Goal: Task Accomplishment & Management: Use online tool/utility

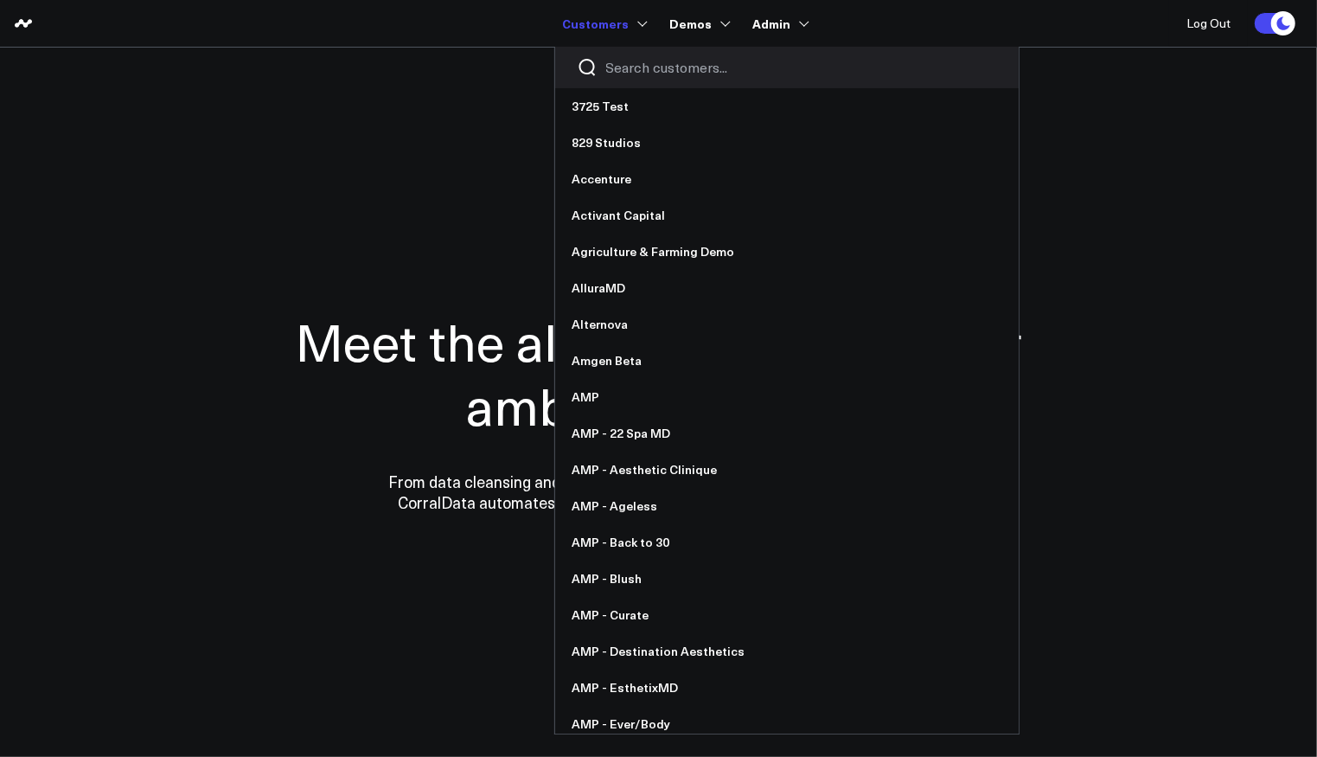
click at [640, 64] on input "Search customers input" at bounding box center [801, 67] width 391 height 19
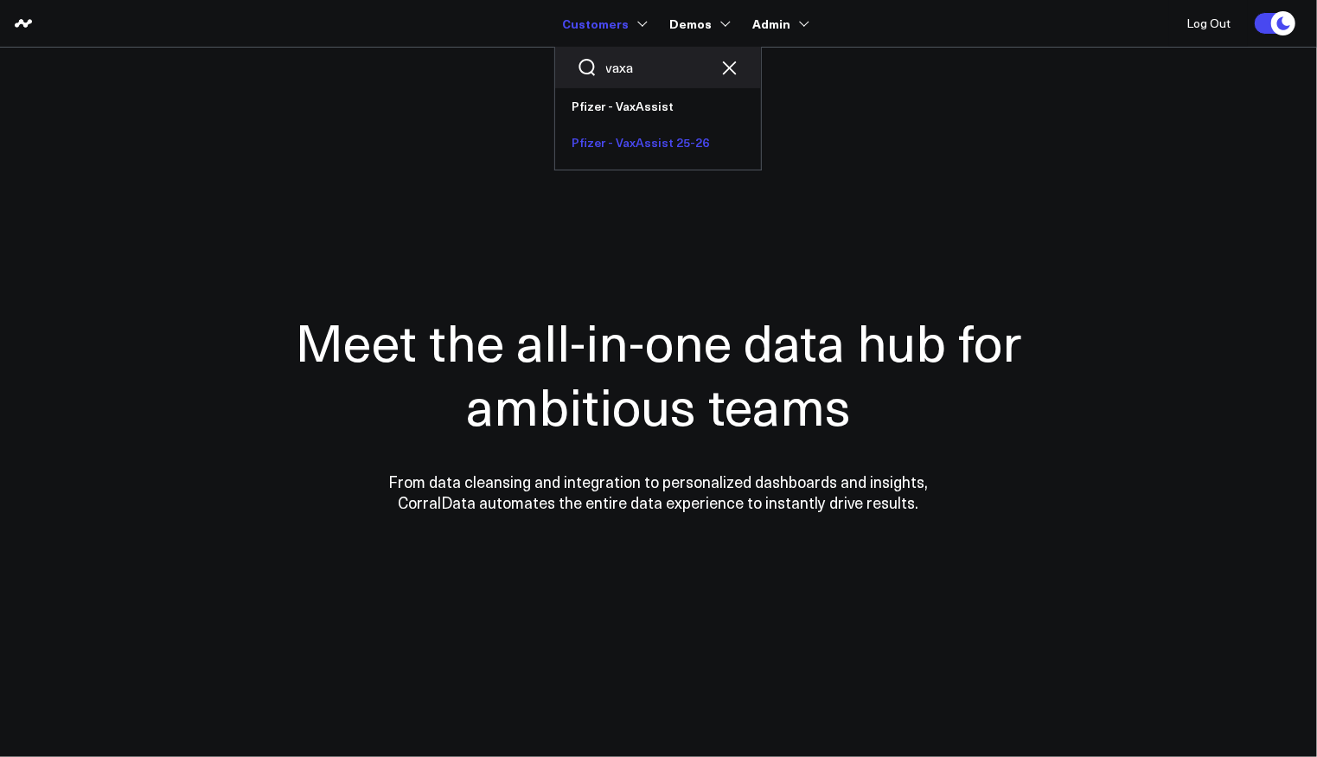
type input "vaxa"
click at [624, 130] on link "Pfizer - VaxAssist 25-26" at bounding box center [658, 143] width 206 height 36
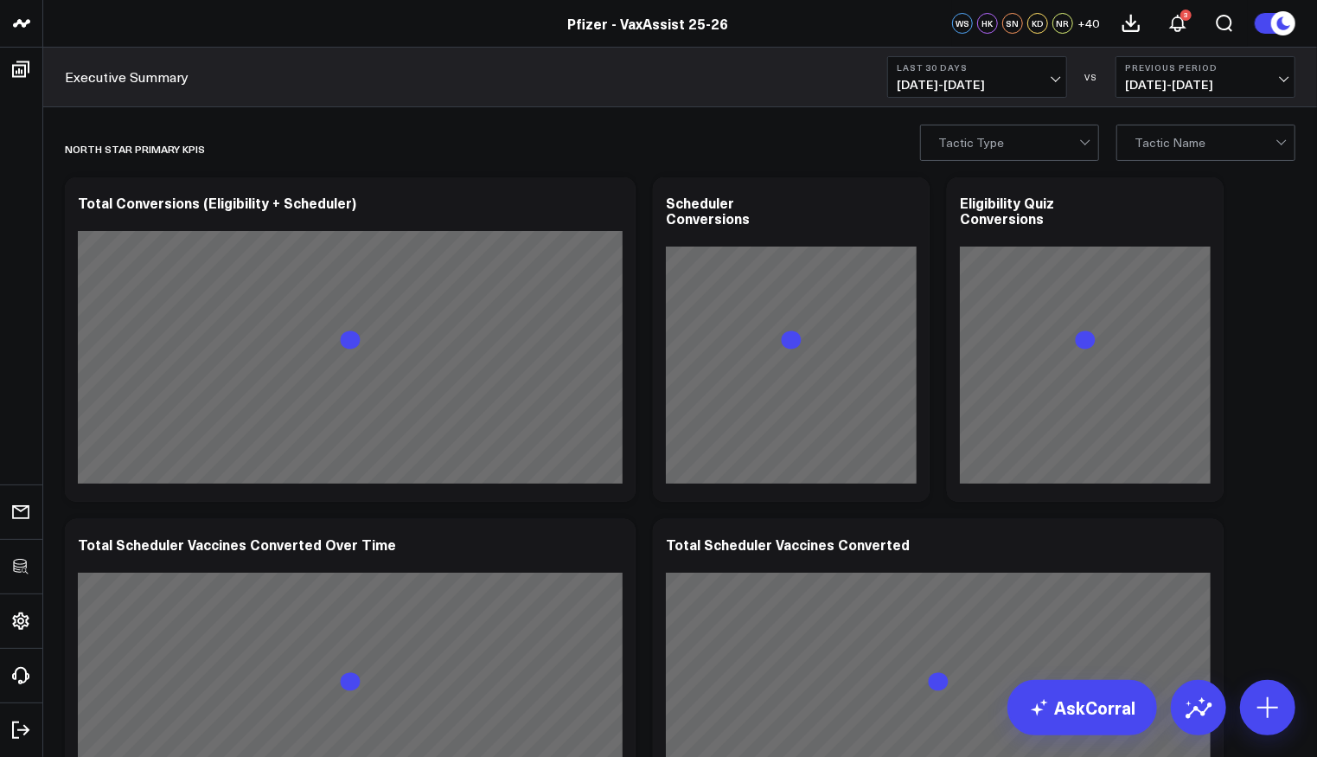
click at [991, 83] on span "07/23/25 - 08/21/25" at bounding box center [977, 85] width 161 height 14
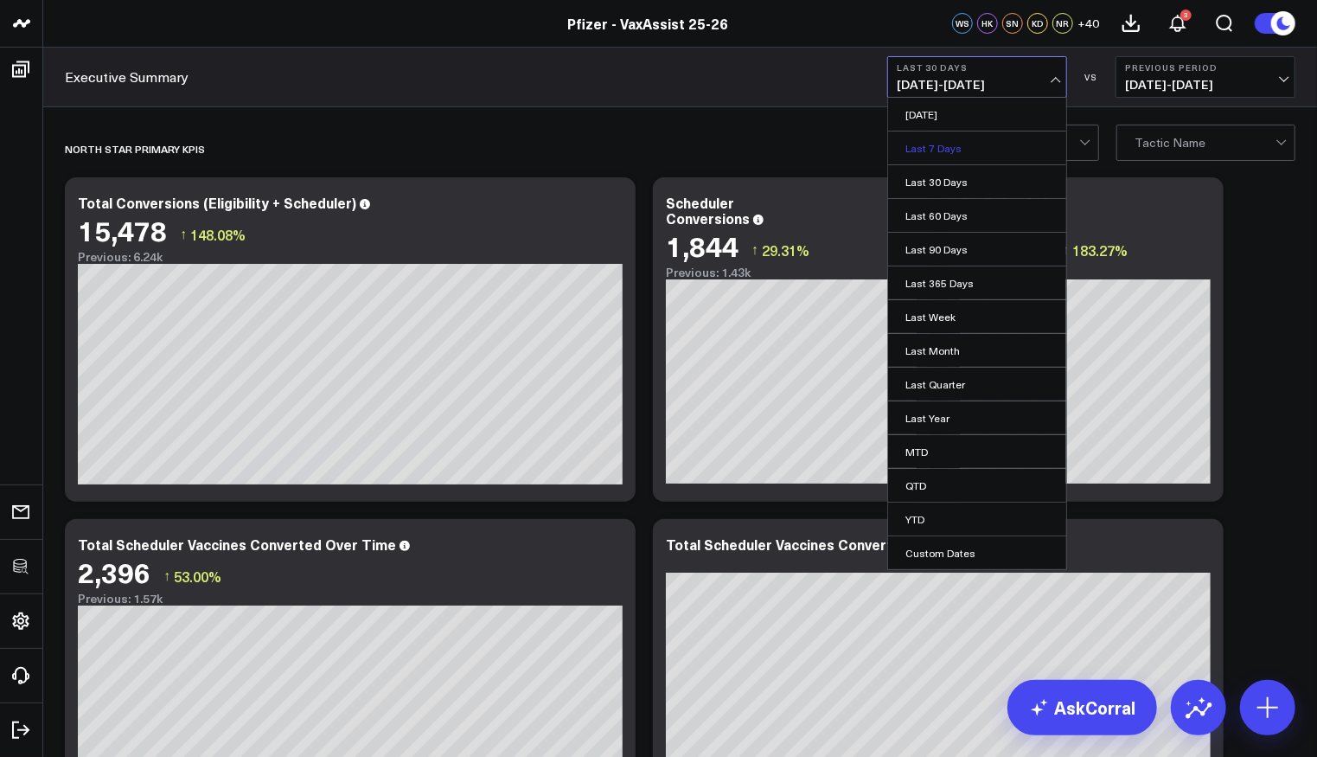
click at [953, 140] on link "Last 7 Days" at bounding box center [977, 147] width 178 height 33
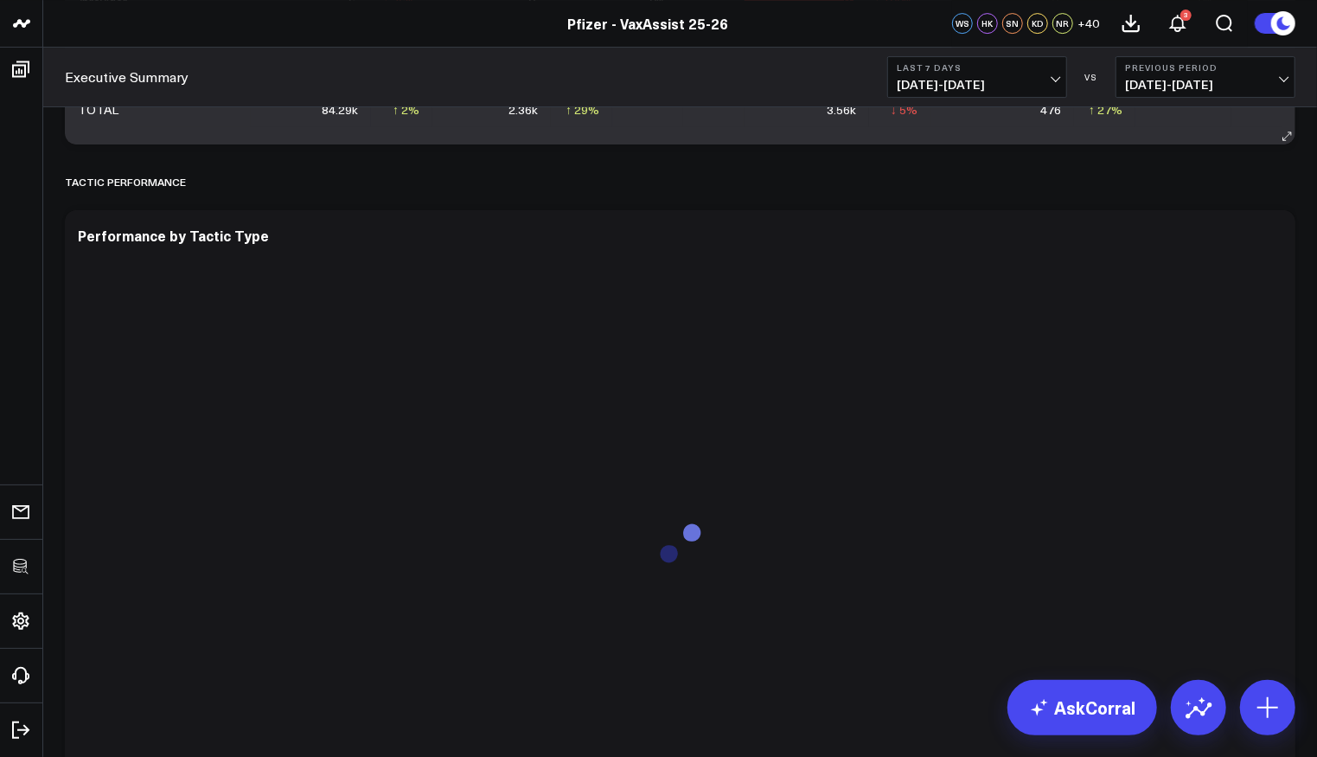
scroll to position [4174, 0]
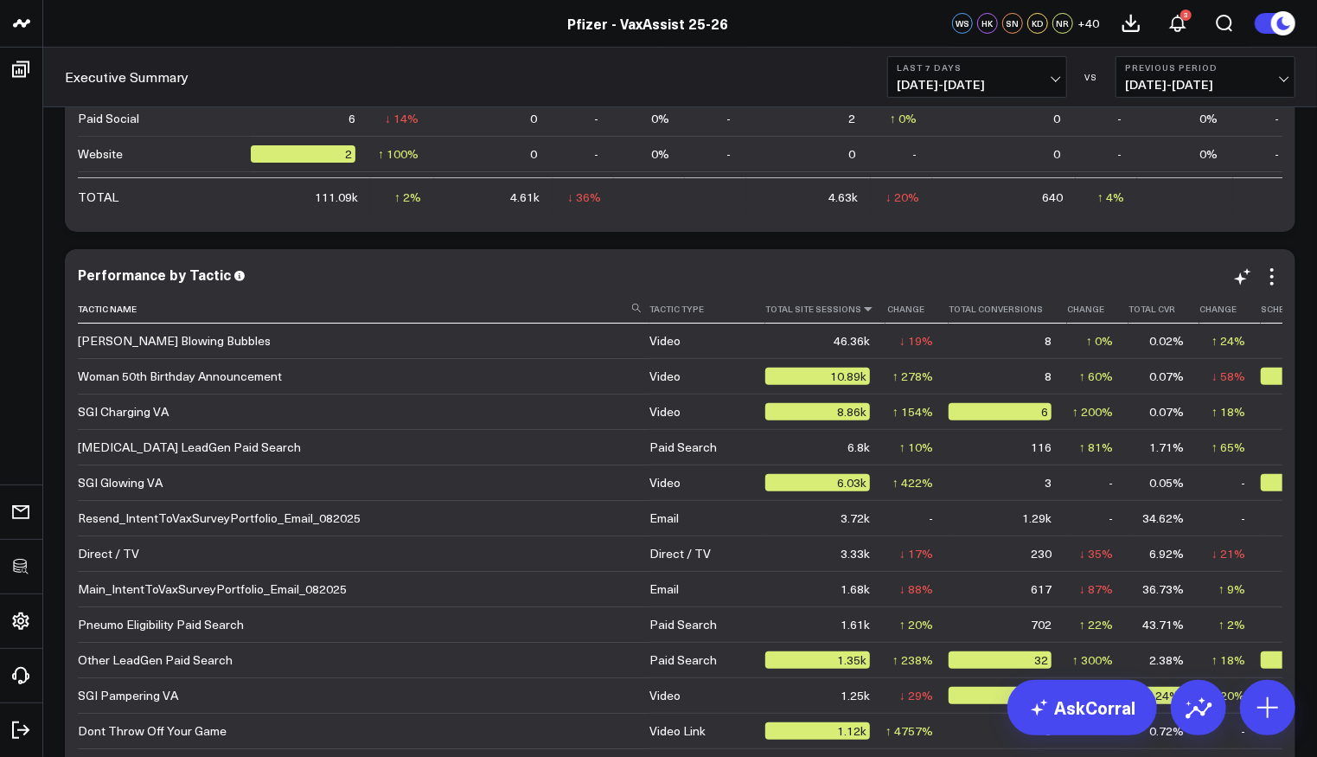
click at [862, 306] on icon at bounding box center [869, 309] width 14 height 10
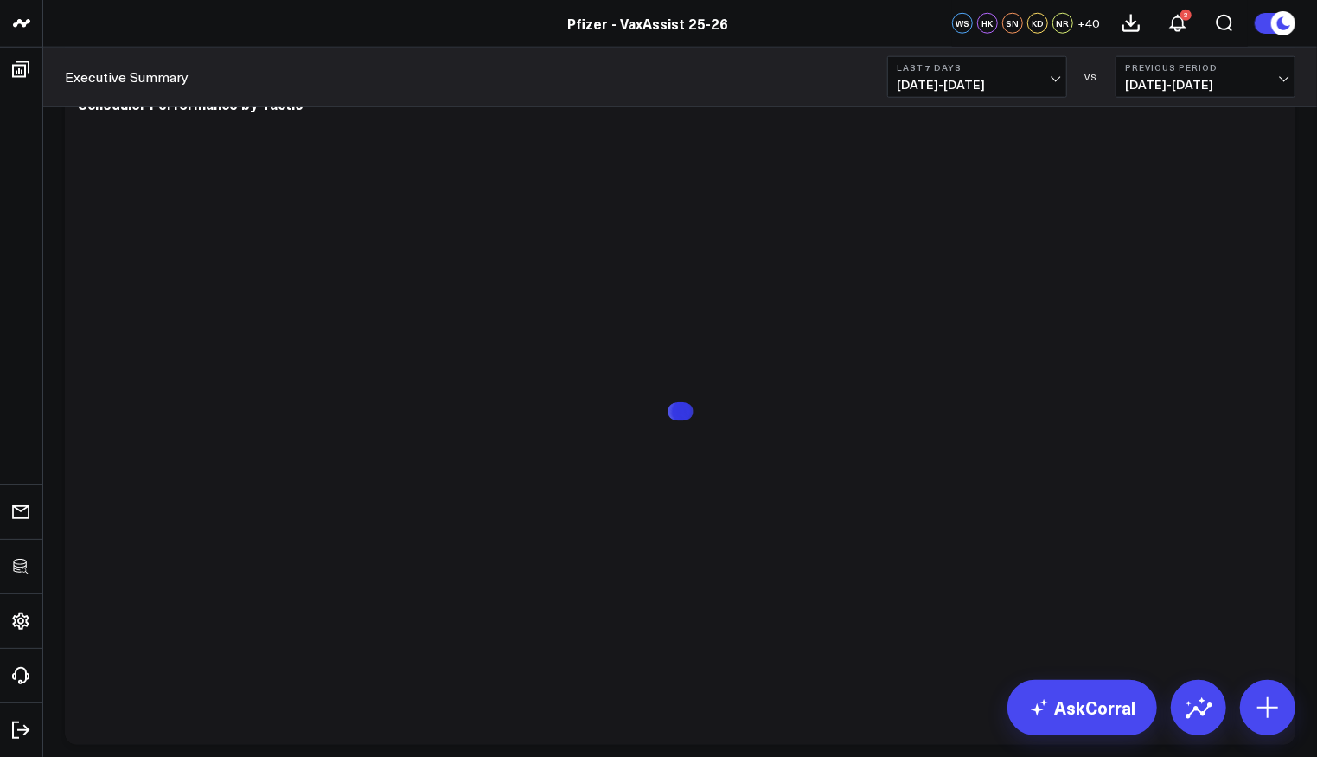
scroll to position [5024, 0]
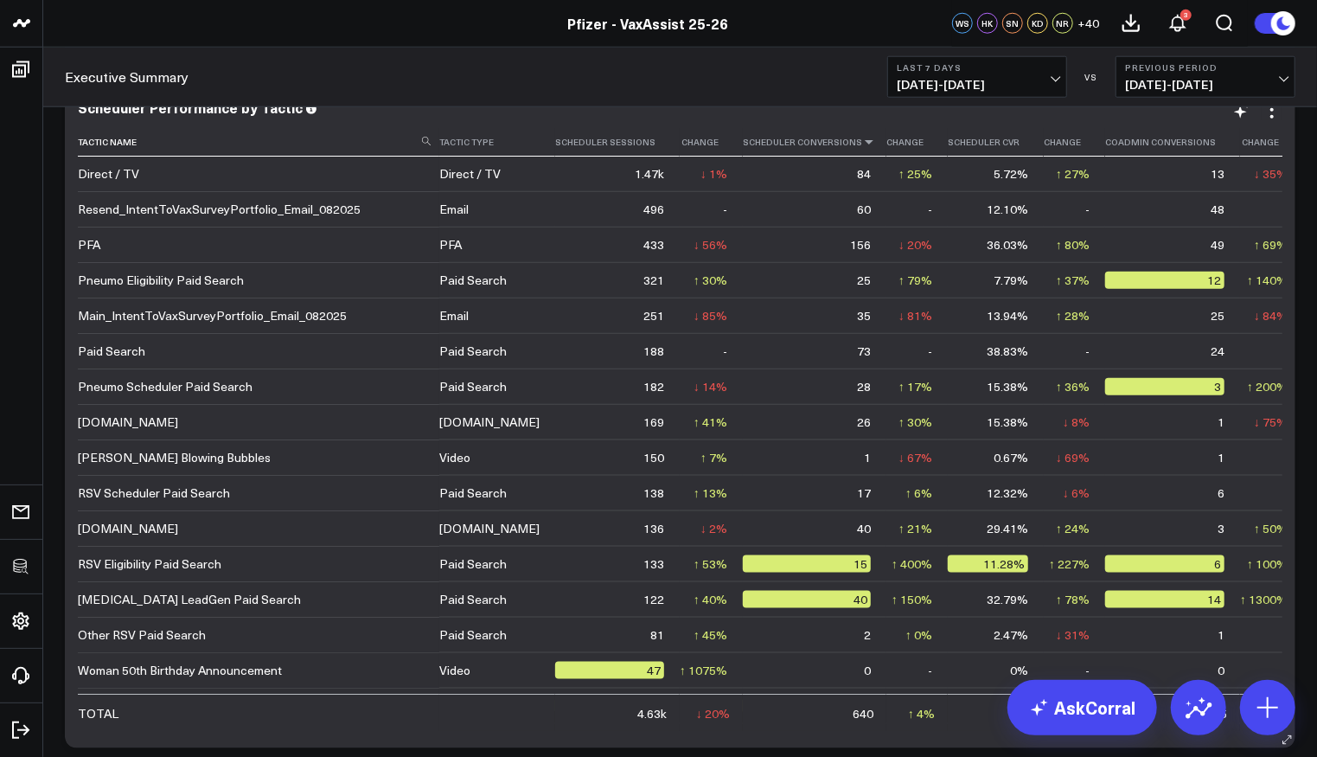
click at [862, 143] on icon at bounding box center [869, 142] width 14 height 10
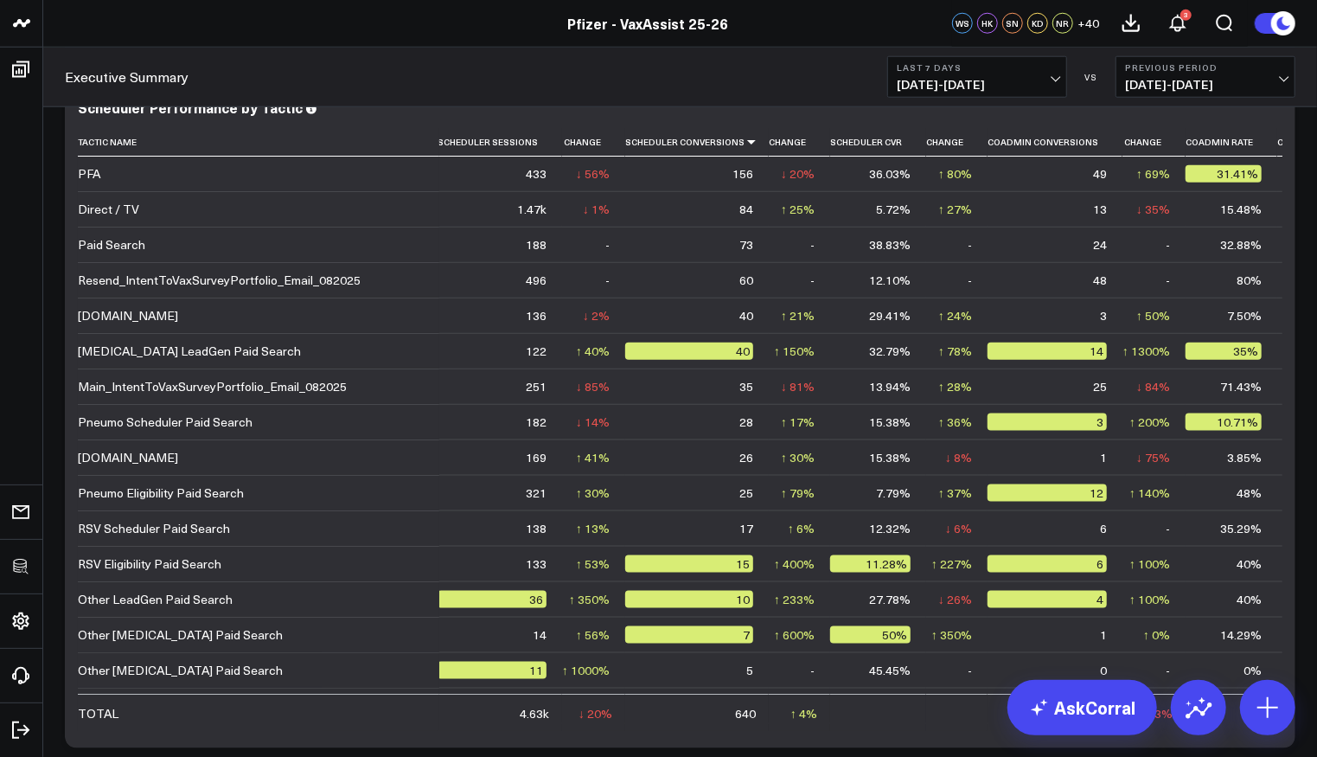
scroll to position [5078, 0]
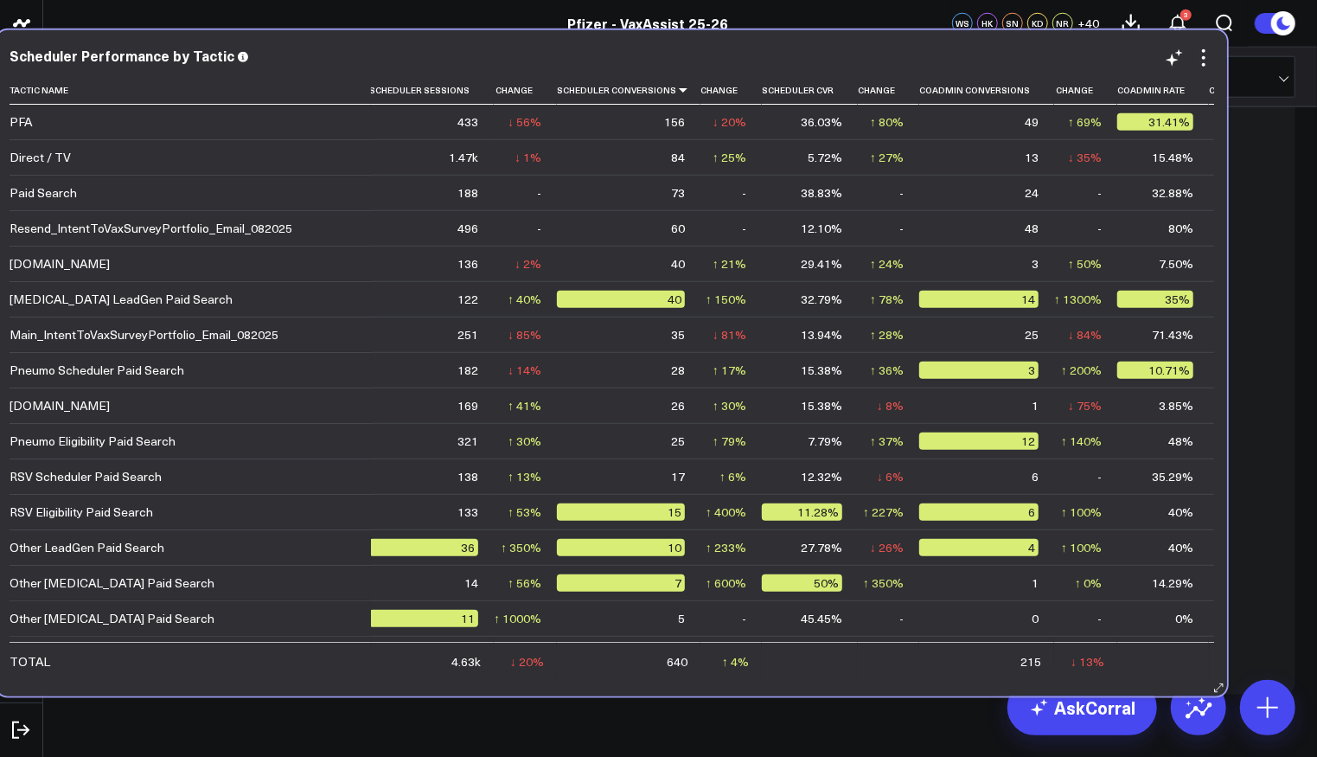
drag, startPoint x: 660, startPoint y: 676, endPoint x: 549, endPoint y: 672, distance: 110.8
click at [552, 672] on div "Scheduler Performance by Tactic Tactic Name Tactic Type Scheduler Sessions Chan…" at bounding box center [612, 363] width 1231 height 666
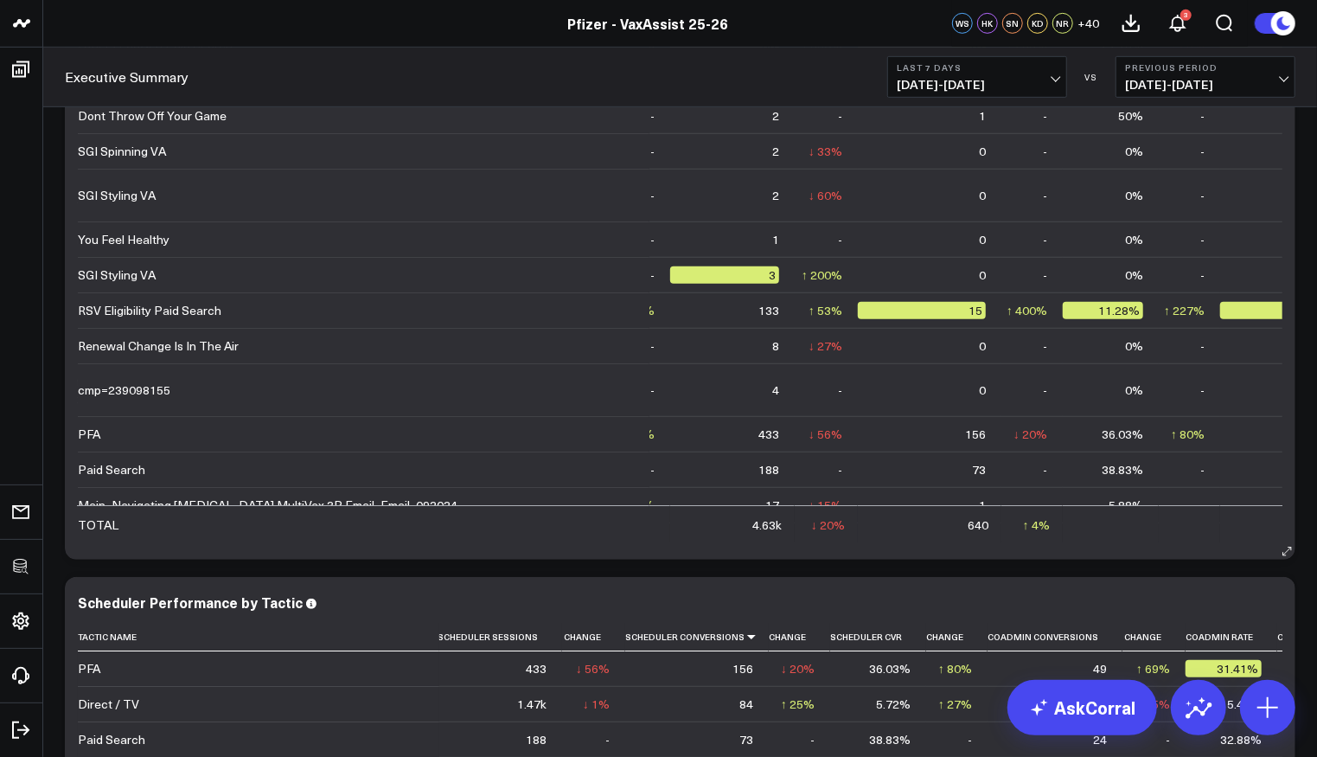
scroll to position [4179, 0]
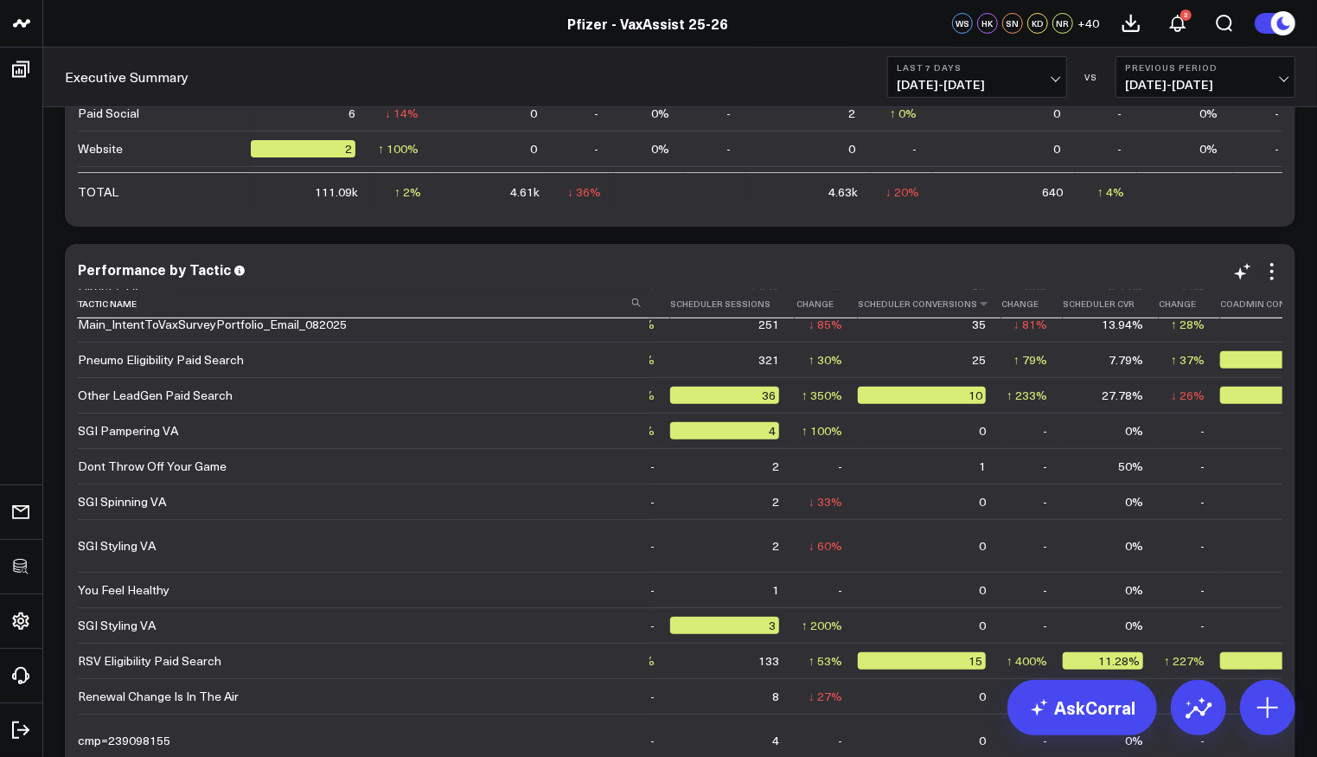
click at [930, 300] on th "Scheduler Conversions" at bounding box center [930, 304] width 144 height 29
click at [977, 300] on icon at bounding box center [984, 303] width 14 height 10
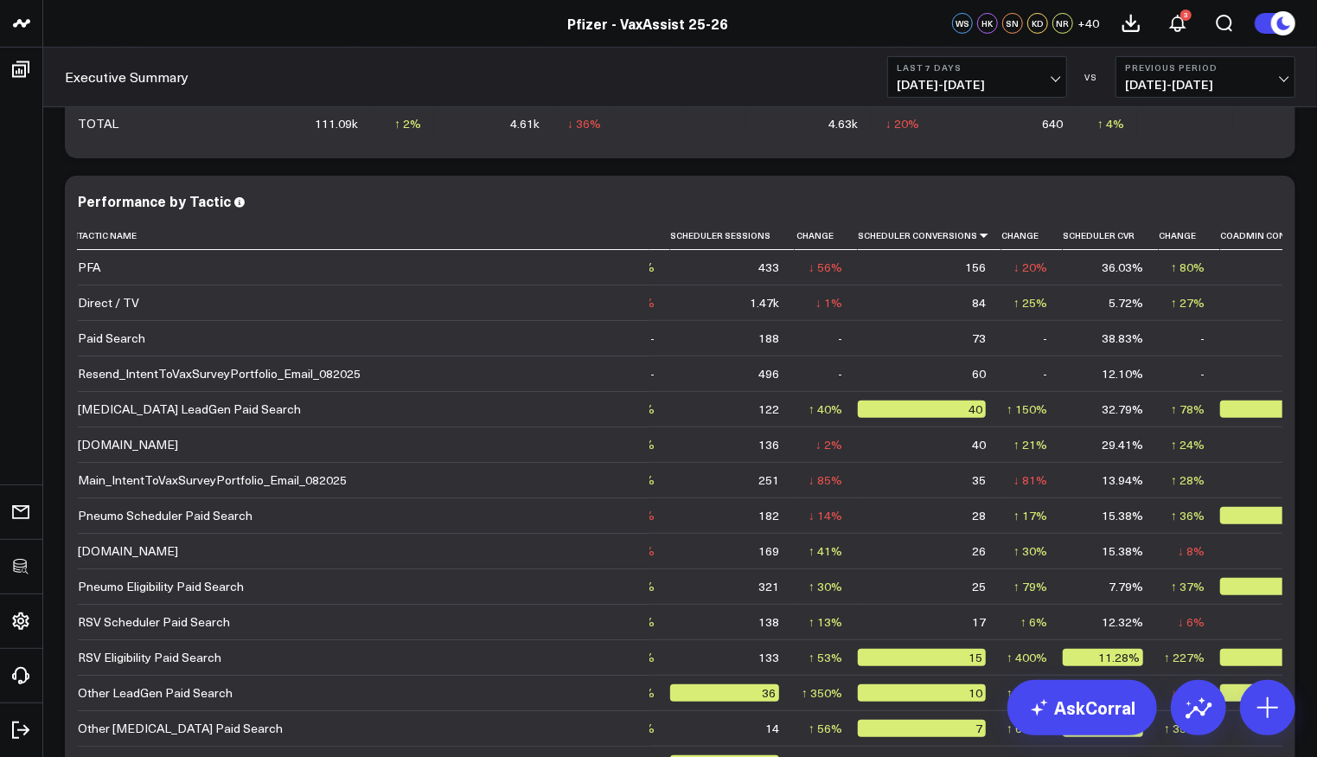
scroll to position [4249, 0]
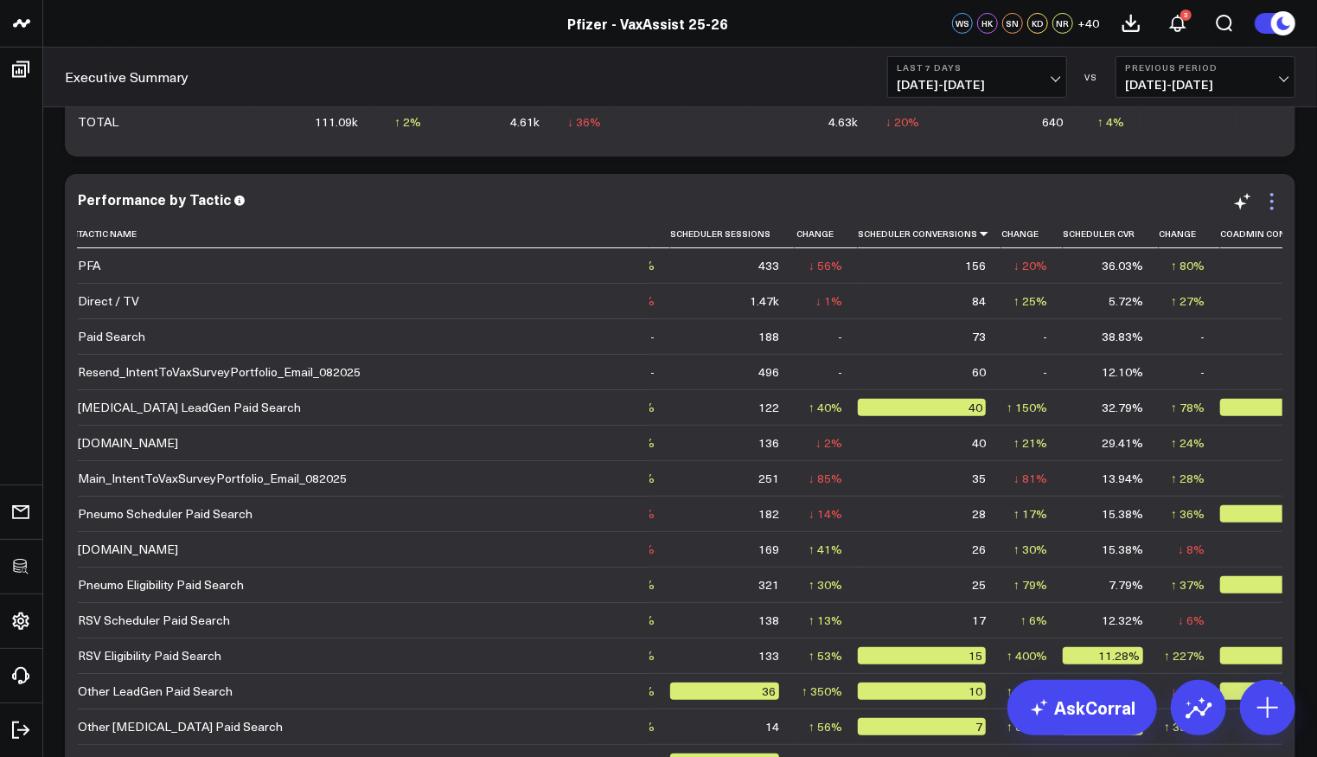
click at [1280, 197] on icon at bounding box center [1272, 201] width 21 height 21
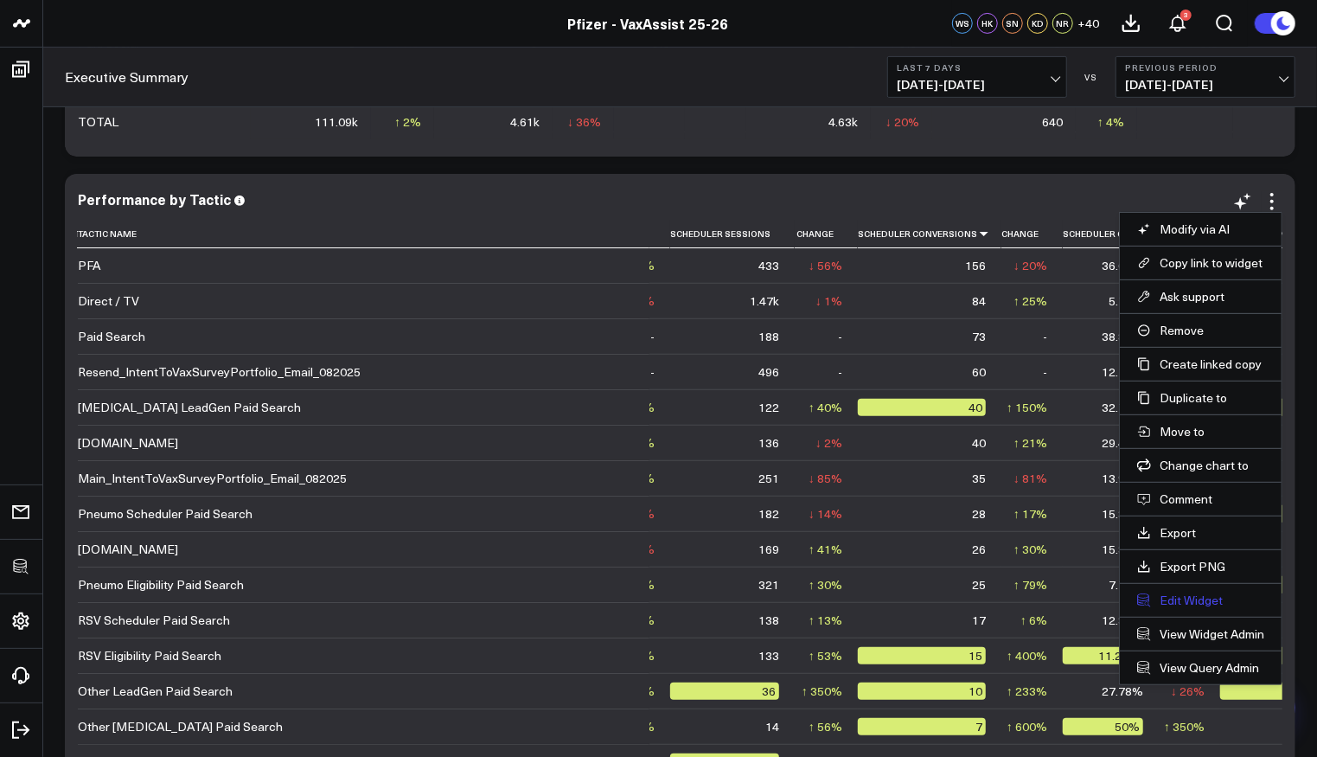
click at [1177, 593] on button "Edit Widget" at bounding box center [1201, 601] width 127 height 16
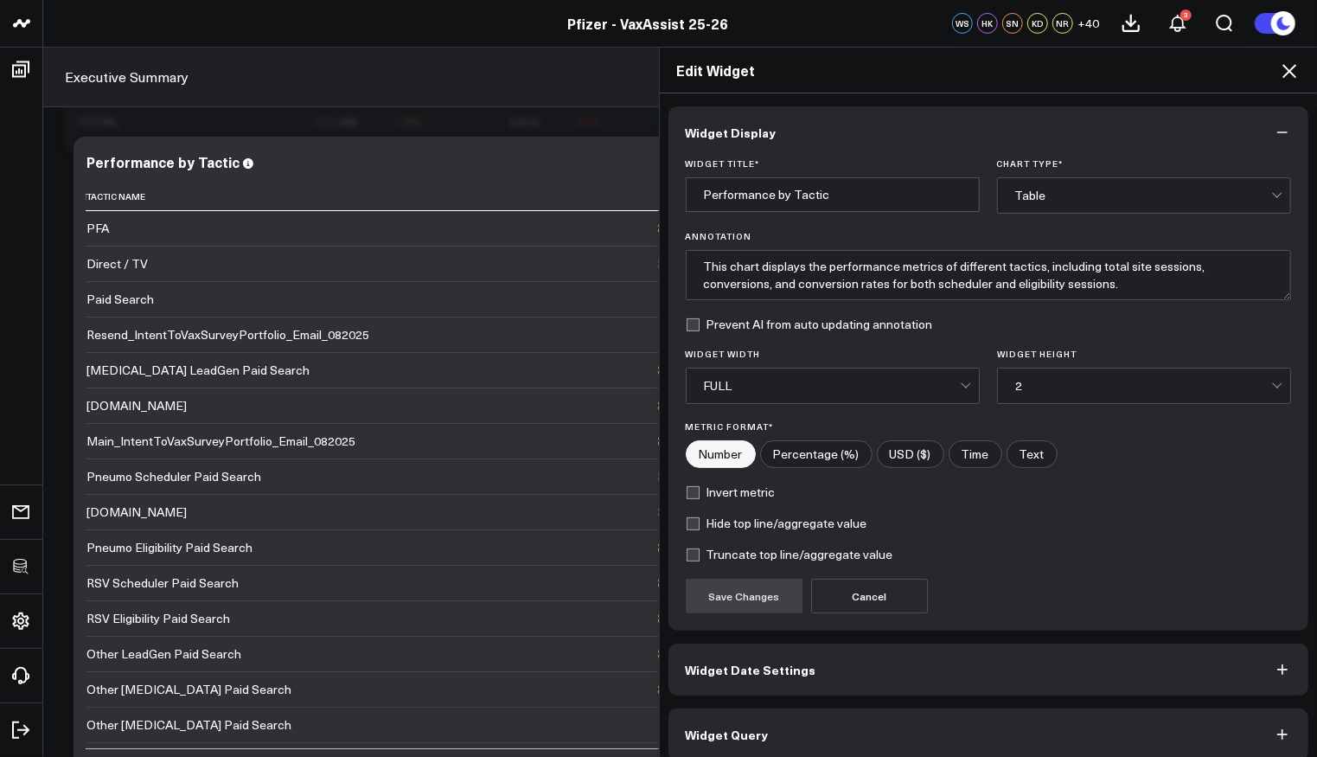
scroll to position [11, 0]
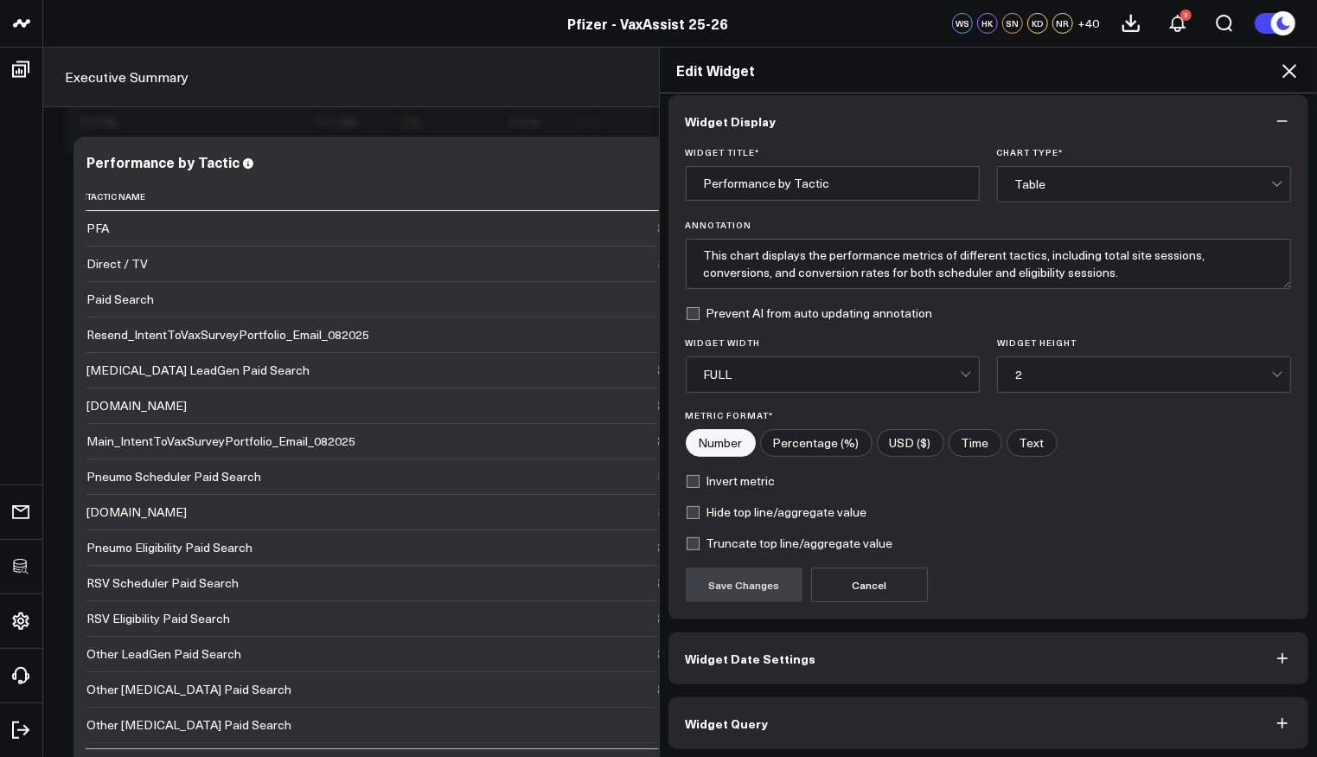
click at [844, 714] on button "Widget Query" at bounding box center [989, 723] width 641 height 52
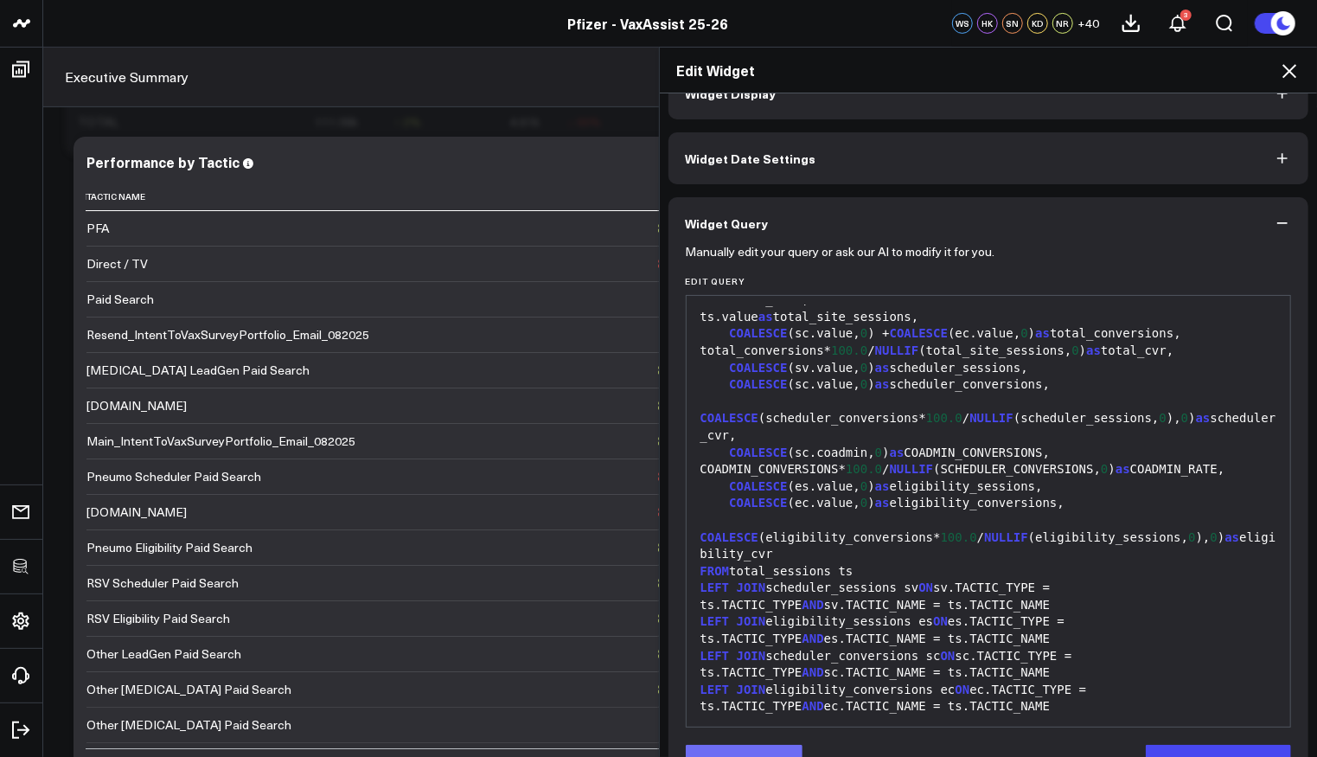
scroll to position [89, 0]
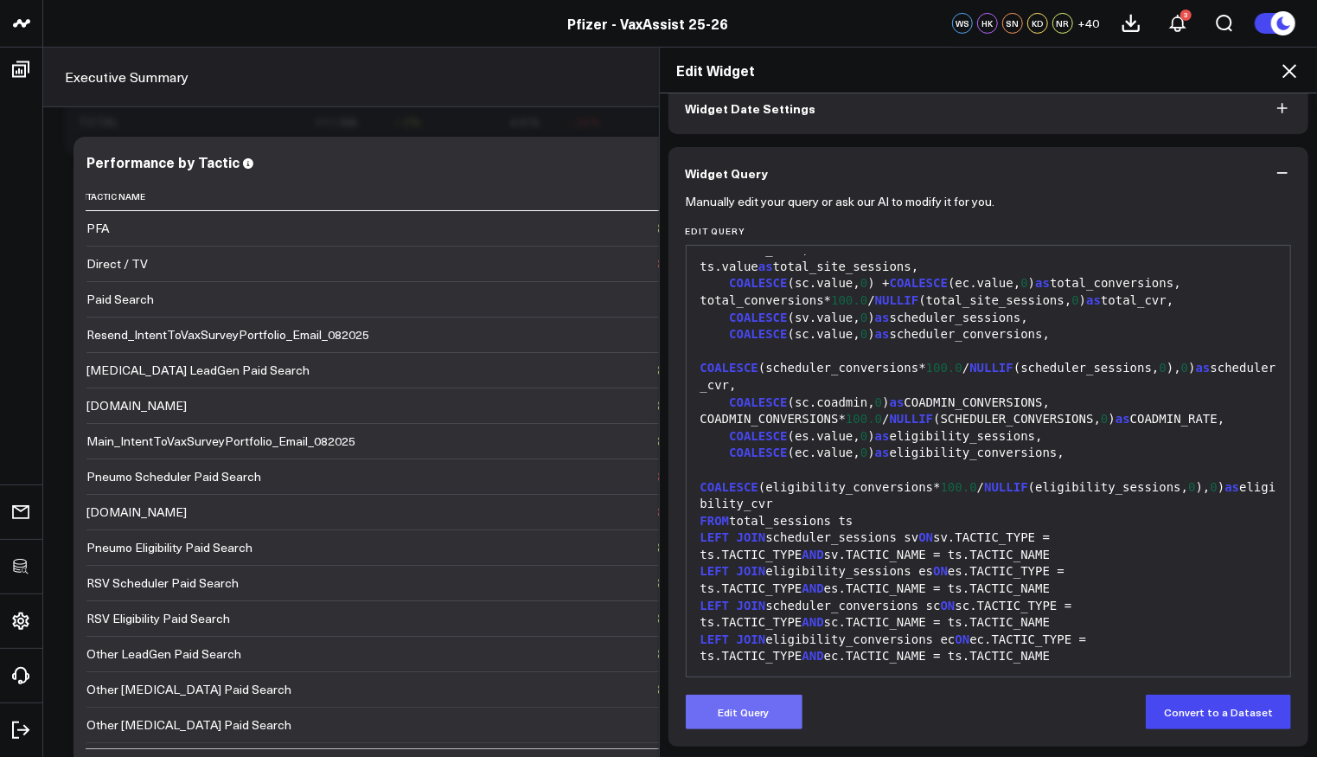
click at [780, 704] on button "Edit Query" at bounding box center [744, 712] width 117 height 35
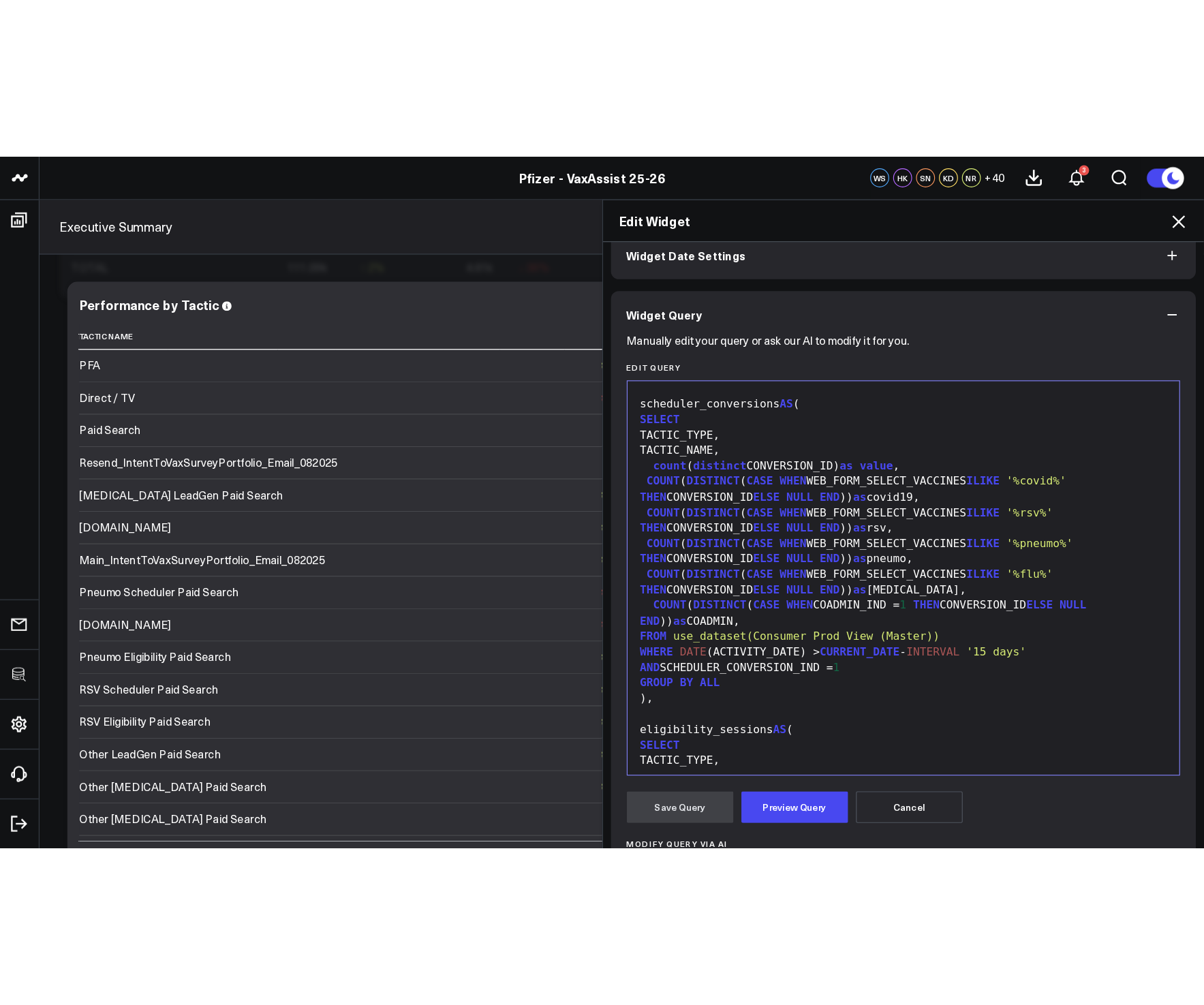
scroll to position [273, 0]
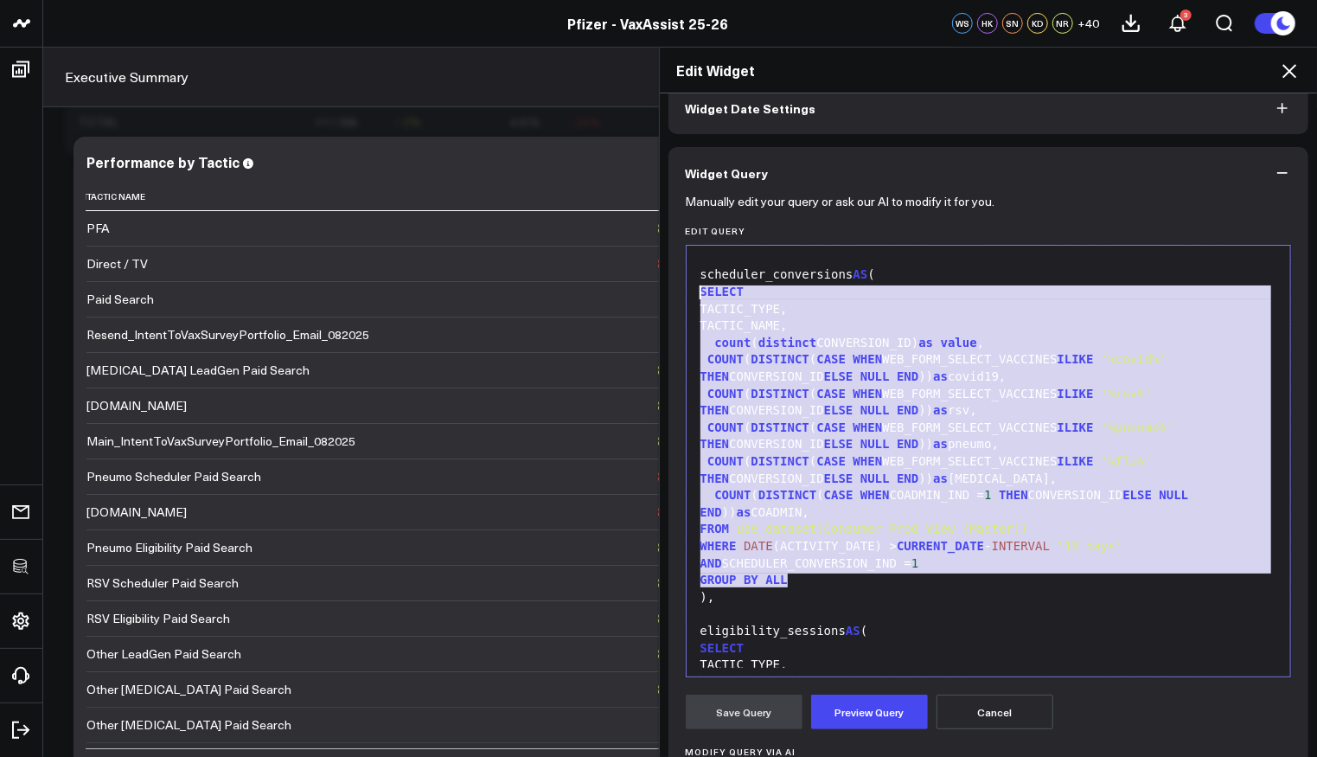
drag, startPoint x: 816, startPoint y: 580, endPoint x: 656, endPoint y: 283, distance: 337.9
click at [660, 283] on div "Widget Display Widget Date Settings Widget Query Manually edit your query or as…" at bounding box center [989, 425] width 658 height 664
copy div "SELECT TACTIC_TYPE, TACTIC_NAME, count ( distinct CONVERSION_ID) as value , COU…"
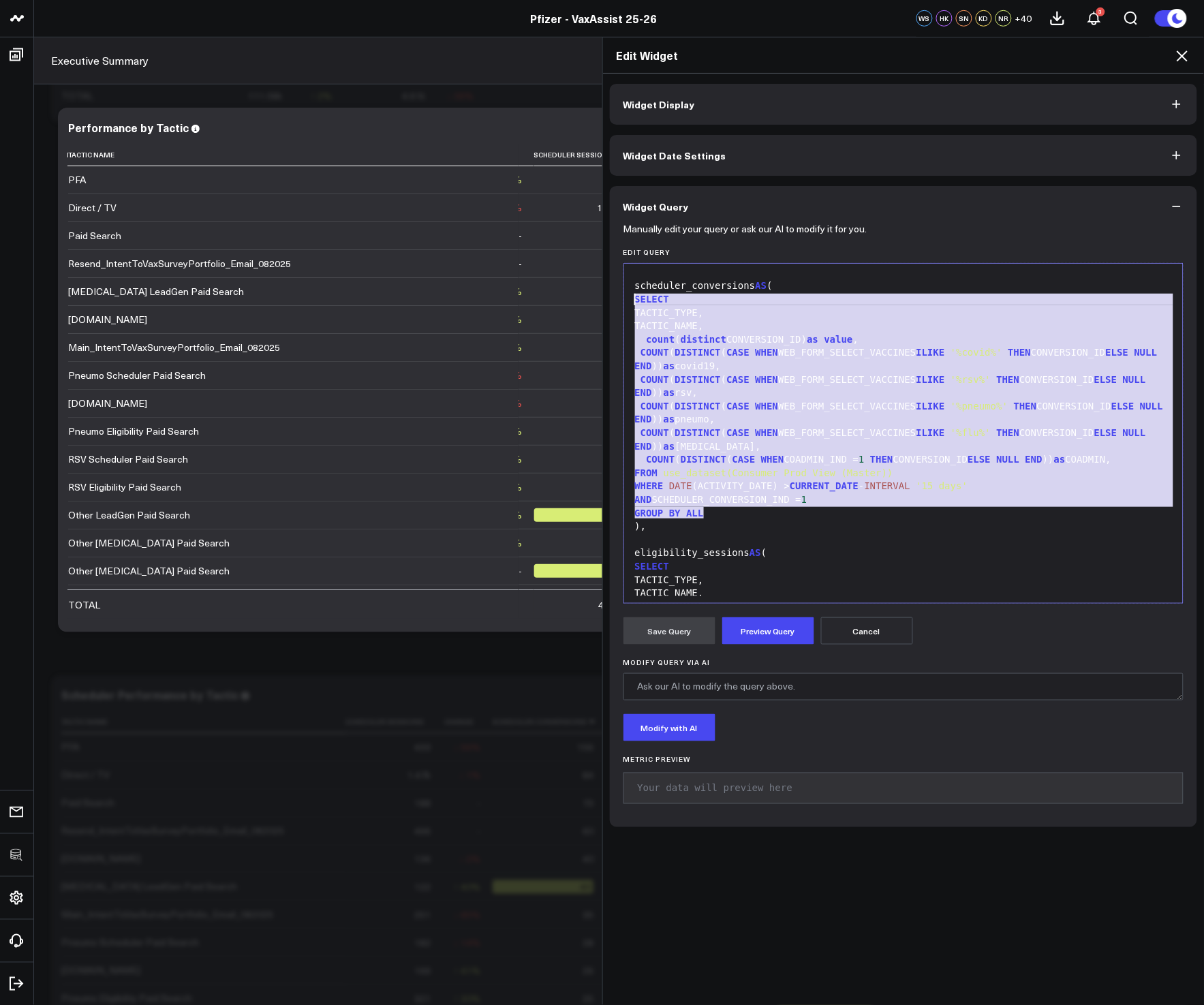
scroll to position [0, 93]
click at [1037, 63] on icon at bounding box center [1181, 56] width 17 height 17
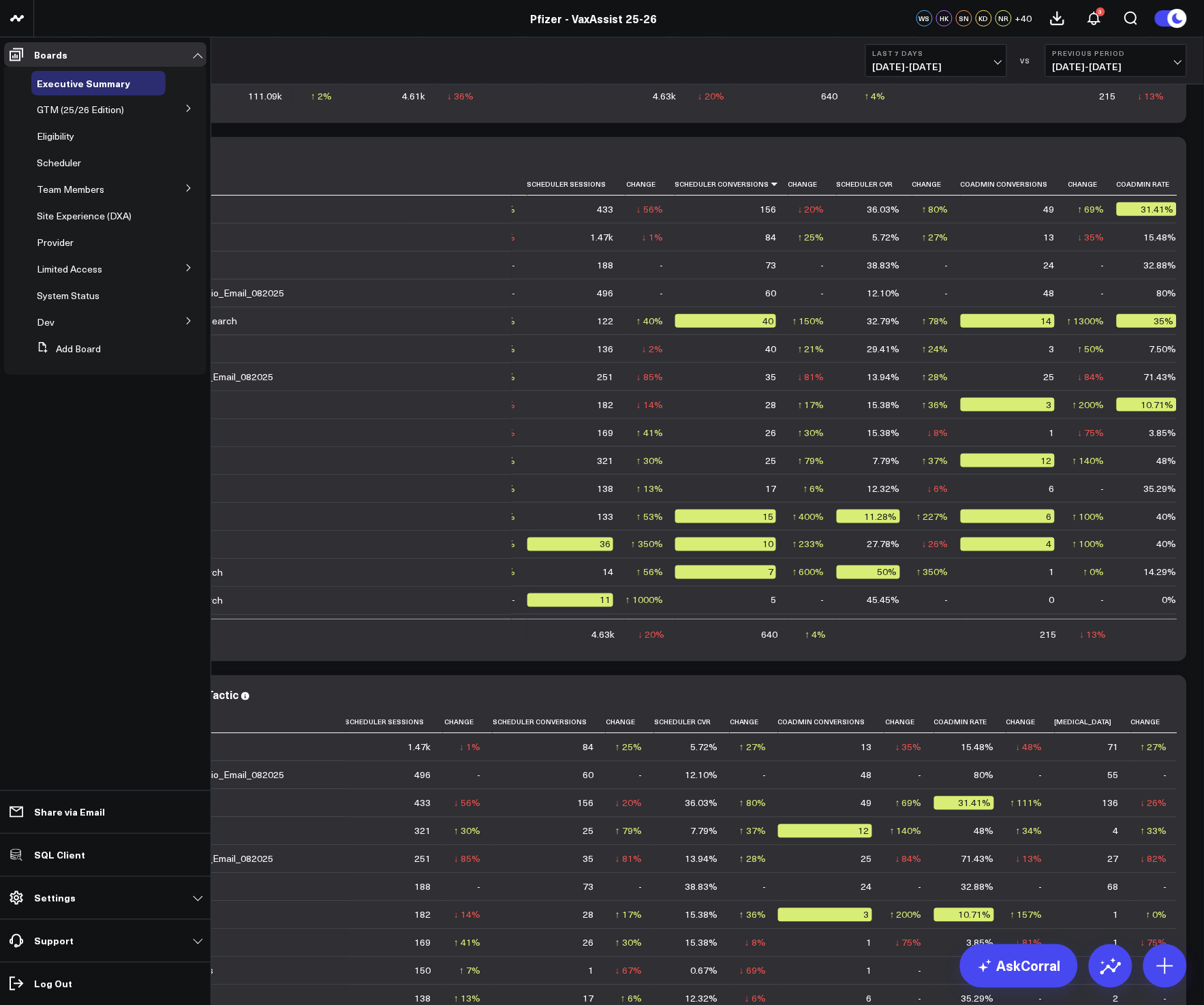
click at [187, 108] on icon at bounding box center [188, 108] width 8 height 8
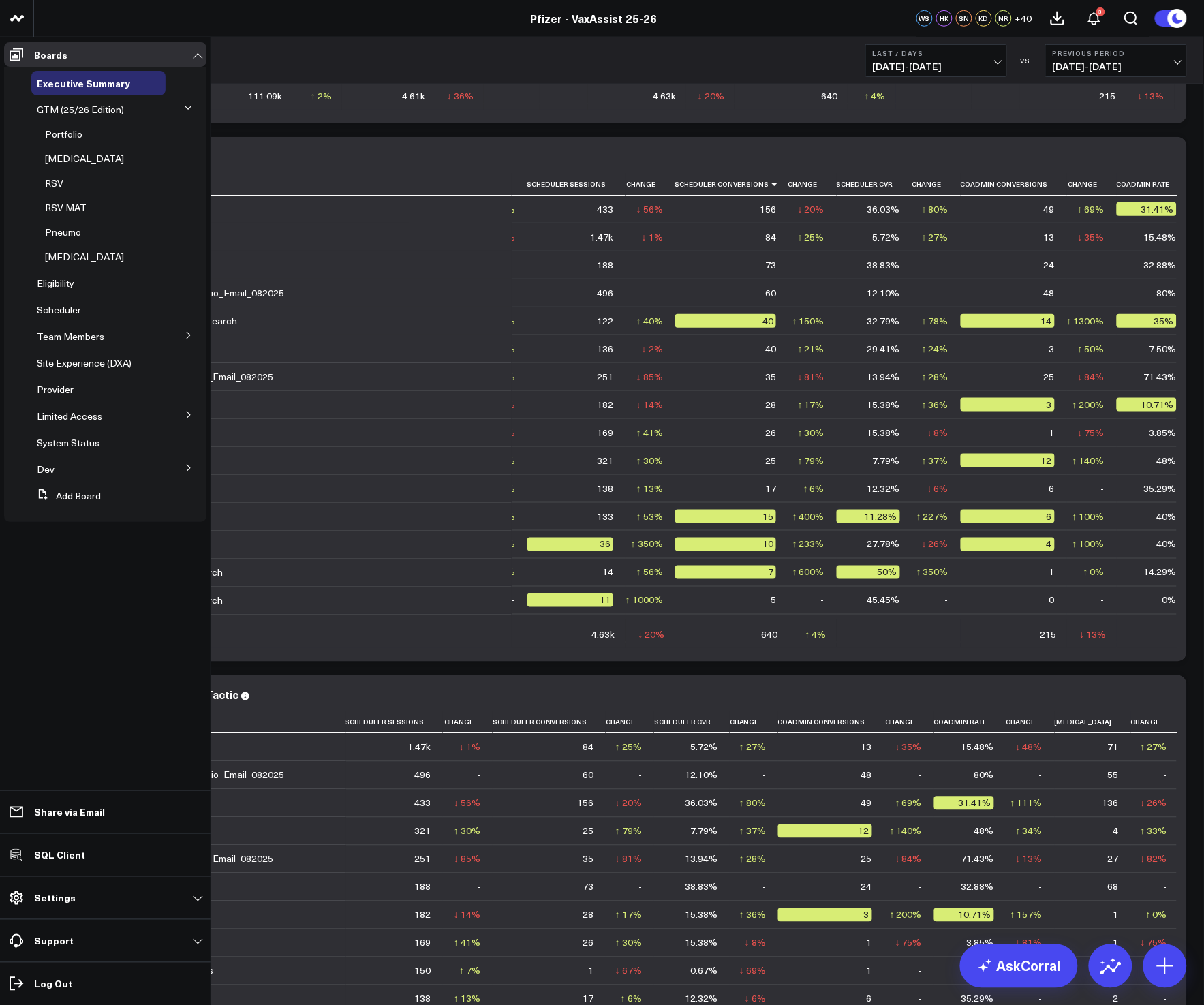
click at [187, 108] on icon at bounding box center [188, 107] width 8 height 8
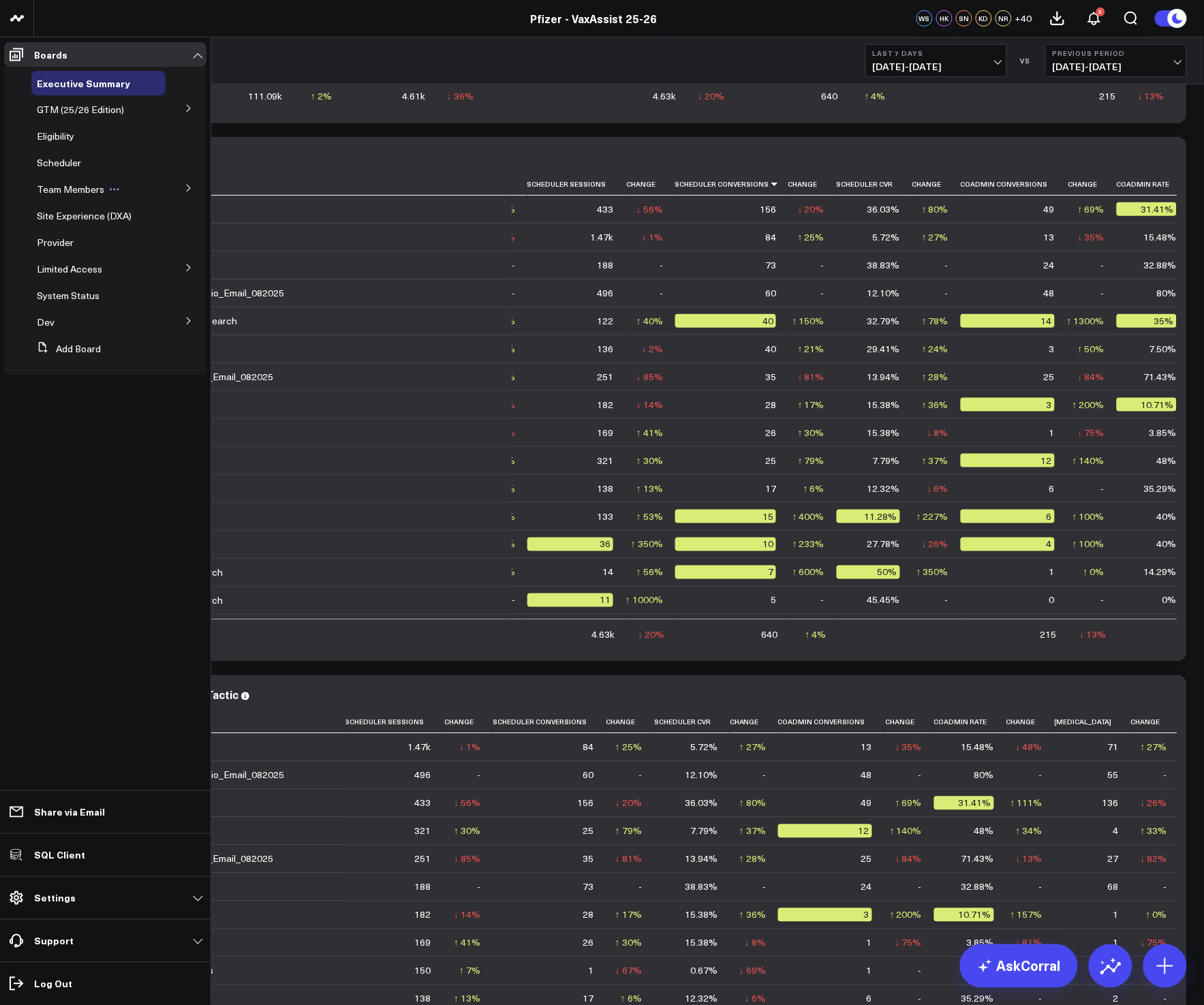
click at [187, 186] on icon at bounding box center [188, 188] width 8 height 8
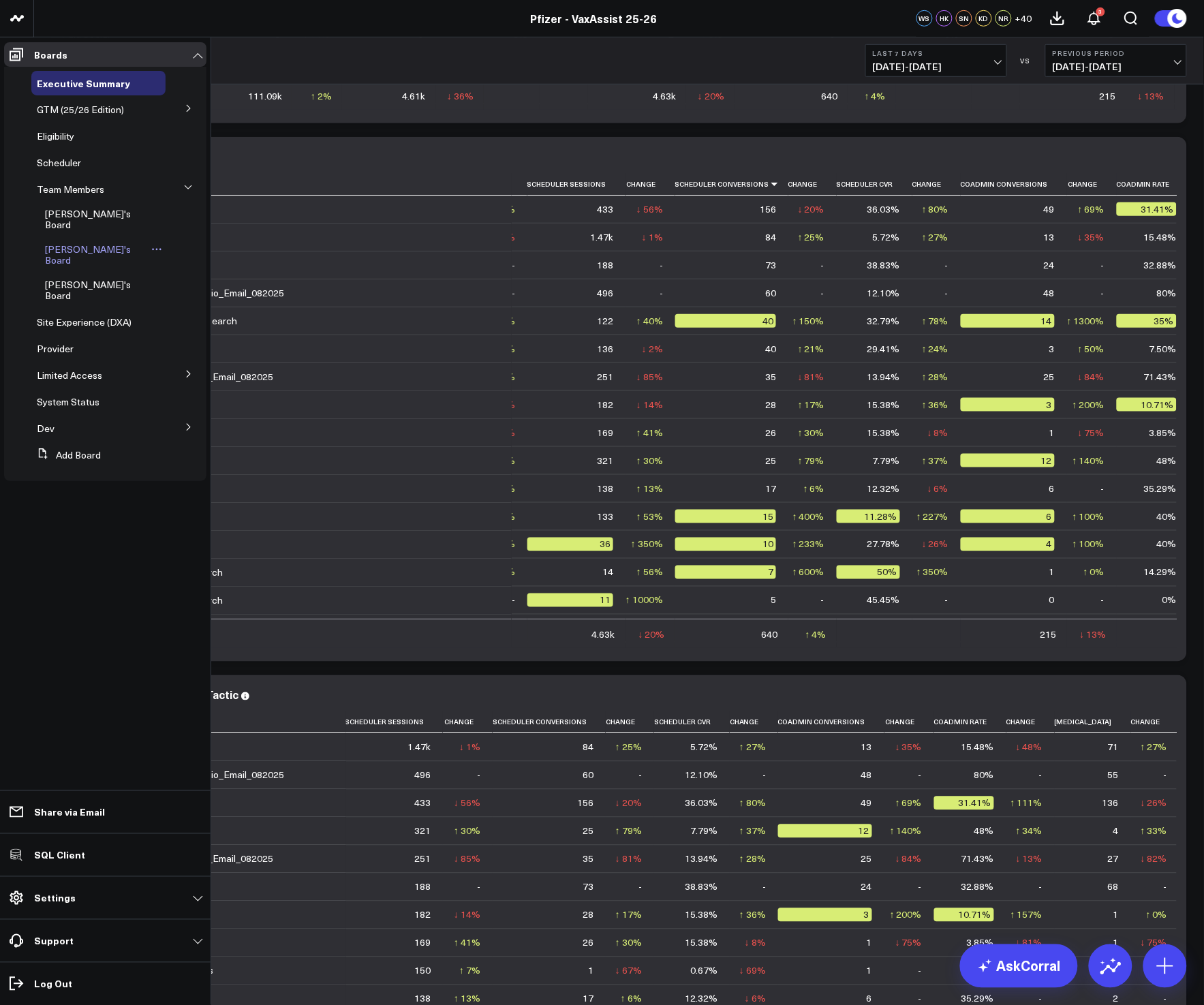
click at [85, 243] on span "Hannah's Board" at bounding box center [87, 254] width 86 height 24
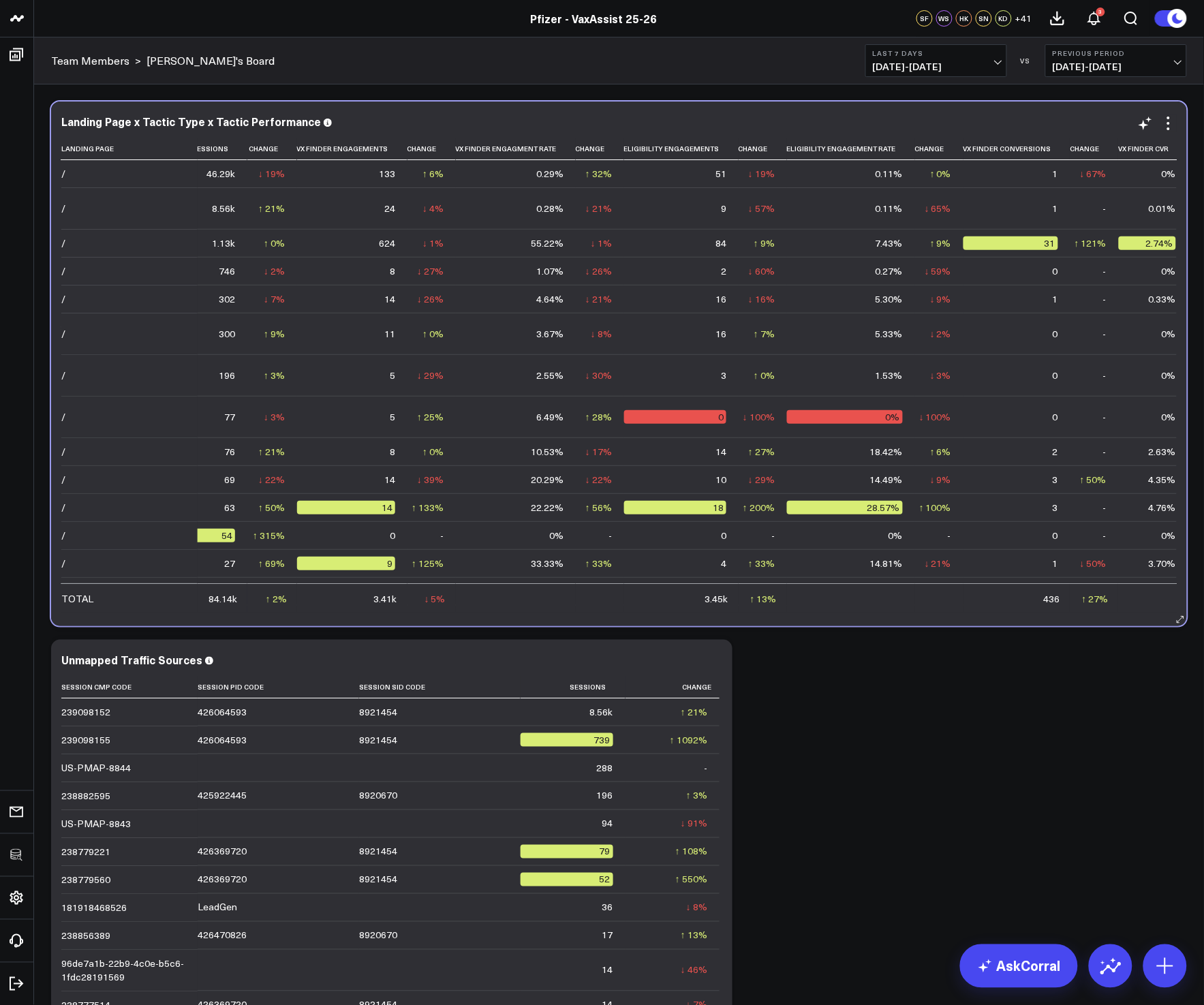
scroll to position [0, 775]
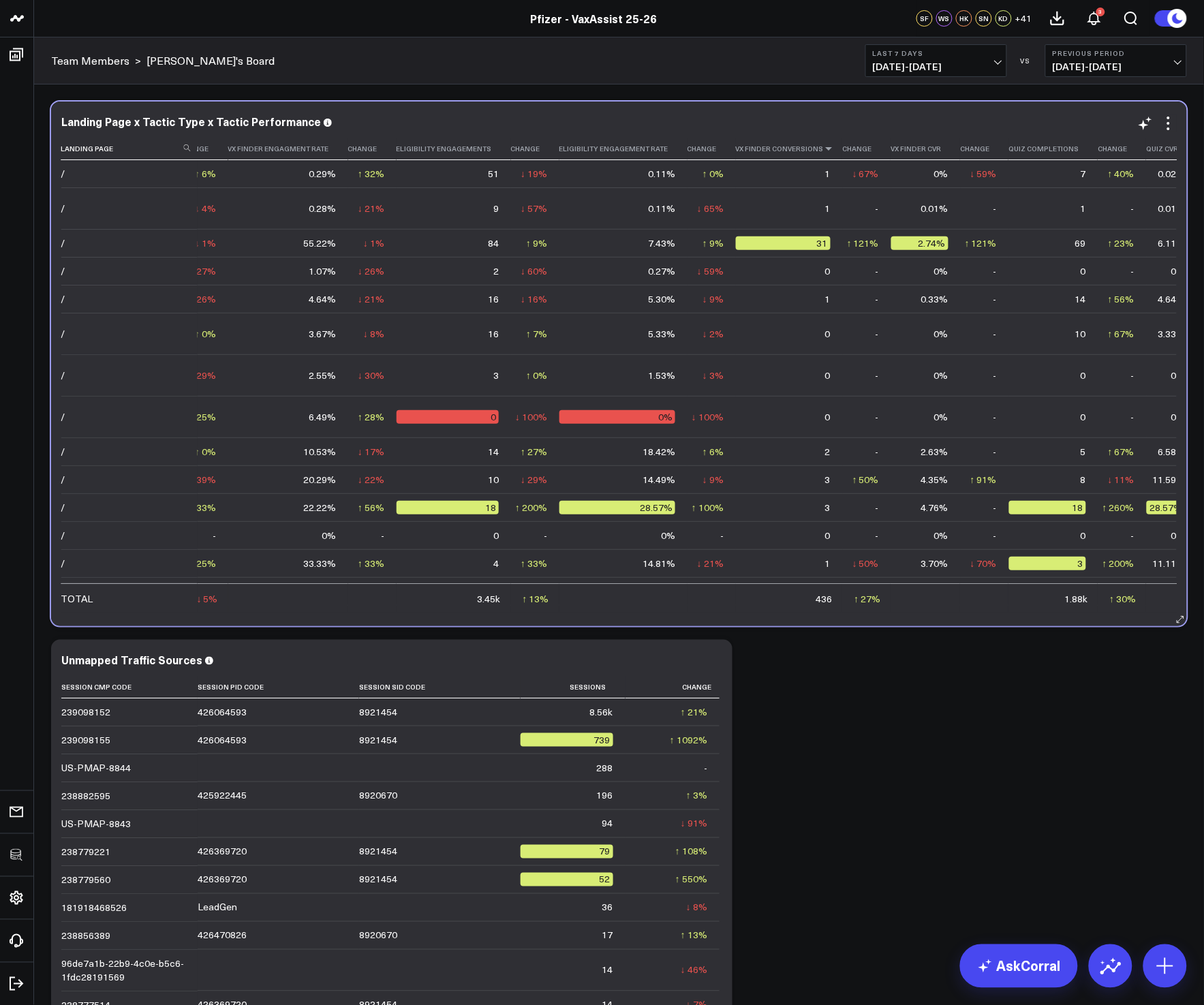
click at [824, 149] on icon at bounding box center [829, 148] width 11 height 8
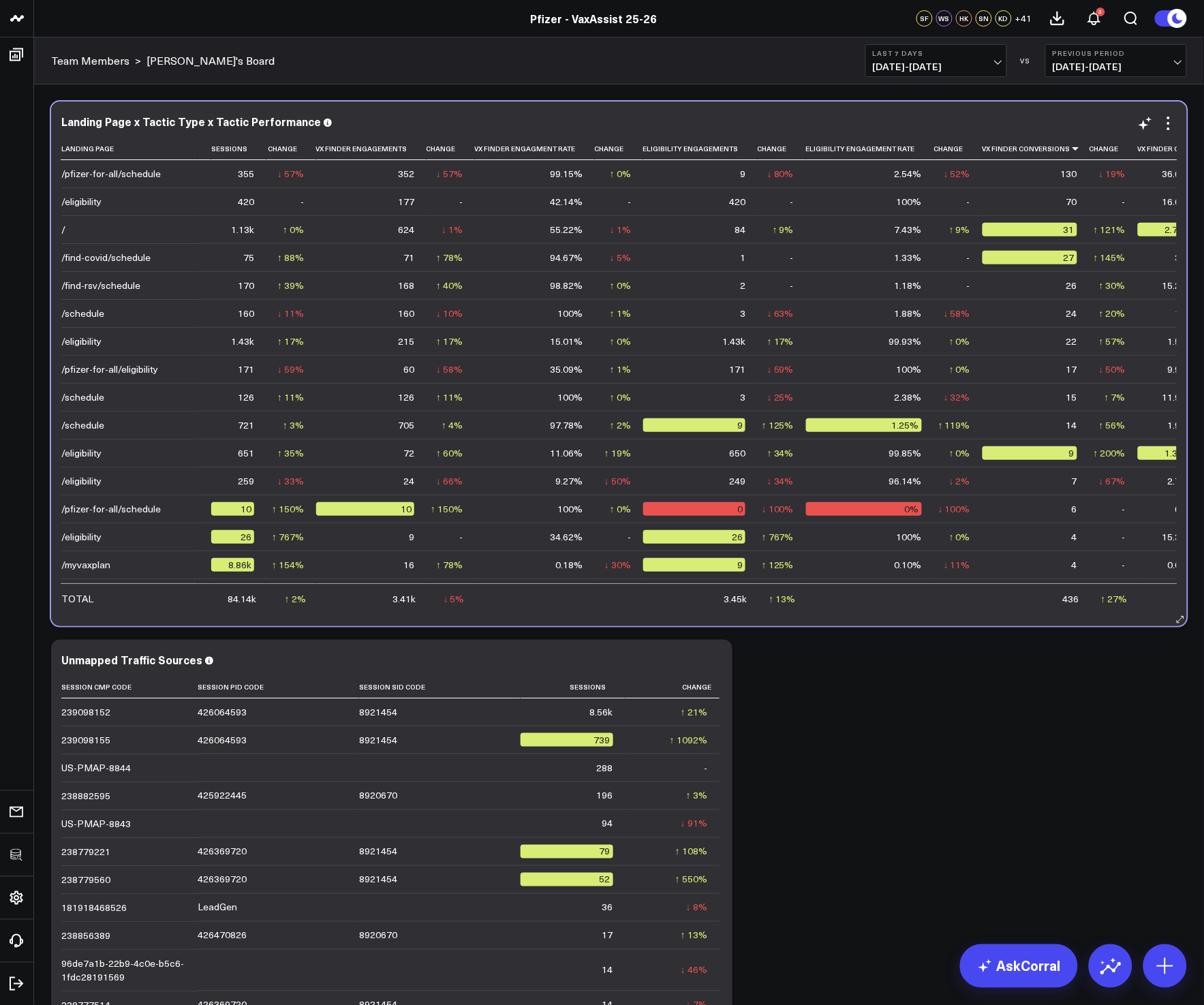
scroll to position [0, 529]
click at [765, 595] on td "↑ 13% Previous 3.06k" at bounding box center [780, 597] width 48 height 29
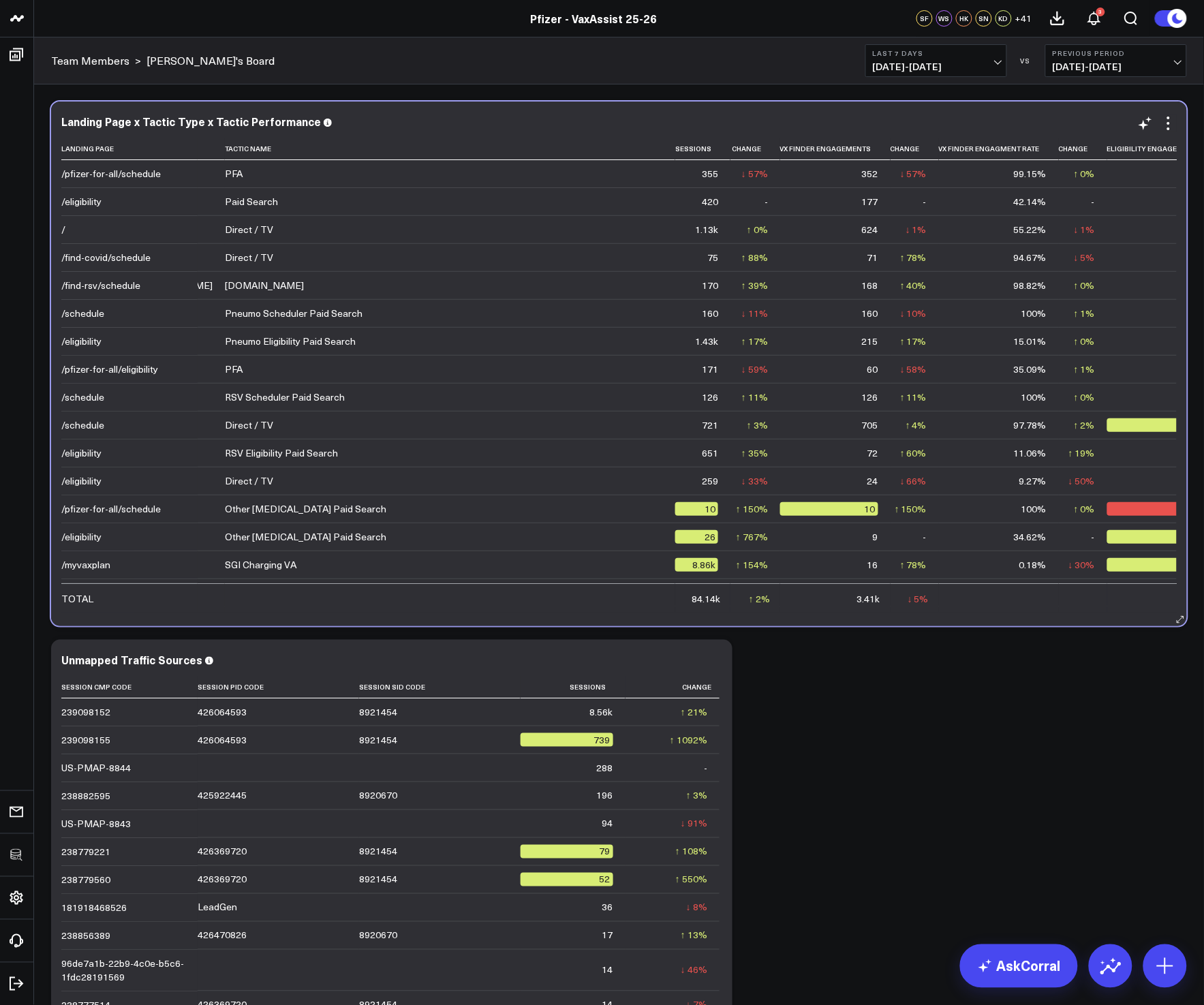
scroll to position [0, 66]
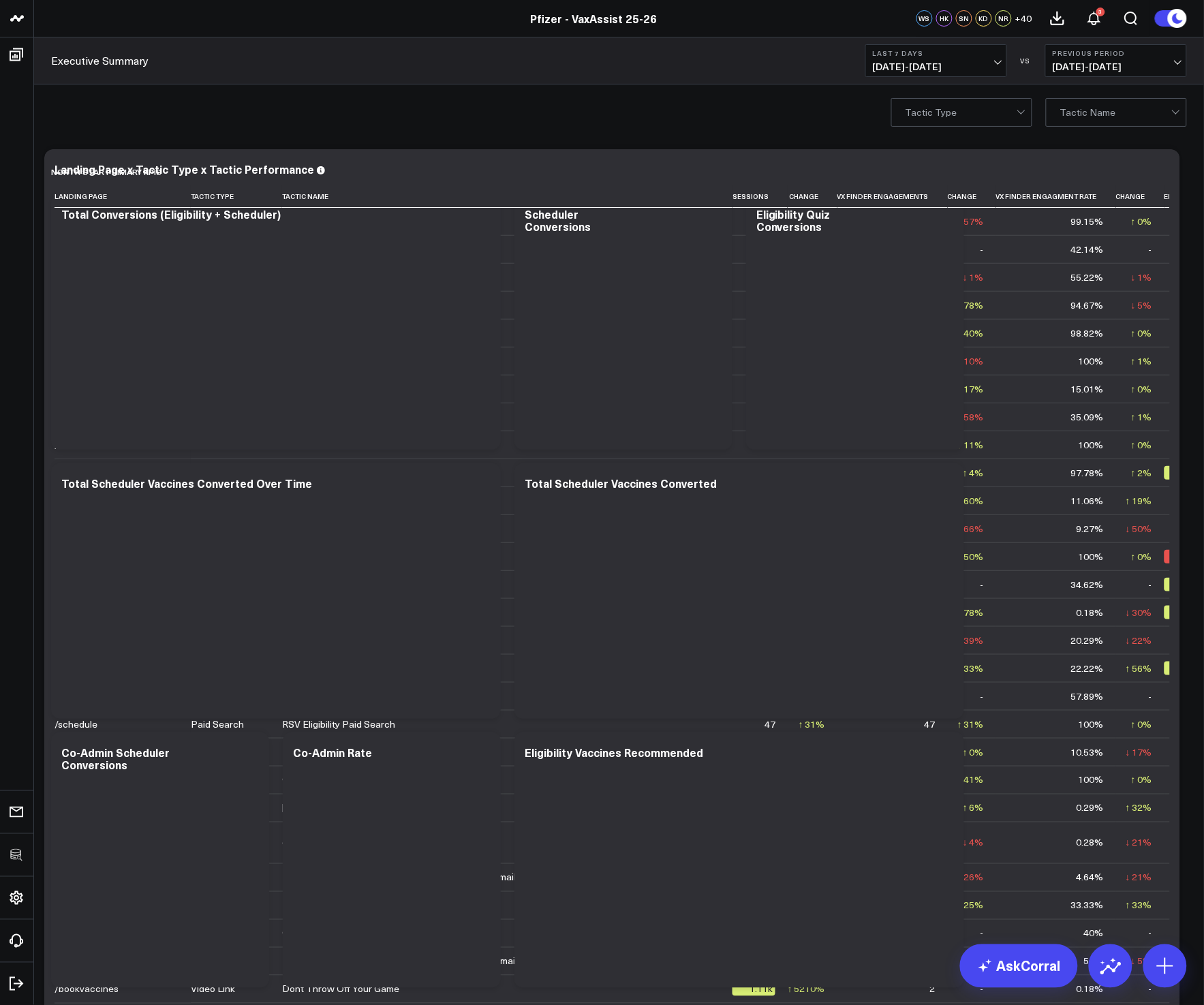
click at [754, 595] on div at bounding box center [739, 605] width 429 height 199
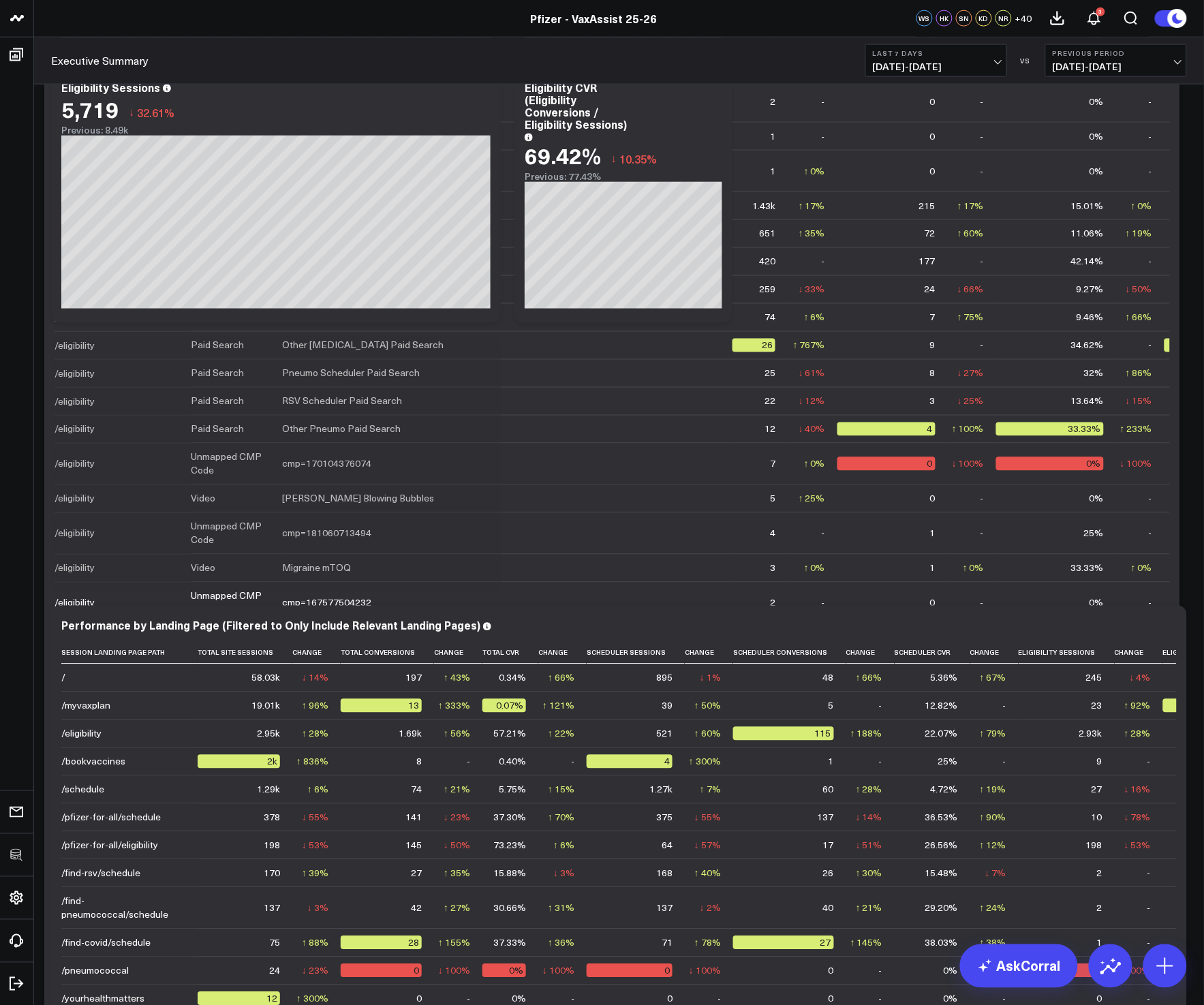
scroll to position [692, 0]
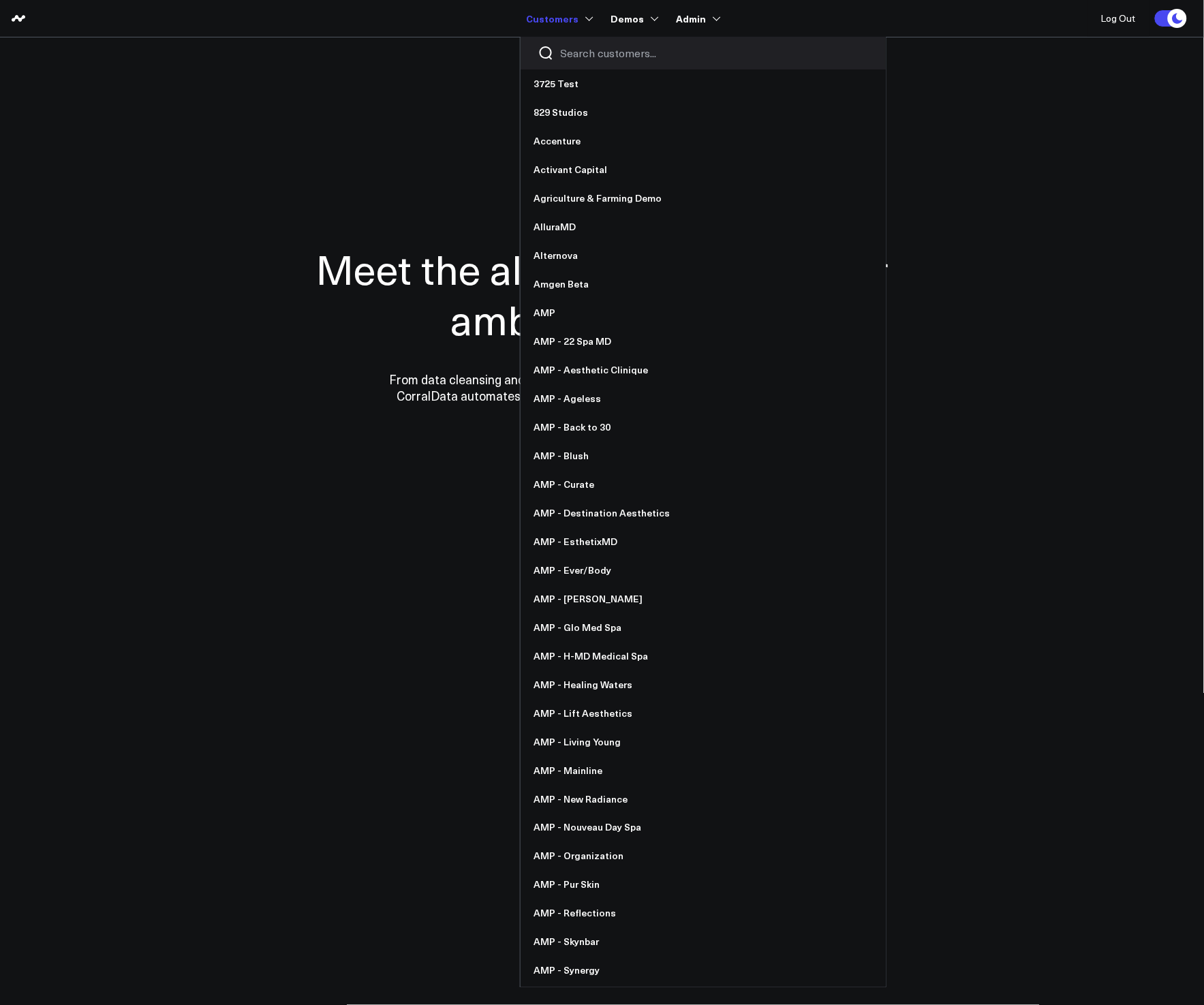
click at [581, 46] on input "Search customers input" at bounding box center [714, 53] width 308 height 15
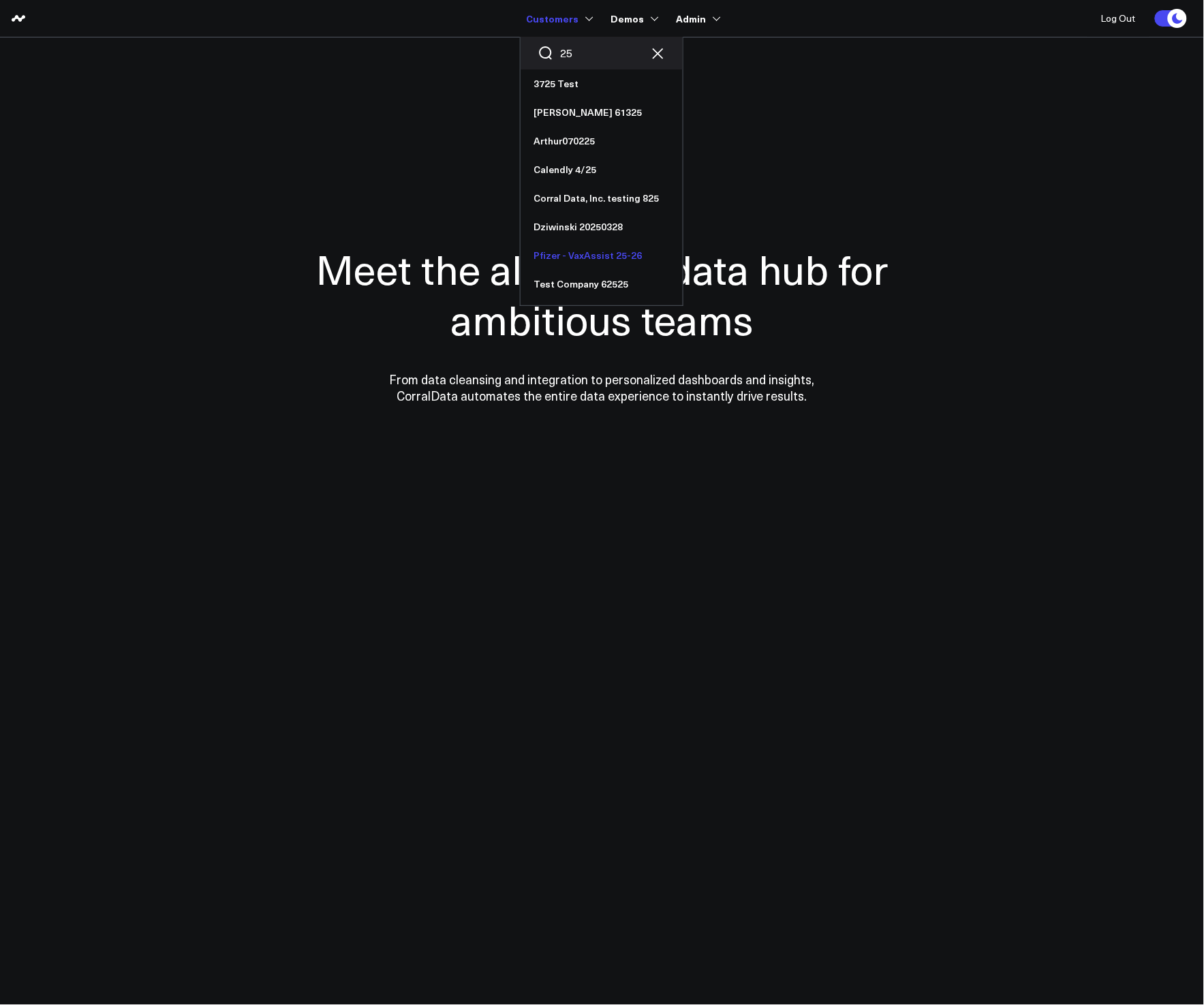
type input "25"
click at [576, 253] on link "Pfizer - VaxAssist 25-26" at bounding box center [602, 255] width 162 height 28
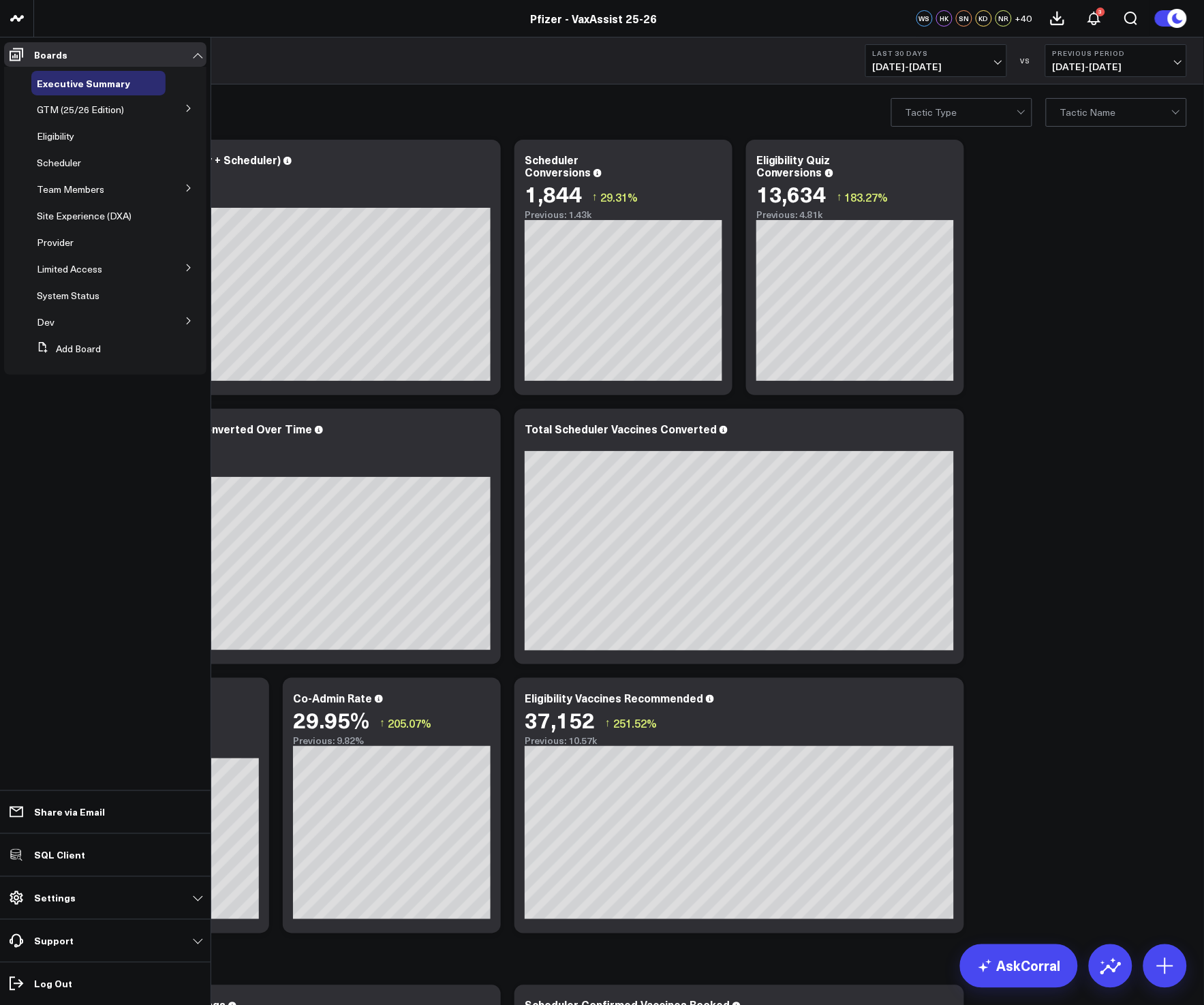
click at [180, 190] on button at bounding box center [188, 187] width 35 height 20
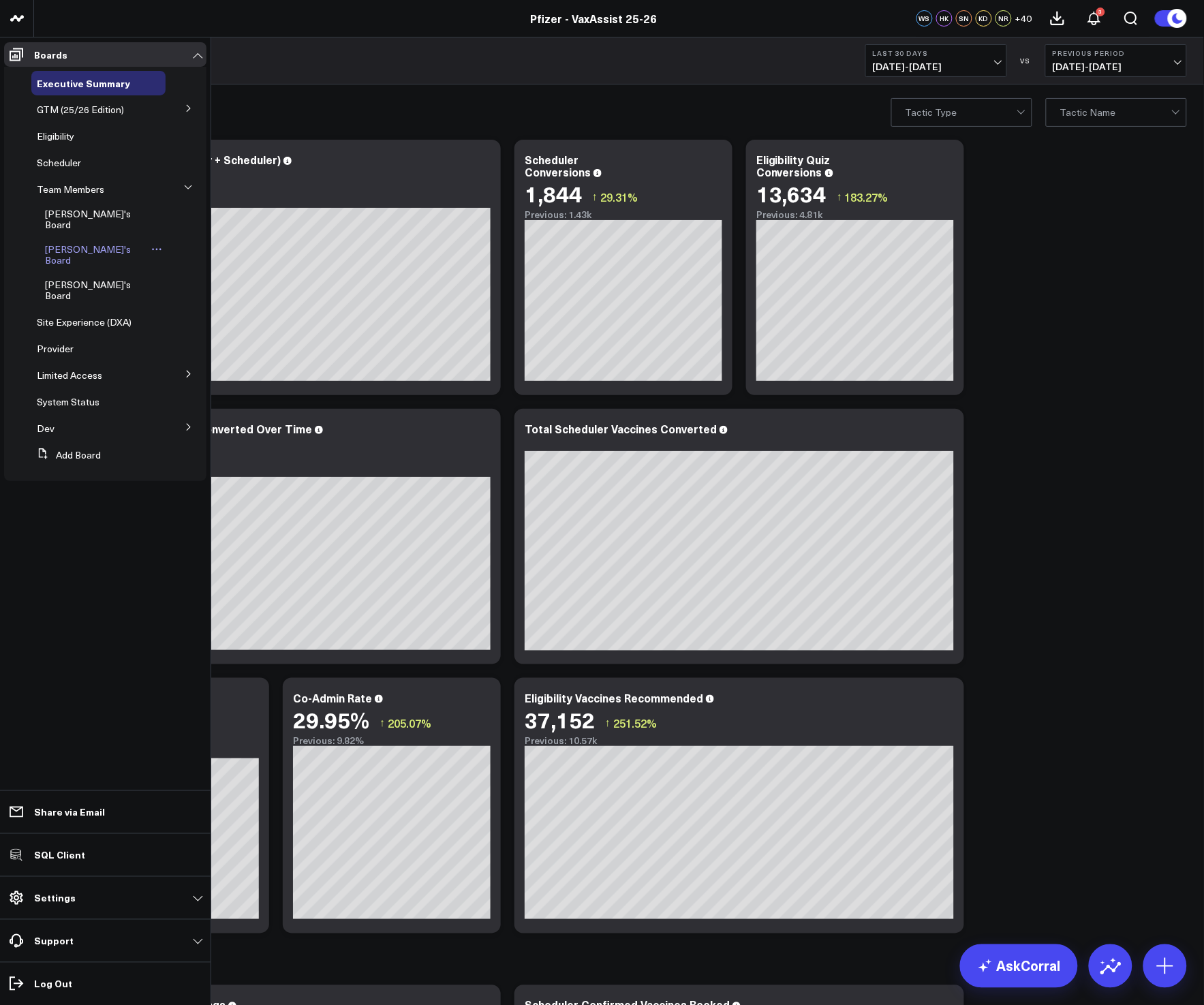
click at [85, 243] on span "Hannah's Board" at bounding box center [87, 254] width 86 height 24
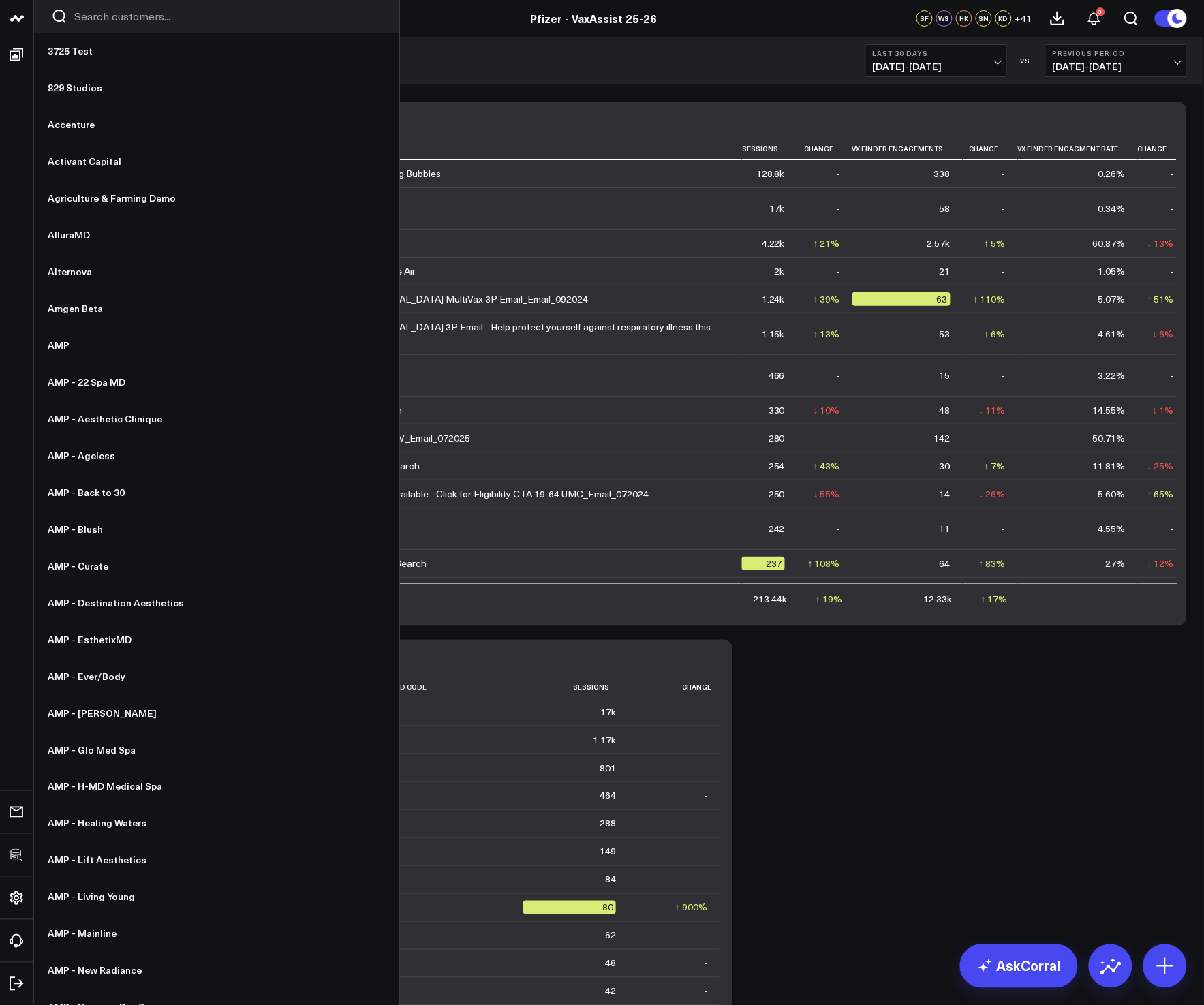
click at [113, 23] on input "Search customers input" at bounding box center [228, 16] width 308 height 15
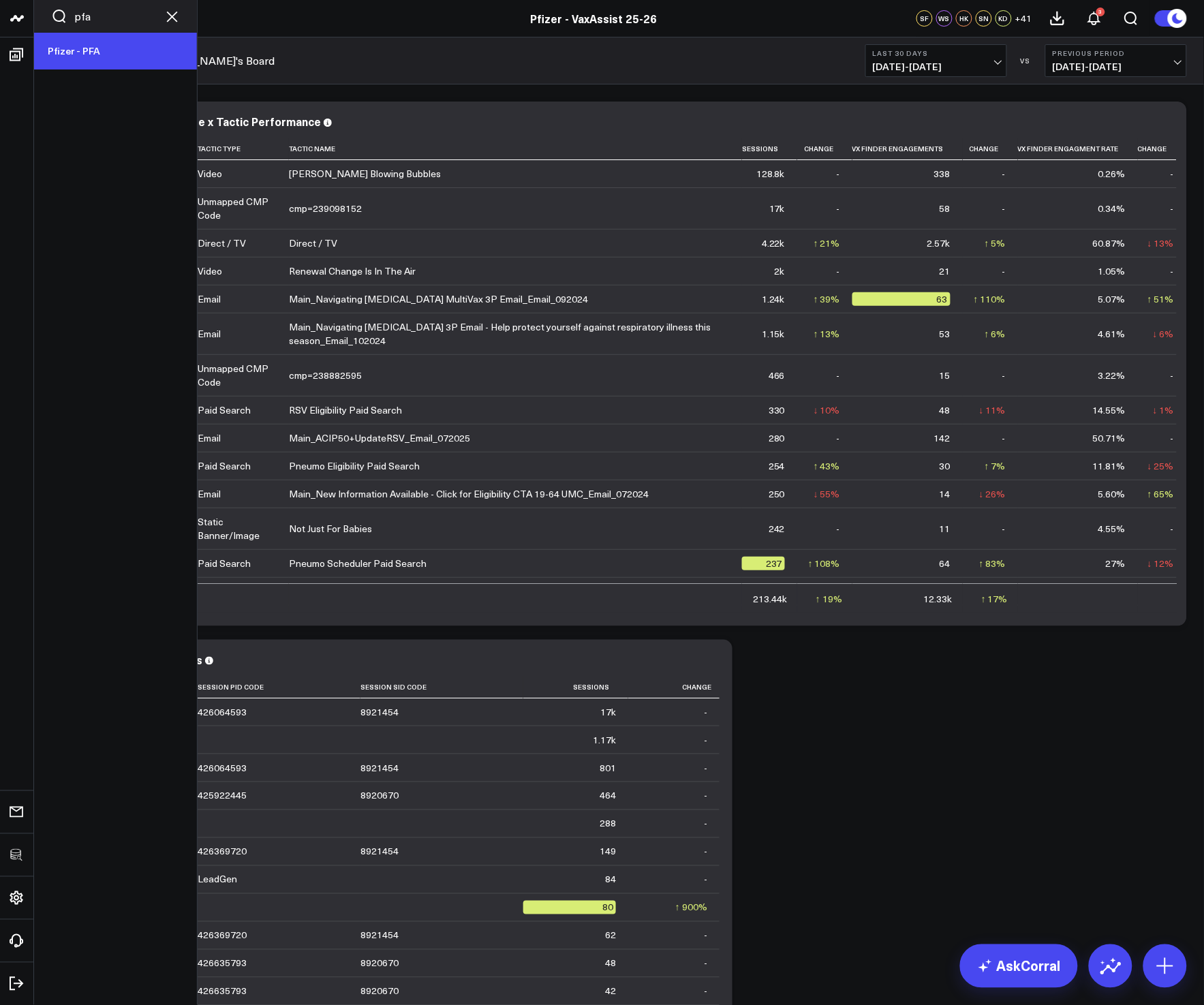
type input "pfa"
click at [98, 50] on link "Pfizer - PFA" at bounding box center [115, 51] width 163 height 37
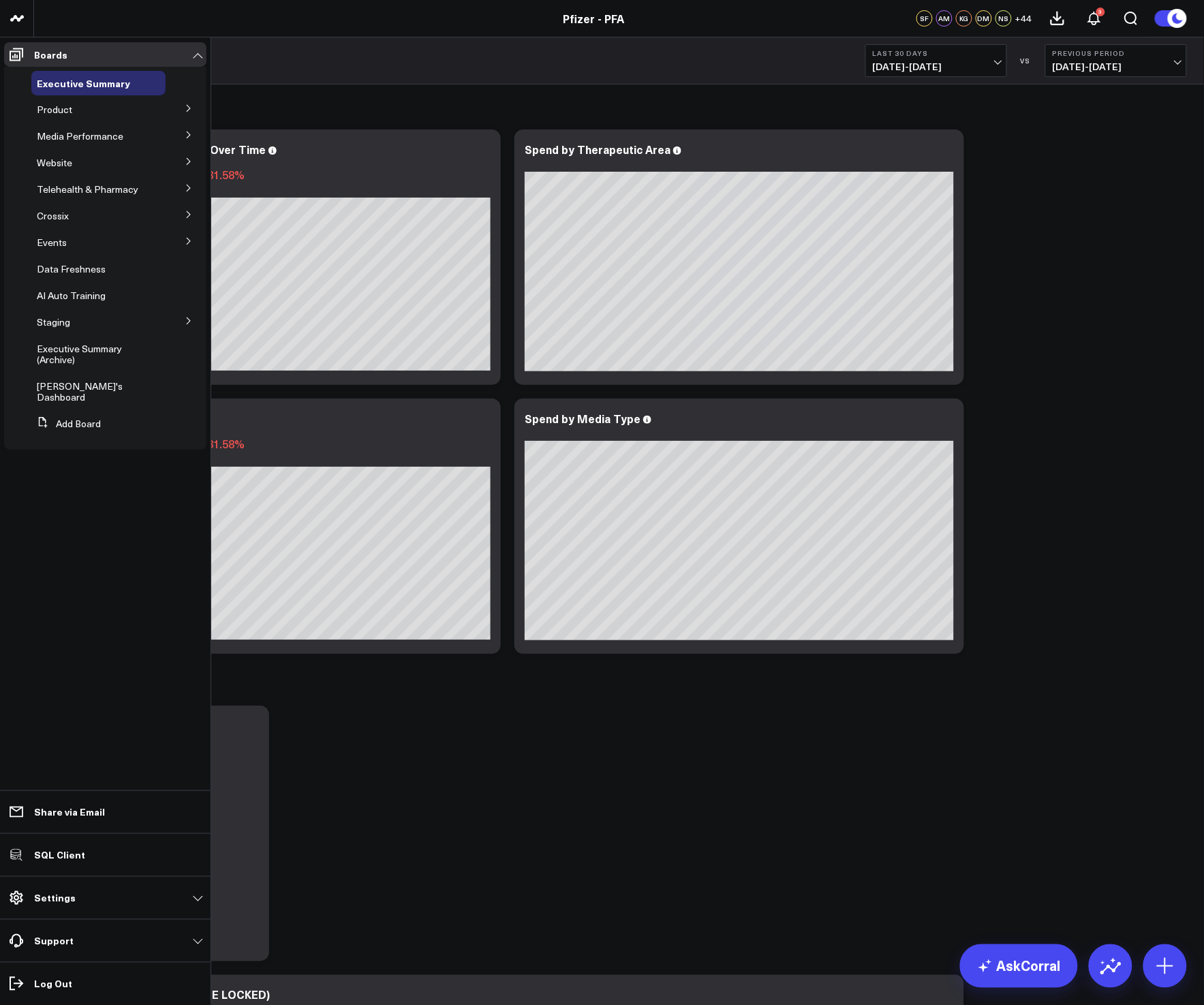
click at [186, 106] on icon at bounding box center [188, 108] width 8 height 8
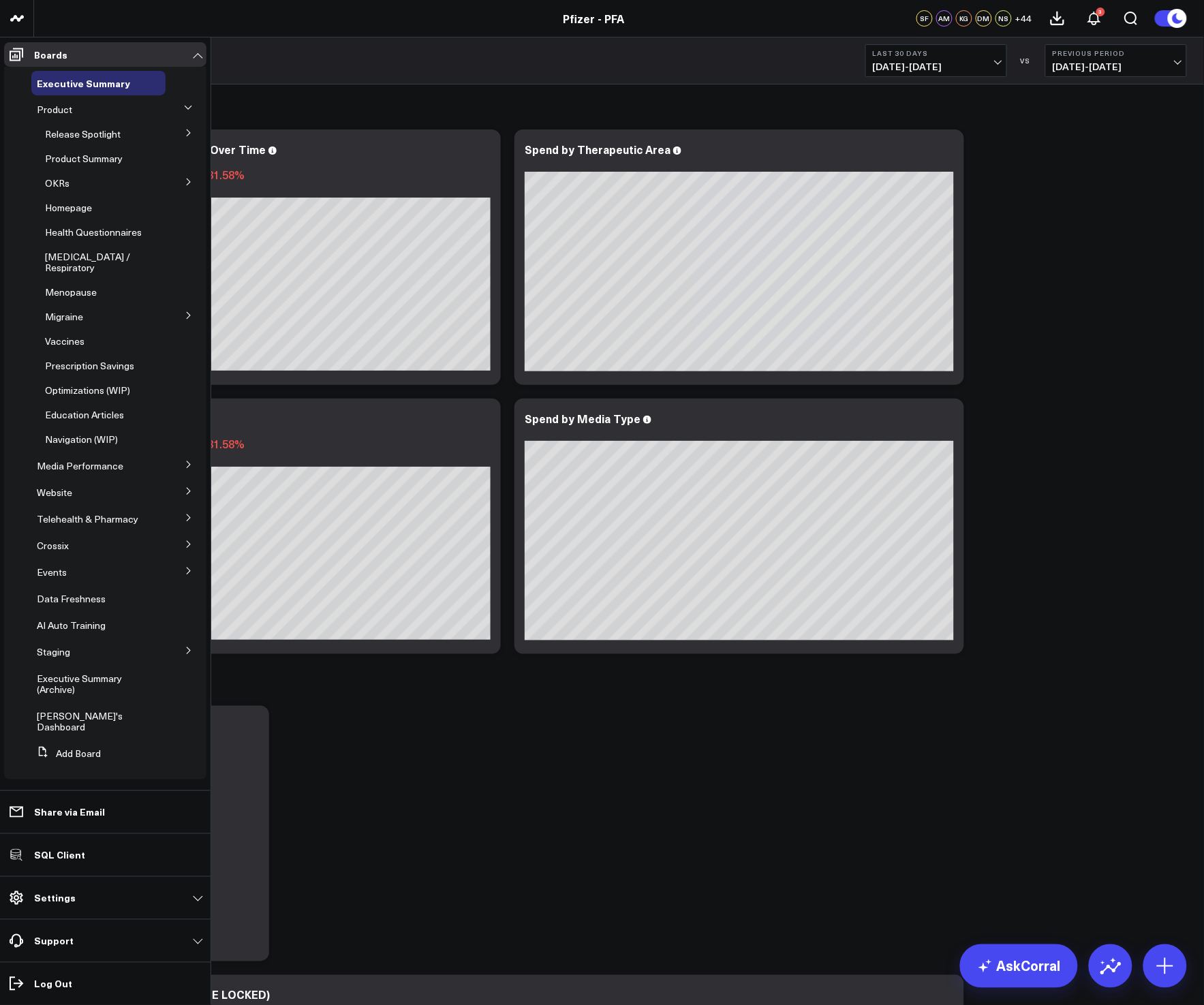
click at [191, 135] on icon at bounding box center [188, 132] width 8 height 8
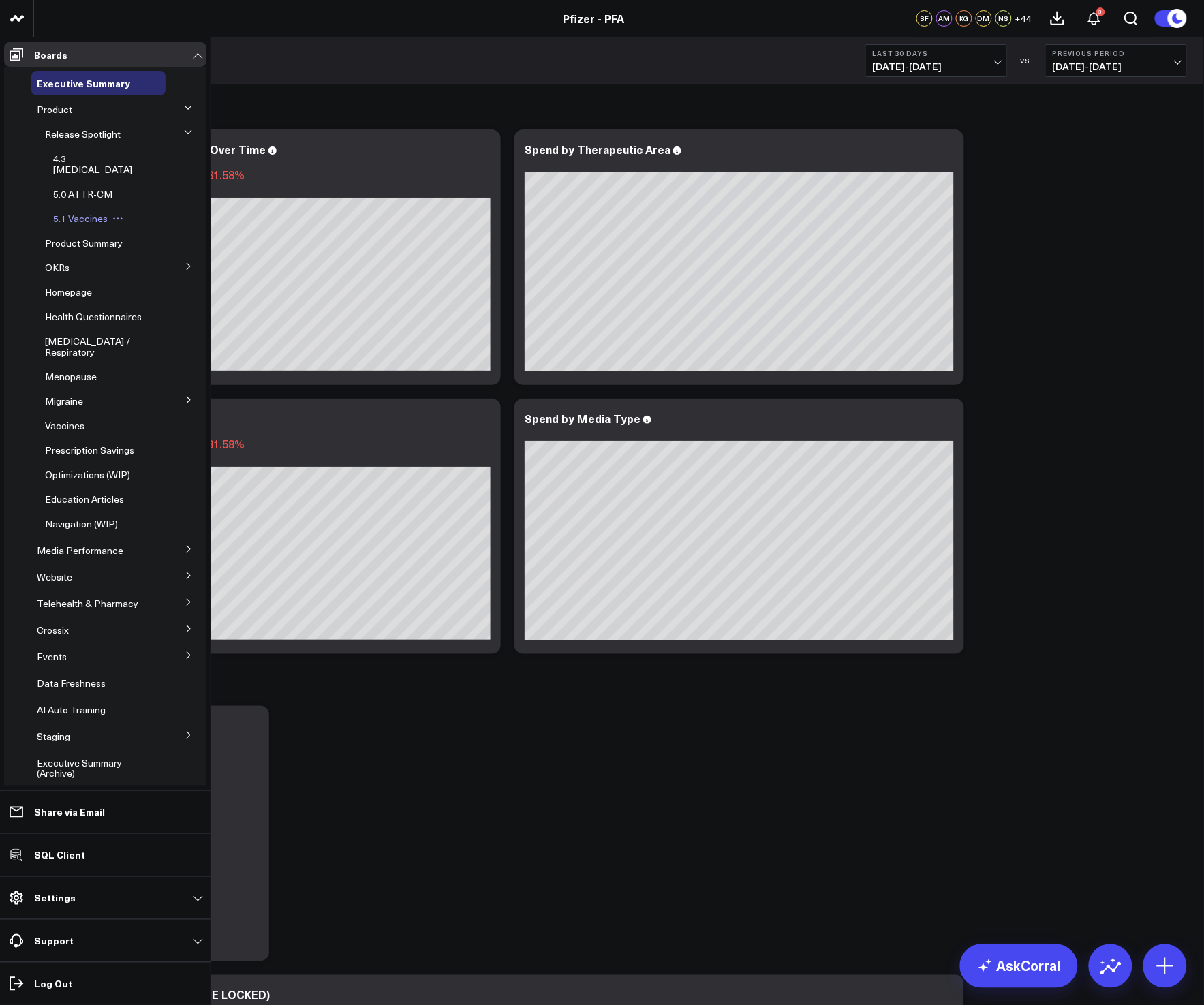
click at [85, 212] on span "5.1 Vaccines" at bounding box center [80, 218] width 54 height 13
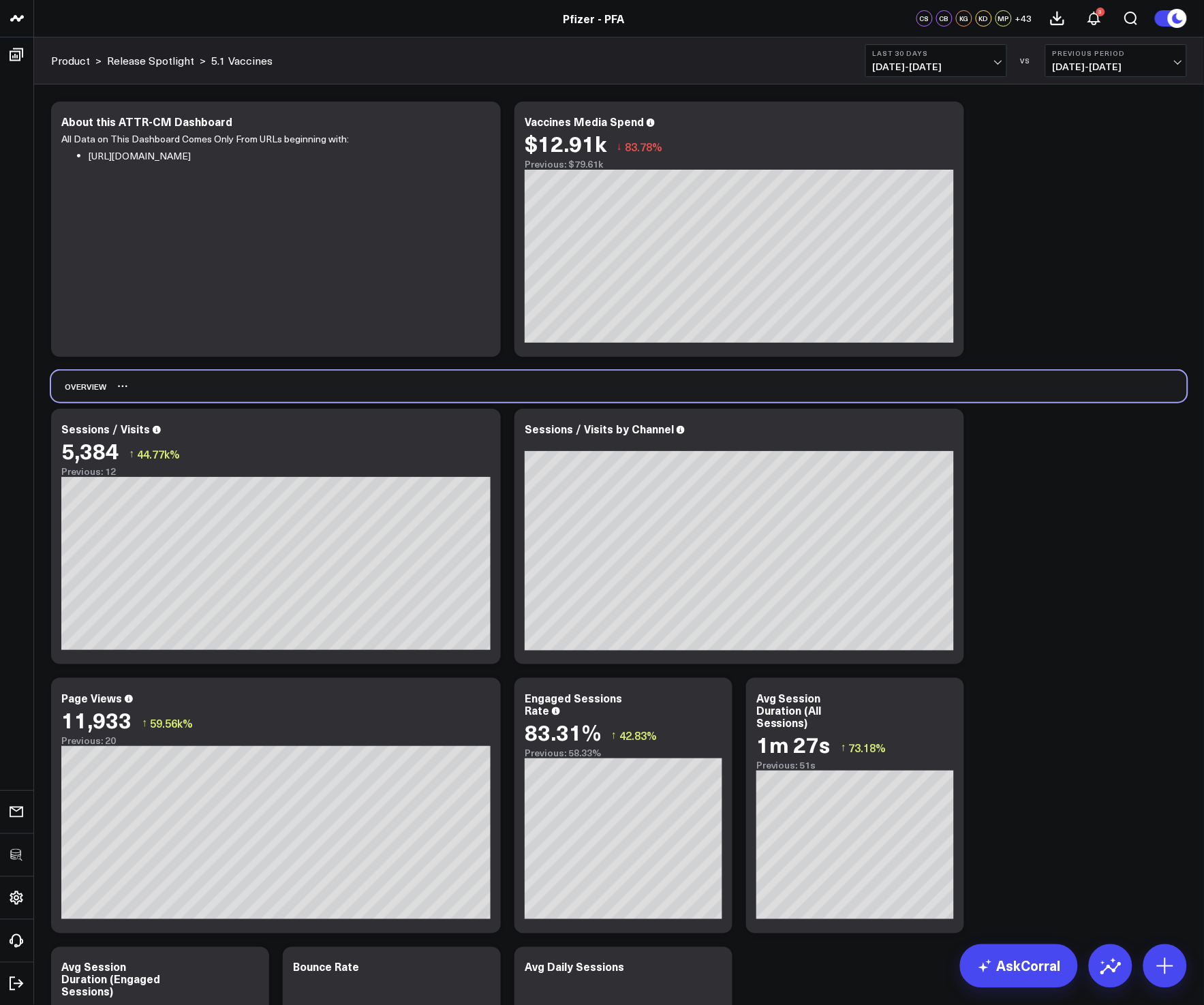
click at [1096, 396] on div "Overview" at bounding box center [619, 387] width 1135 height 32
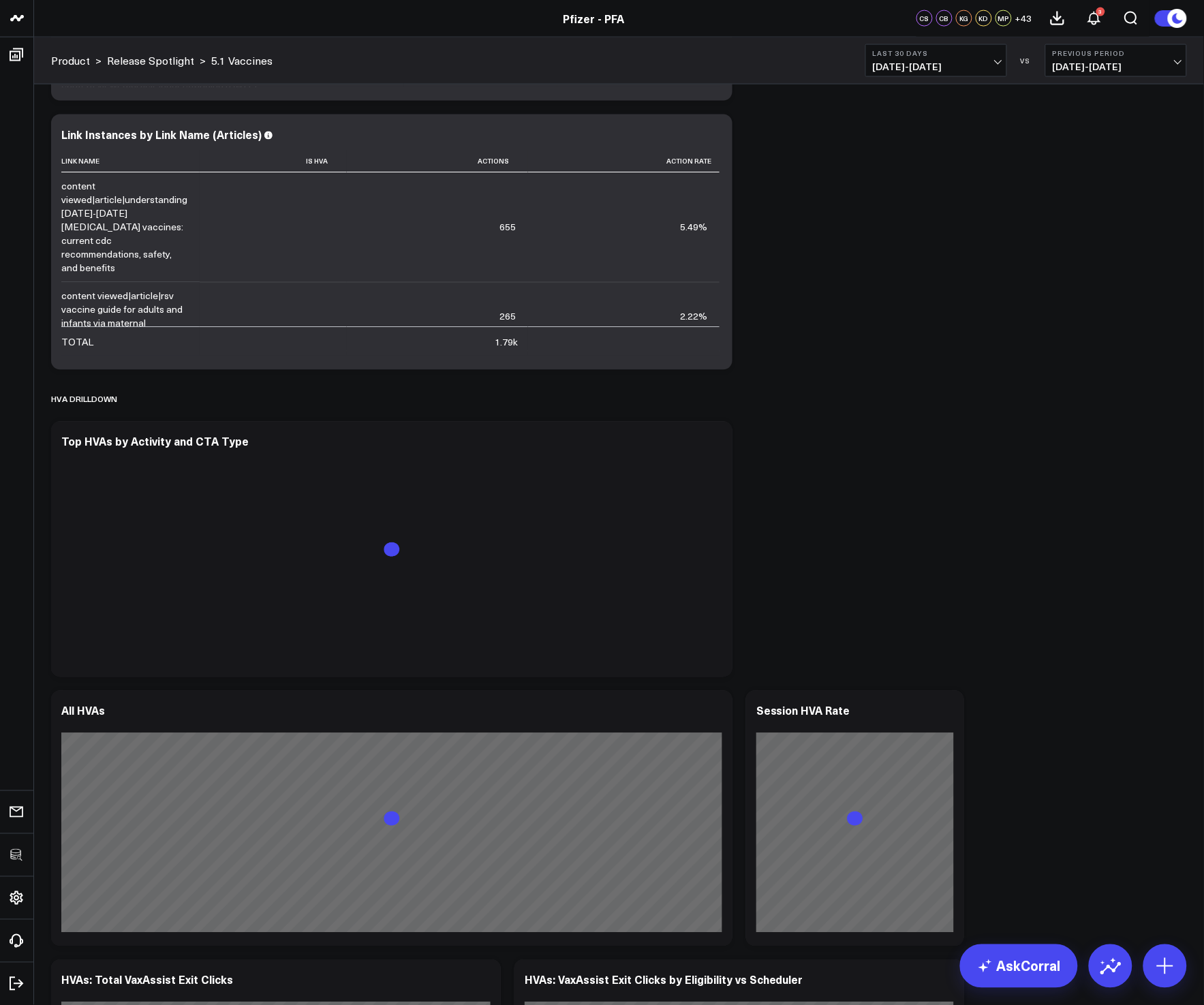
scroll to position [2443, 0]
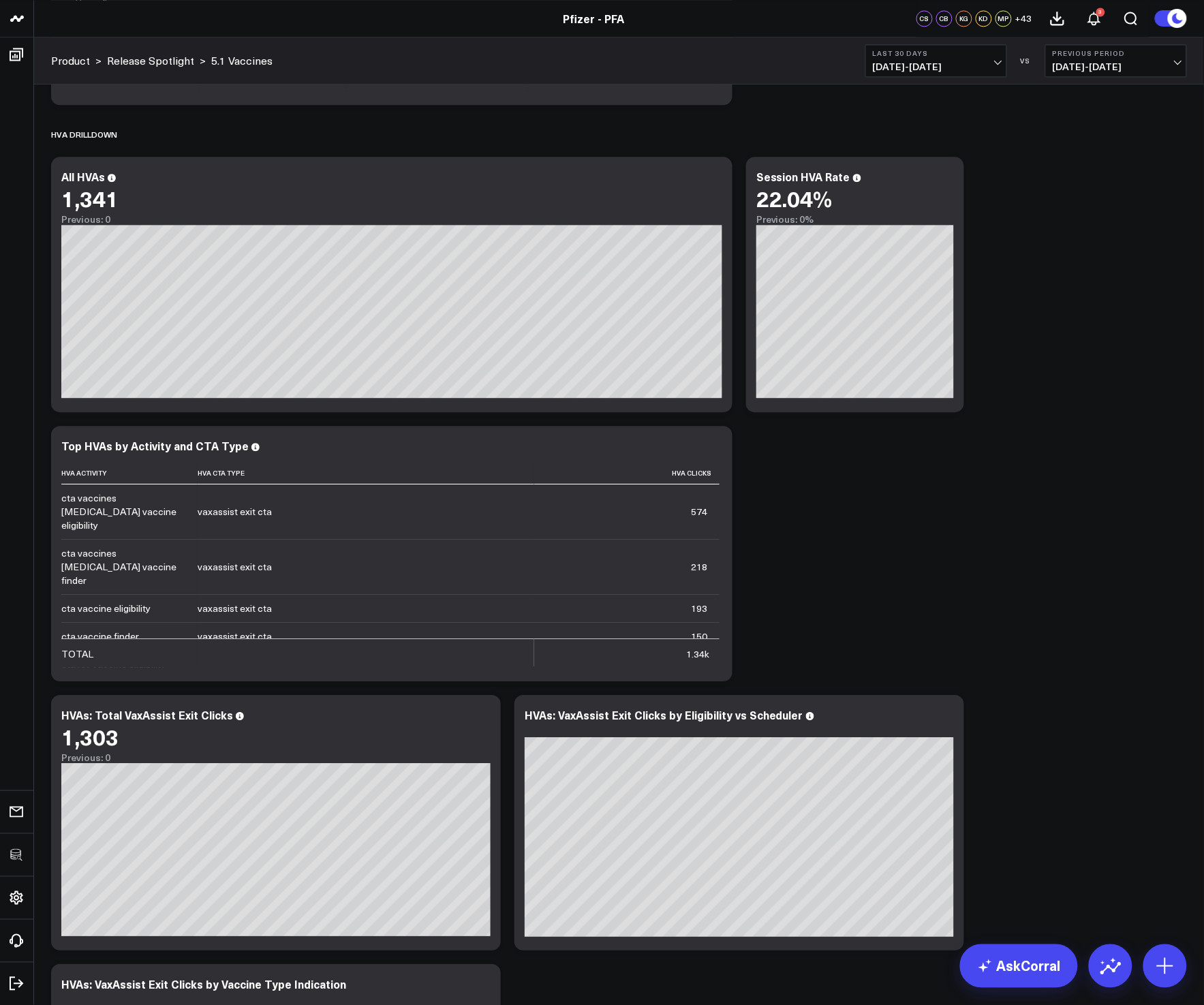
click at [915, 482] on div "Modify via AI Copy link to widget Ask support Remove Create linked copy Executi…" at bounding box center [618, 419] width 1149 height 5535
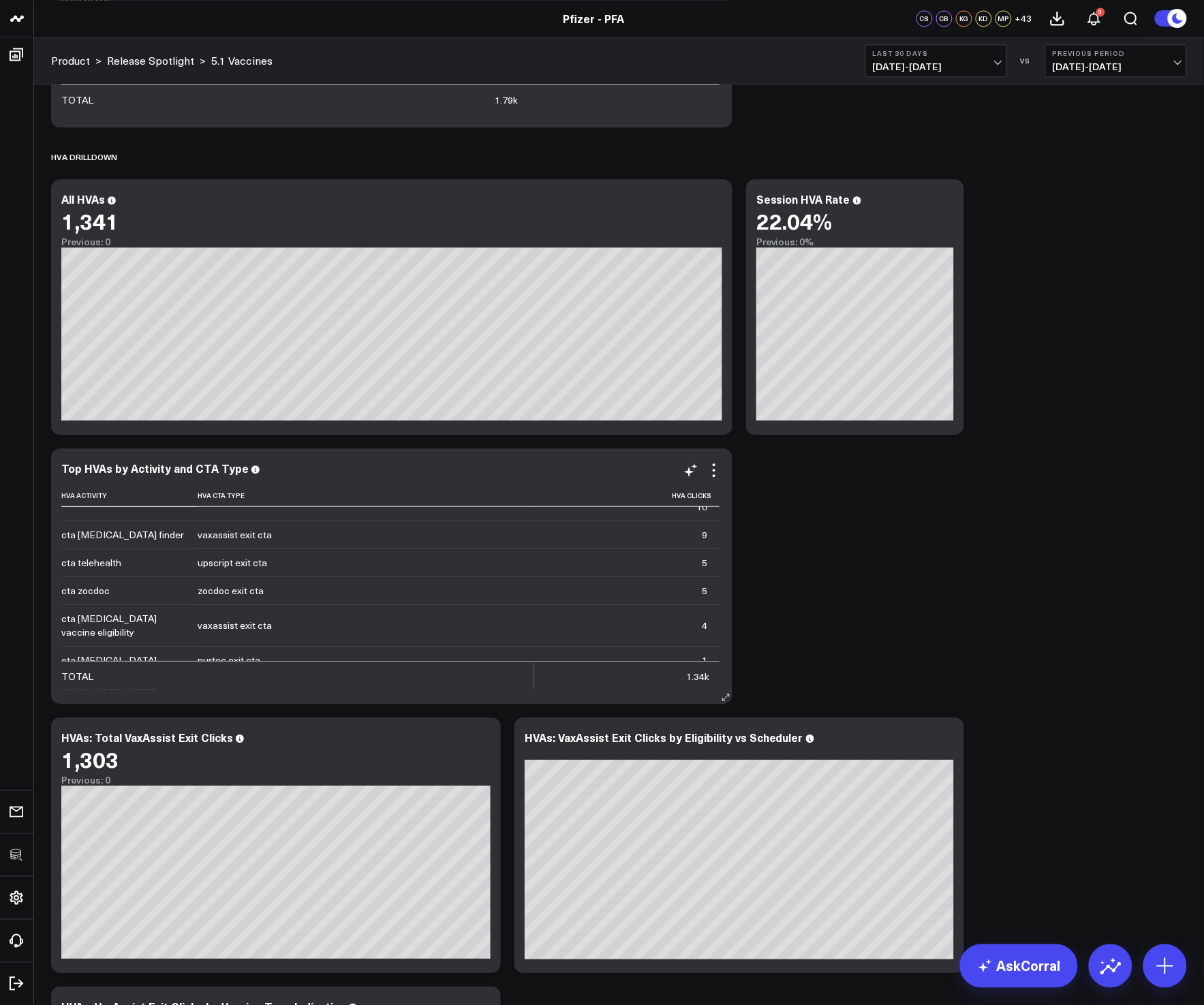
scroll to position [0, 0]
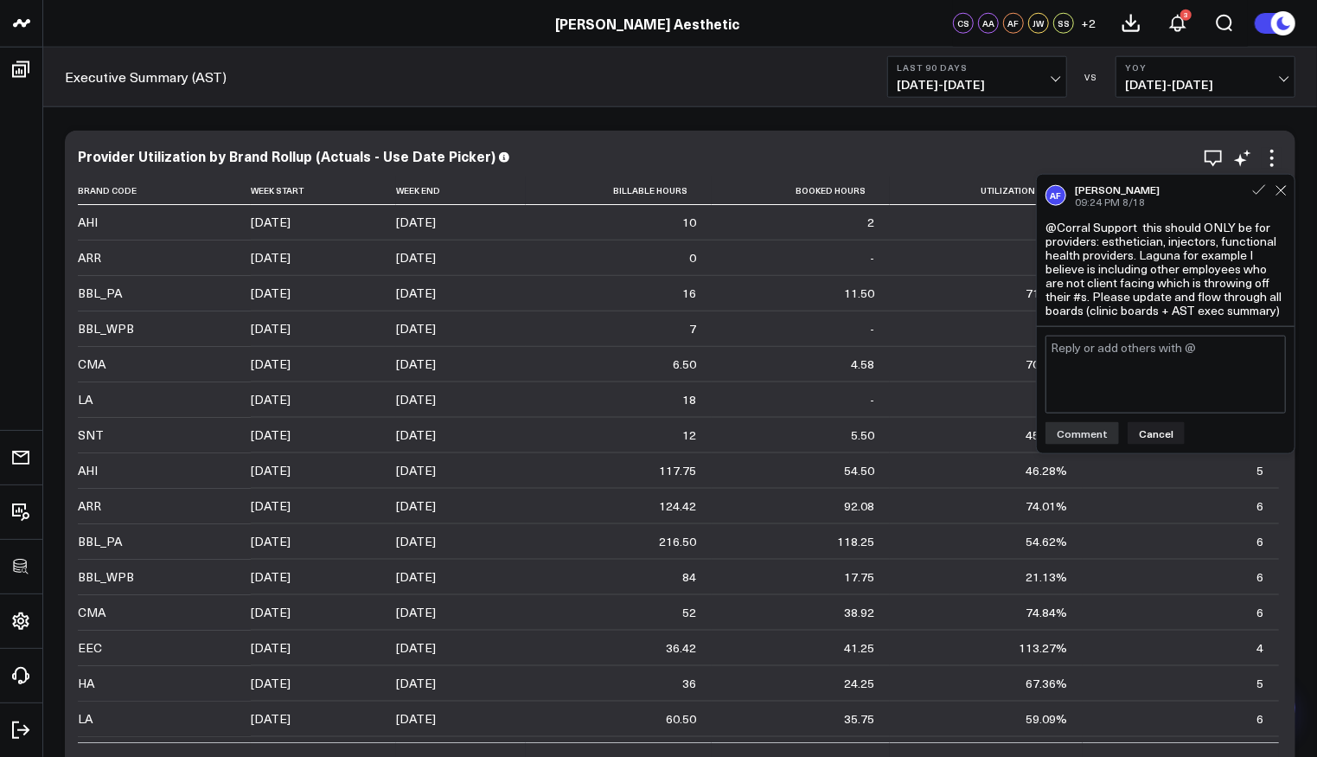
click at [1294, 159] on div "Provider Utilization by Brand Rollup (Actuals - Use Date Picker) Brand Code Wee…" at bounding box center [680, 464] width 1231 height 666
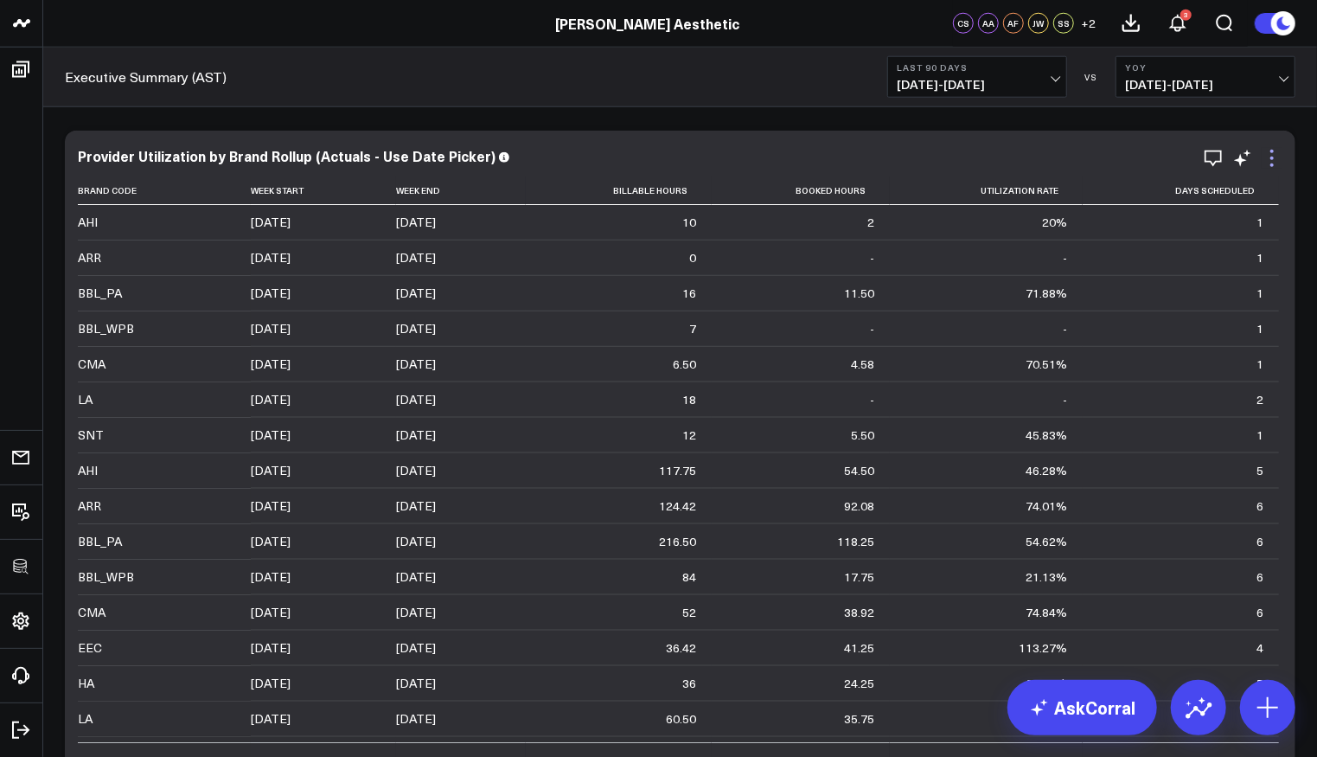
click at [1279, 157] on icon at bounding box center [1272, 158] width 21 height 21
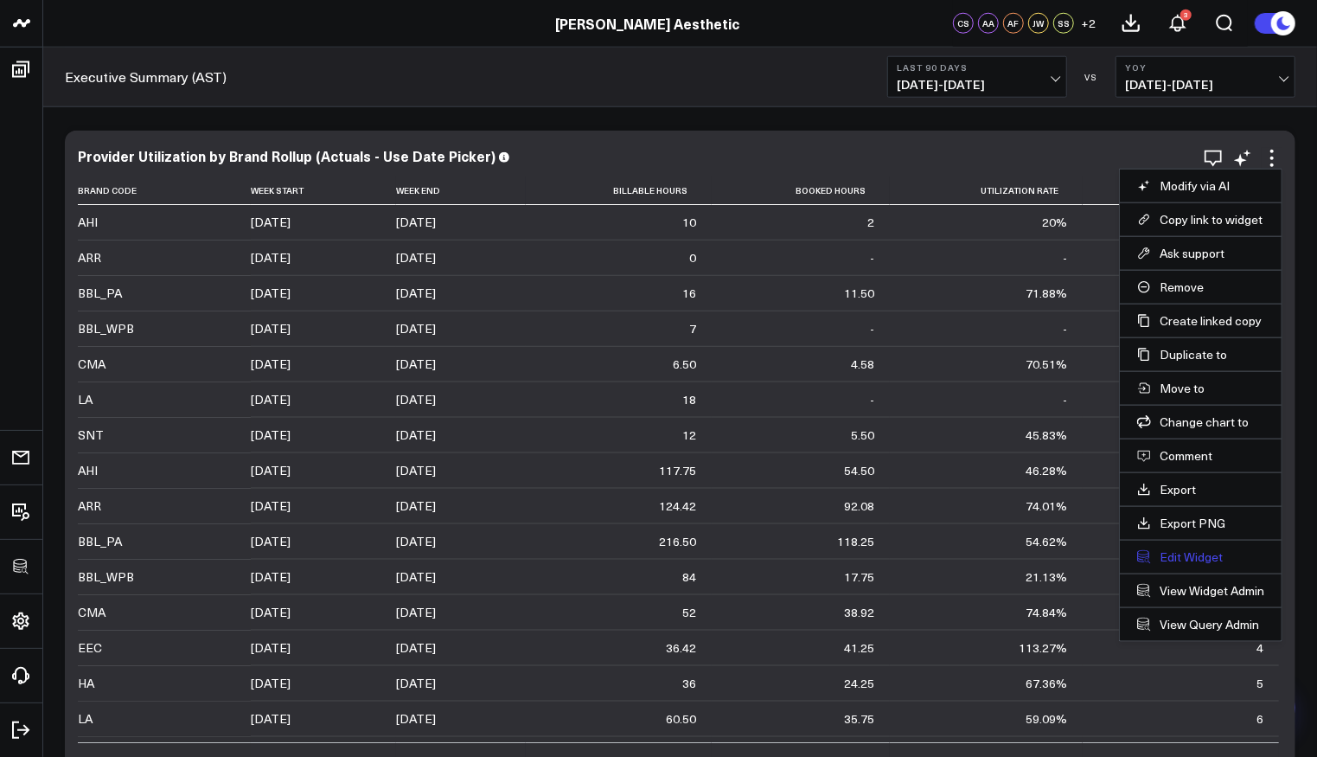
click at [1173, 549] on button "Edit Widget" at bounding box center [1201, 557] width 127 height 16
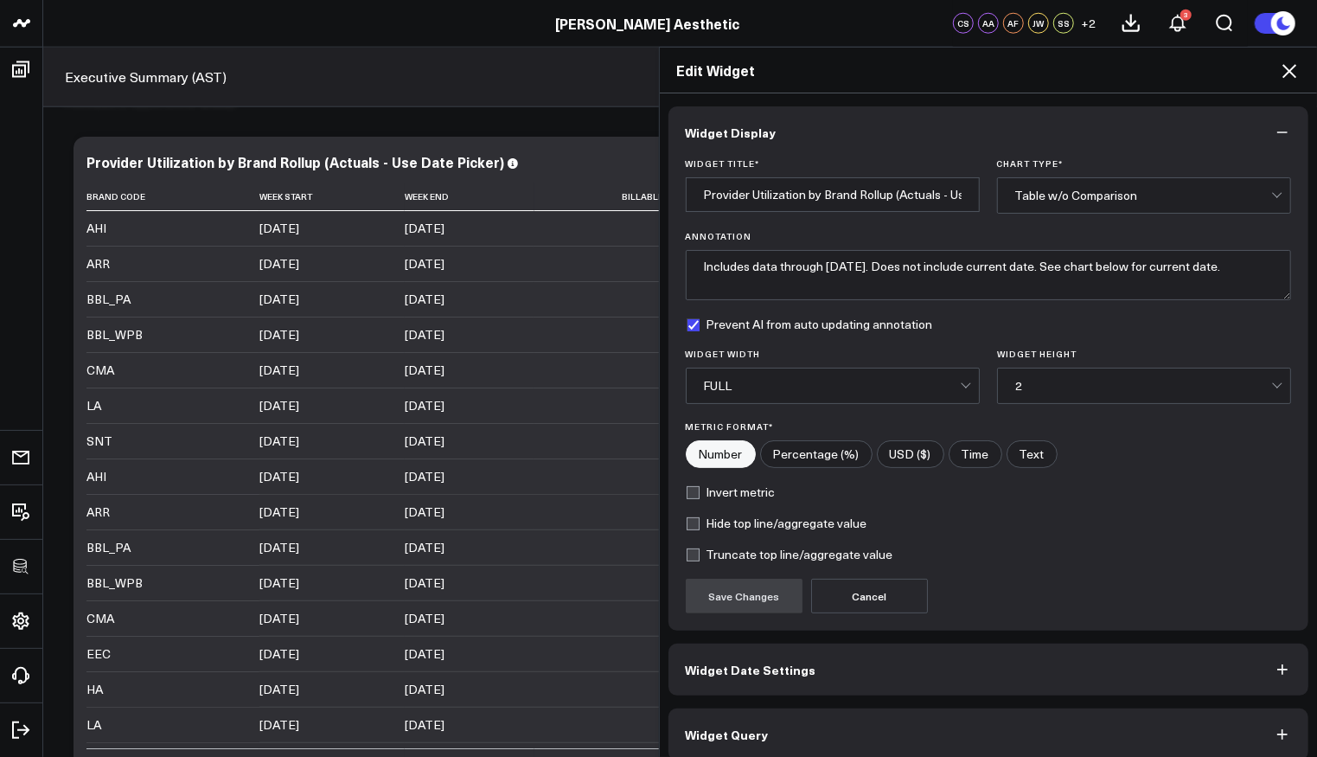
click at [836, 726] on button "Widget Query" at bounding box center [989, 734] width 641 height 52
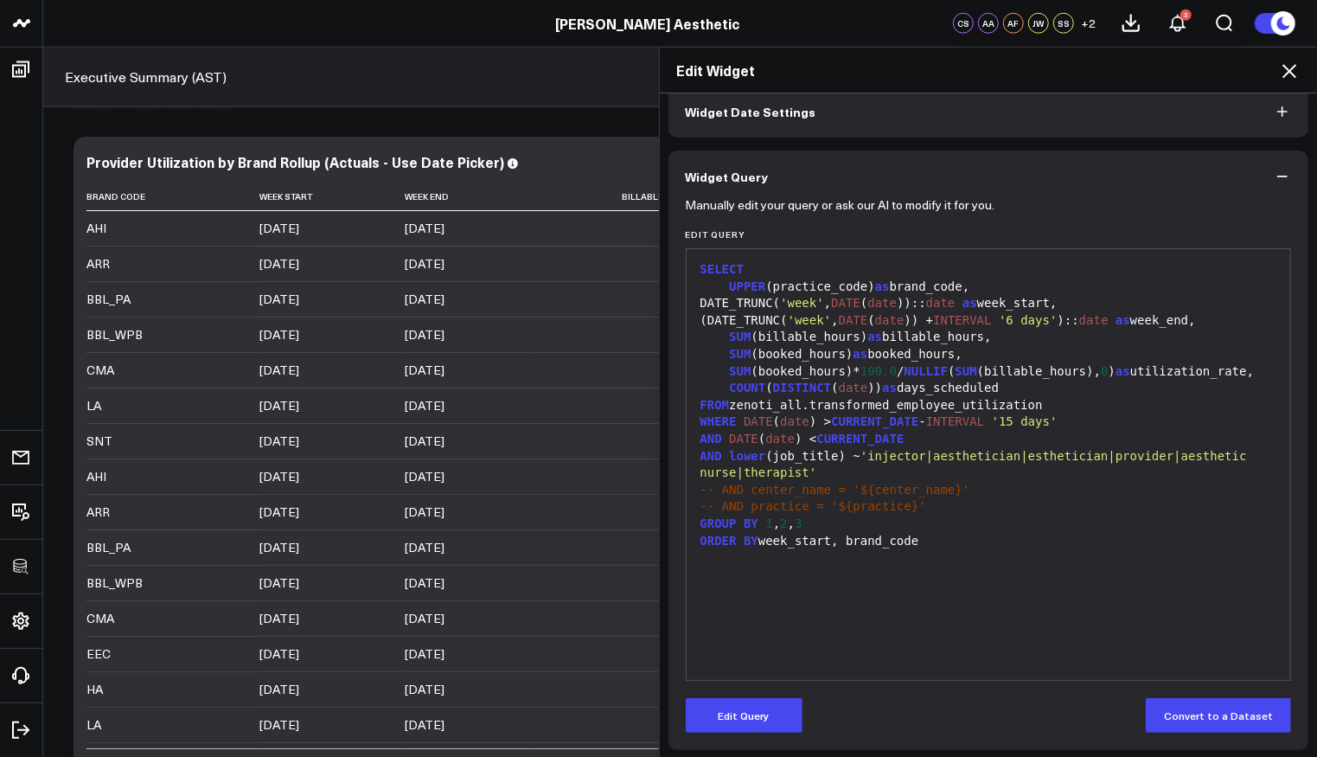
scroll to position [87, 0]
click at [935, 480] on div "AND lower (job_title) ~ 'injector|aesthetician|esthetician|provider|aesthetic n…" at bounding box center [988, 464] width 587 height 34
click at [1289, 75] on icon at bounding box center [1289, 71] width 21 height 21
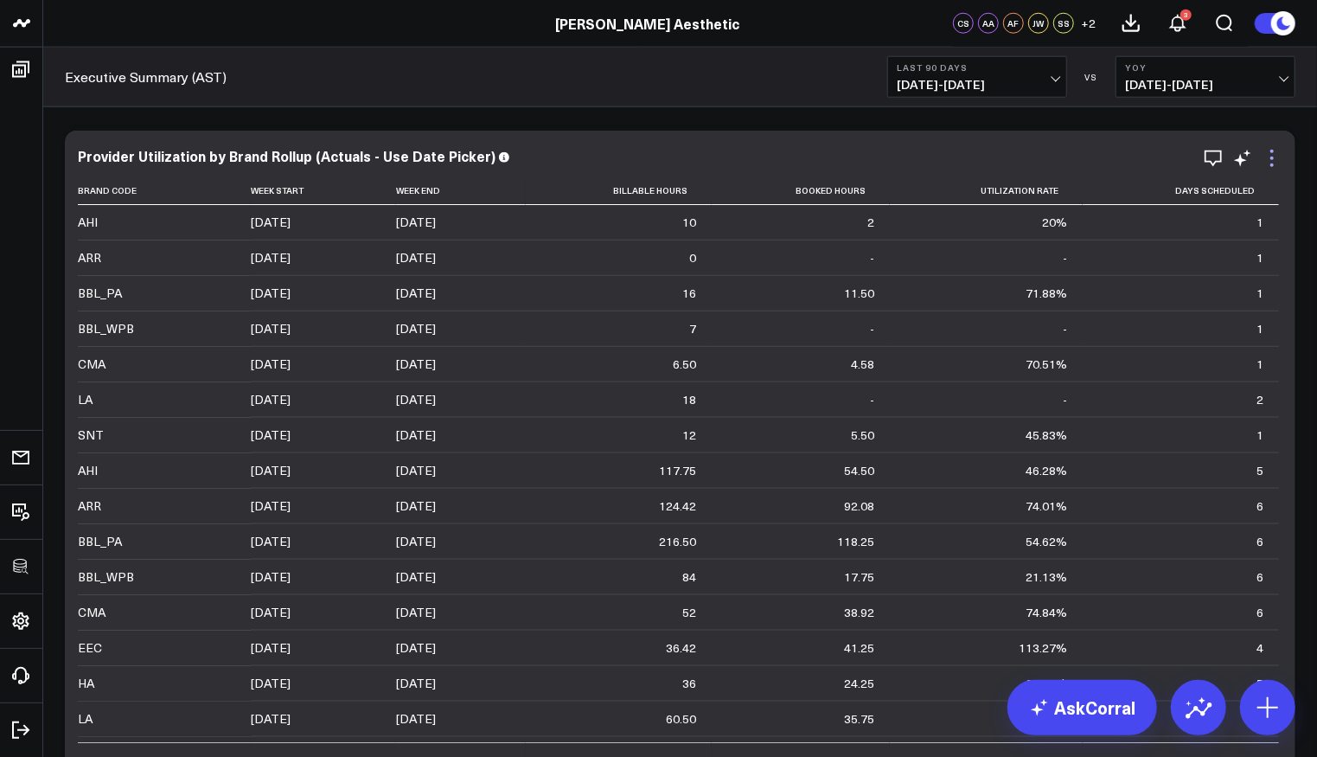
click at [1281, 157] on icon at bounding box center [1272, 158] width 21 height 21
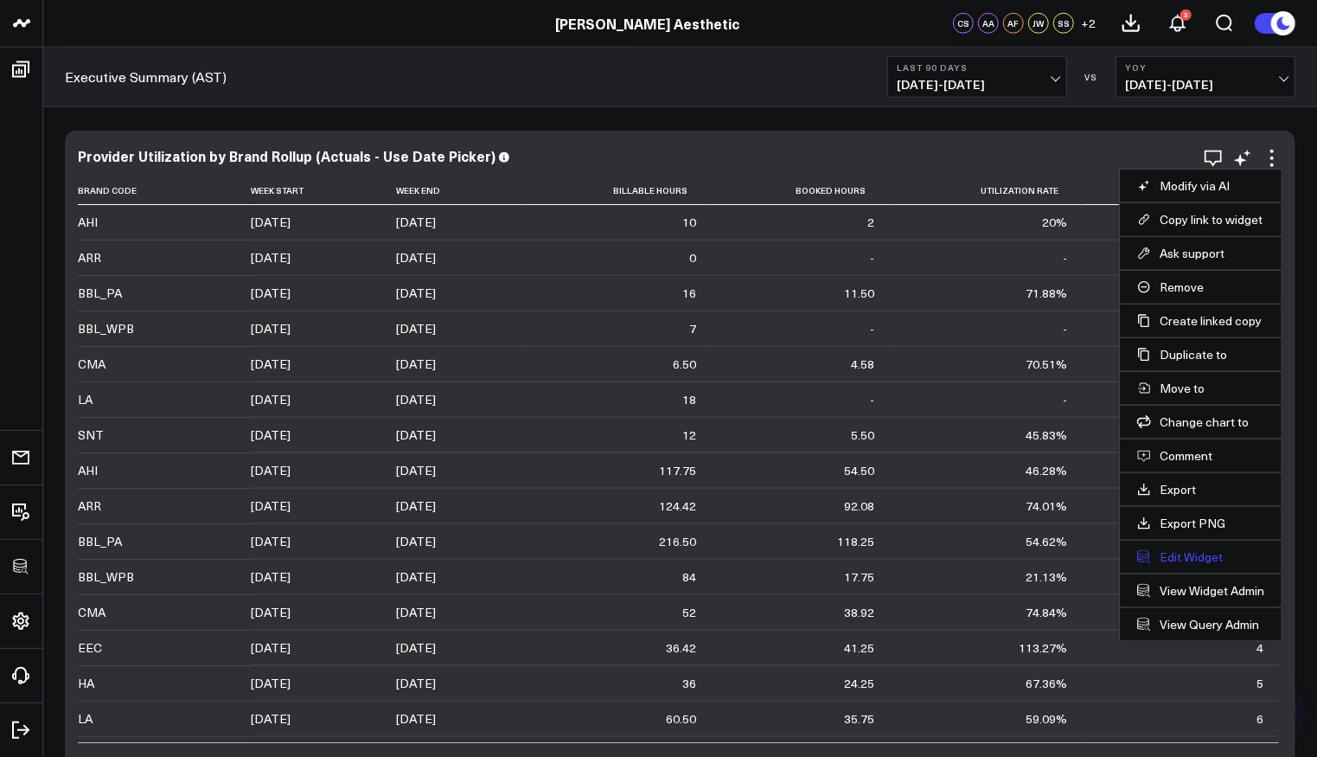
click at [1176, 552] on button "Edit Widget" at bounding box center [1201, 557] width 127 height 16
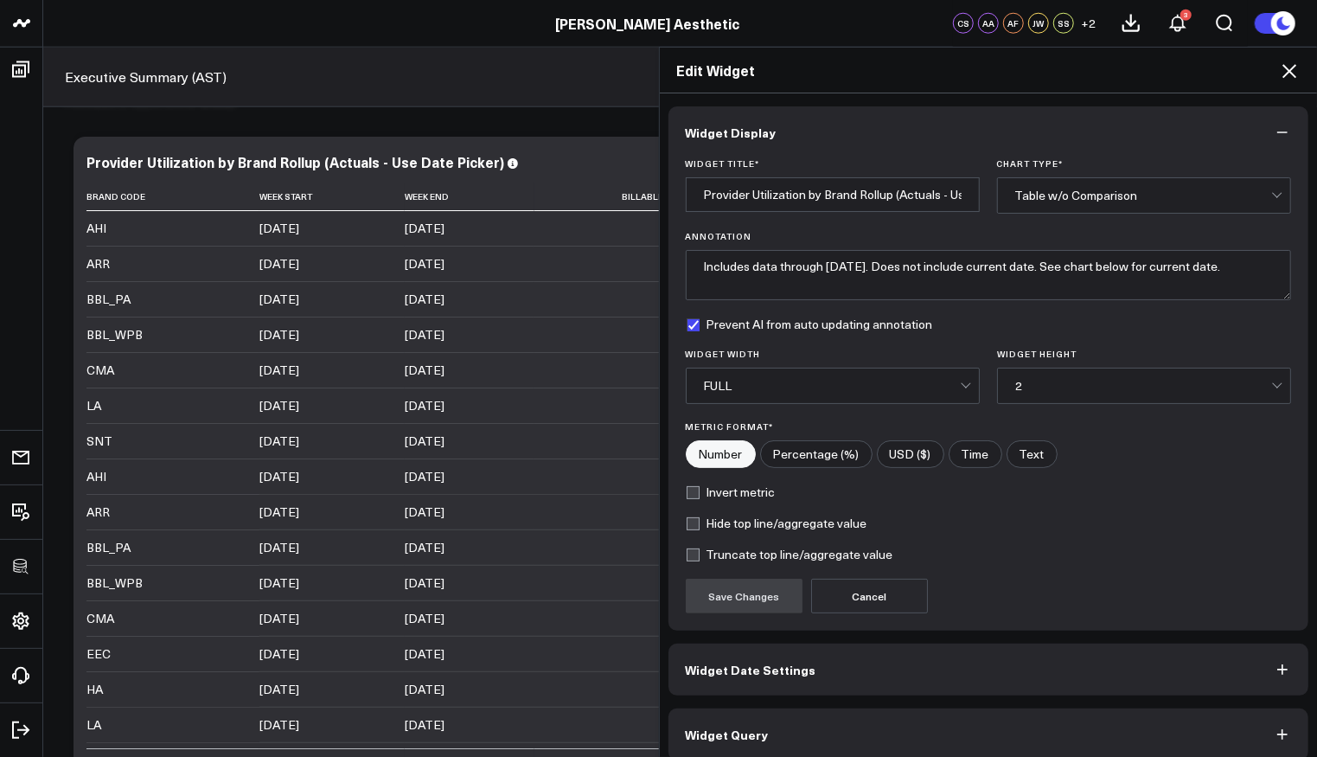
click at [936, 716] on button "Widget Query" at bounding box center [989, 734] width 641 height 52
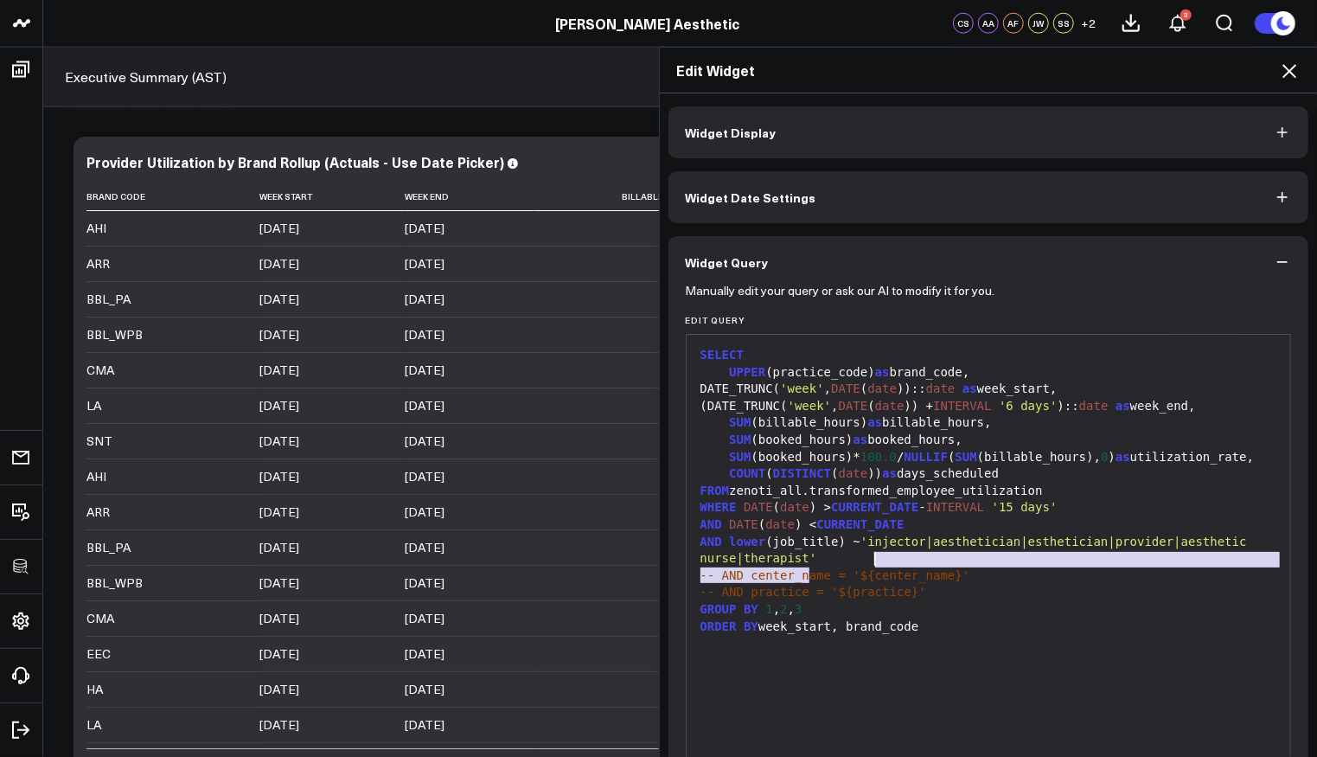
drag, startPoint x: 802, startPoint y: 577, endPoint x: 870, endPoint y: 554, distance: 71.9
click at [870, 554] on span "'injector|aesthetician|esthetician|provider|aesthetic nurse|therapist'" at bounding box center [978, 550] width 554 height 31
copy span "injector|aesthetician|esthetician|provider|aesthetic nurse|therapist"
click at [1302, 73] on div "Edit Widget" at bounding box center [989, 71] width 658 height 46
click at [1296, 72] on icon at bounding box center [1289, 71] width 21 height 21
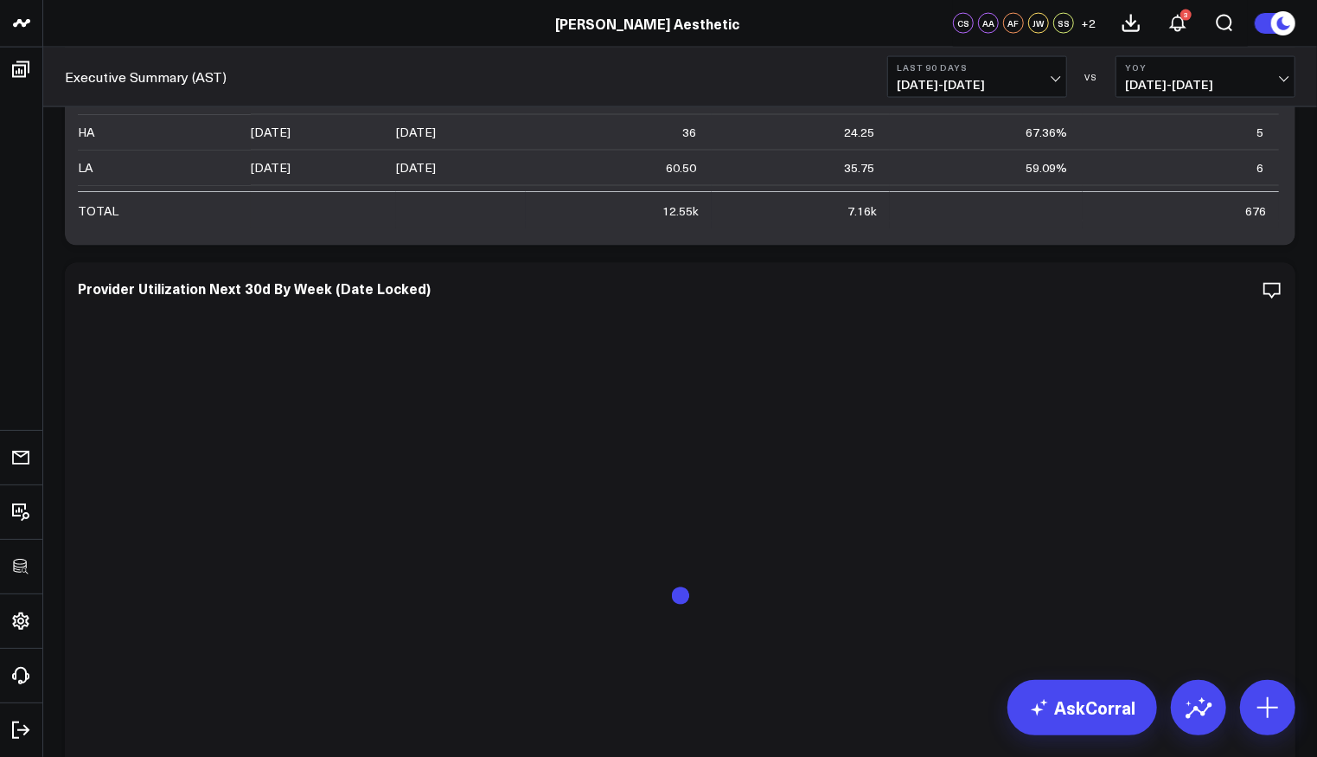
scroll to position [1708, 0]
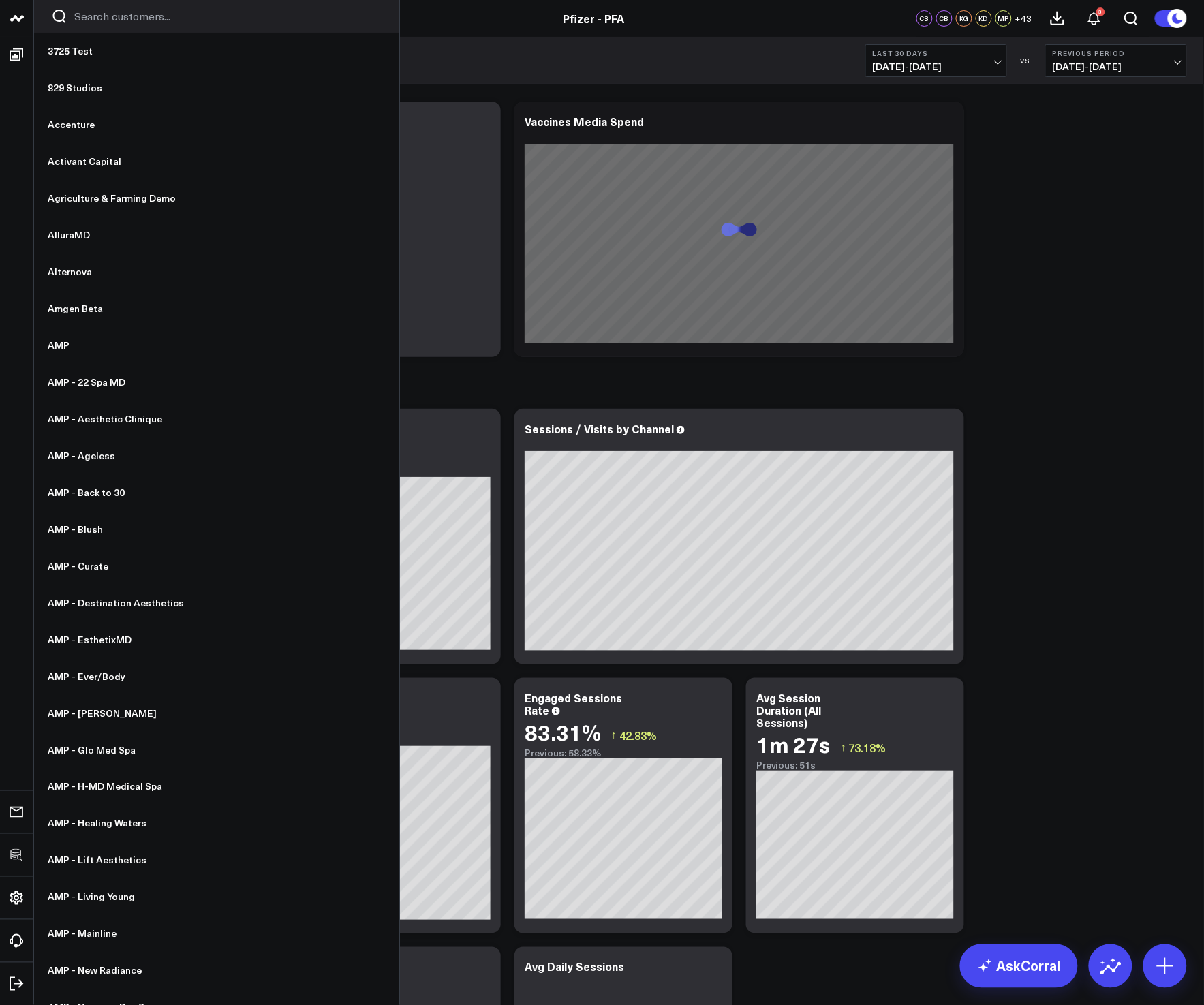
type textarea "an"
click at [139, 2] on div at bounding box center [217, 17] width 365 height 33
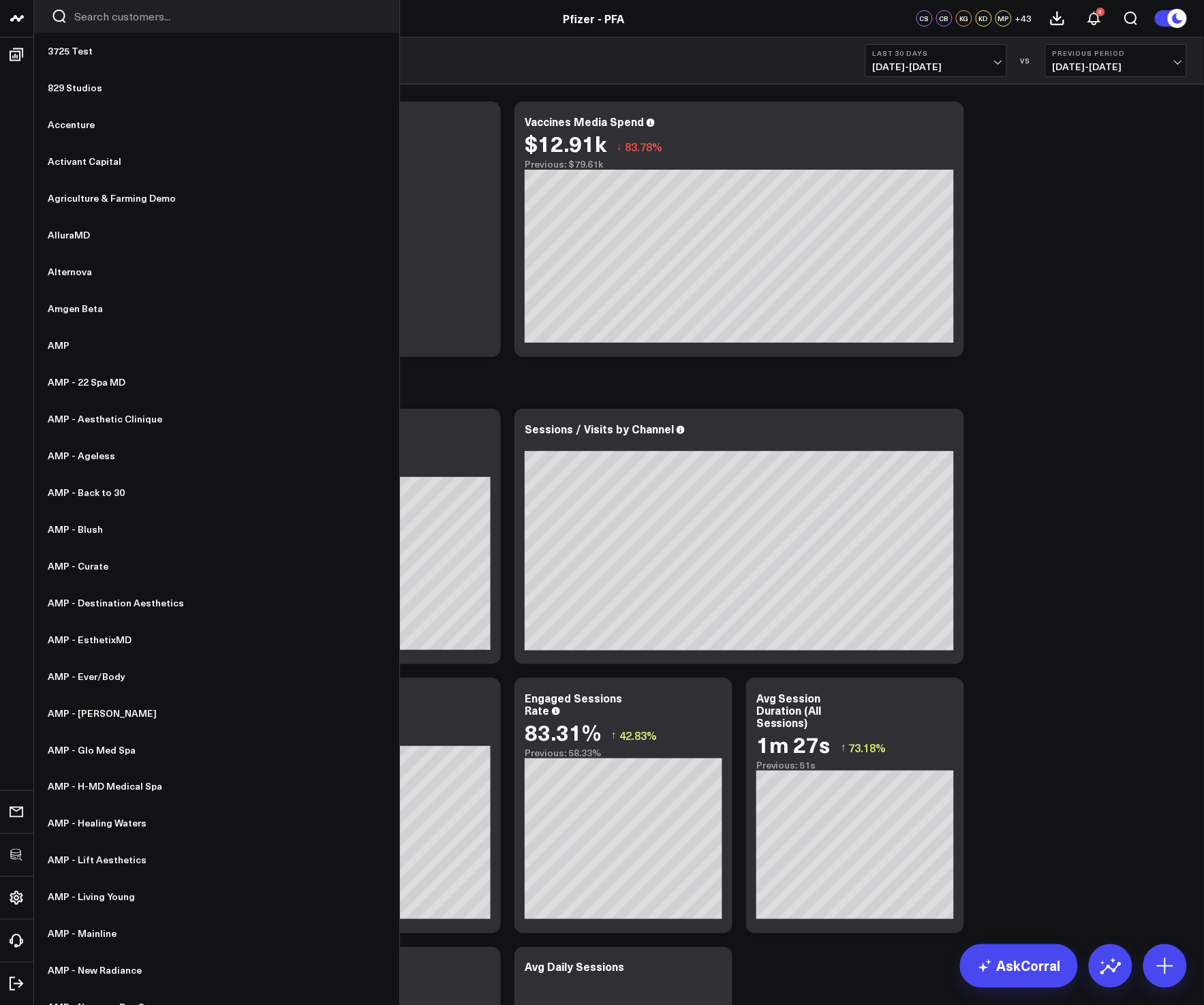
click at [142, 10] on input "Search customers input" at bounding box center [228, 16] width 308 height 15
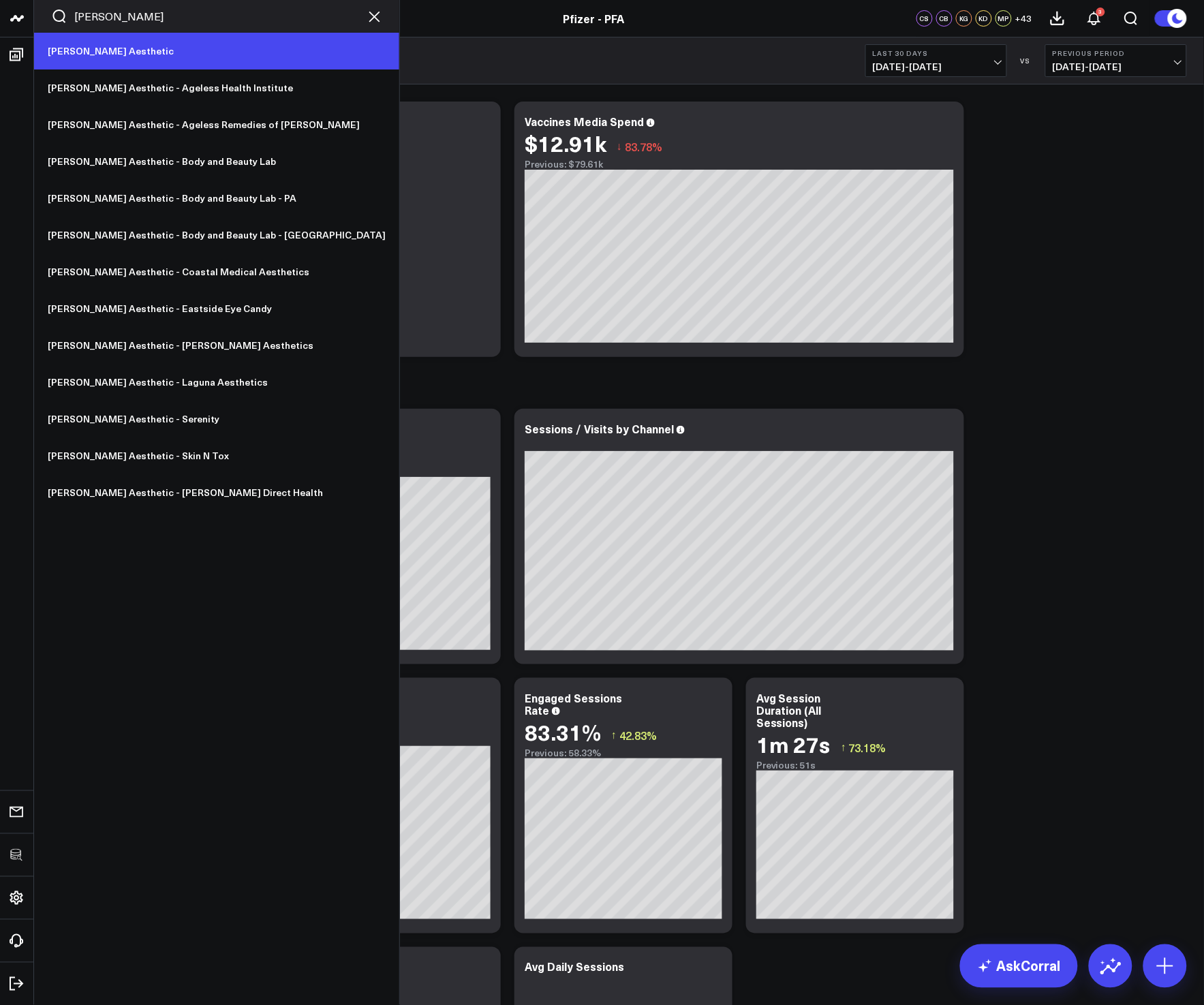
type input "annie"
click at [154, 53] on link "[PERSON_NAME] Aesthetic" at bounding box center [217, 51] width 365 height 37
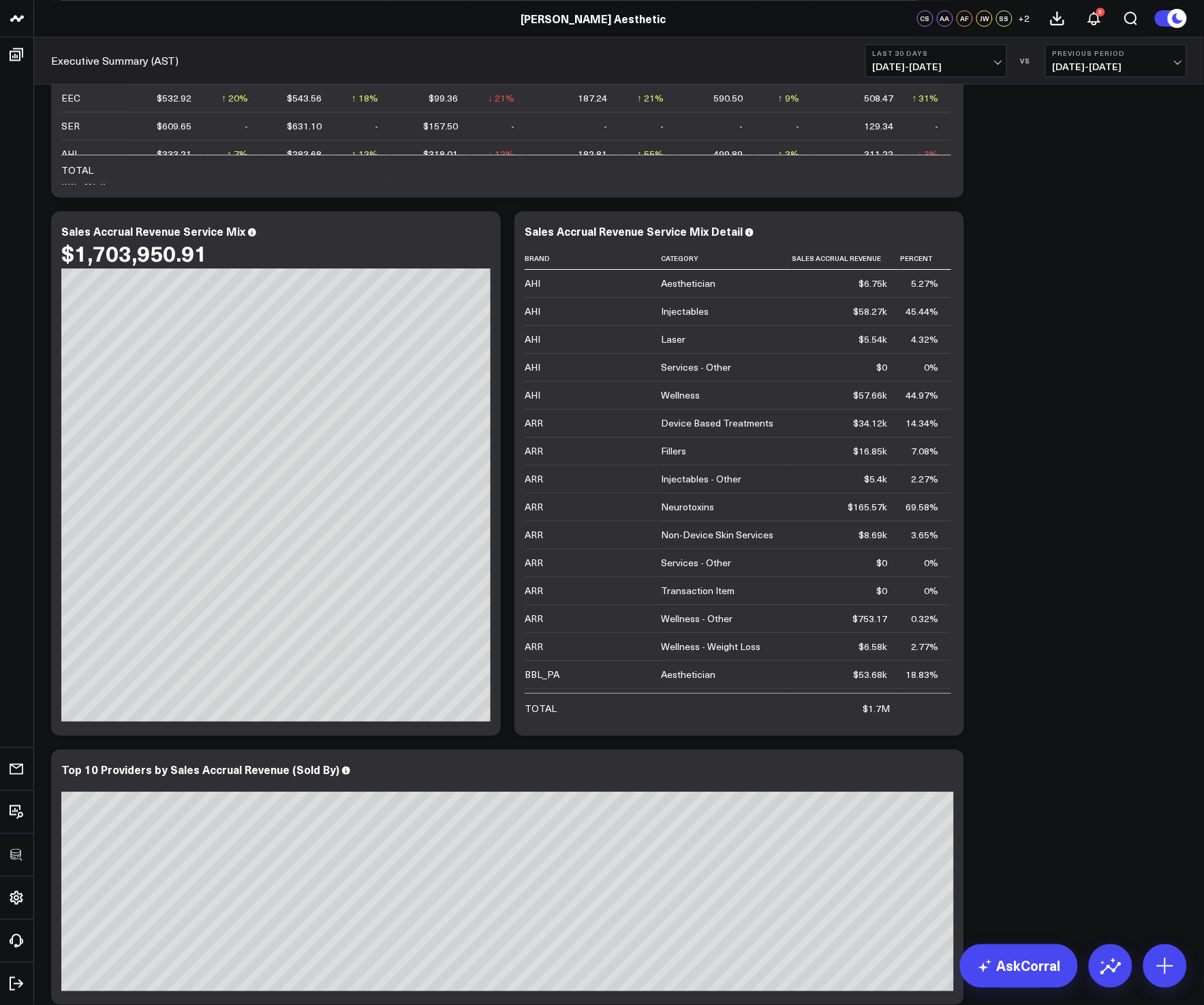
scroll to position [4096, 0]
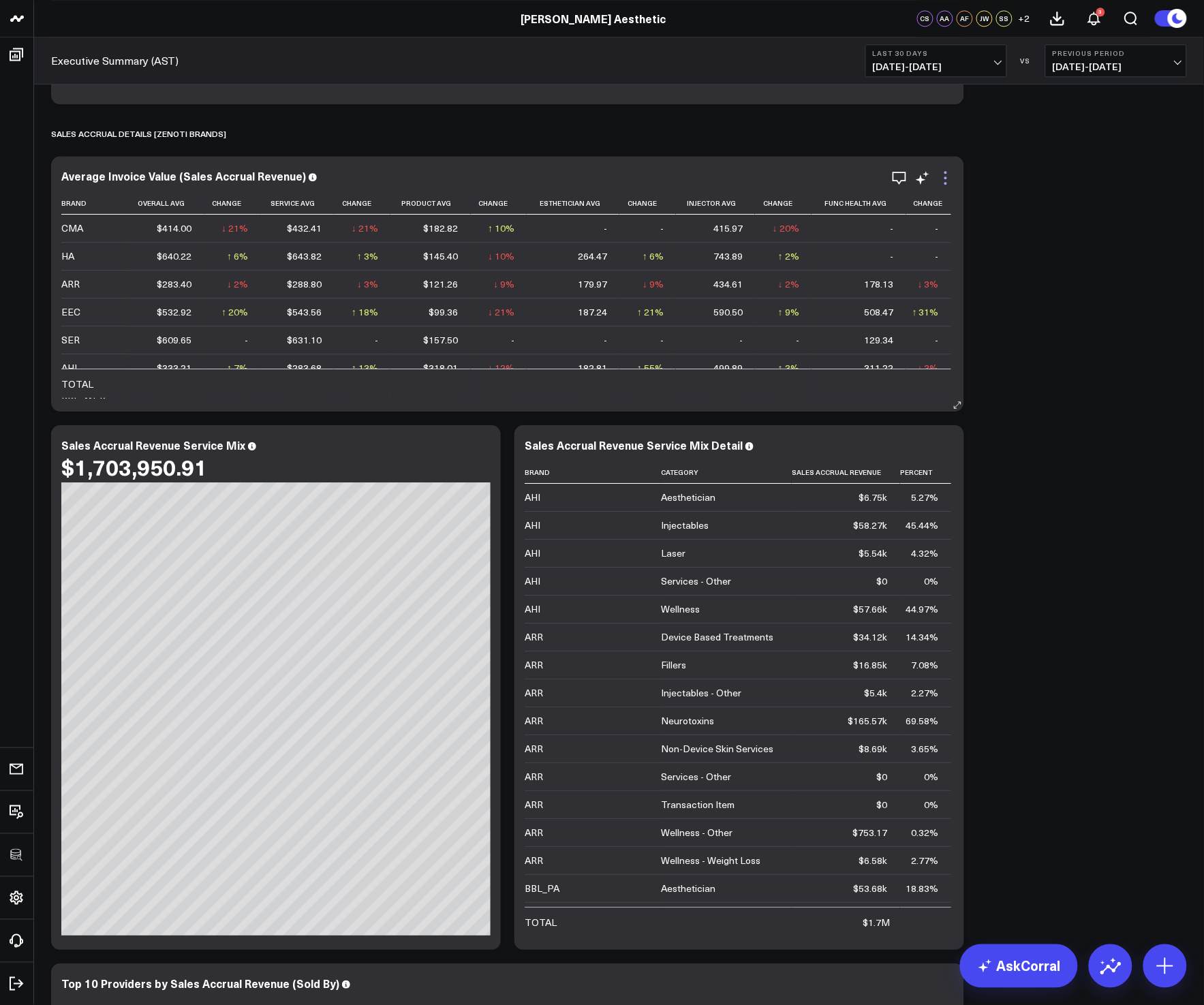
click at [948, 178] on icon at bounding box center [945, 177] width 17 height 17
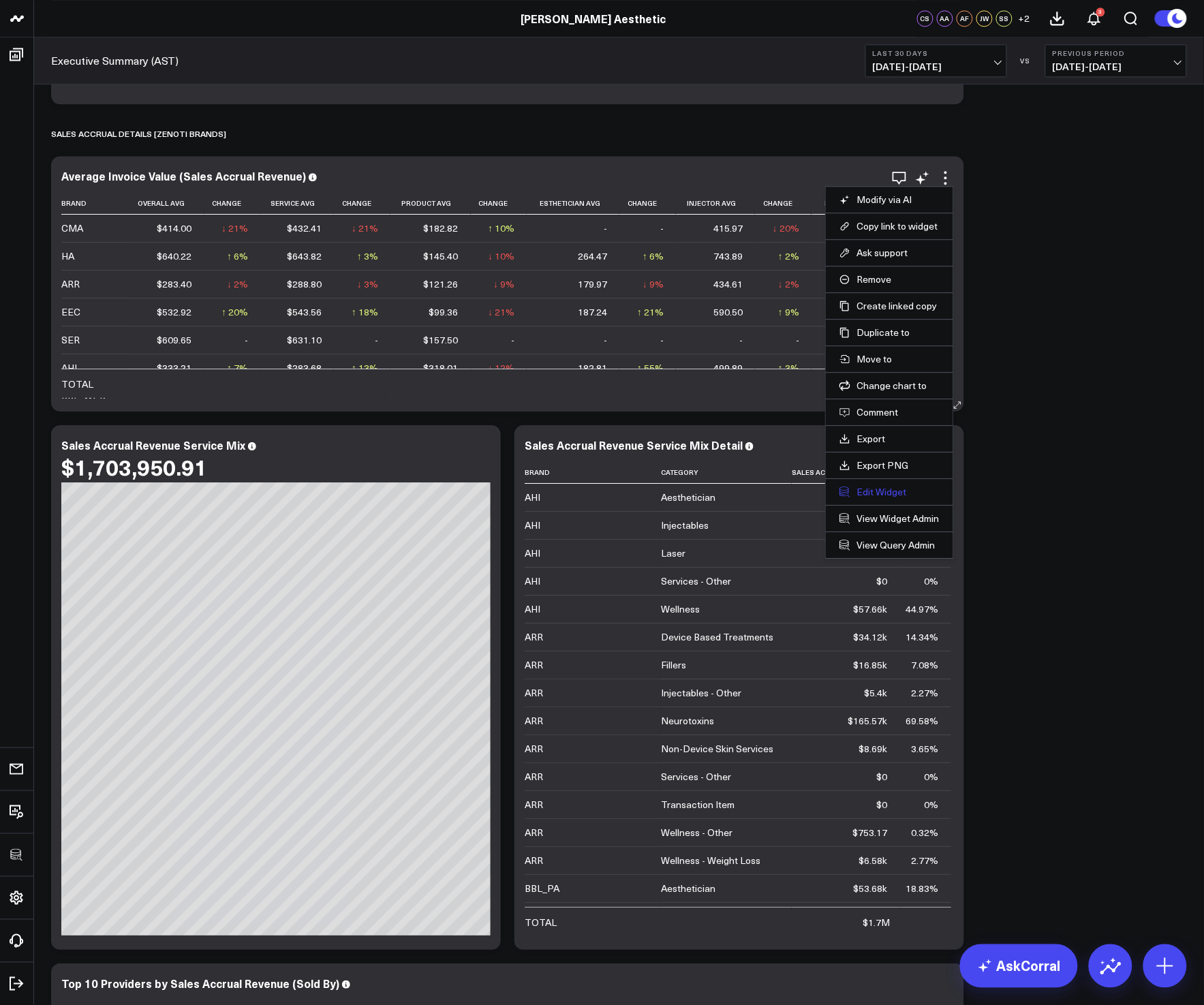
click at [876, 492] on button "Edit Widget" at bounding box center [889, 492] width 100 height 13
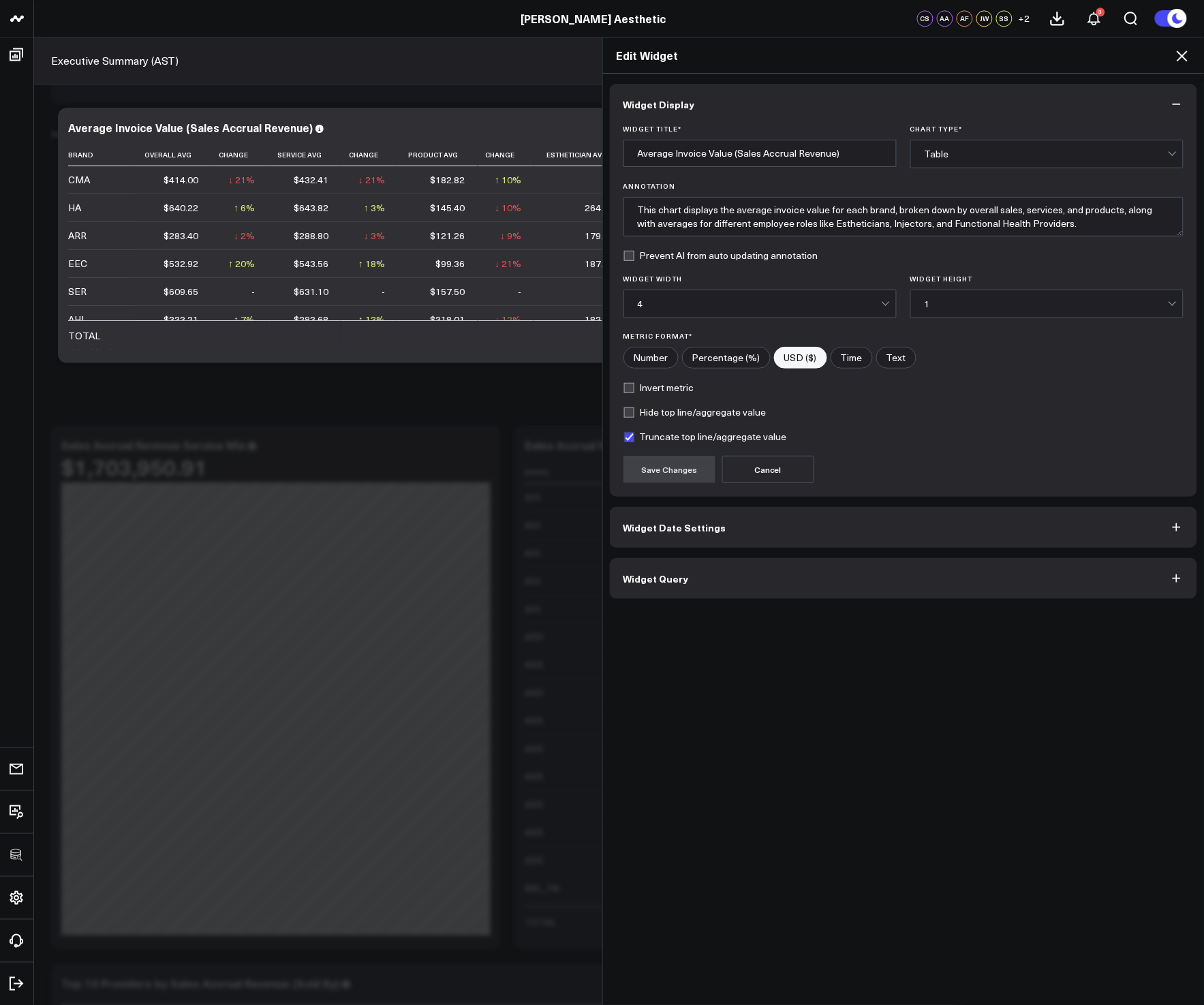
click at [700, 583] on button "Widget Query" at bounding box center [903, 578] width 588 height 41
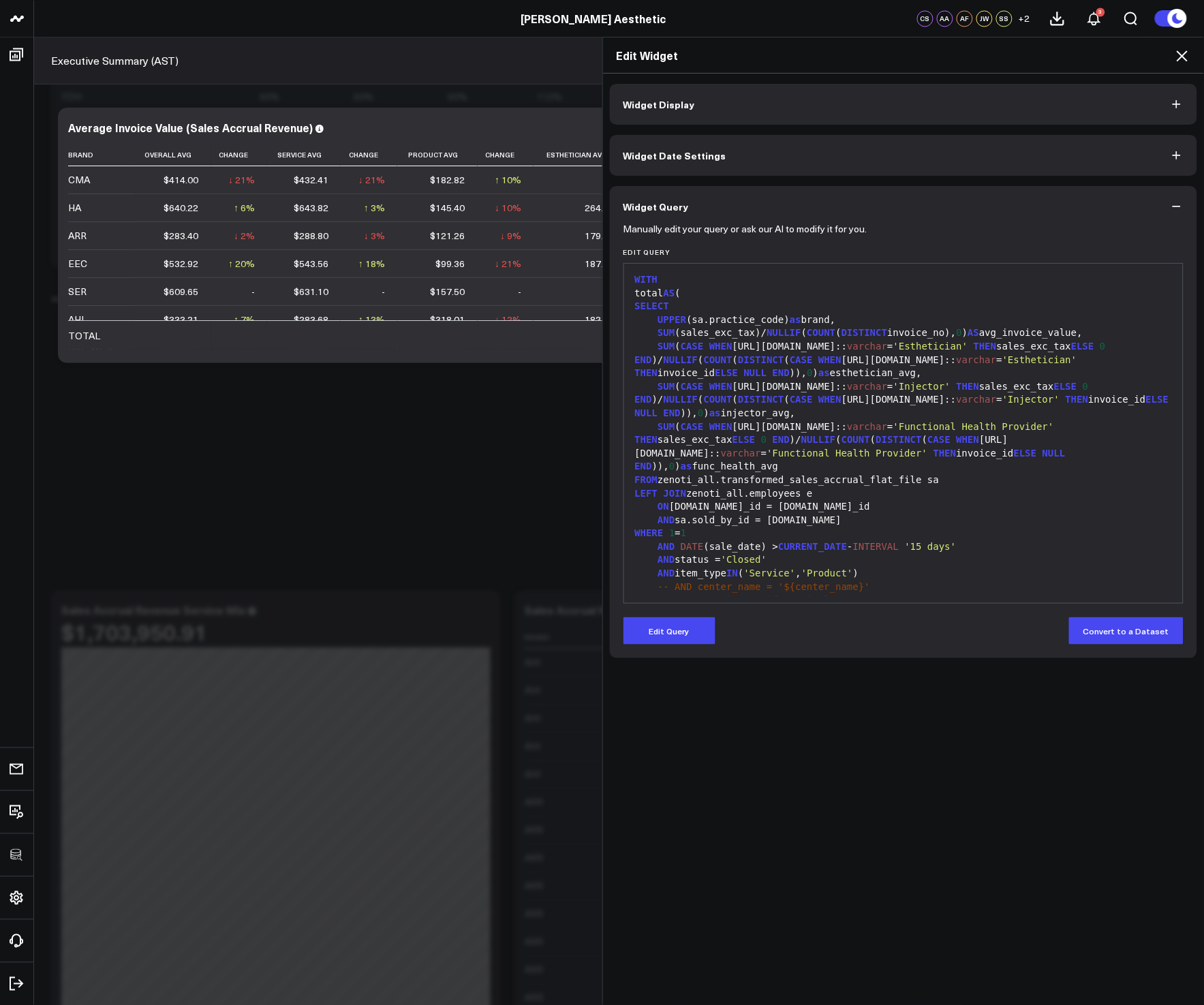
scroll to position [3736, 0]
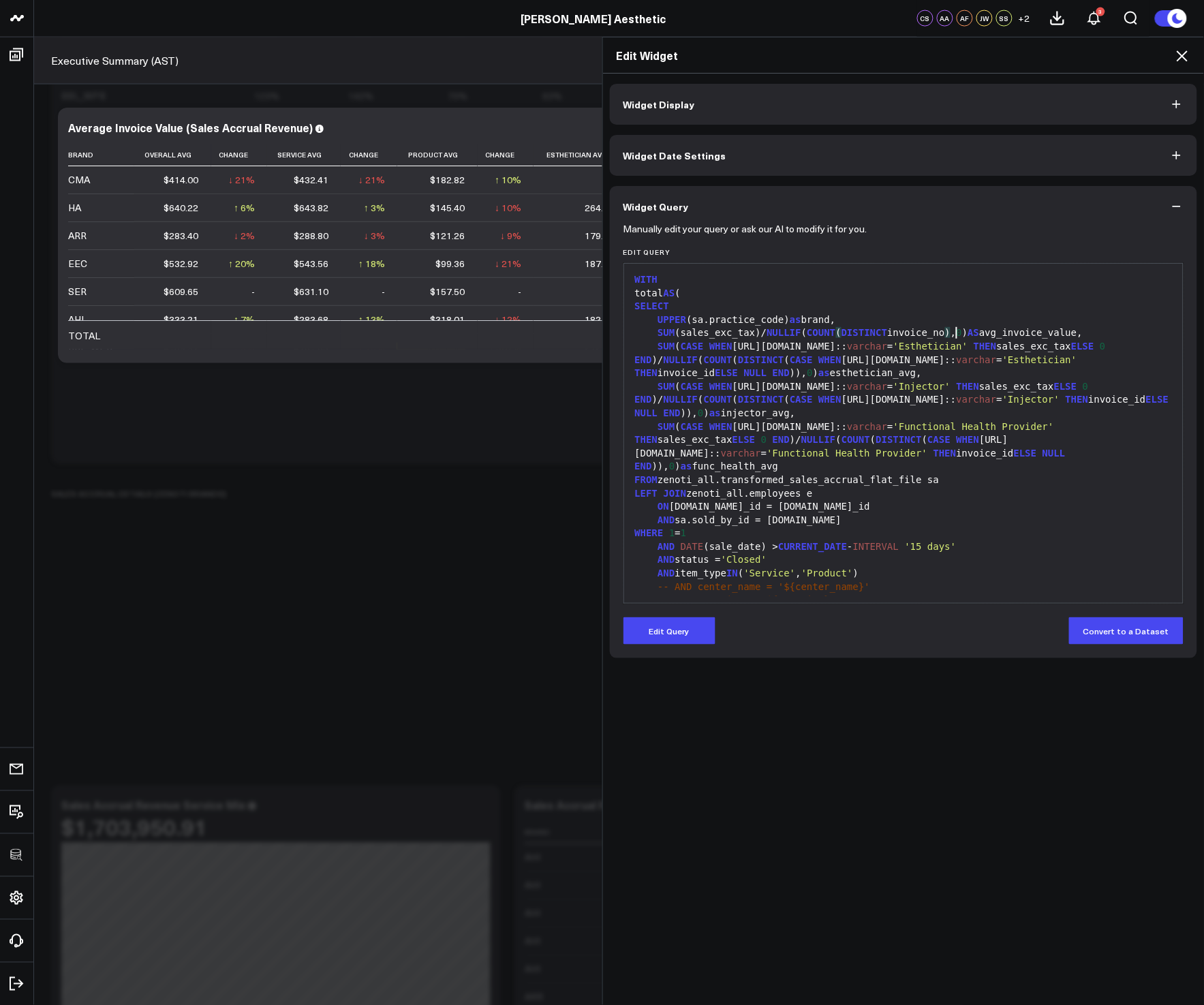
click at [951, 329] on div "SUM (sales_exc_tax)/ NULLIF ( COUNT ( DISTINCT invoice_no ) , 0 ) AS avg_invoic…" at bounding box center [903, 332] width 546 height 13
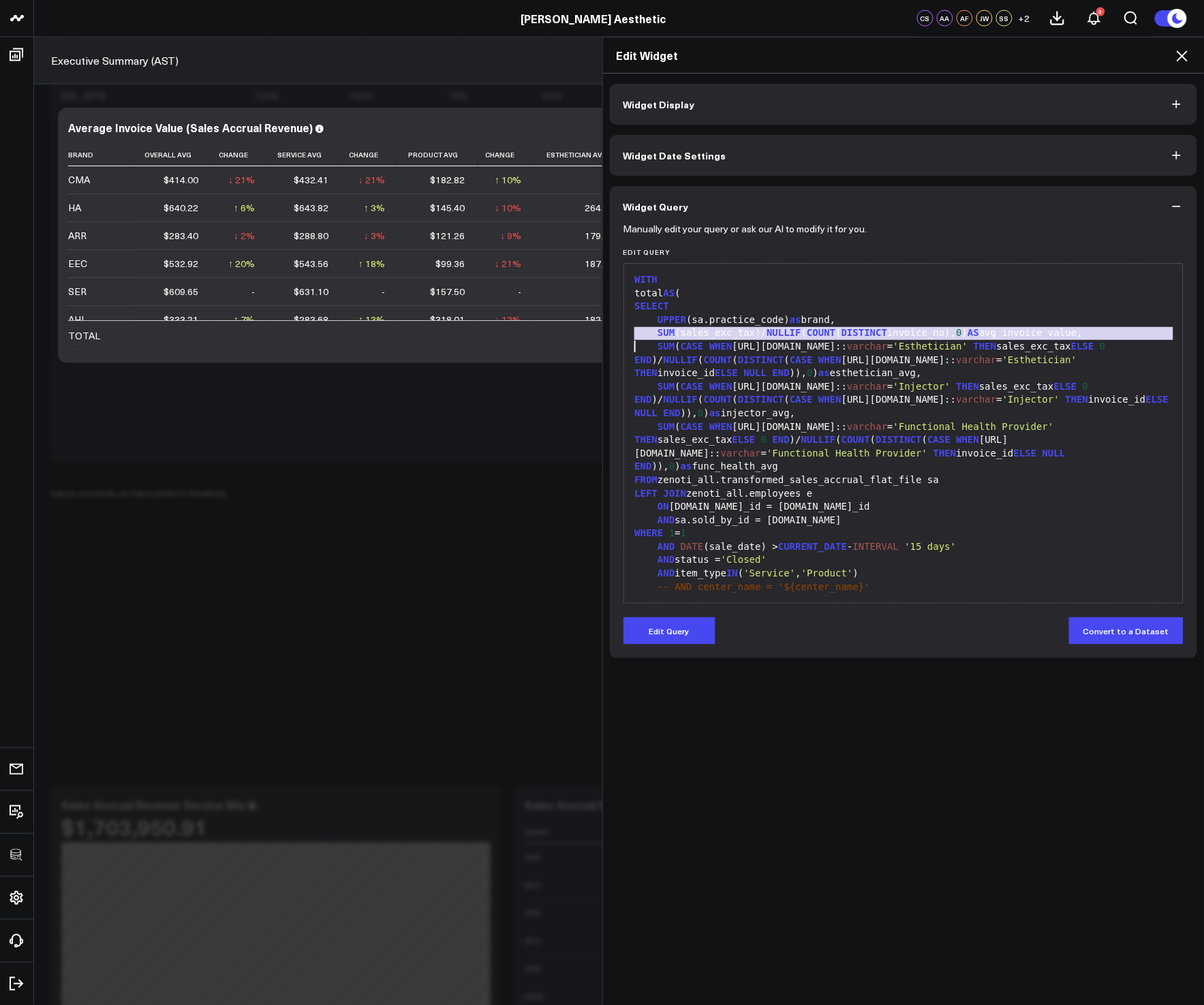
click at [951, 329] on div "SUM (sales_exc_tax)/ NULLIF ( COUNT ( DISTINCT invoice_no), 0 ) AS avg_invoice_…" at bounding box center [903, 332] width 546 height 13
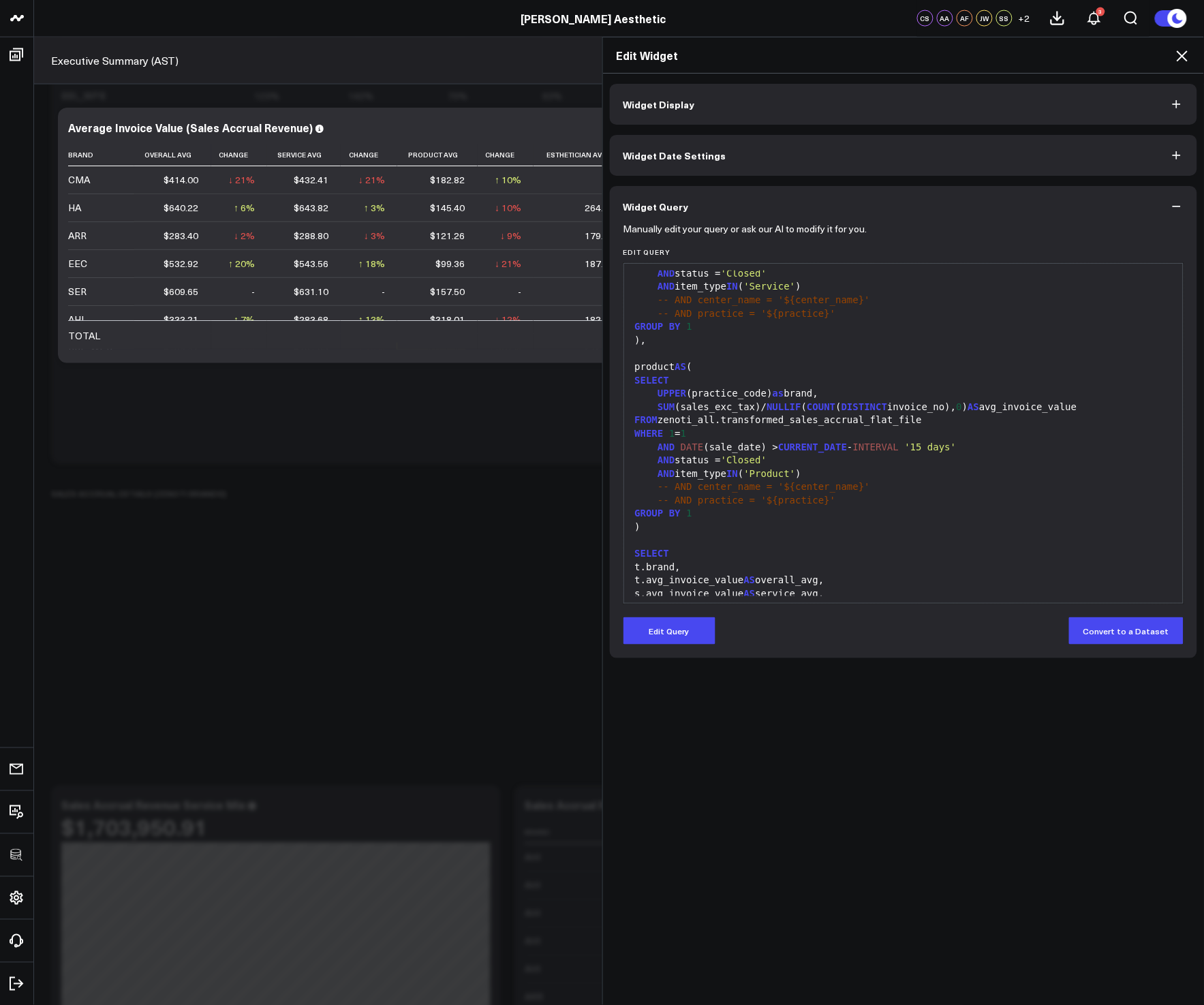
scroll to position [587, 0]
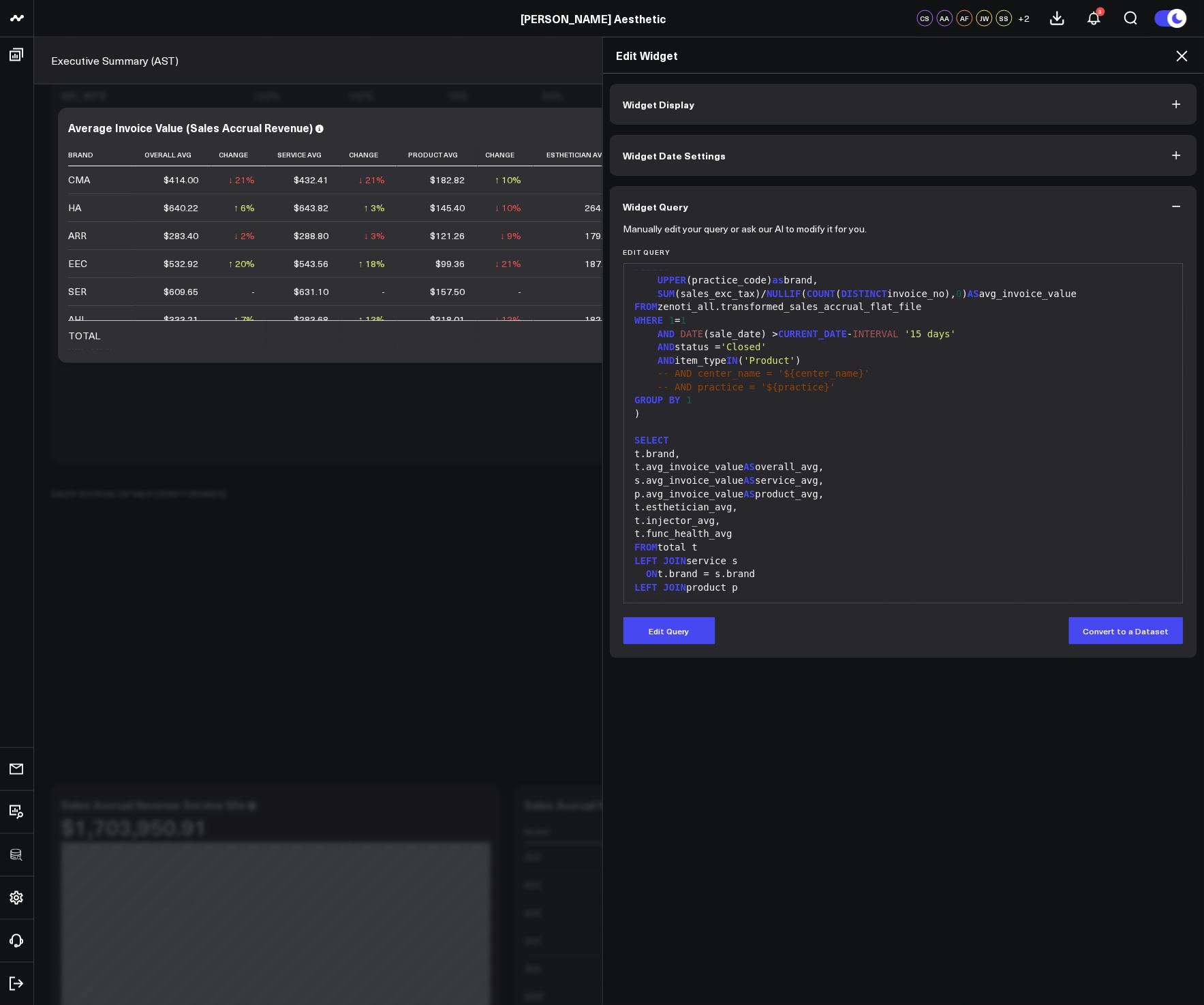
click at [1179, 54] on icon at bounding box center [1181, 56] width 17 height 17
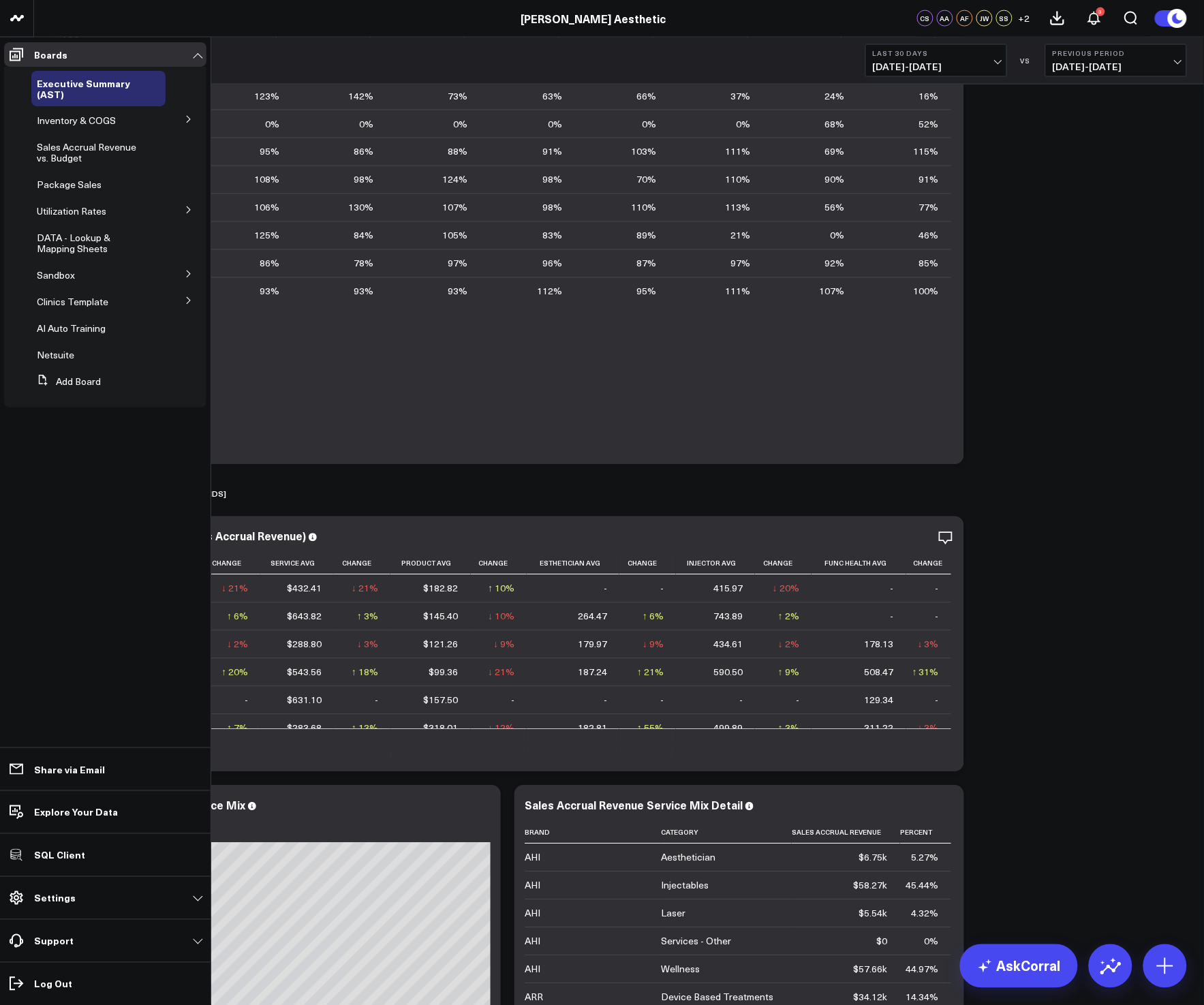
click at [184, 300] on icon at bounding box center [188, 300] width 8 height 8
click at [191, 317] on button at bounding box center [188, 324] width 35 height 20
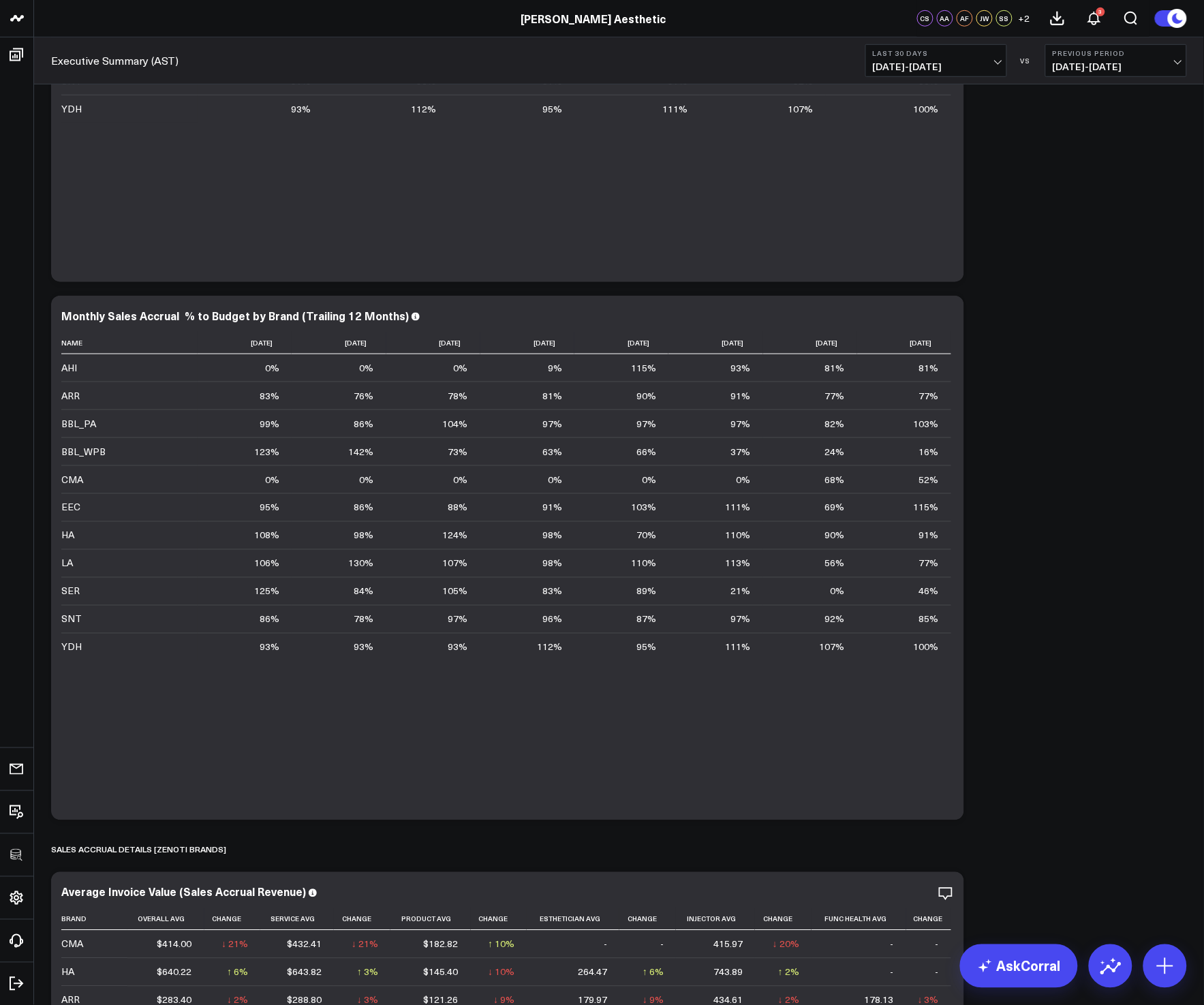
scroll to position [3803, 0]
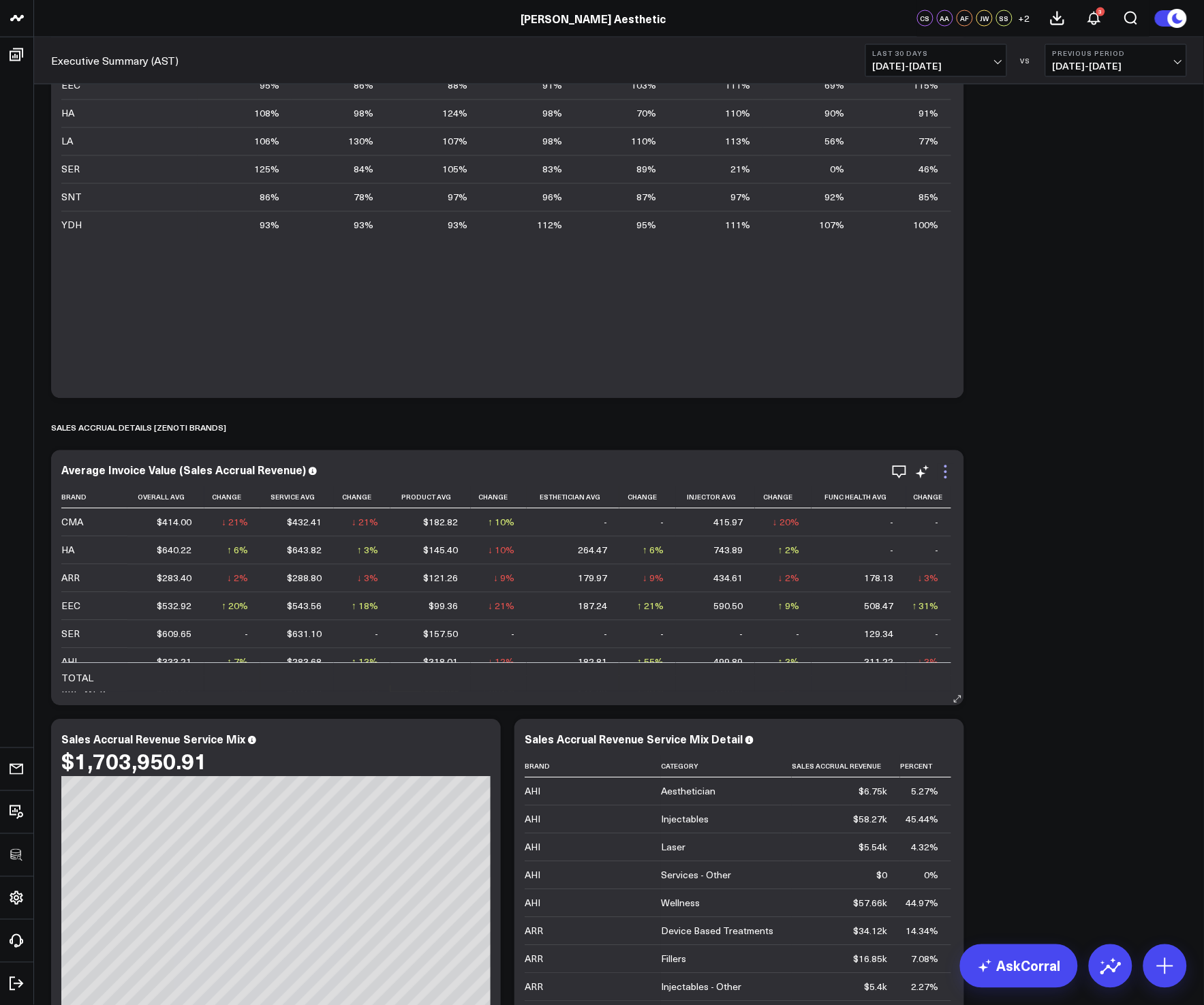
click at [950, 475] on icon at bounding box center [945, 472] width 17 height 17
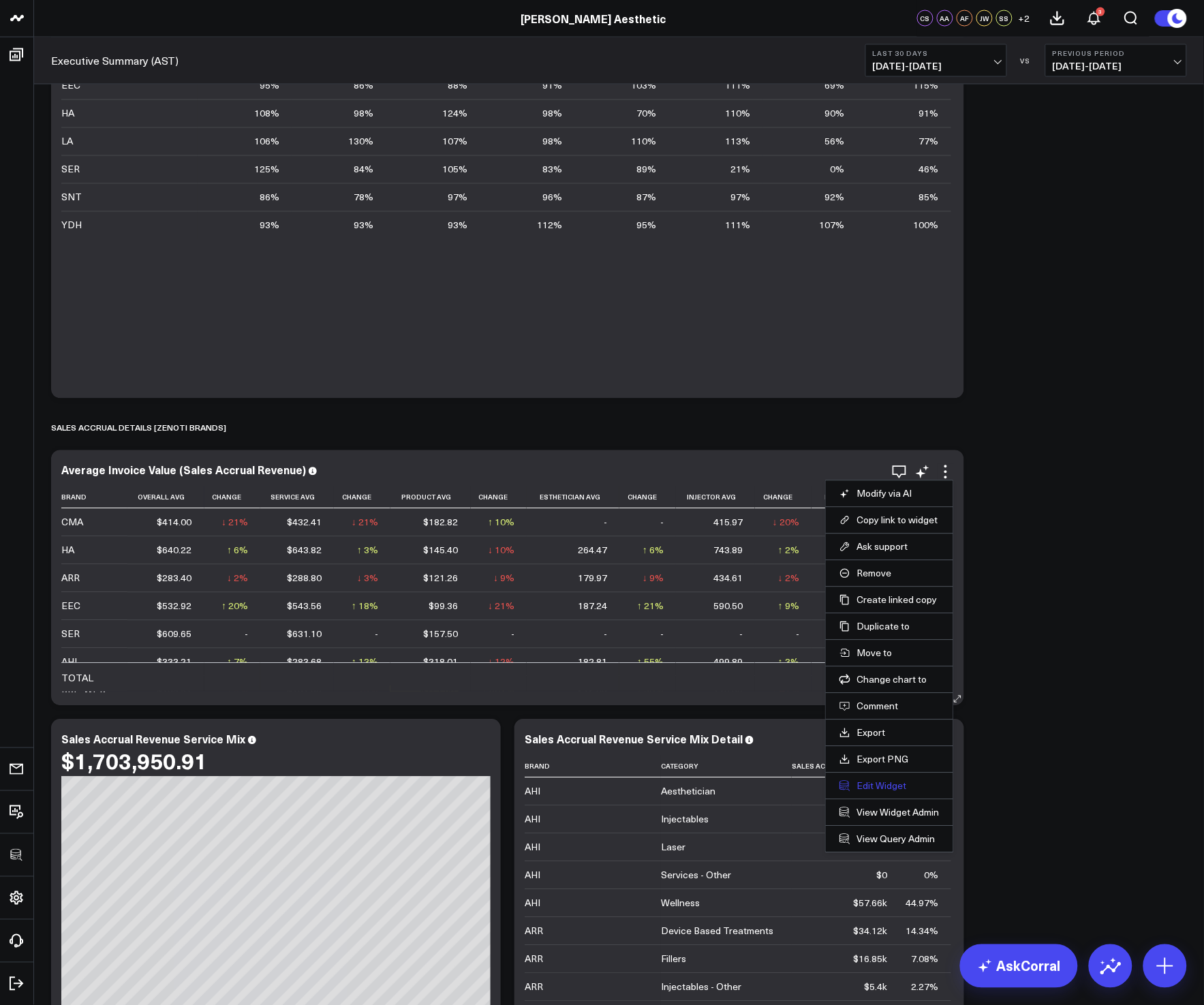
click at [887, 784] on button "Edit Widget" at bounding box center [889, 786] width 100 height 13
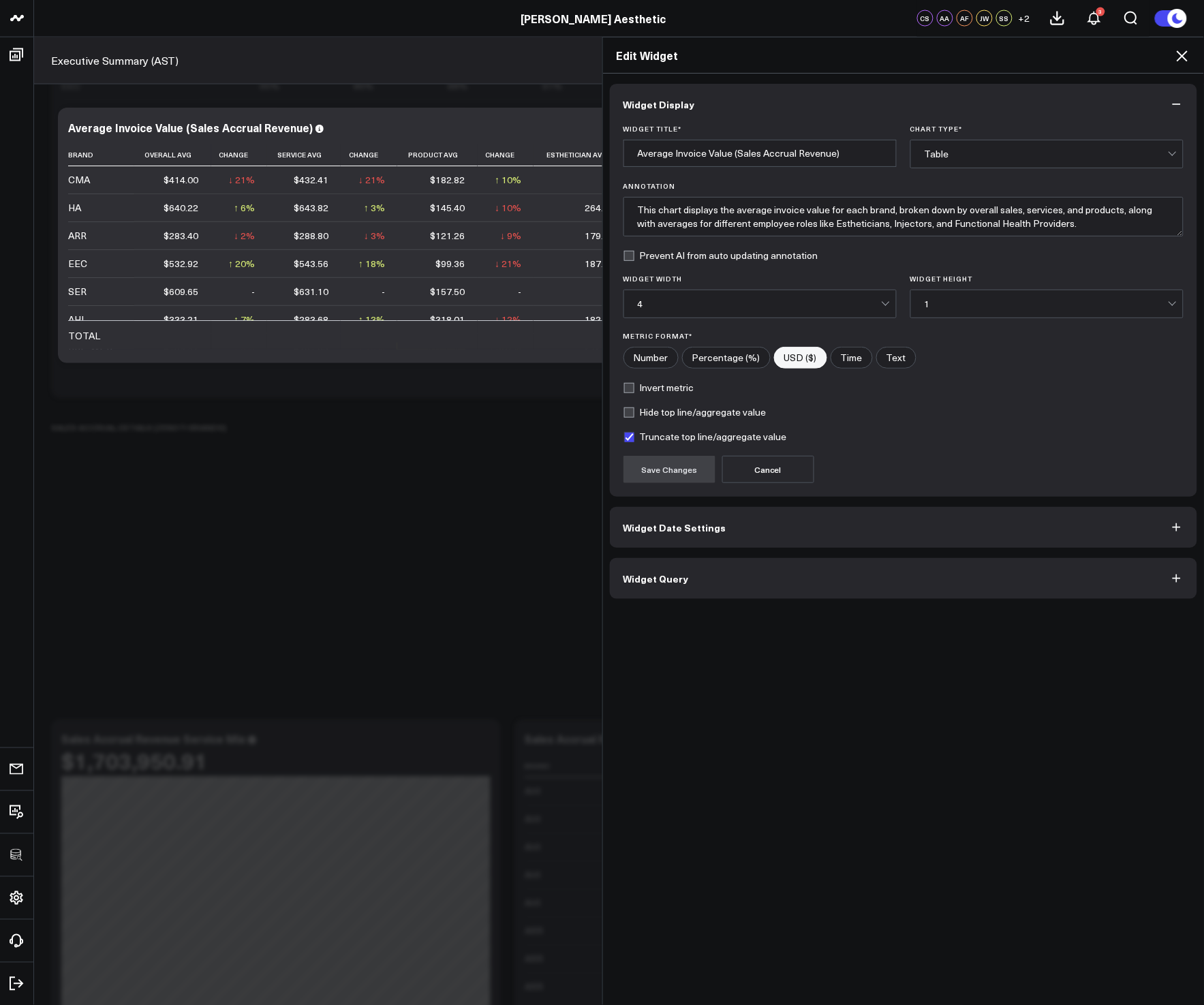
click at [691, 593] on button "Widget Query" at bounding box center [903, 578] width 588 height 41
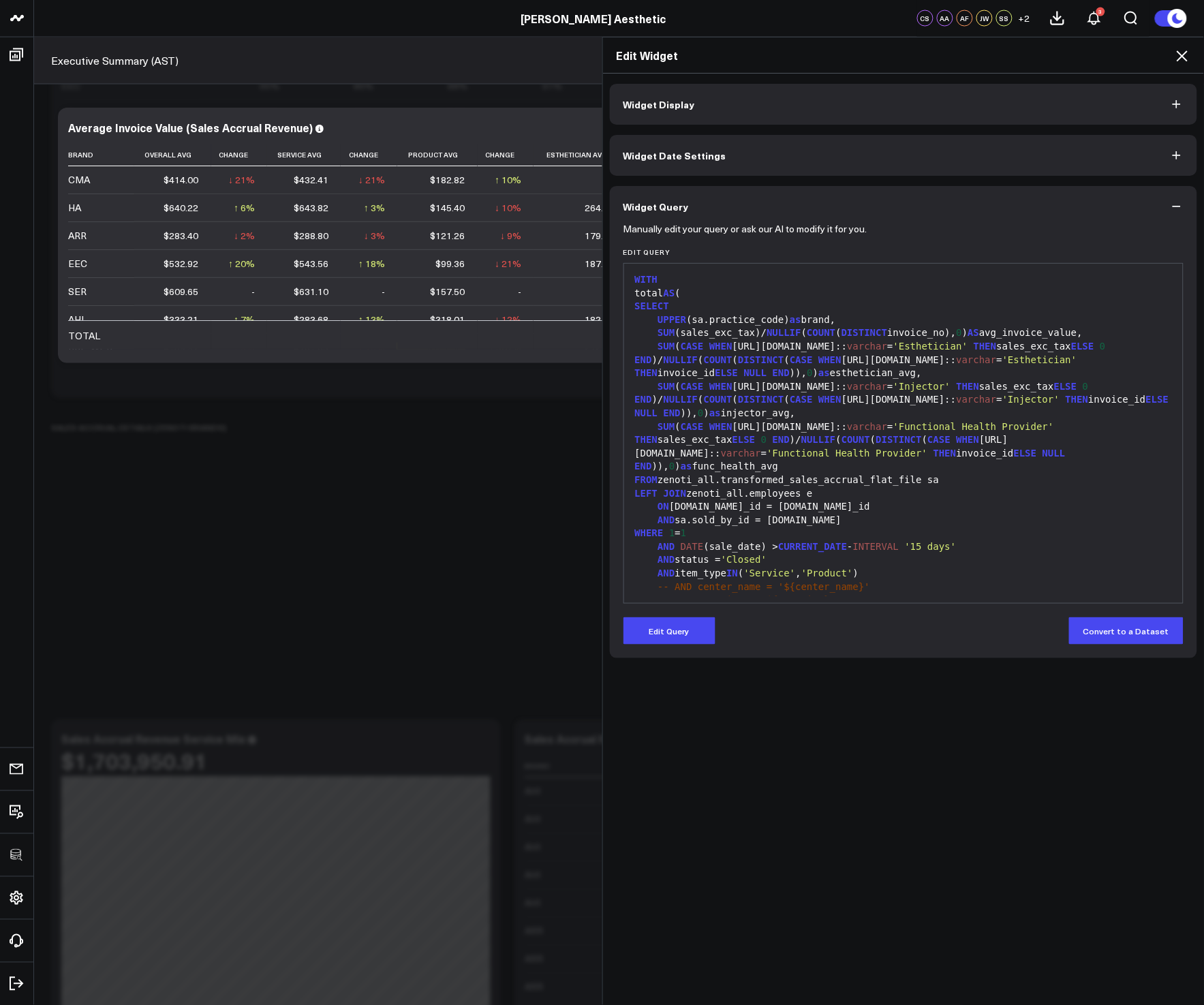
click at [685, 630] on button "Edit Query" at bounding box center [669, 631] width 92 height 28
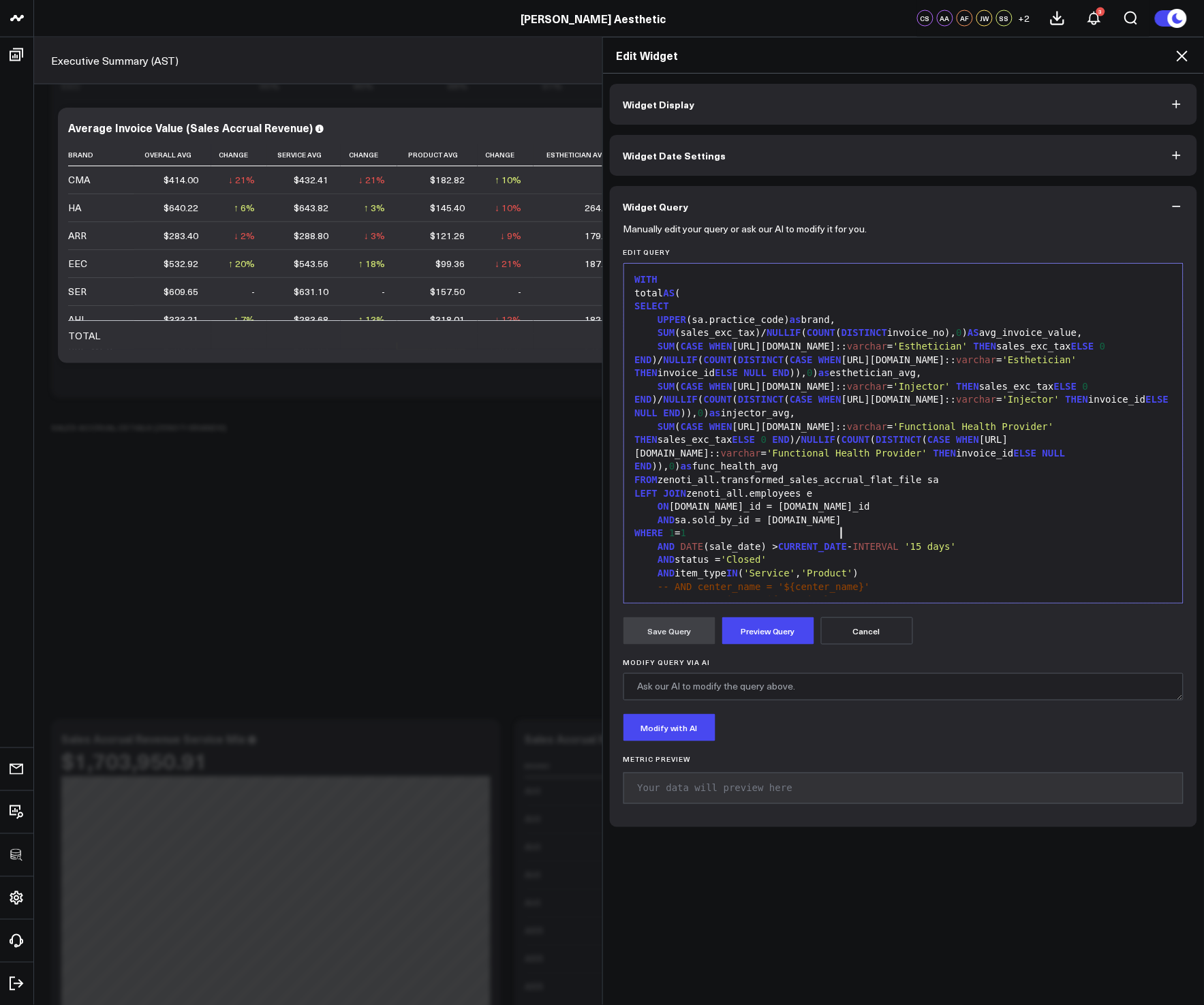
click at [839, 541] on span "CURRENT_DATE" at bounding box center [812, 547] width 69 height 11
click at [1176, 57] on icon at bounding box center [1181, 56] width 17 height 17
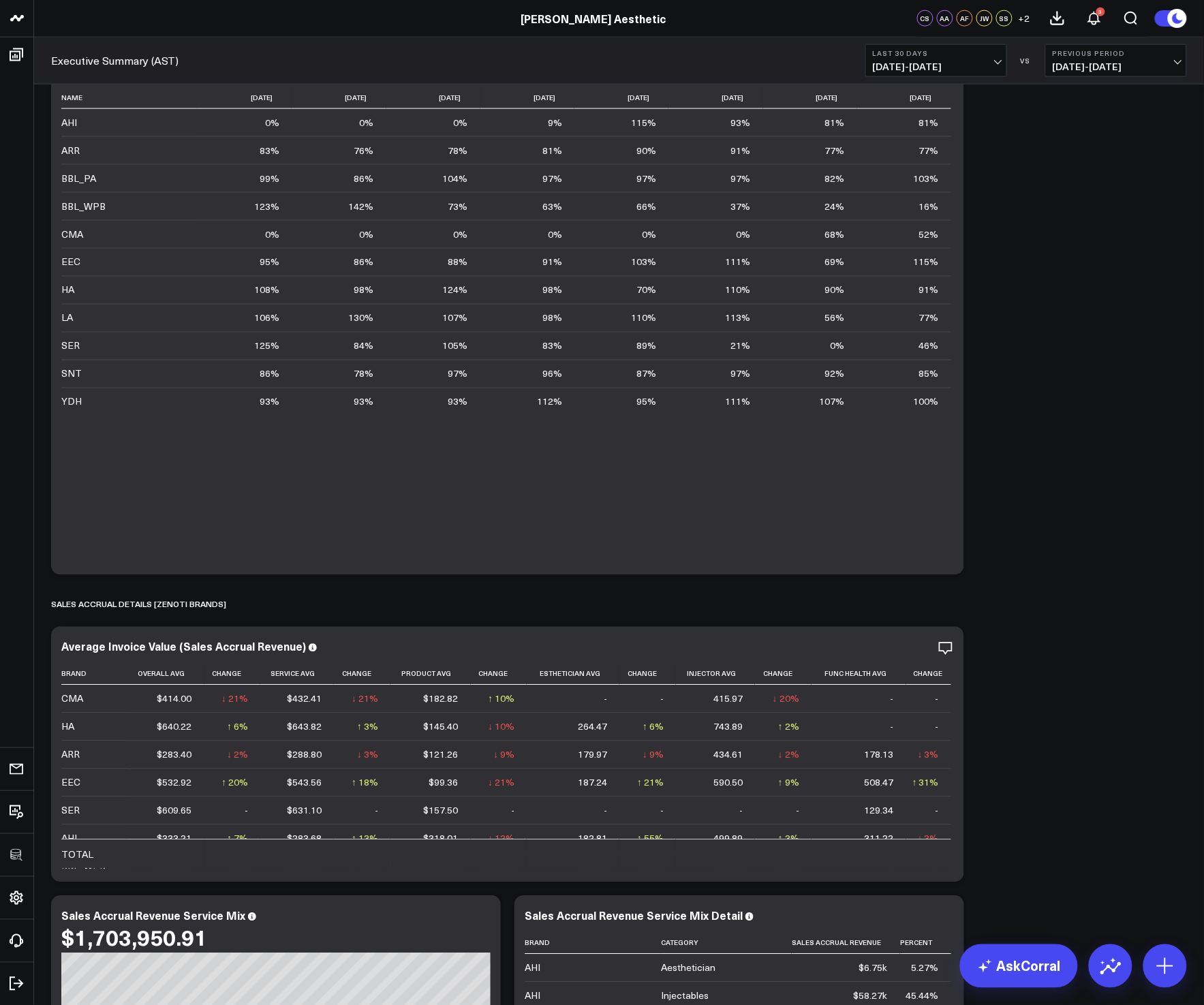
drag, startPoint x: 1103, startPoint y: 487, endPoint x: 1092, endPoint y: 473, distance: 17.8
click at [1102, 487] on div "Sales Accrual Revenue Modify via AI Copy link to widget Ask support Remove Crea…" at bounding box center [618, 811] width 1149 height 8686
click at [947, 649] on icon at bounding box center [945, 648] width 2 height 2
click at [1020, 648] on div "Sales Accrual Revenue Modify via AI Copy link to widget Ask support Remove Crea…" at bounding box center [618, 811] width 1149 height 8686
click at [954, 651] on div "Average Invoice Value (Sales Accrual Revenue) Brand Overall Avg Change Service …" at bounding box center [507, 755] width 913 height 255
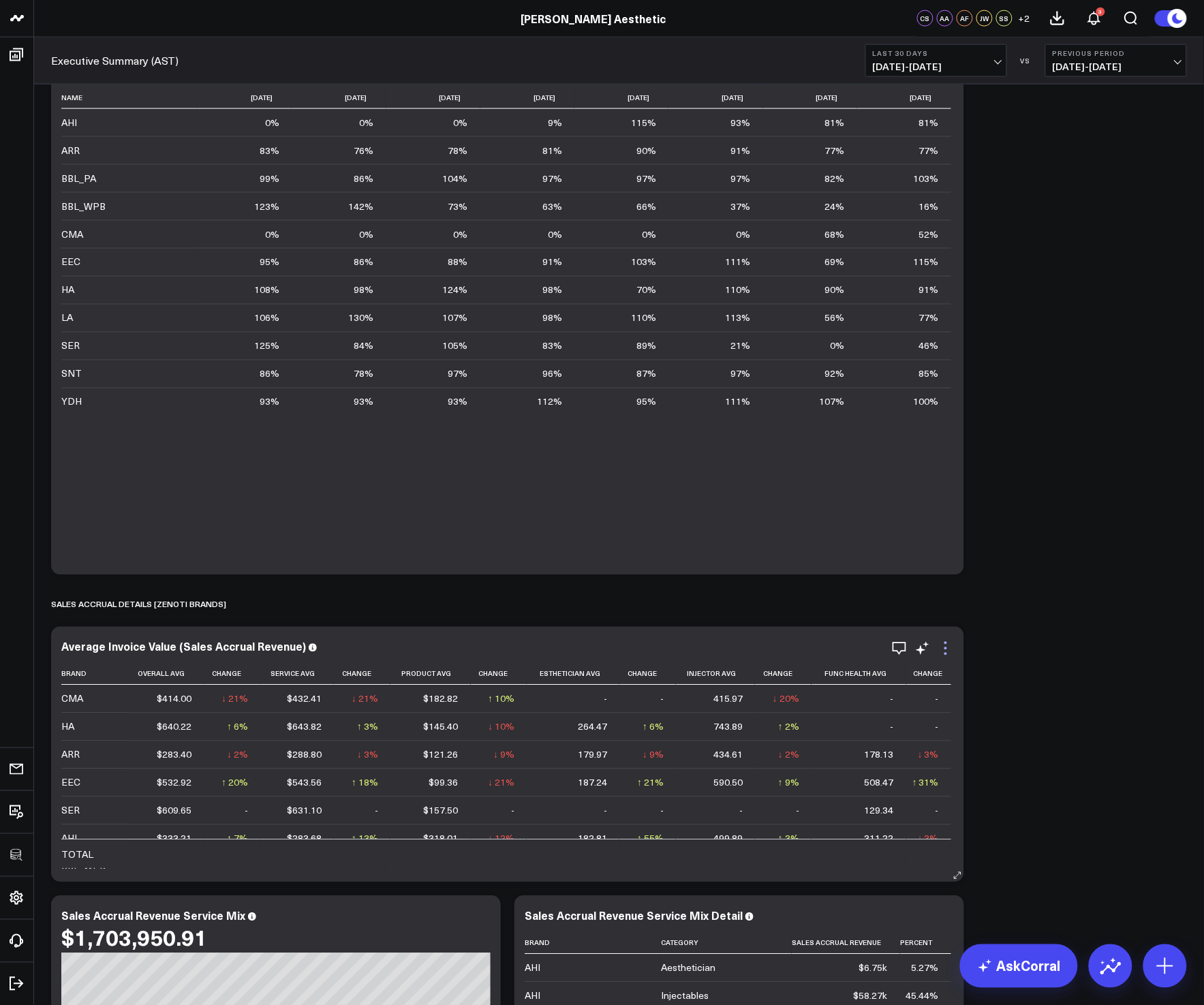
click at [951, 650] on icon at bounding box center [945, 648] width 17 height 17
click at [1090, 754] on div "Sales Accrual Revenue Modify via AI Copy link to widget Ask support Remove Crea…" at bounding box center [618, 811] width 1149 height 8686
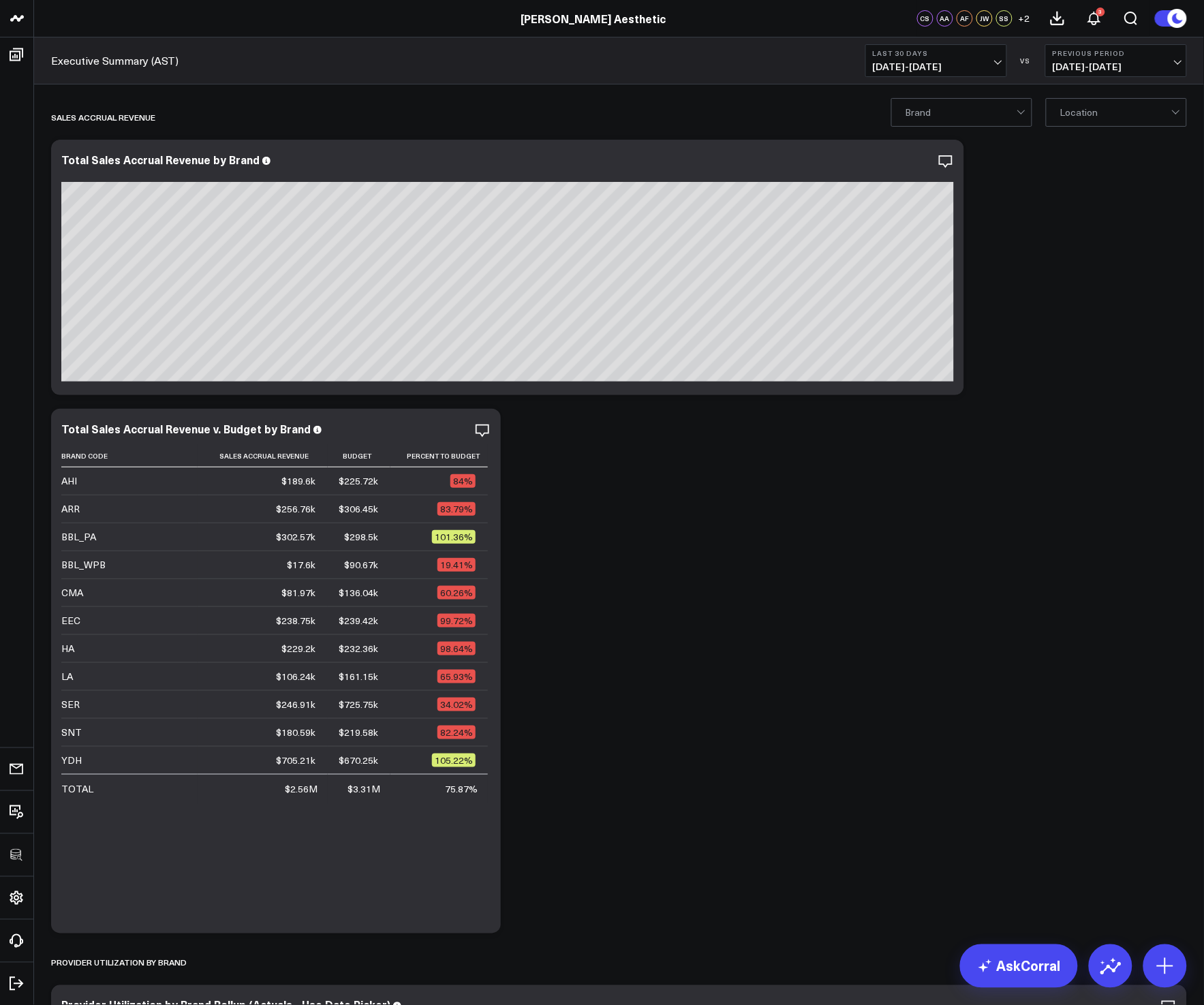
click at [1079, 68] on span "06/23/25 - 07/22/25" at bounding box center [1115, 67] width 127 height 11
click at [1093, 172] on link "No Comparison" at bounding box center [1116, 169] width 140 height 26
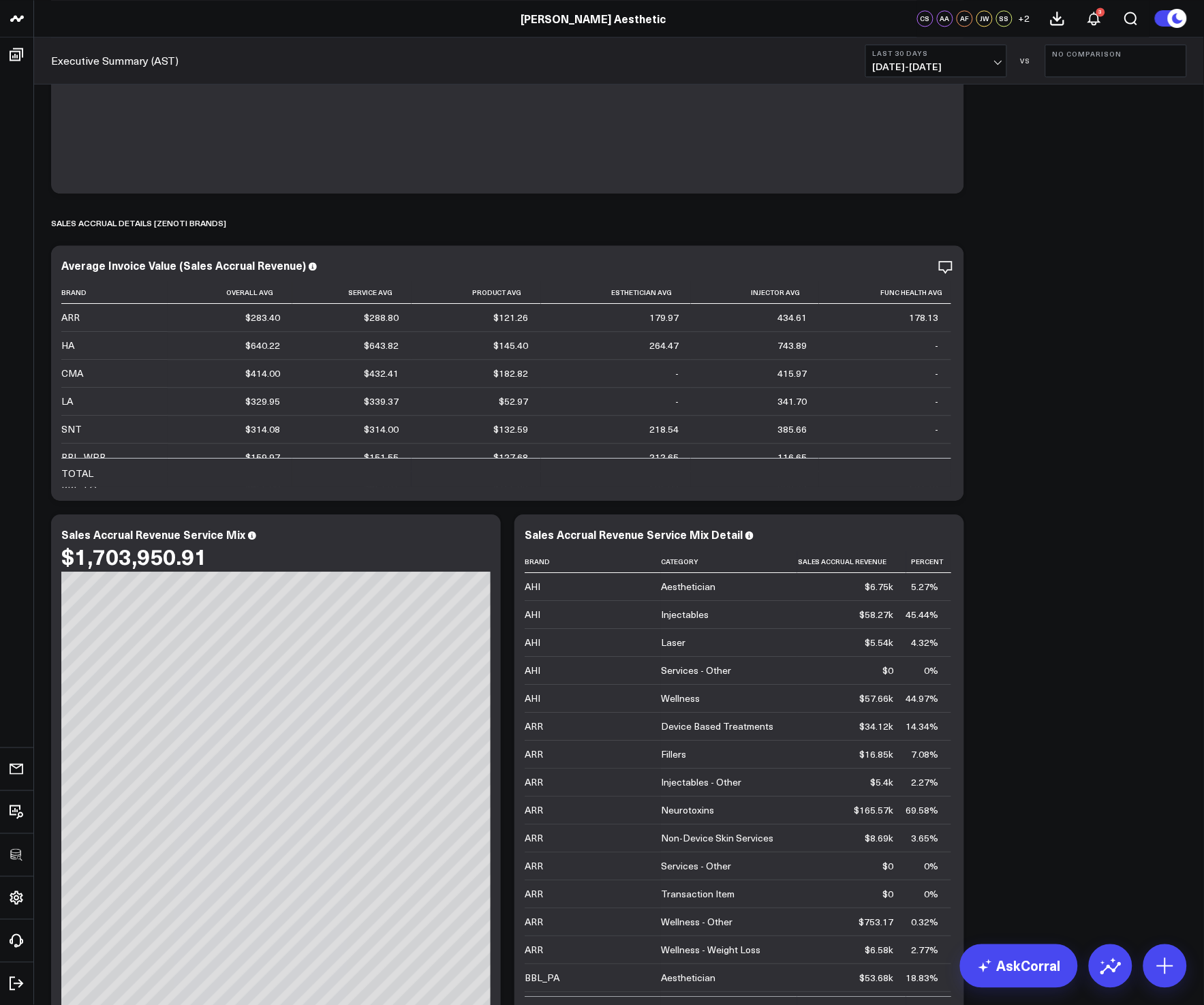
click at [1143, 454] on div "Sales Accrual Revenue Modify via AI Copy link to widget Ask support Remove Crea…" at bounding box center [618, 430] width 1149 height 8686
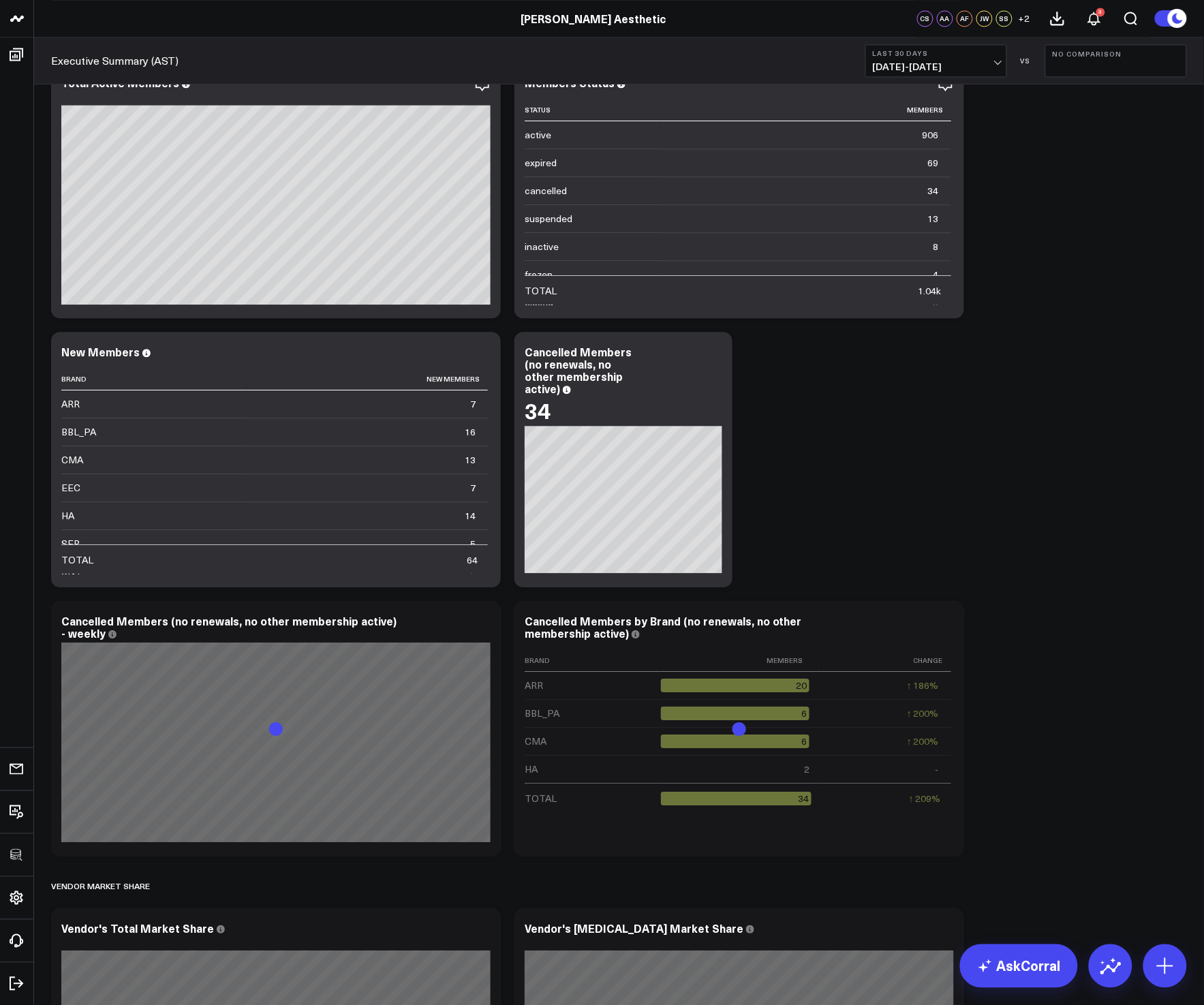
scroll to position [7312, 0]
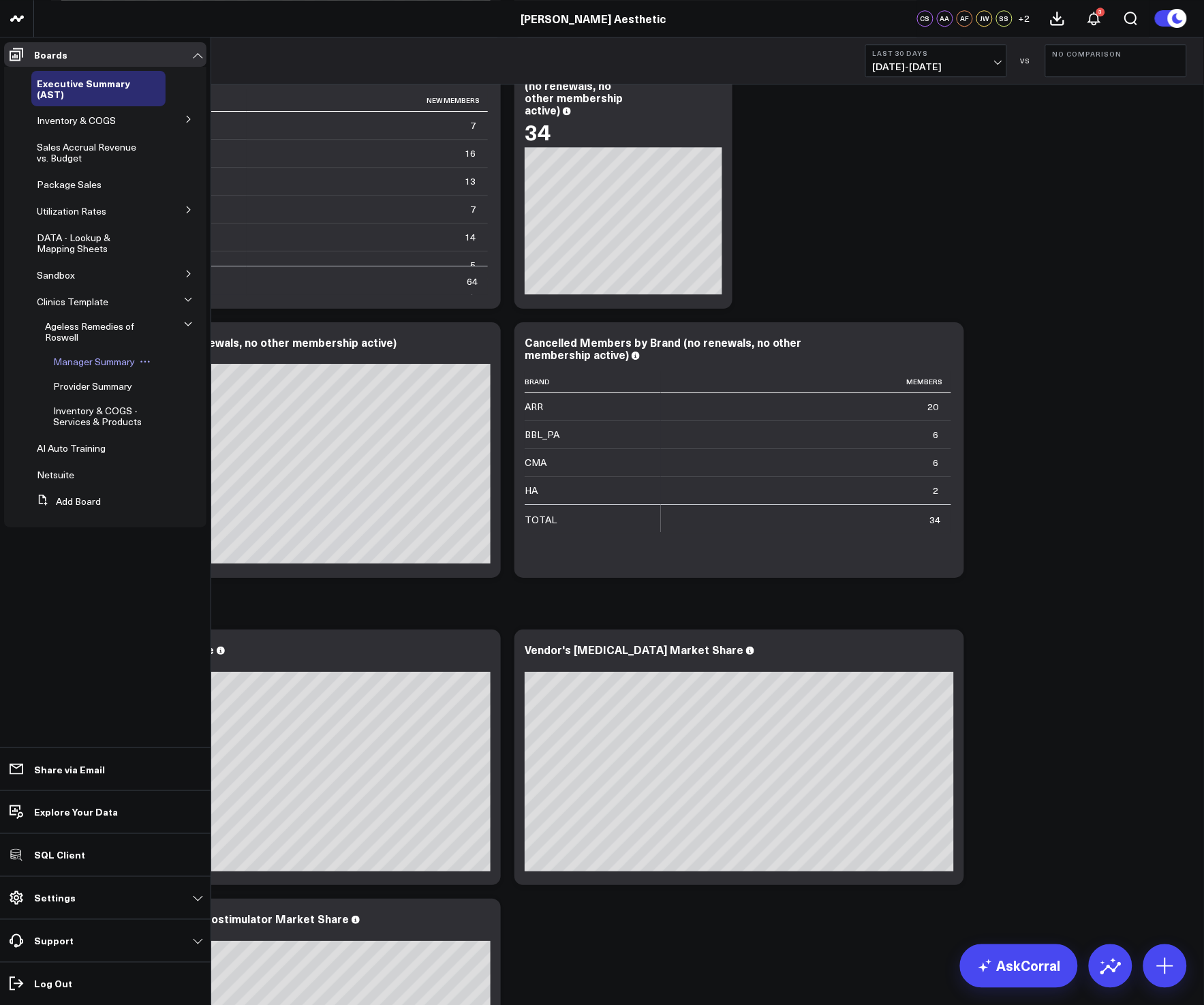
click at [65, 362] on span "Manager Summary" at bounding box center [94, 362] width 82 height 13
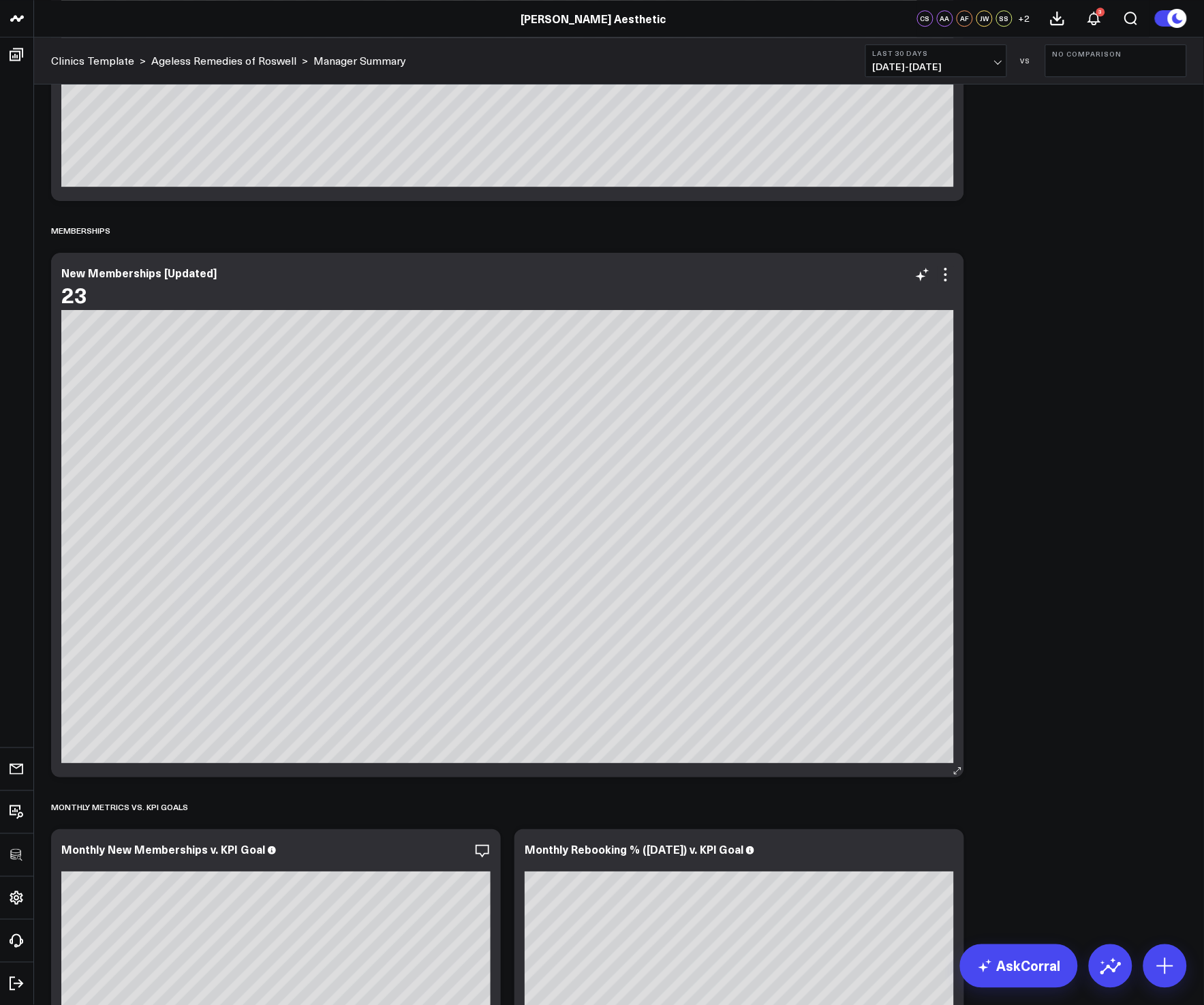
scroll to position [2730, 0]
click at [948, 282] on icon at bounding box center [945, 275] width 17 height 17
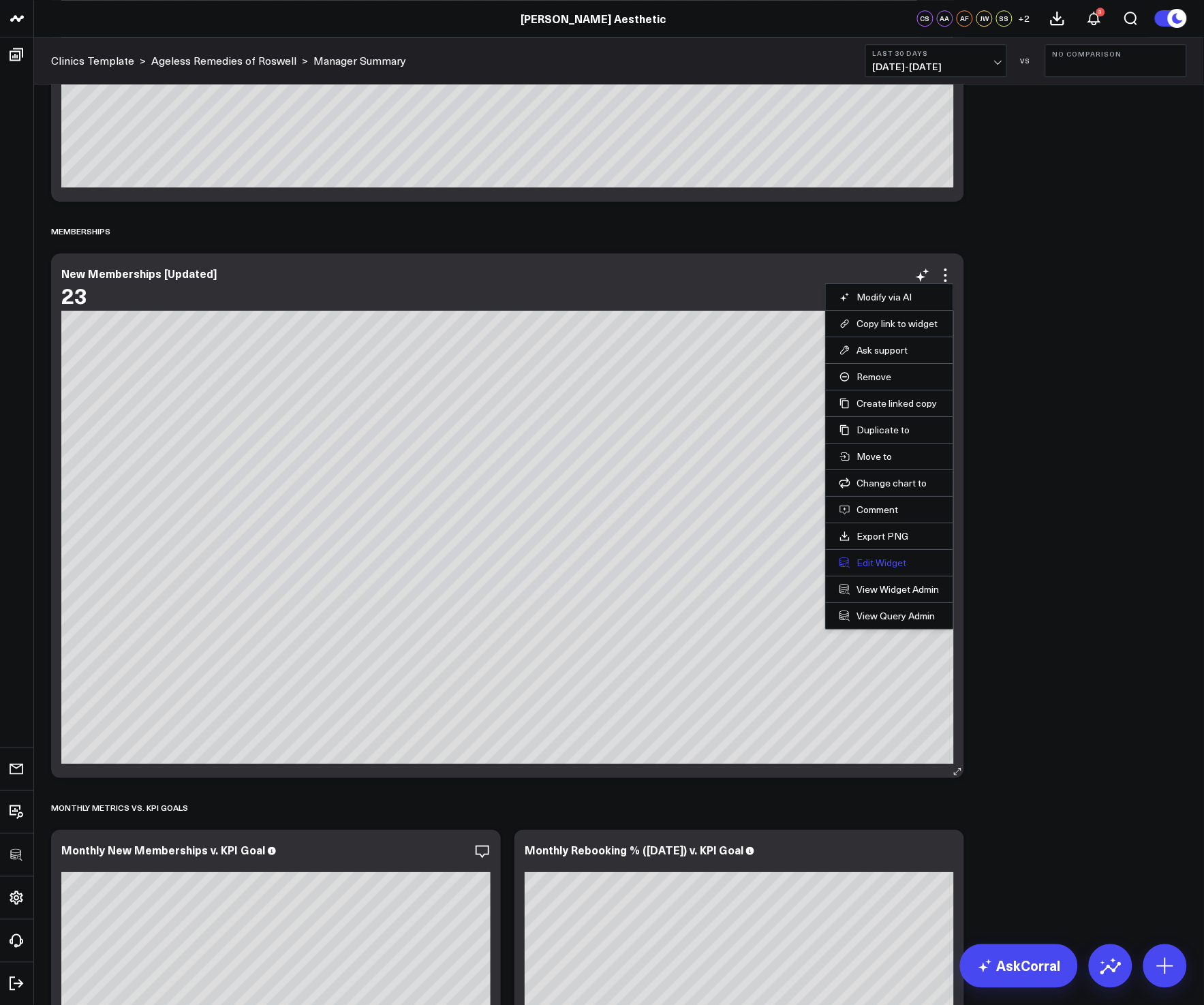
click at [860, 562] on button "Edit Widget" at bounding box center [889, 563] width 100 height 13
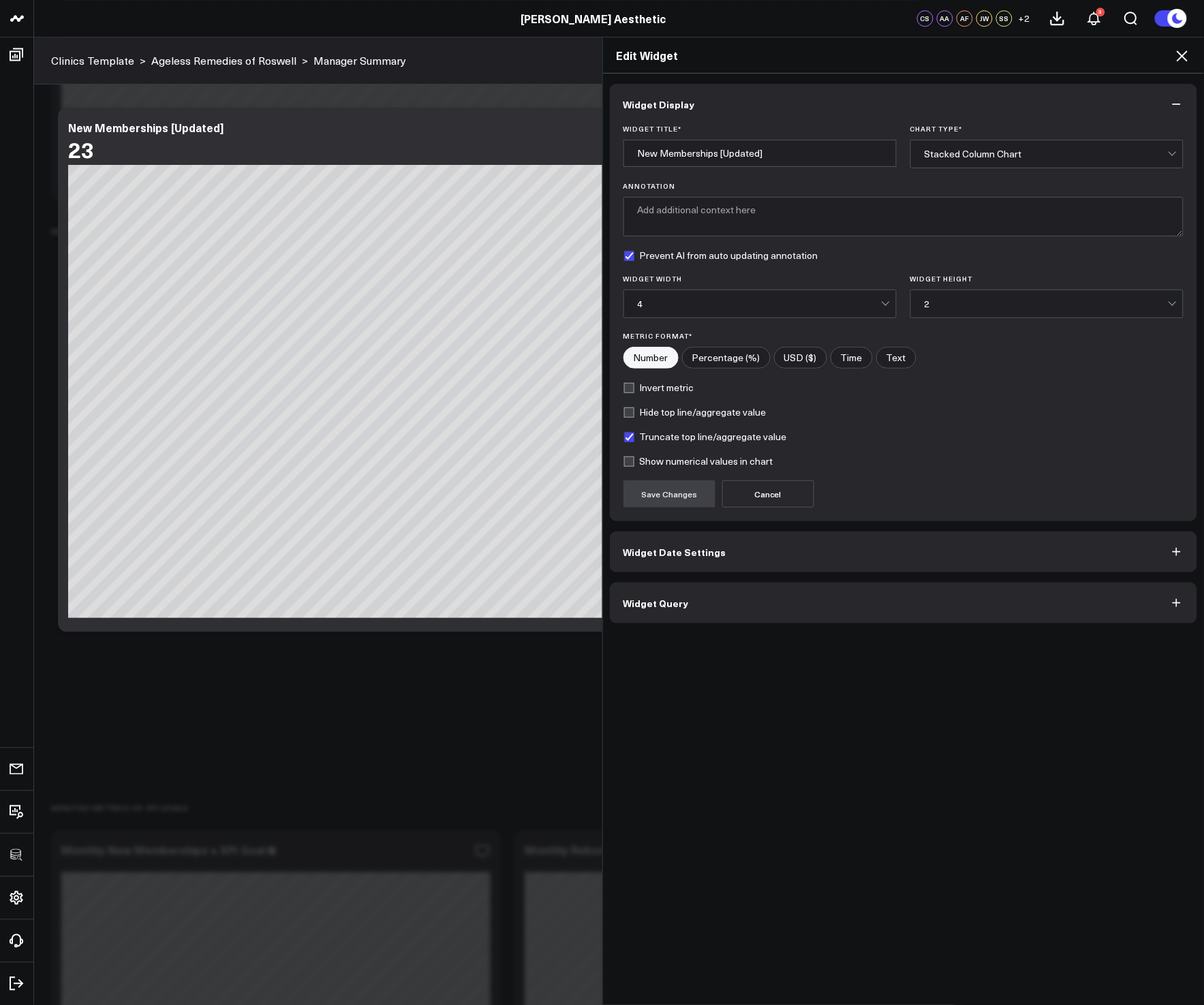
click at [780, 613] on button "Widget Query" at bounding box center [903, 603] width 588 height 41
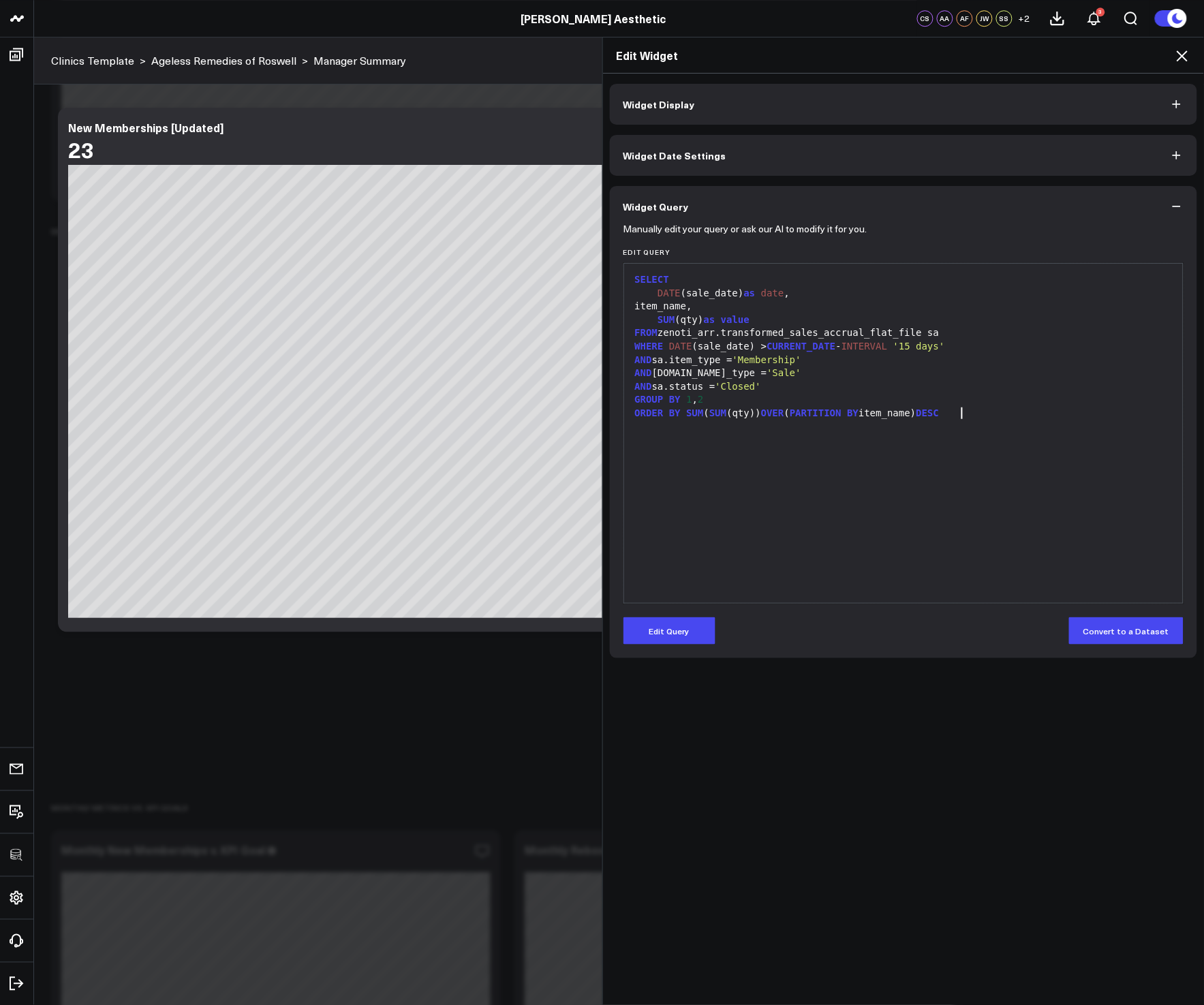
click at [1012, 499] on div "SELECT DATE (sale_date) as date , item_name, SUM (qty) as value FROM zenoti_arr…" at bounding box center [903, 432] width 546 height 325
click at [1182, 63] on icon at bounding box center [1181, 56] width 17 height 17
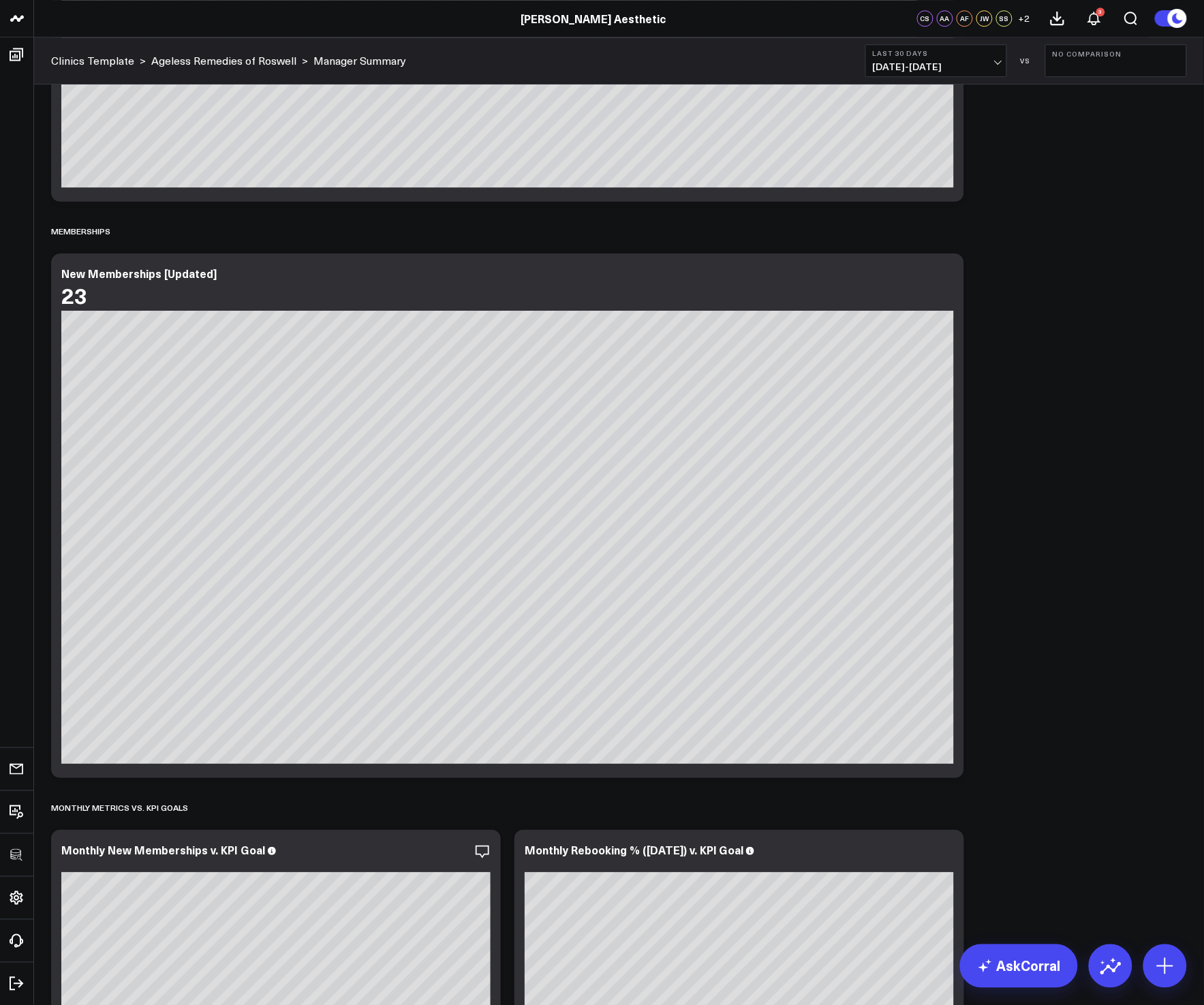
click at [1154, 451] on div "Sales Accrual Revenue Modify via AI Copy link to widget Ask support Remove Crea…" at bounding box center [618, 208] width 1149 height 5687
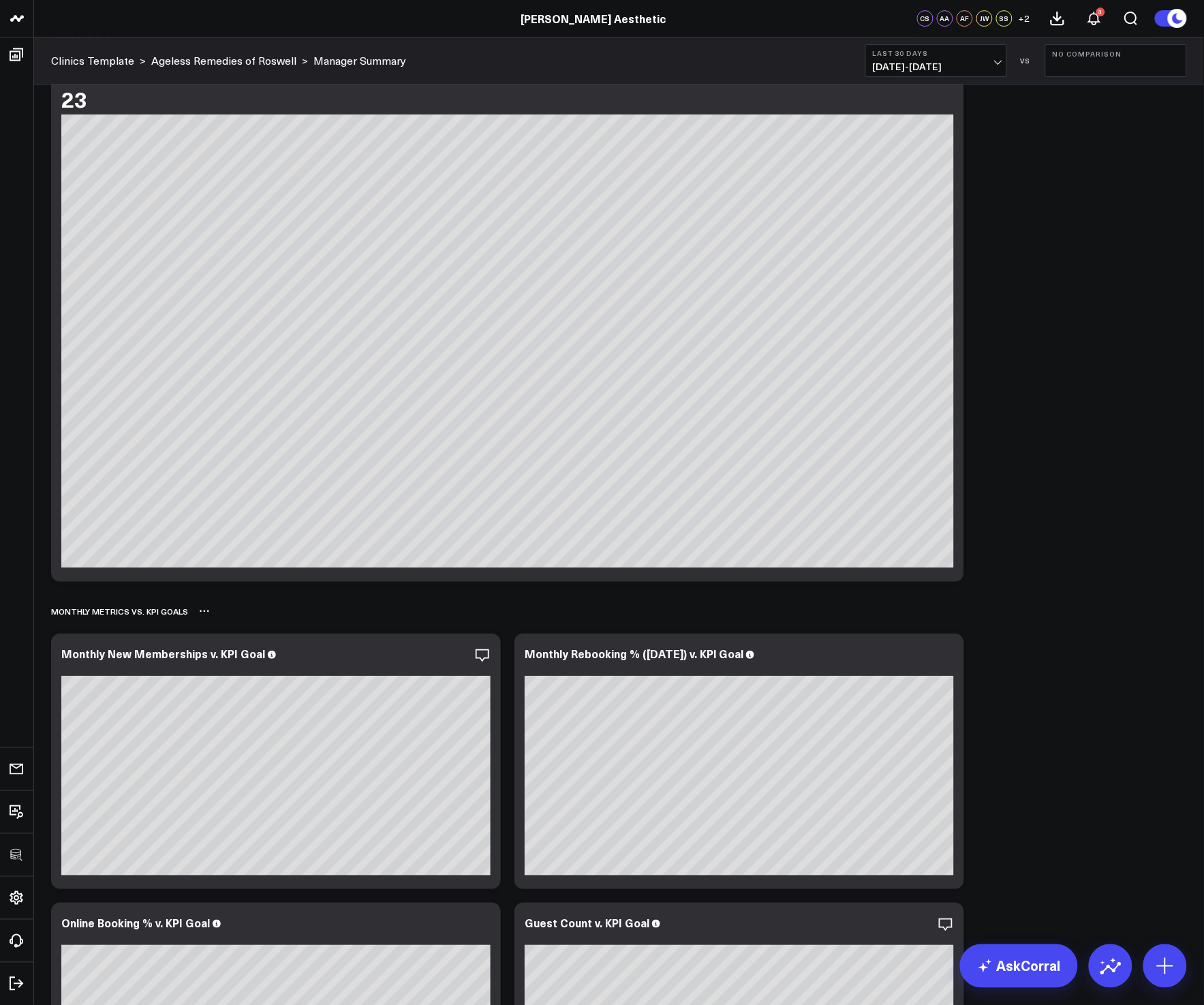
scroll to position [2899, 0]
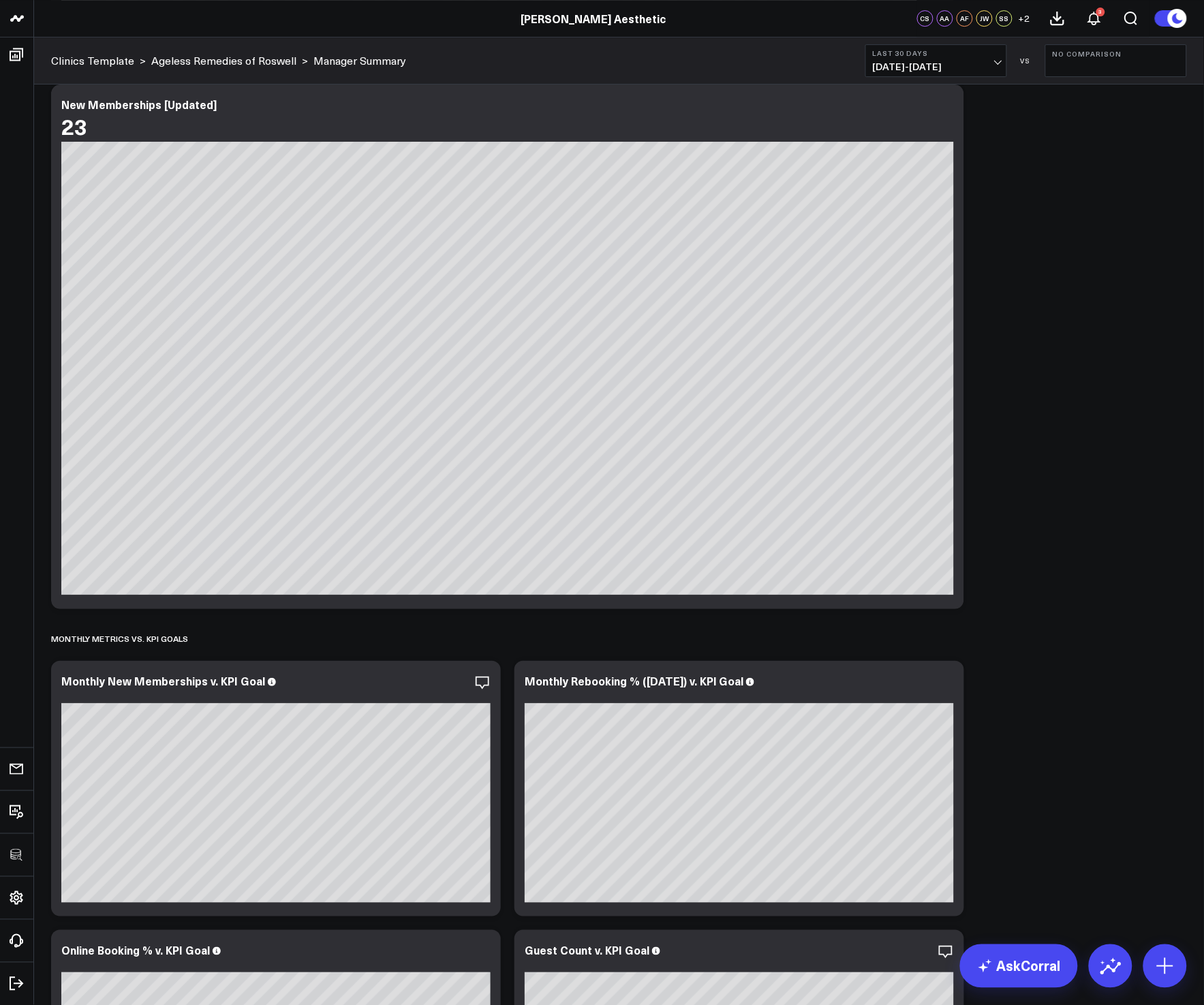
click at [1144, 748] on div "Sales Accrual Revenue Modify via AI Copy link to widget Ask support Remove Crea…" at bounding box center [618, 39] width 1149 height 5687
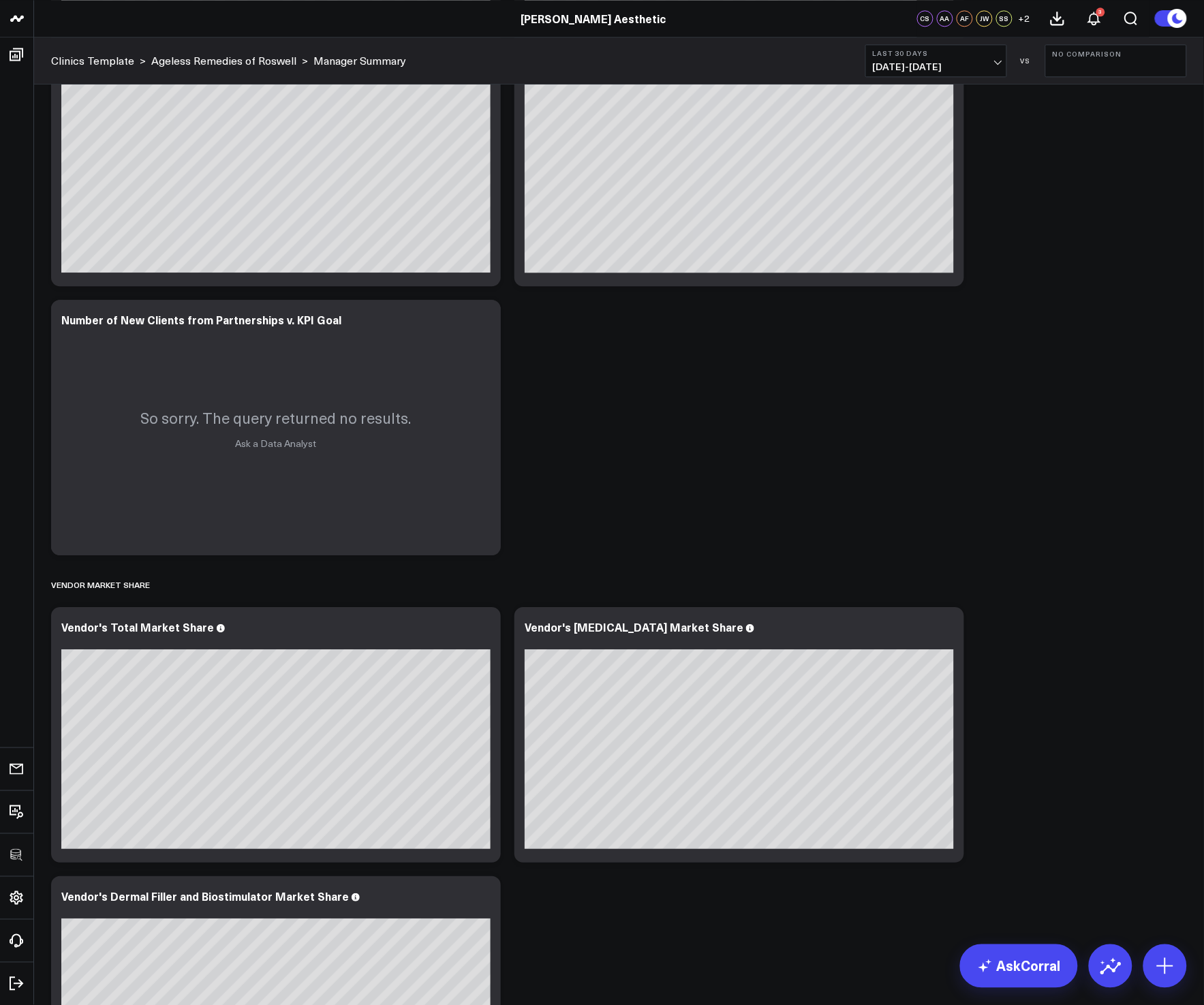
scroll to position [4066, 0]
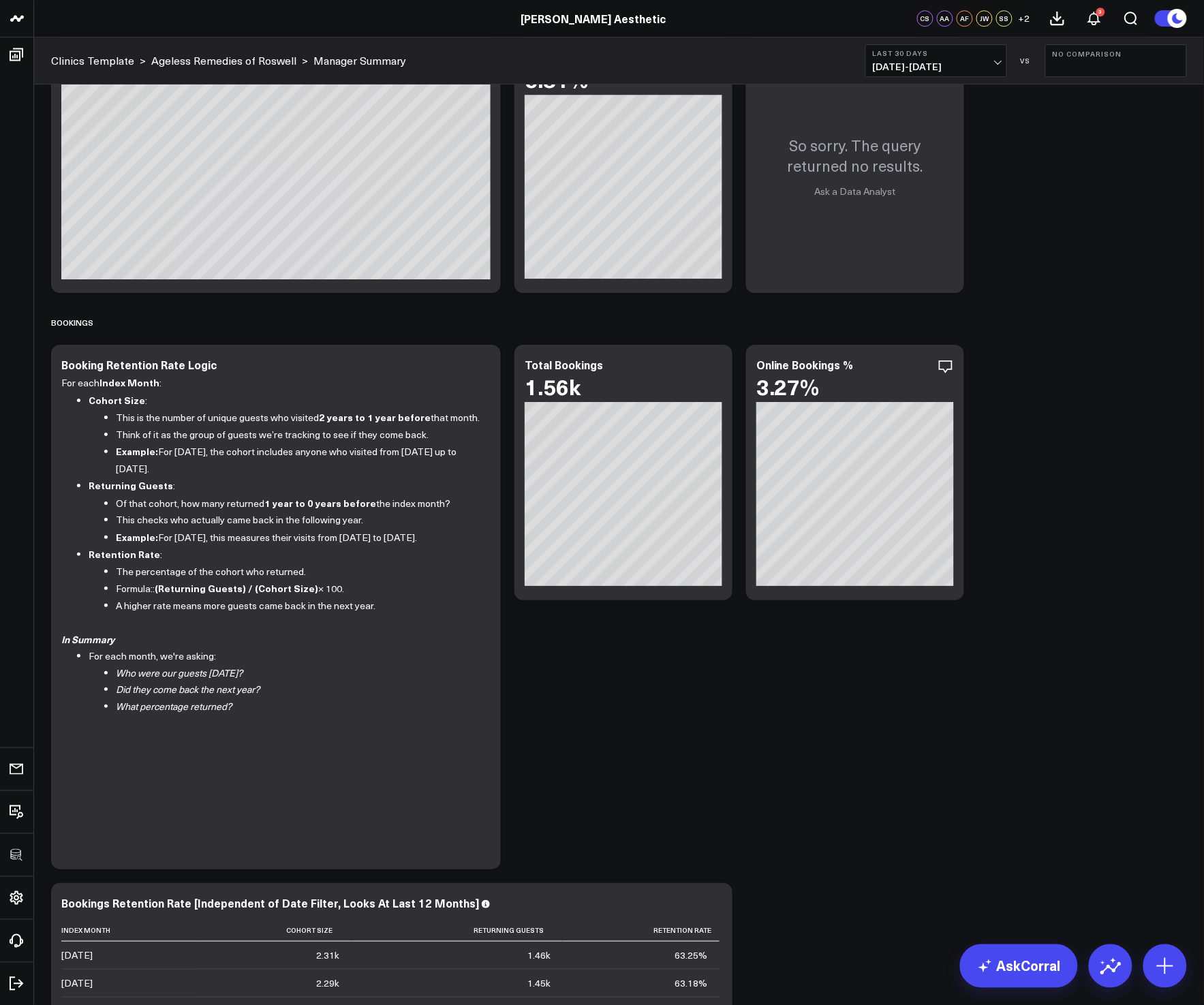
scroll to position [0, 0]
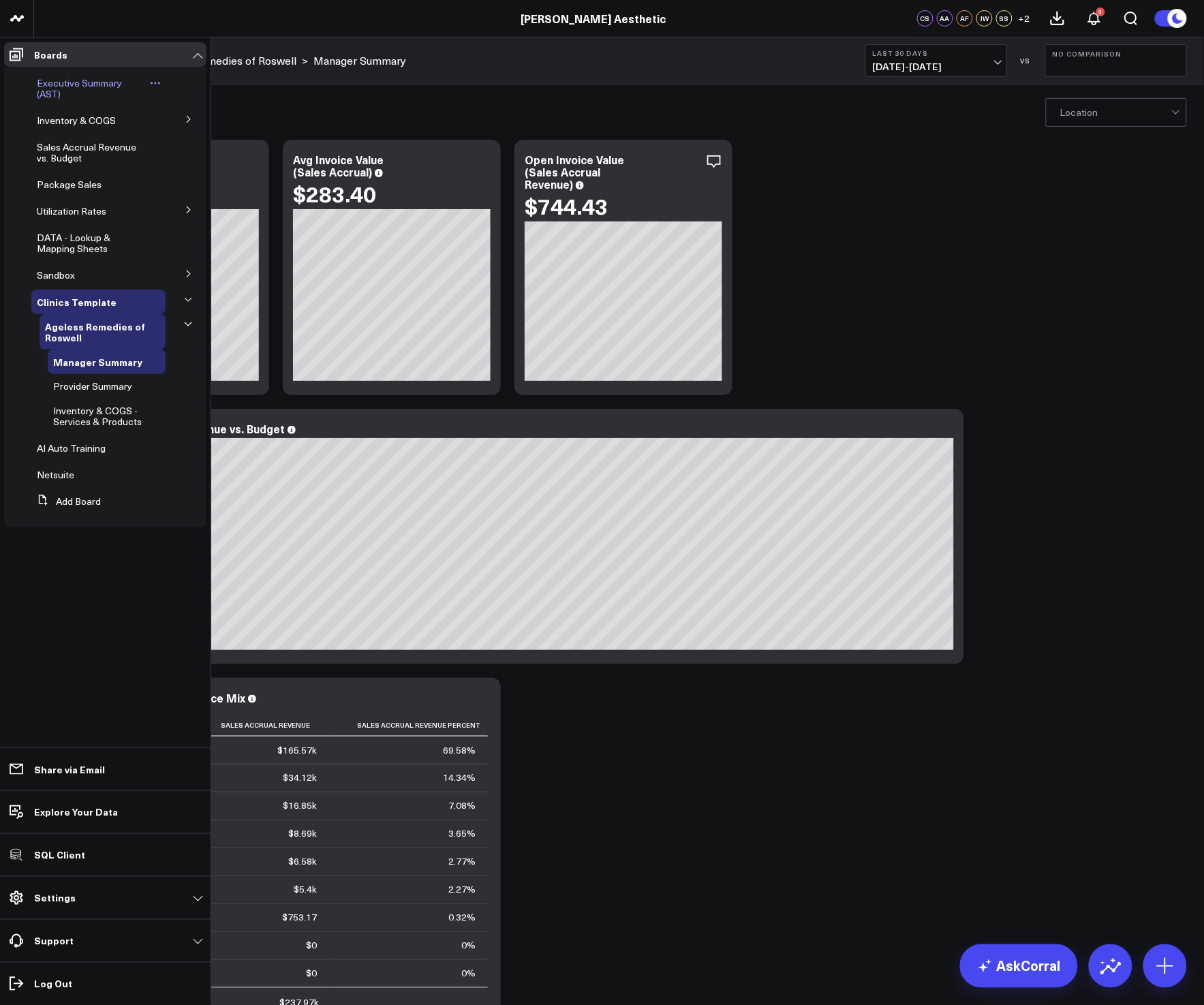
click at [46, 83] on span "Executive Summary (AST)" at bounding box center [80, 88] width 85 height 24
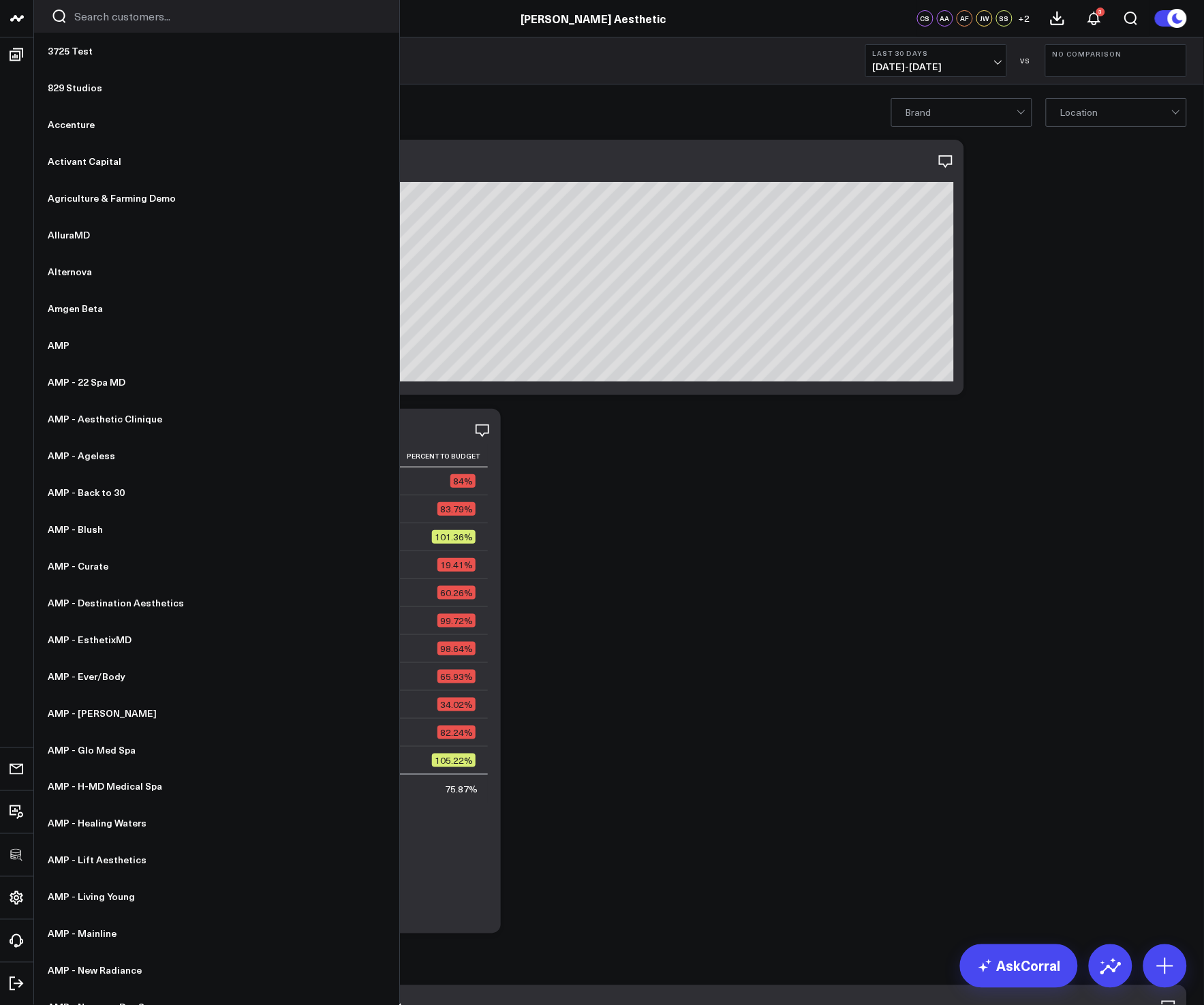
click at [113, 17] on input "Search customers input" at bounding box center [228, 16] width 308 height 15
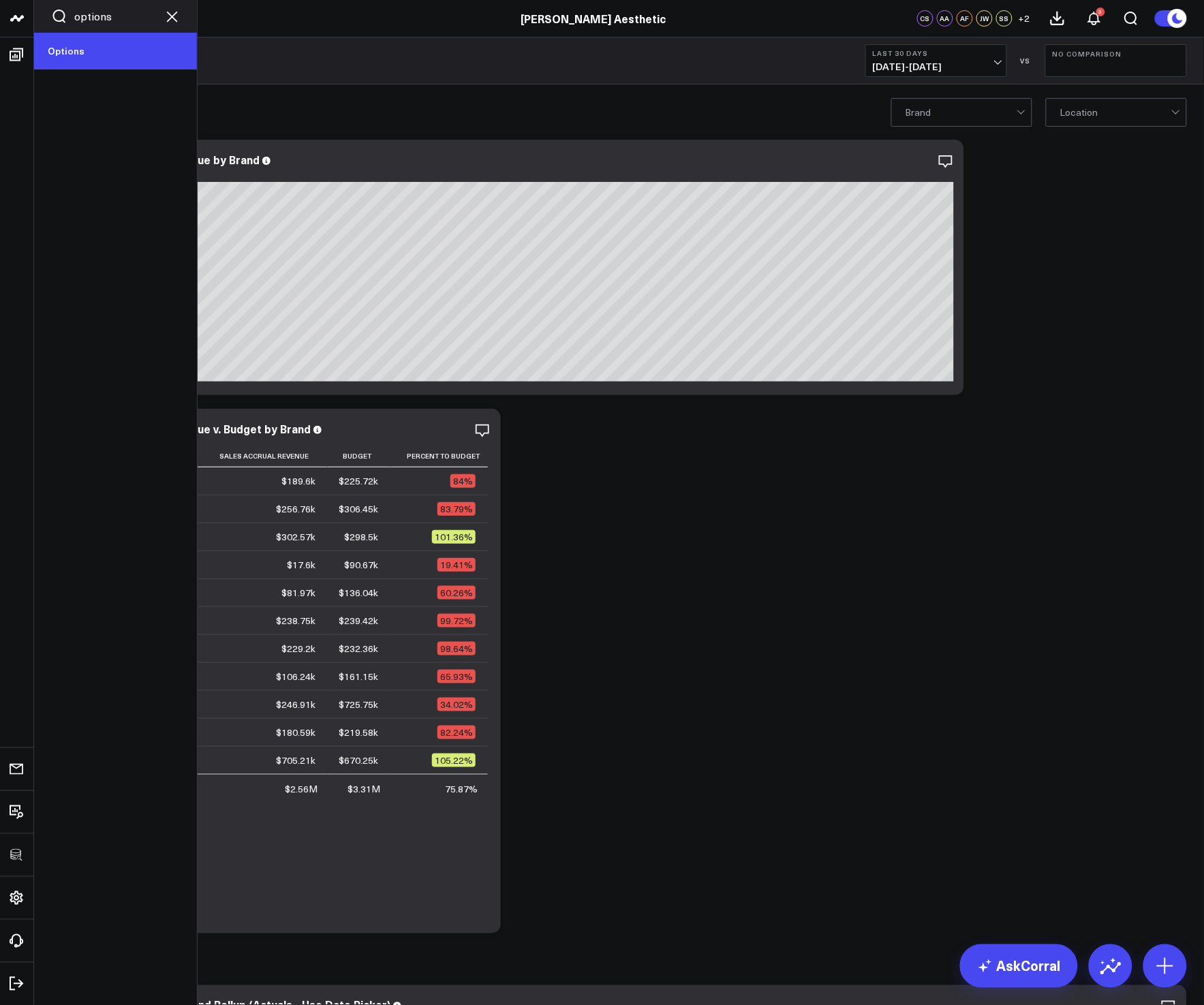
type input "options"
click at [50, 43] on link "Options" at bounding box center [115, 51] width 163 height 37
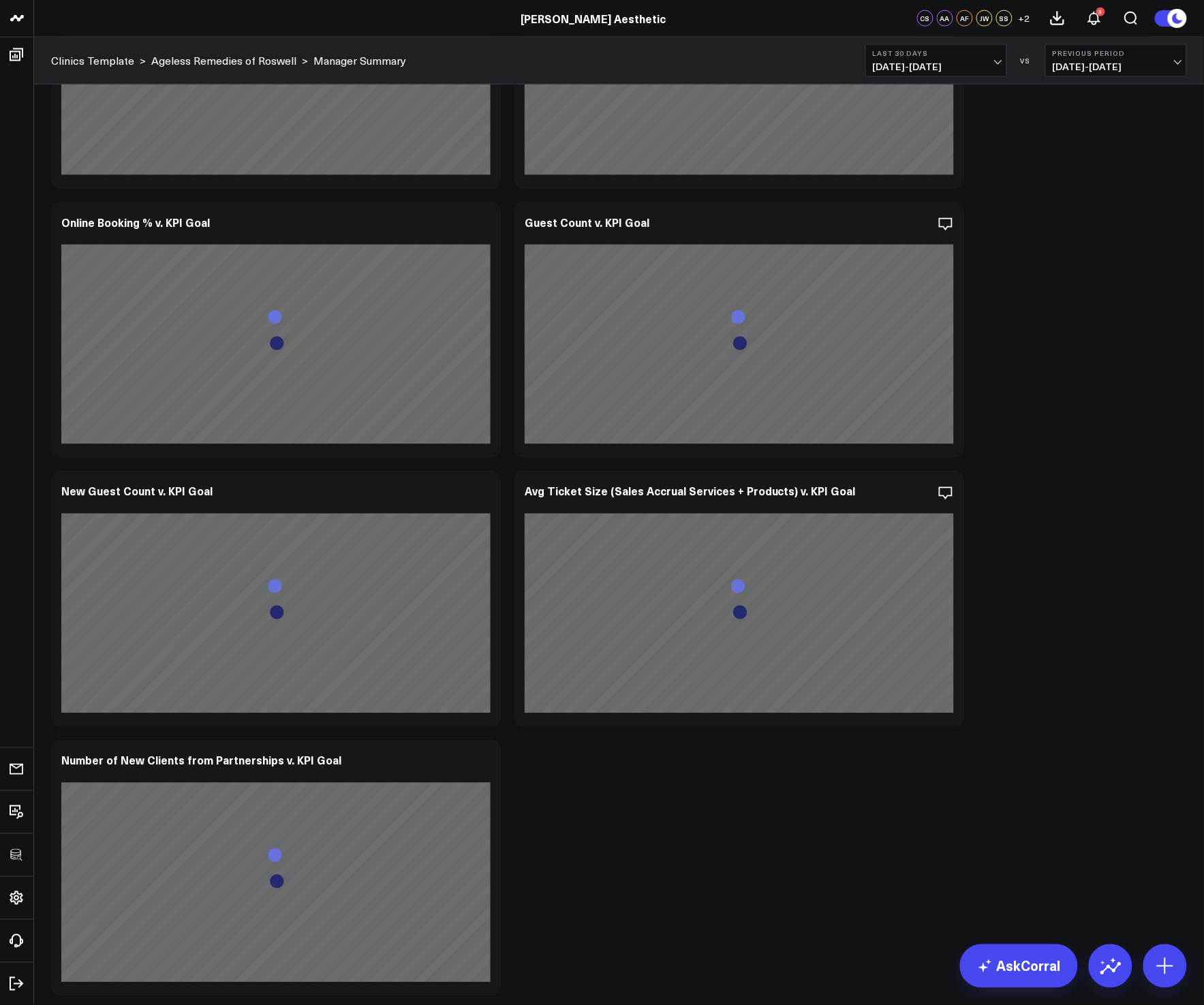
scroll to position [3494, 0]
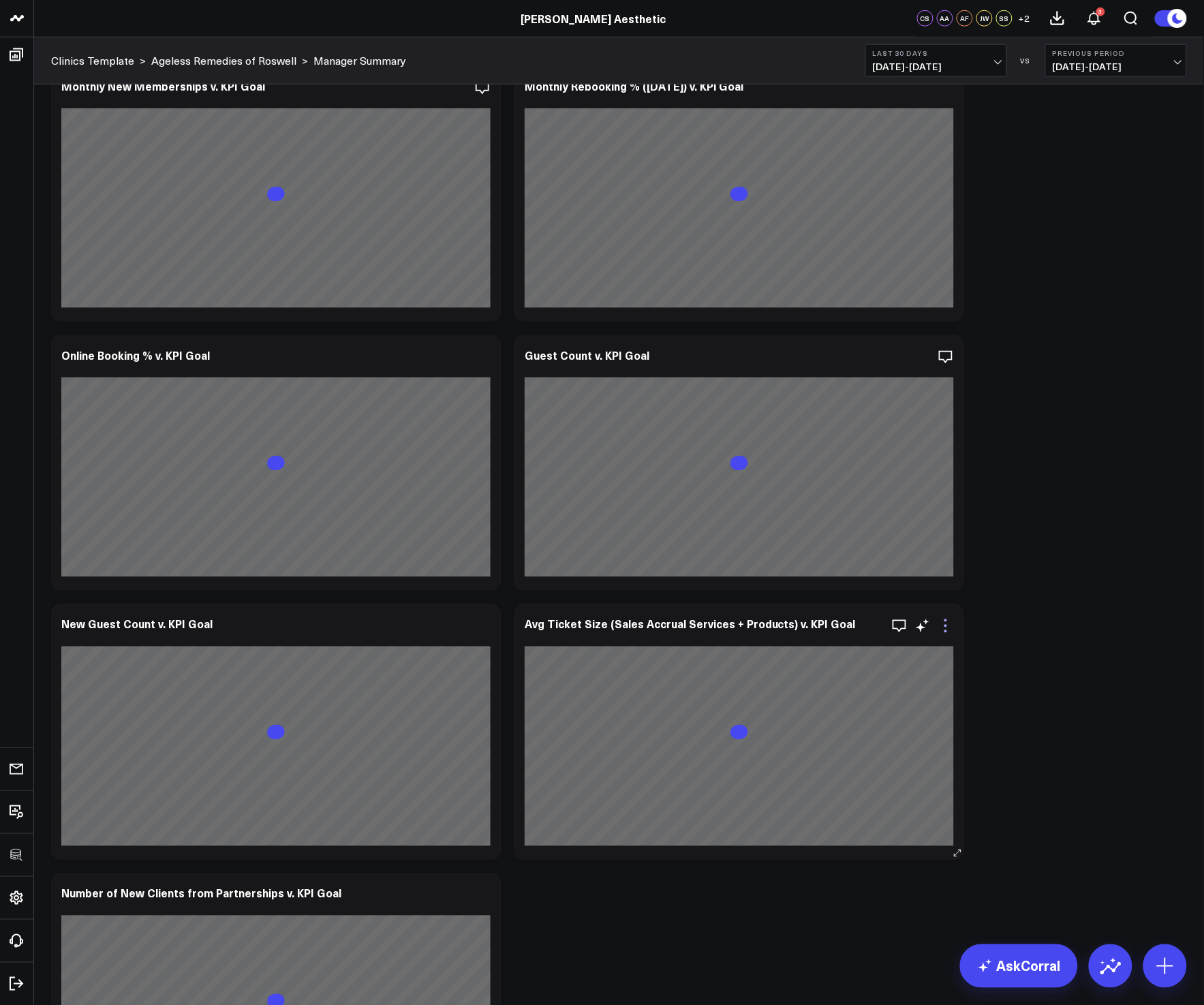
click at [947, 626] on icon at bounding box center [945, 625] width 2 height 2
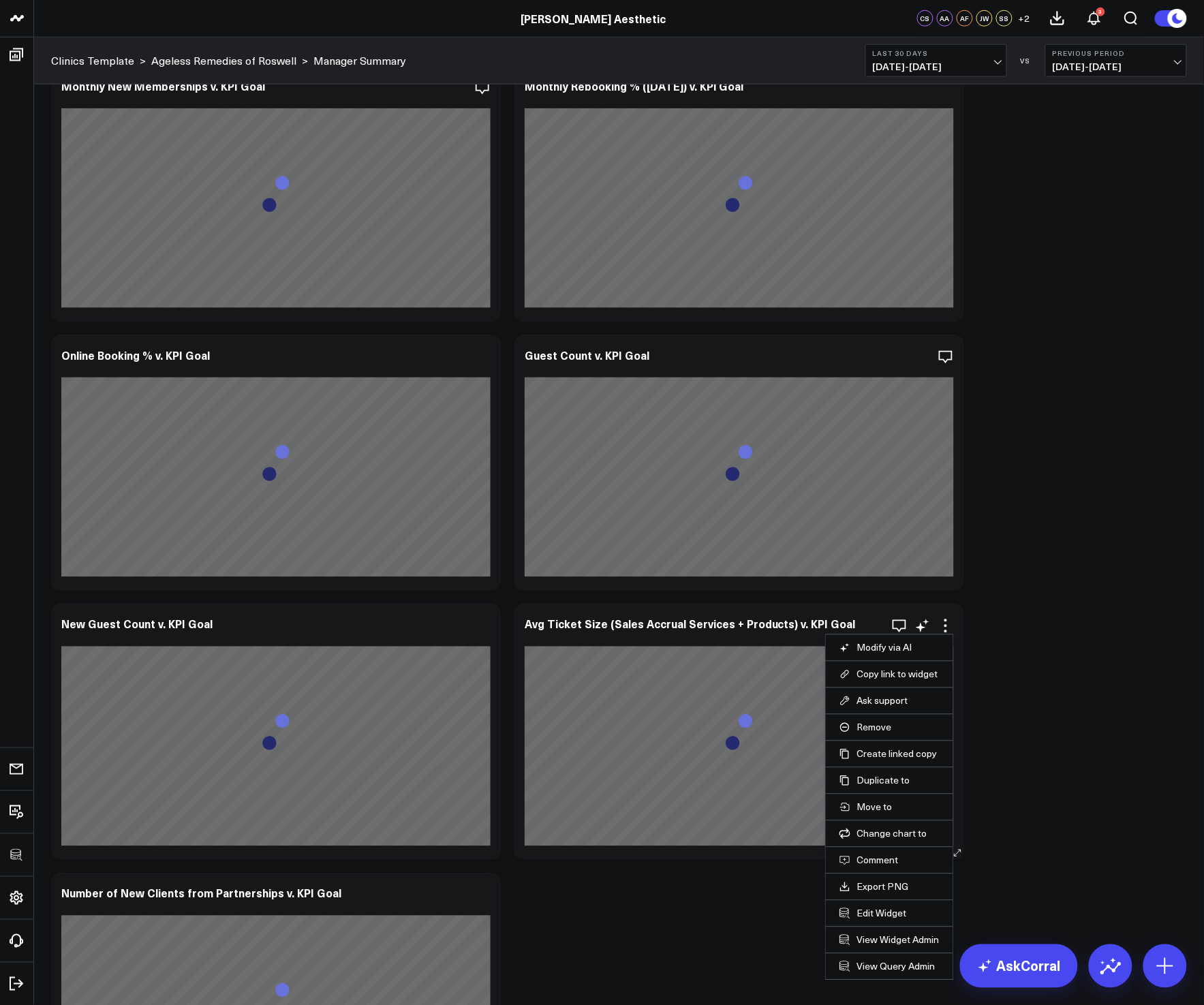
scroll to position [3520, 0]
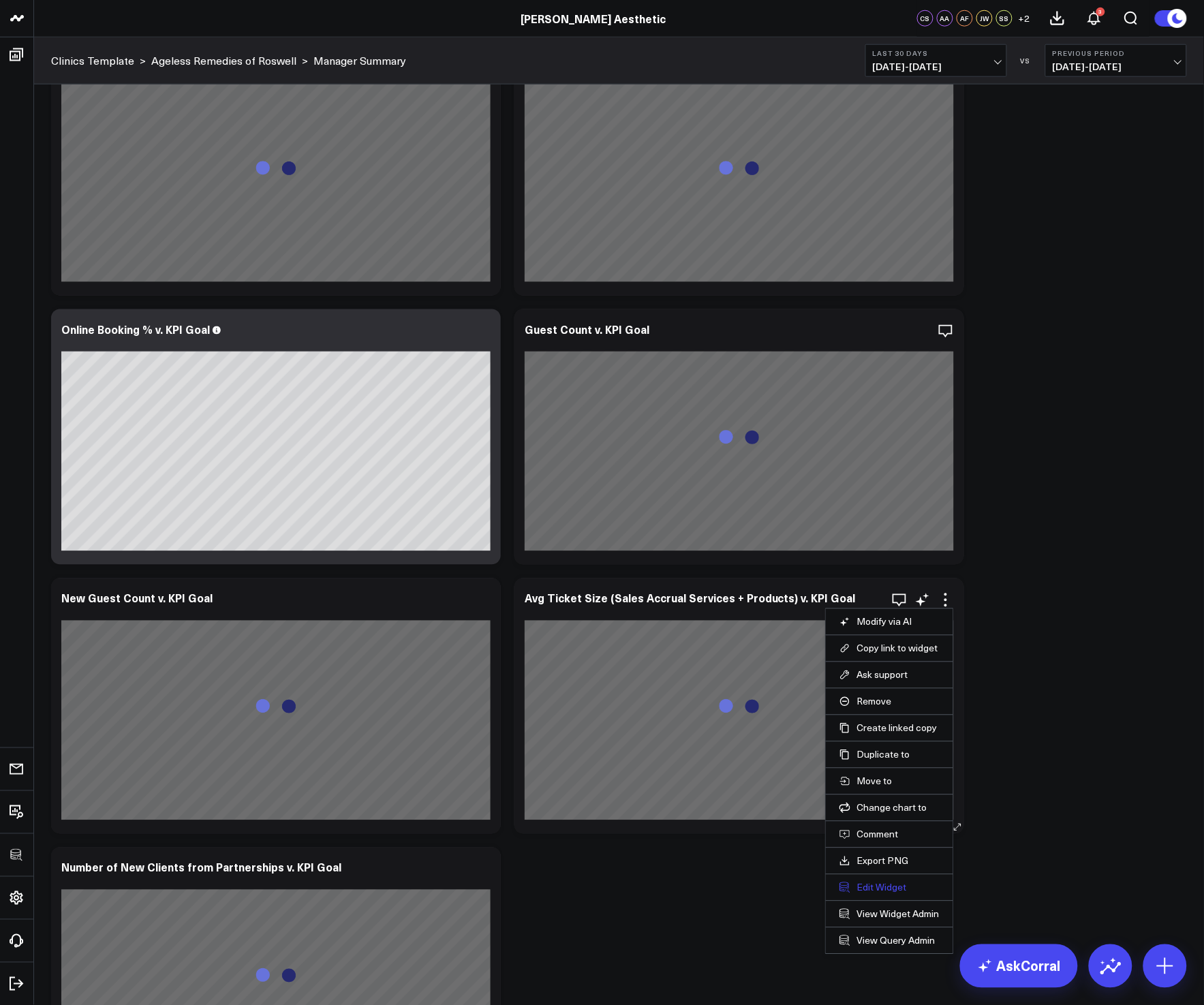
click at [874, 888] on button "Edit Widget" at bounding box center [889, 888] width 100 height 13
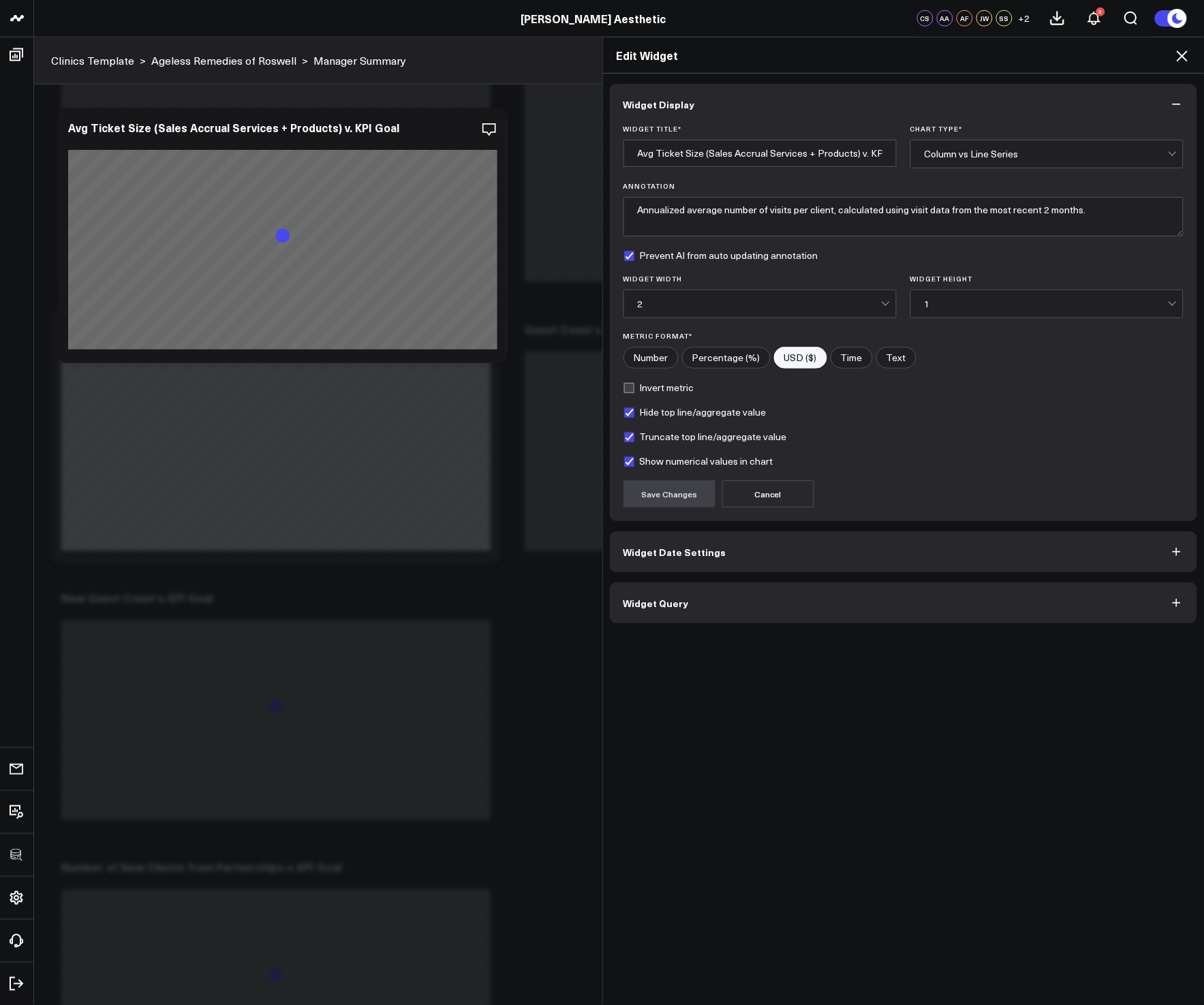
click at [748, 614] on button "Widget Query" at bounding box center [903, 603] width 588 height 41
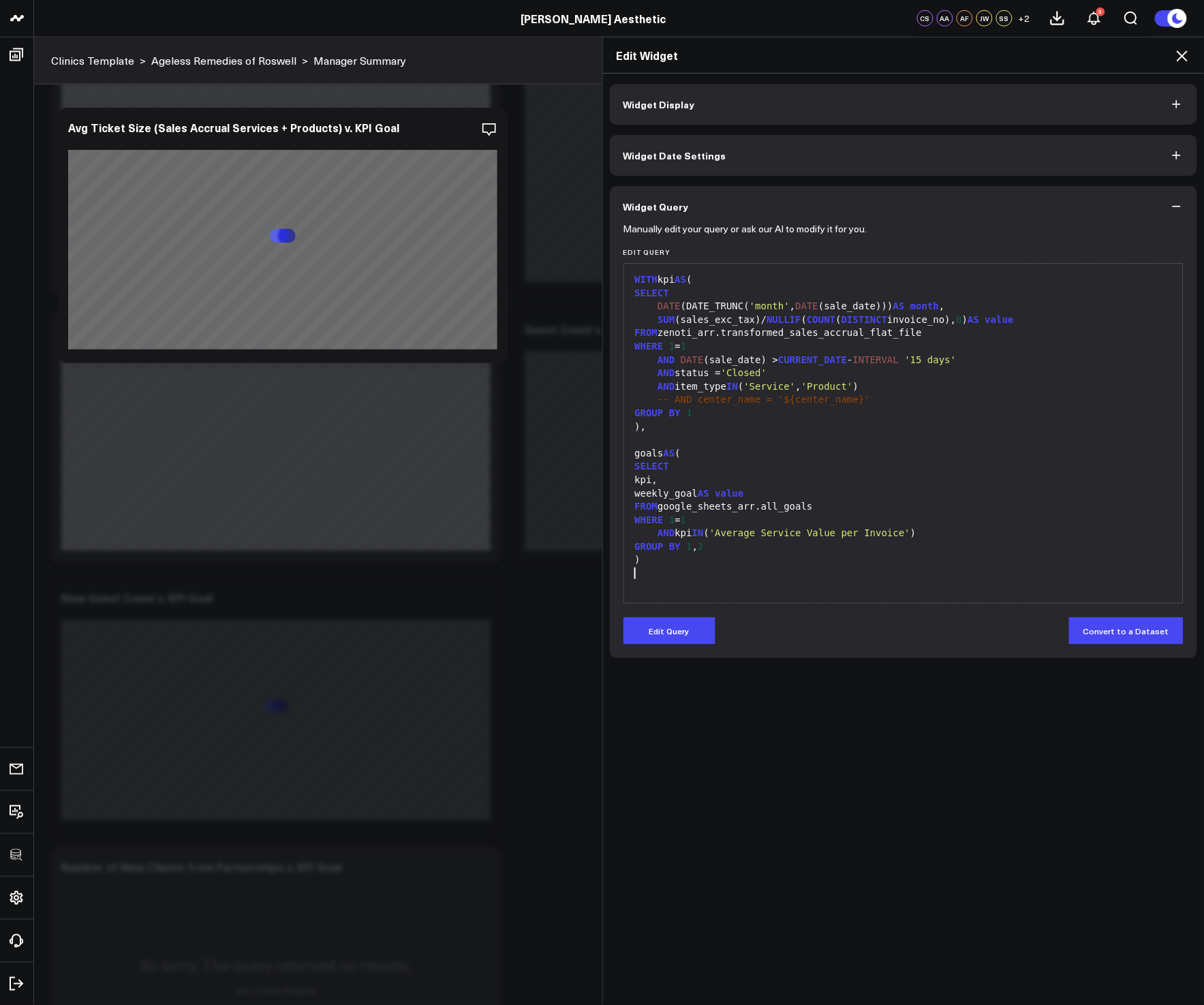
click at [818, 568] on div at bounding box center [903, 573] width 546 height 13
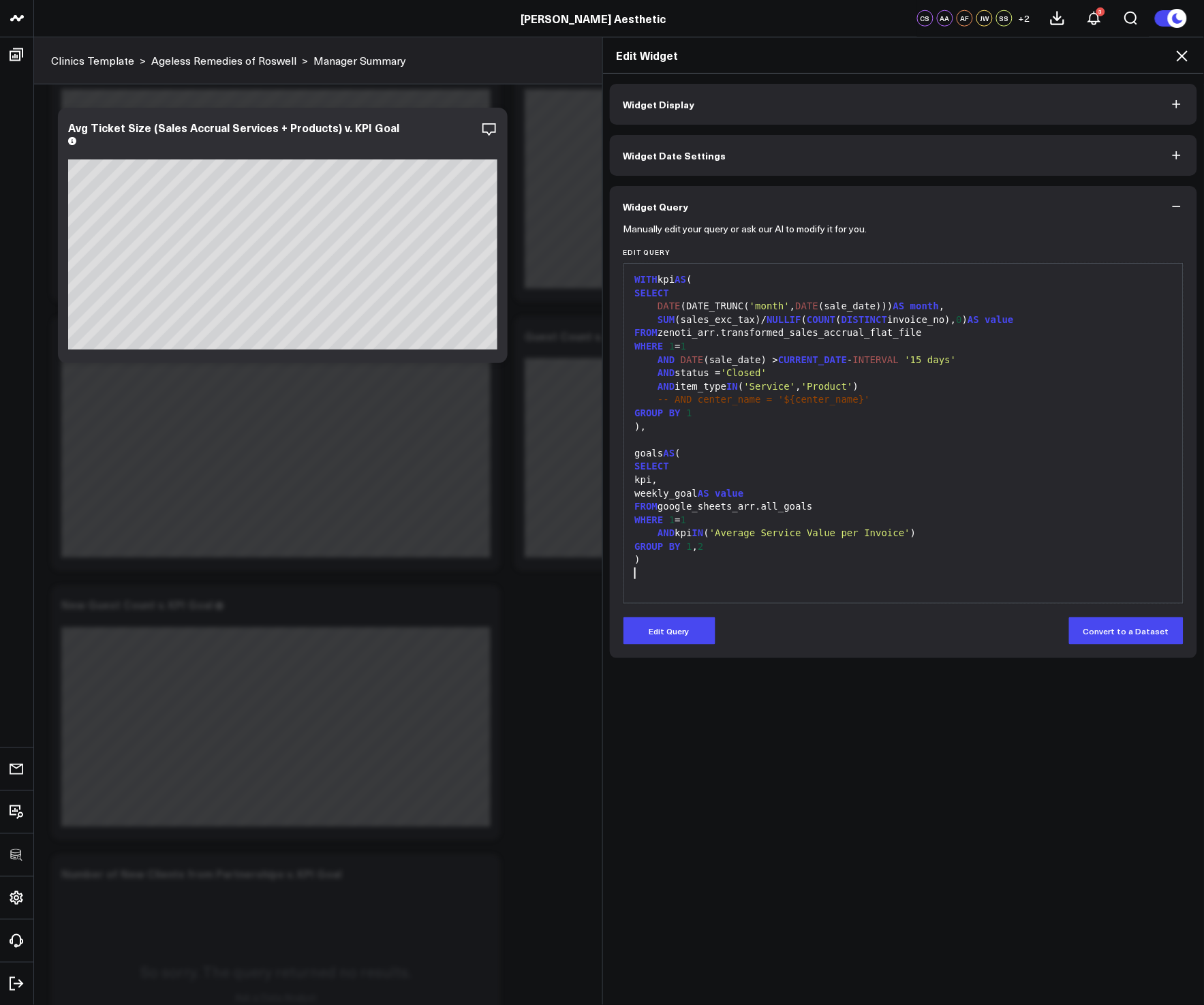
scroll to position [3510, 0]
click at [1180, 54] on icon at bounding box center [1182, 56] width 11 height 11
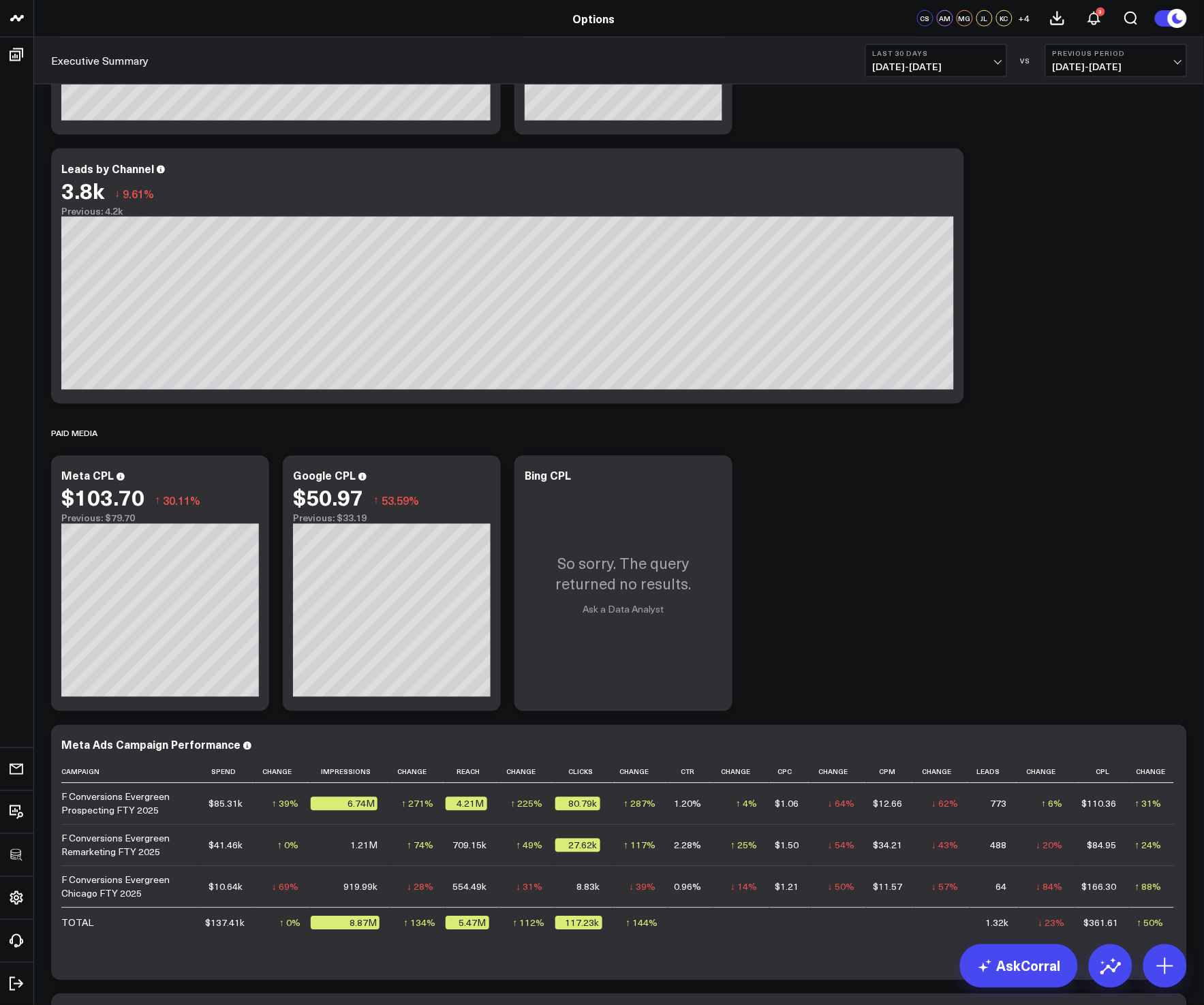
scroll to position [506, 0]
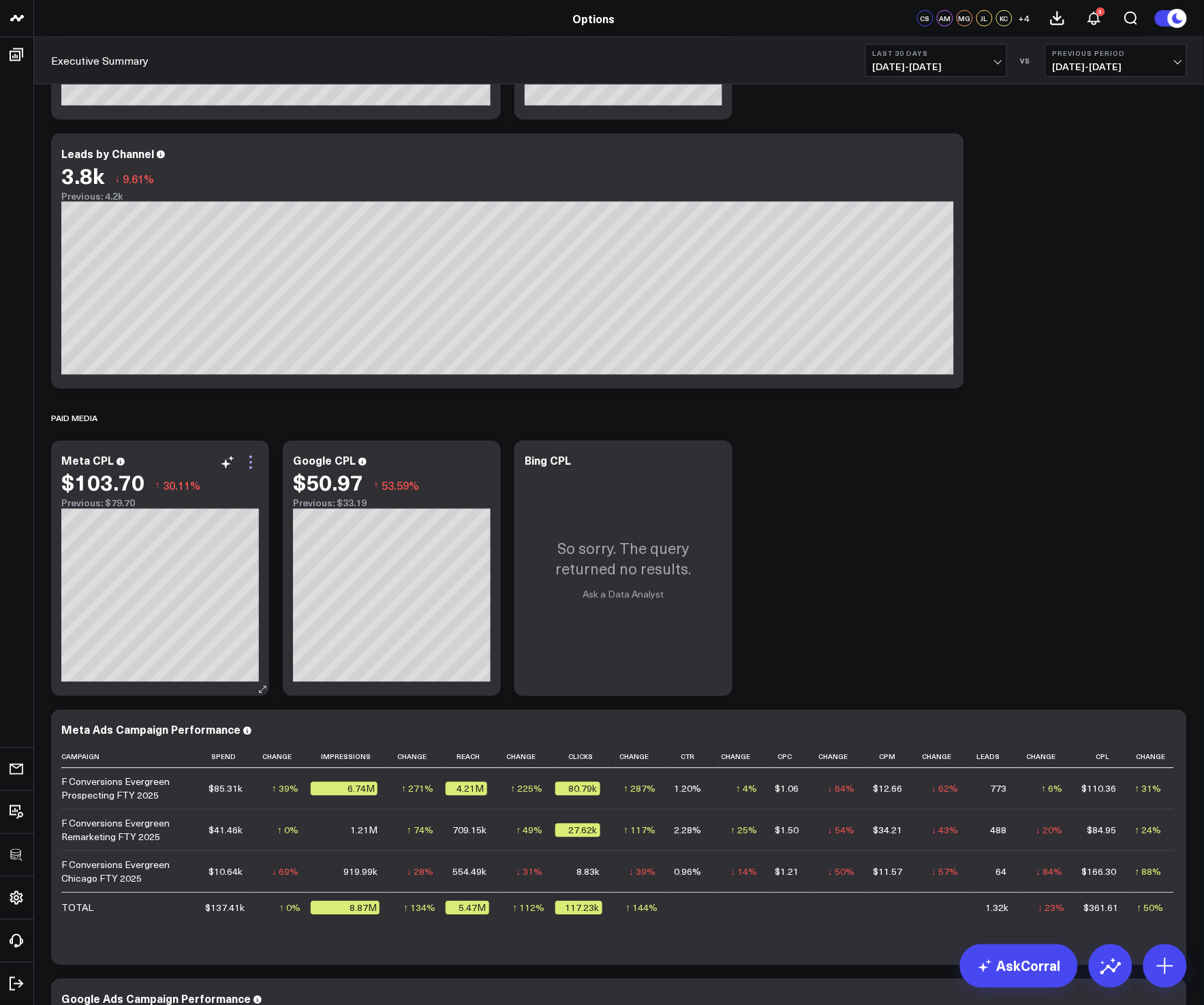
click at [245, 461] on icon at bounding box center [250, 462] width 17 height 17
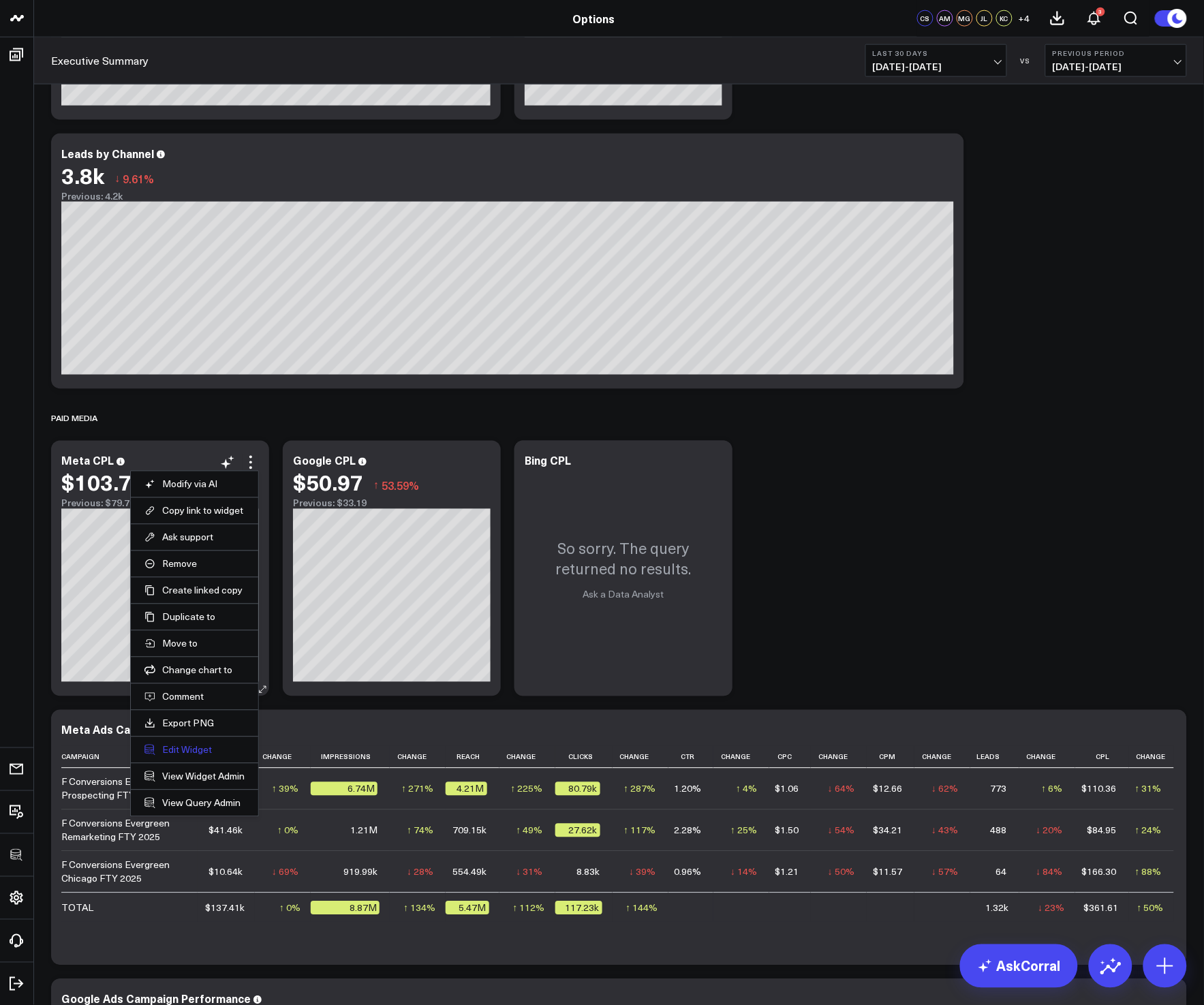
click at [194, 753] on button "Edit Widget" at bounding box center [194, 751] width 100 height 13
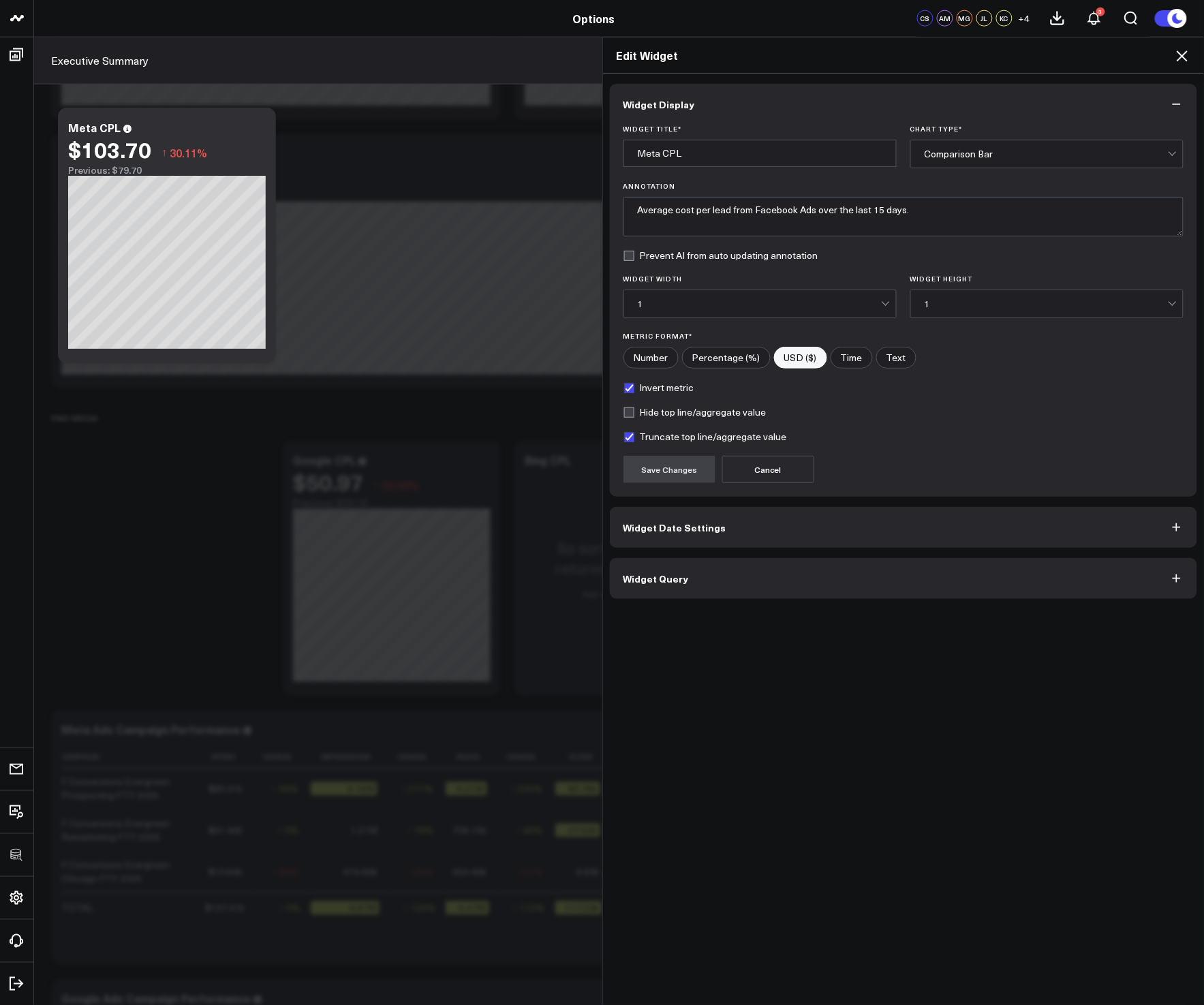
click at [770, 573] on button "Widget Query" at bounding box center [903, 578] width 588 height 41
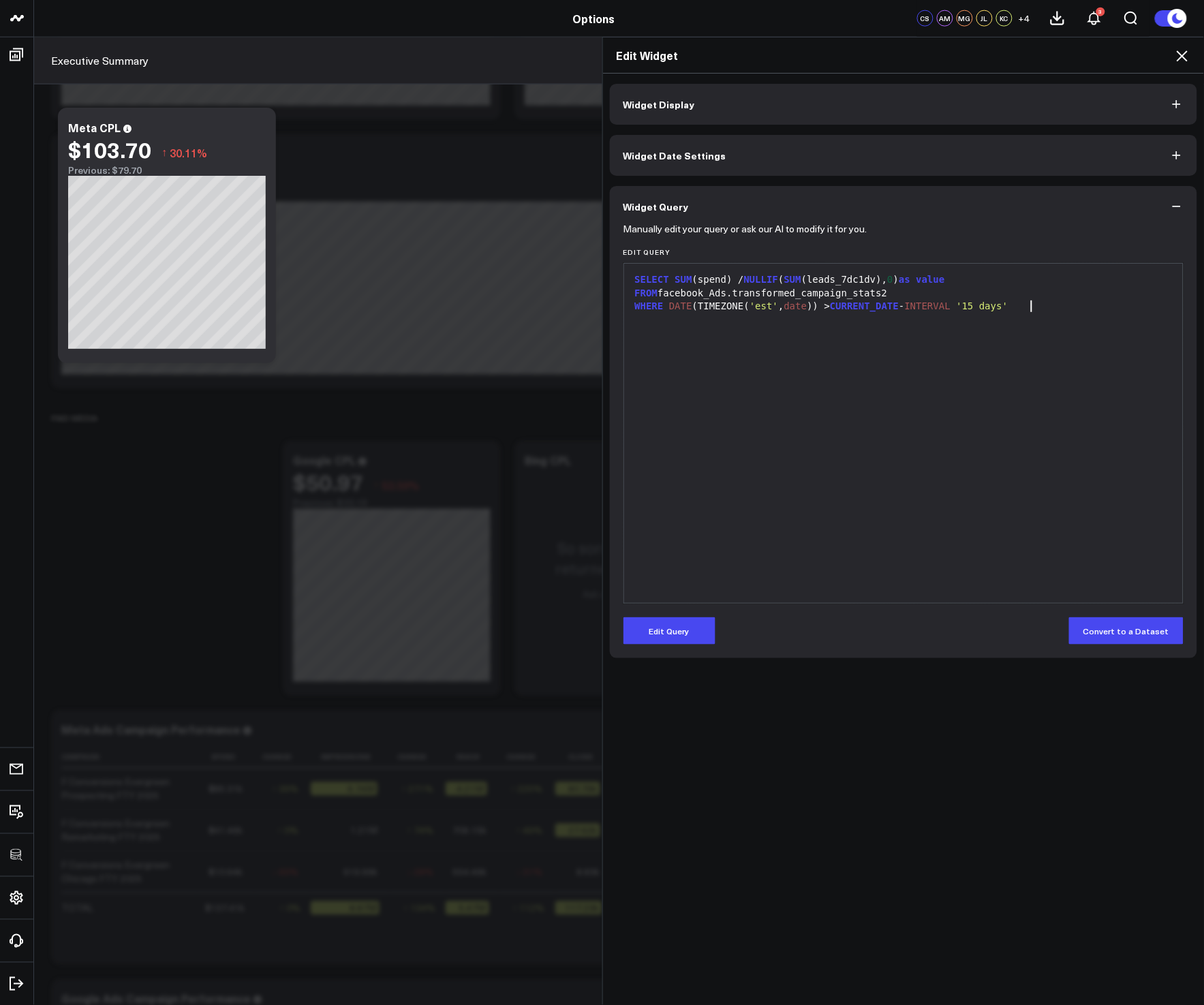
click at [812, 559] on div "SELECT SUM (spend) / NULLIF ( SUM (leads_7dc1dv), 0 ) as value FROM facebook_Ad…" at bounding box center [903, 432] width 546 height 325
click at [1182, 56] on icon at bounding box center [1182, 56] width 11 height 11
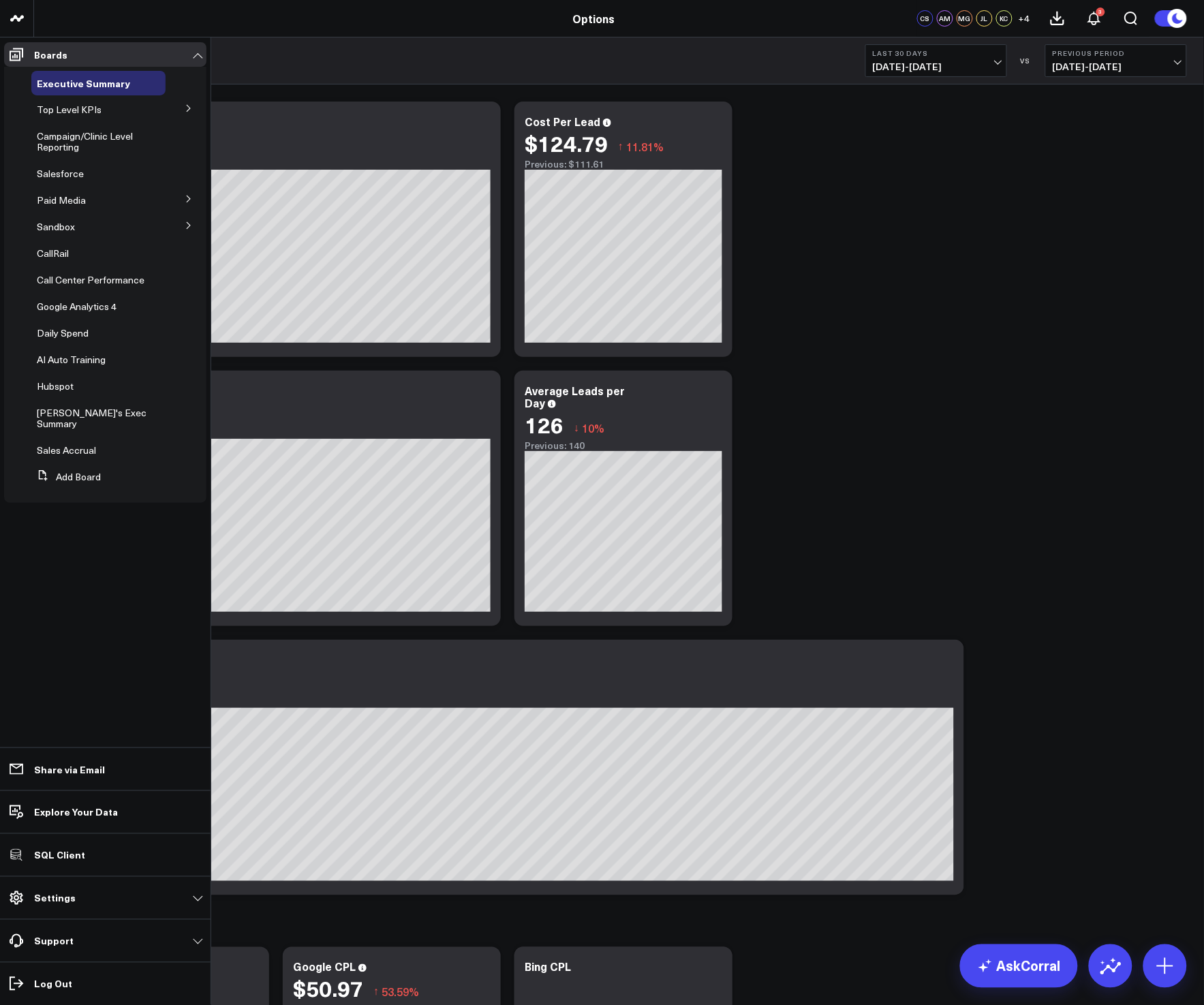
click at [184, 199] on icon at bounding box center [188, 198] width 8 height 8
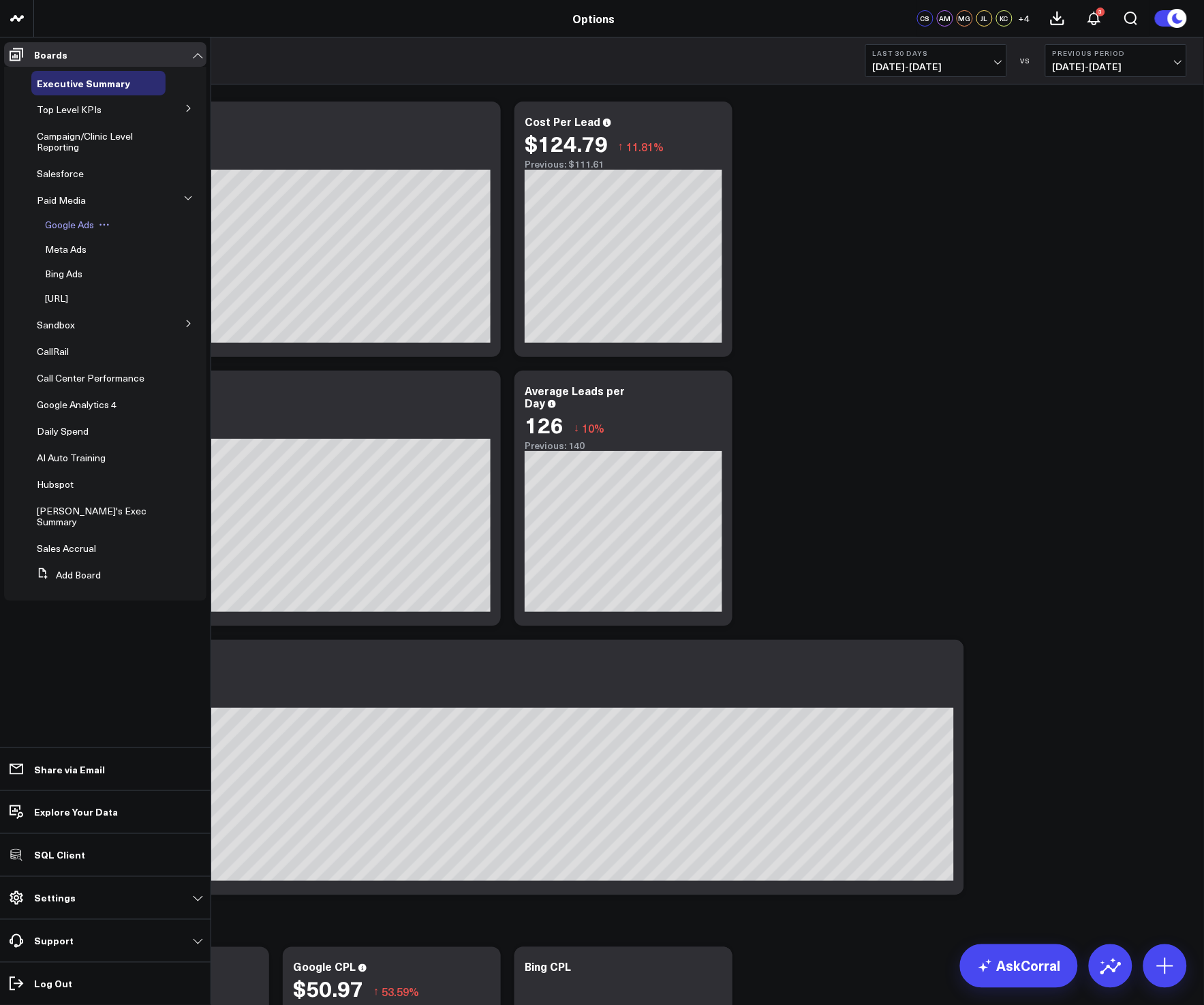
click at [48, 221] on span "Google Ads" at bounding box center [69, 224] width 49 height 13
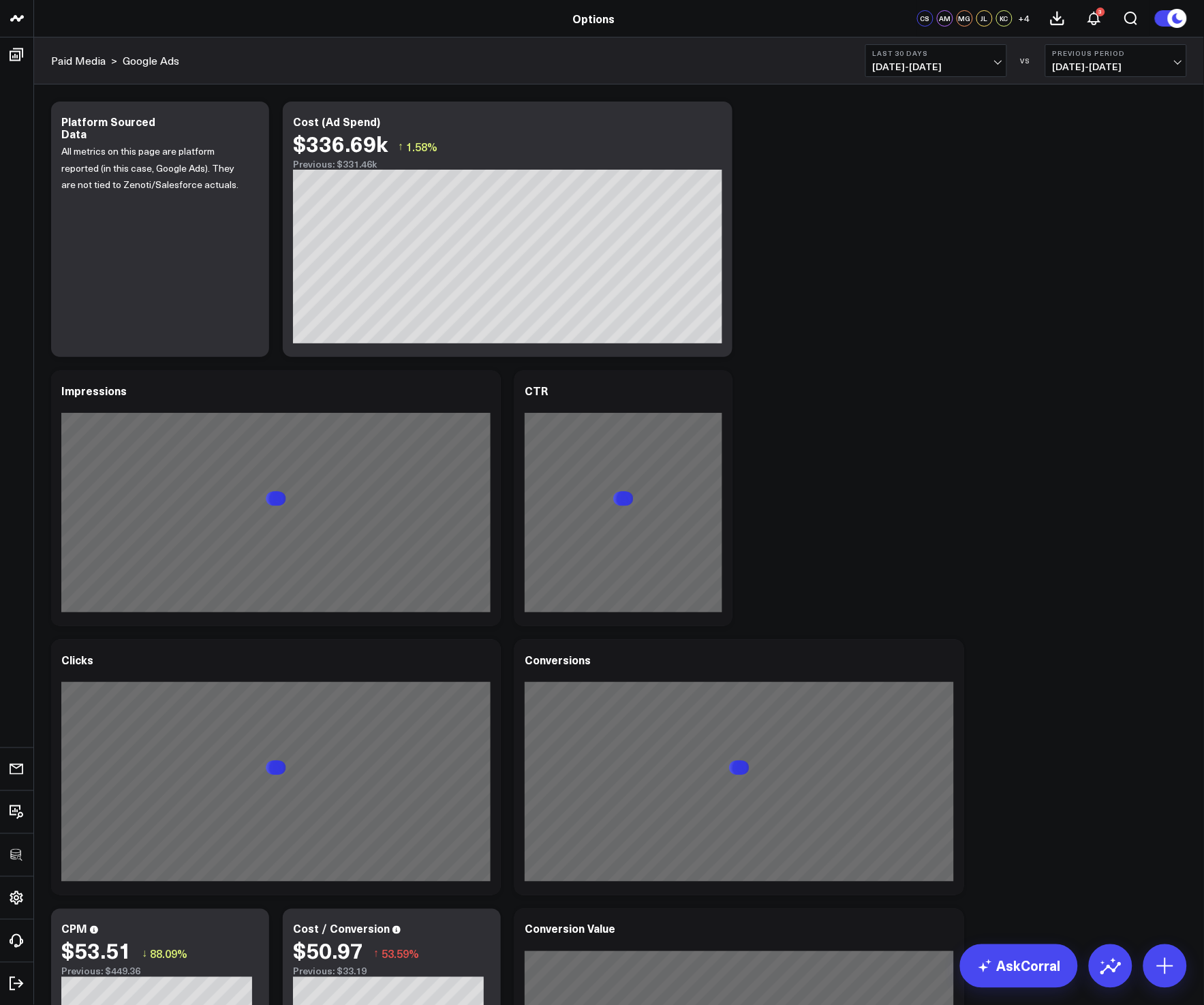
click at [862, 330] on div "Modify via AI Copy link to widget Ask support Remove Create linked copy Executi…" at bounding box center [618, 902] width 1149 height 1615
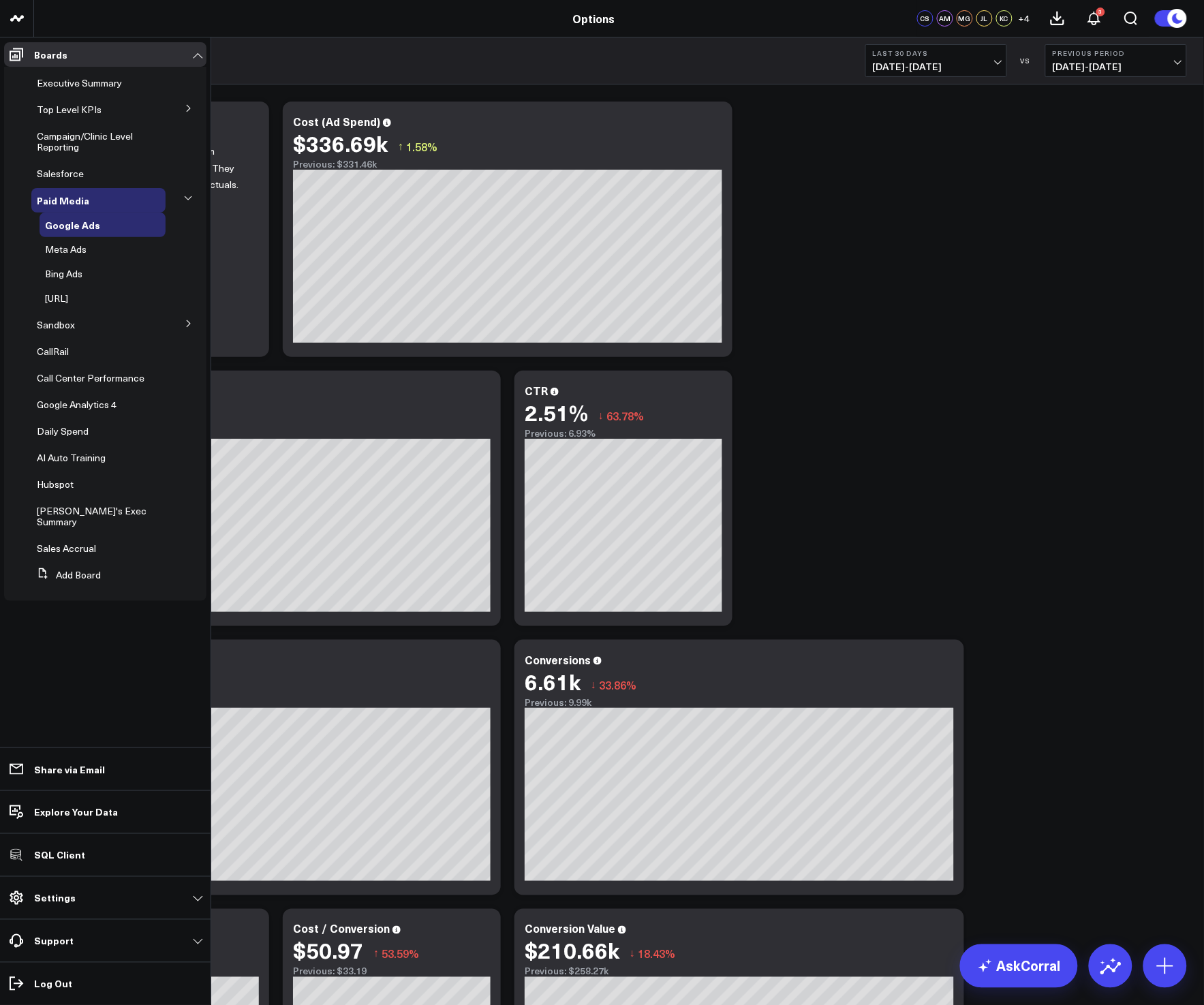
click at [189, 111] on icon at bounding box center [188, 108] width 8 height 8
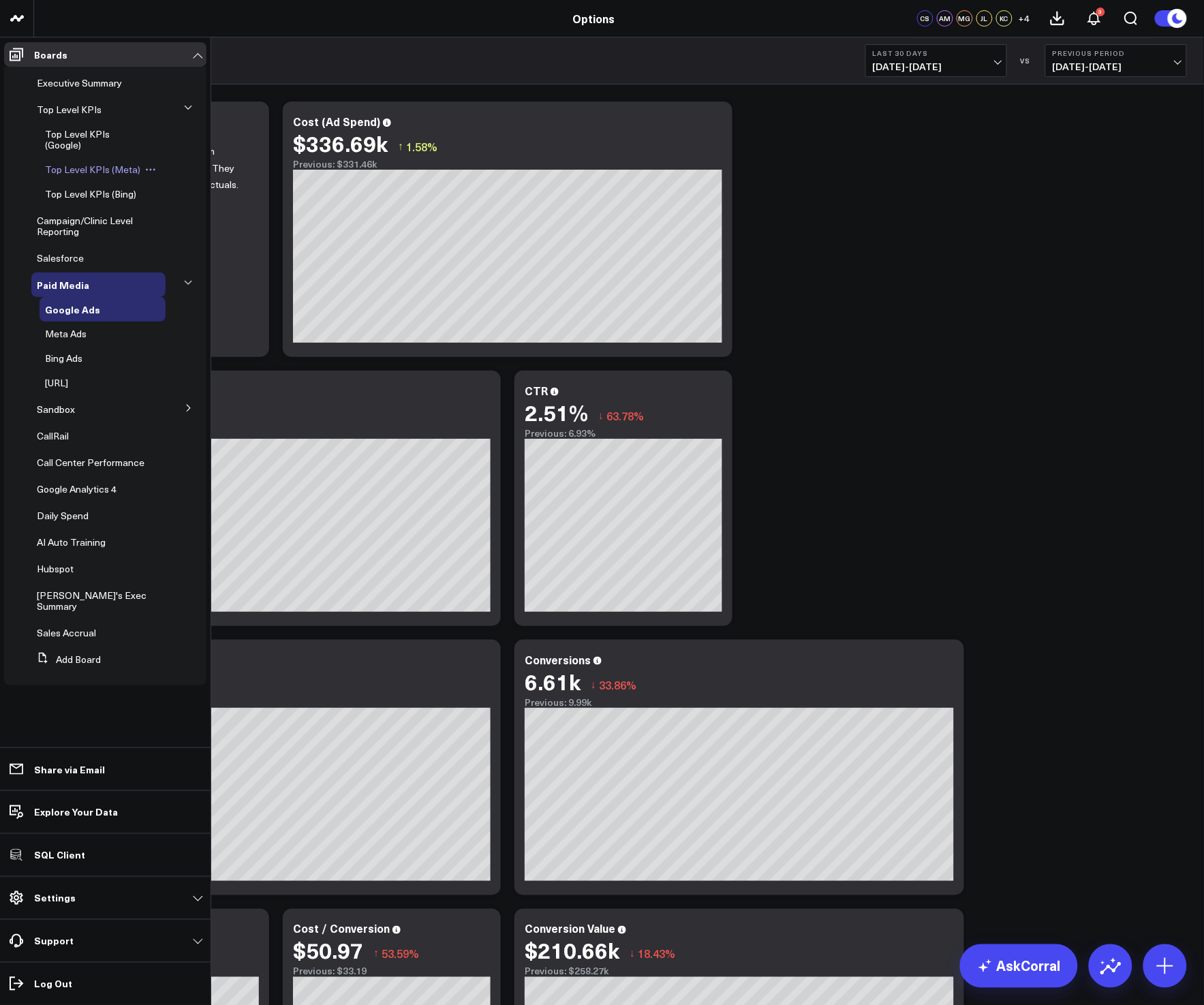
click at [77, 172] on span "Top Level KPIs (Meta)" at bounding box center [92, 169] width 95 height 13
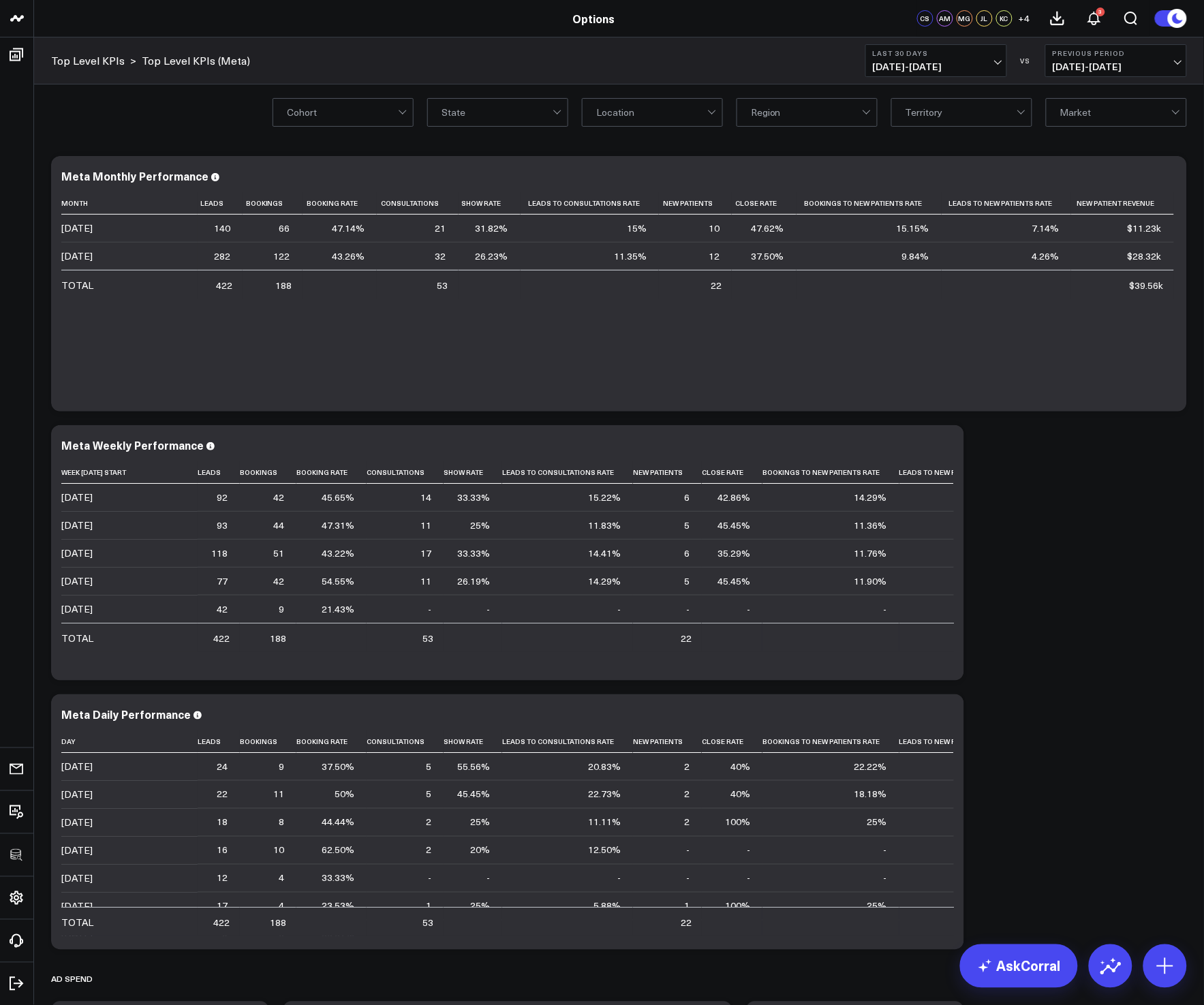
click at [1169, 187] on div "Meta Monthly Performance Month Leads Bookings Booking Rate Consultations Show R…" at bounding box center [619, 284] width 1115 height 228
click at [1169, 184] on icon at bounding box center [1168, 183] width 2 height 2
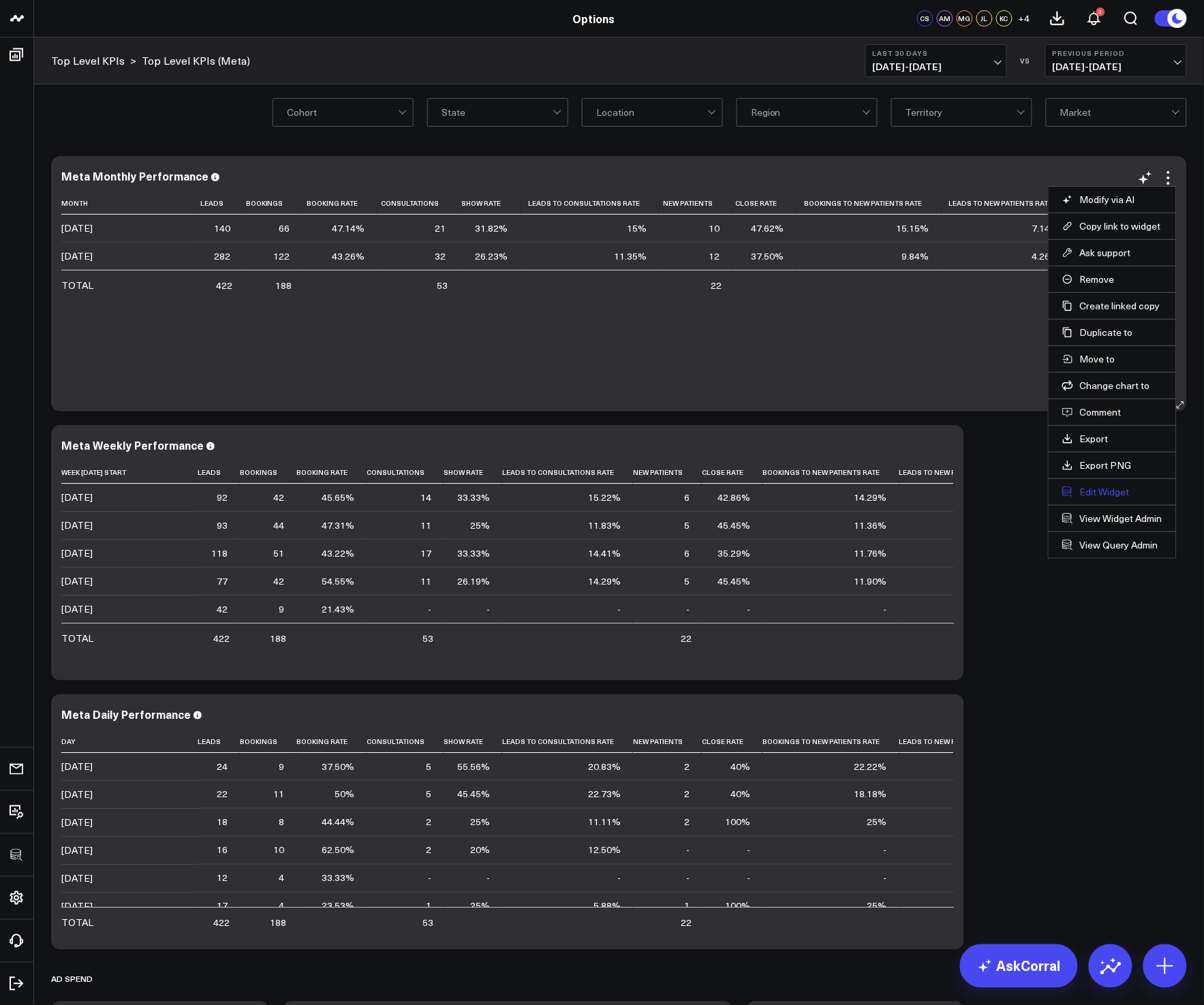
click at [1079, 488] on button "Edit Widget" at bounding box center [1112, 492] width 100 height 13
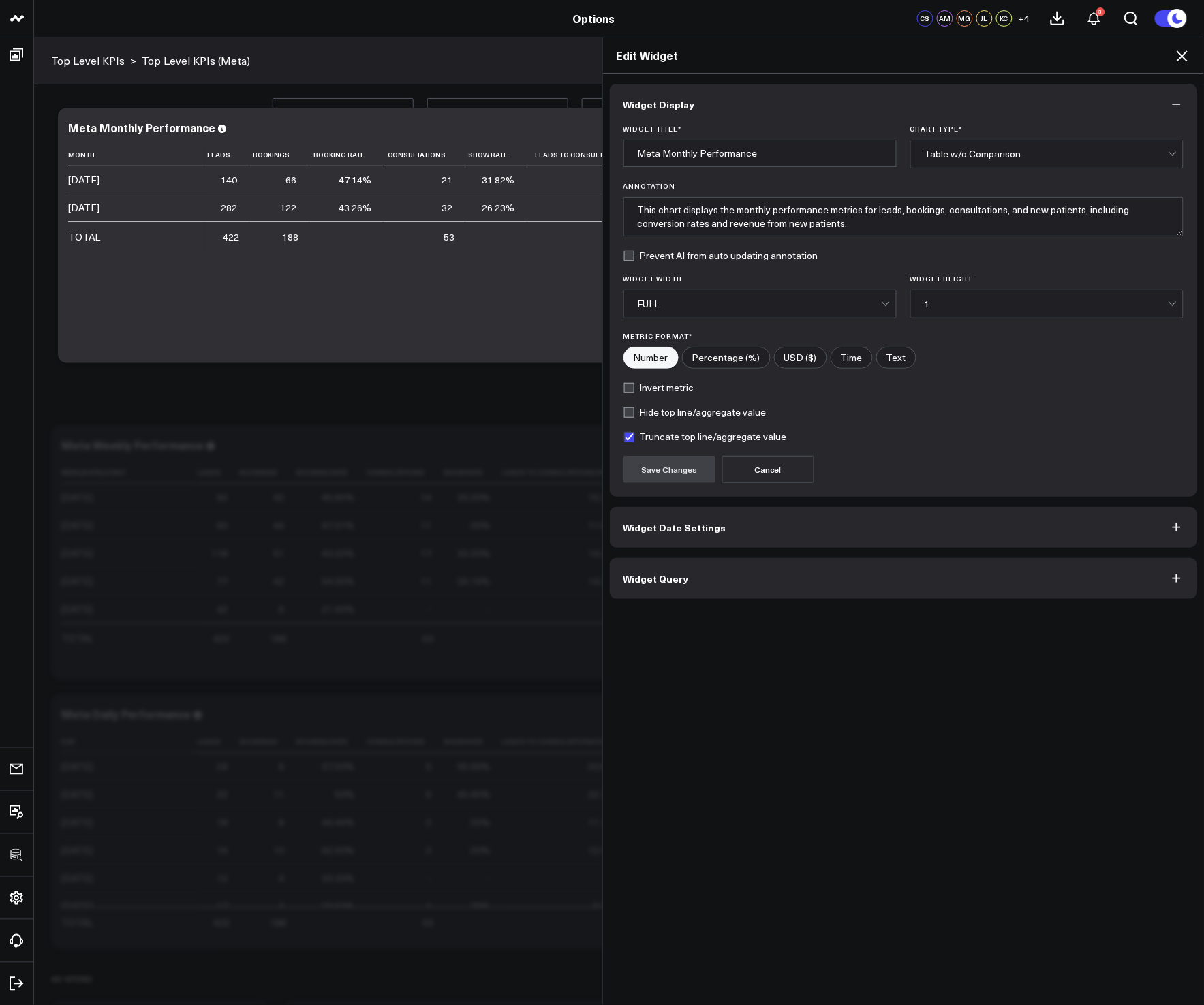
click at [721, 580] on button "Widget Query" at bounding box center [903, 578] width 588 height 41
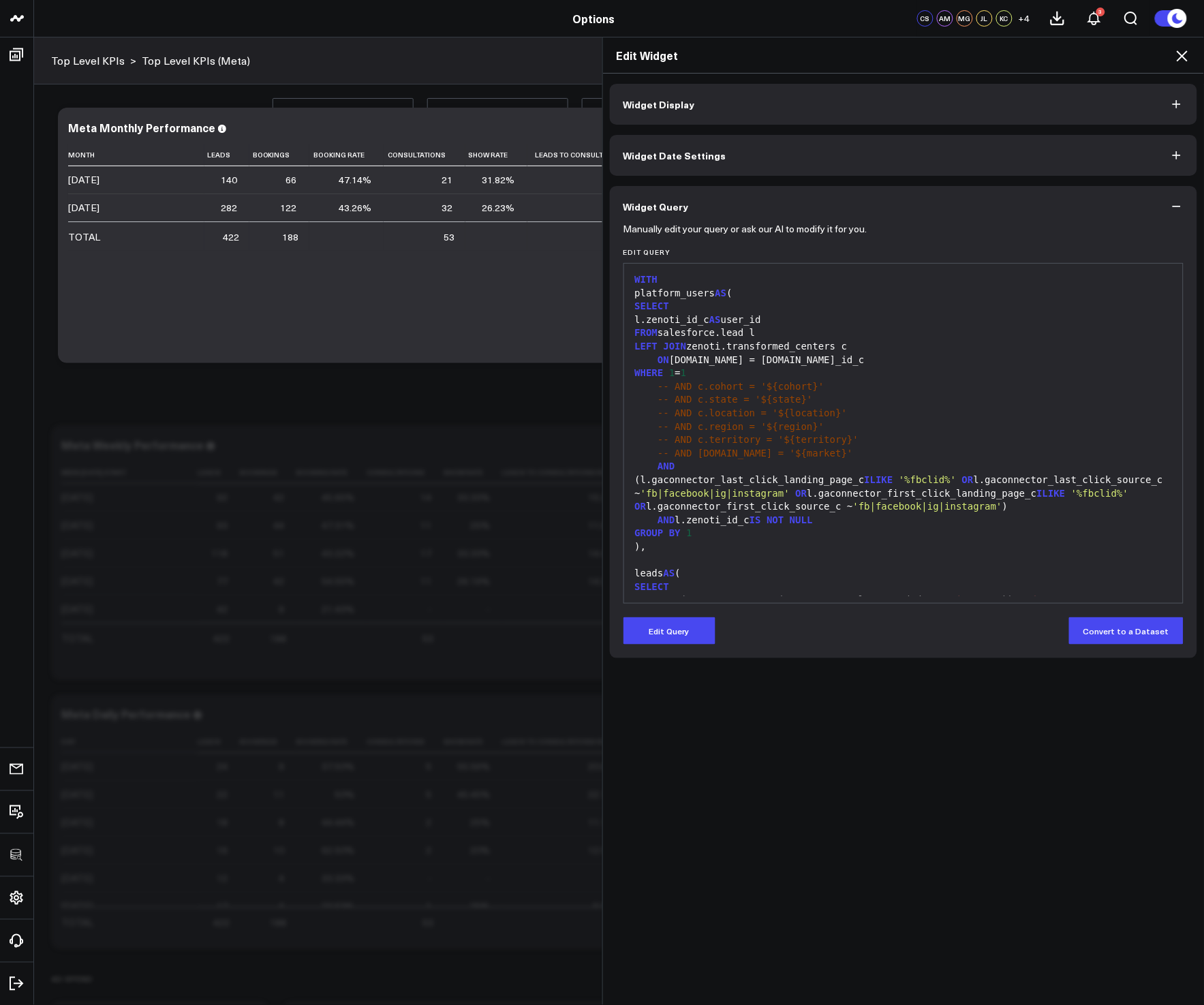
drag, startPoint x: 676, startPoint y: 635, endPoint x: 790, endPoint y: 589, distance: 122.9
click at [678, 634] on button "Edit Query" at bounding box center [669, 631] width 92 height 28
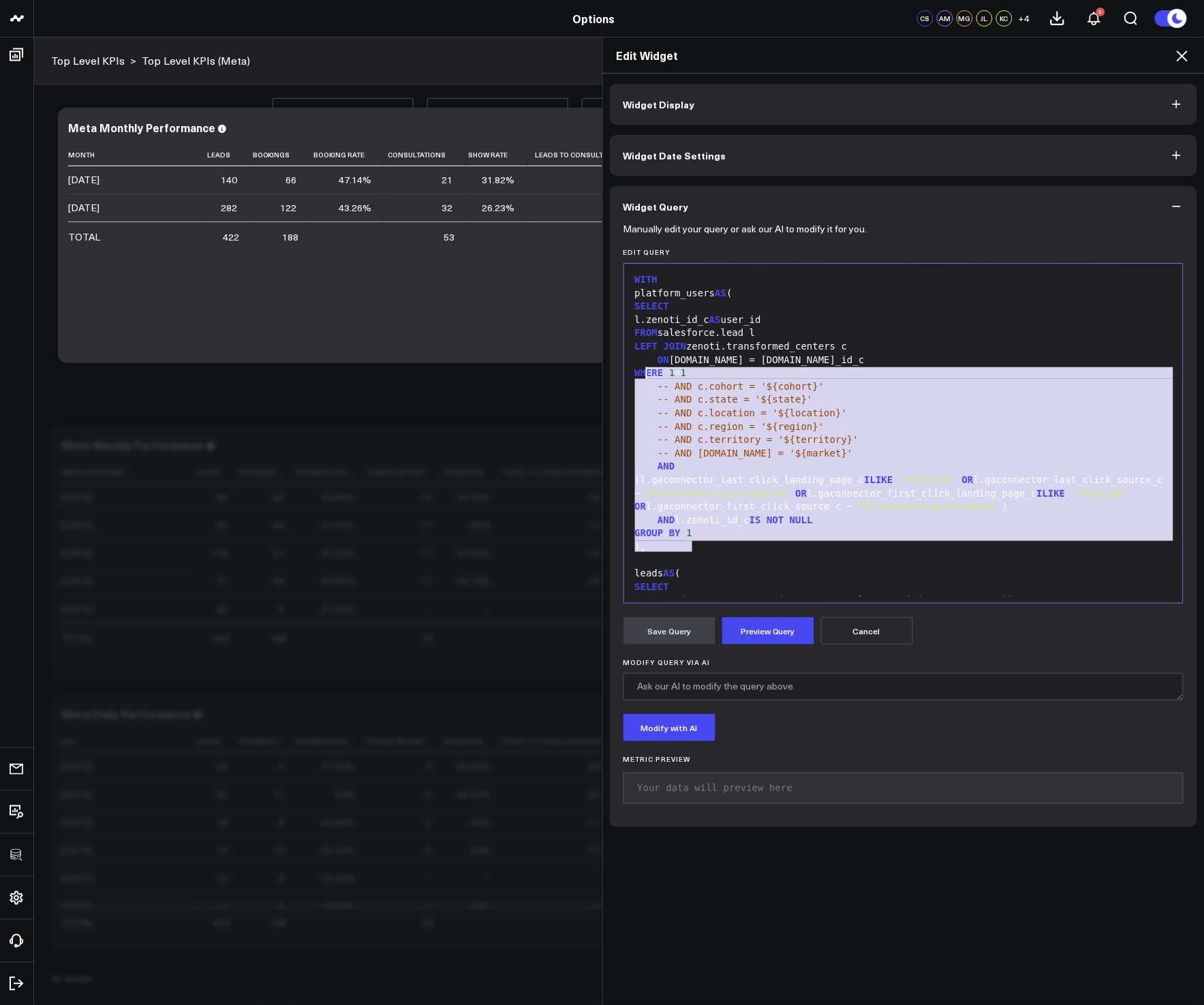
drag, startPoint x: 719, startPoint y: 547, endPoint x: 640, endPoint y: 374, distance: 190.2
click at [640, 374] on div "WITH platform_users AS ( SELECT l.zenoti_id_c AS user_id FROM salesforce.lead l…" at bounding box center [903, 987] width 546 height 1433
click at [761, 343] on div "LEFT JOIN zenoti.transformed_centers c" at bounding box center [903, 347] width 546 height 13
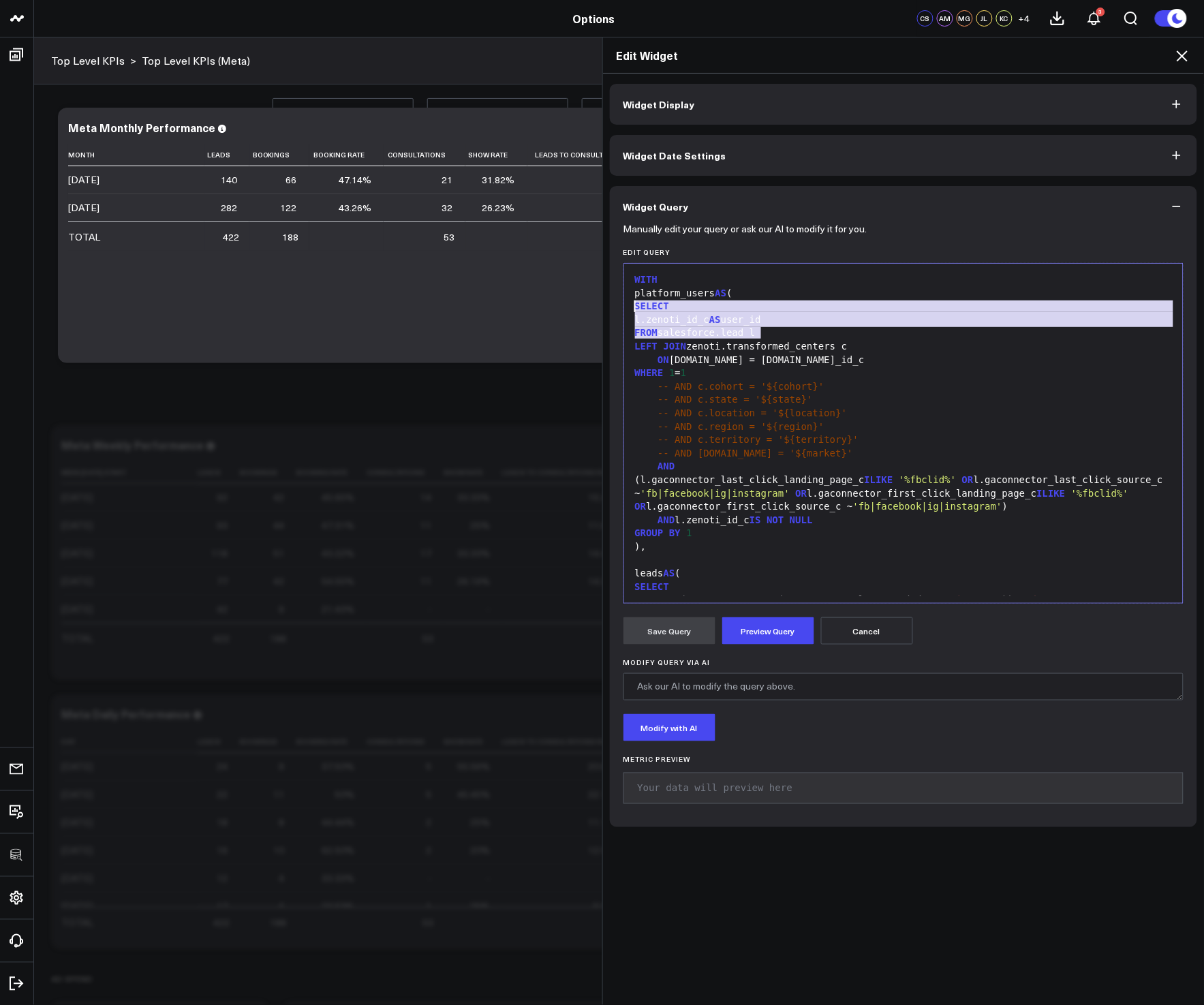
drag, startPoint x: 770, startPoint y: 336, endPoint x: 617, endPoint y: 310, distance: 155.2
click at [624, 310] on div "999 1 2 3 4 5 6 7 8 9 10 11 12 13 14 15 16 17 18 19 20 21 22 23 › ⌄ WITH platfo…" at bounding box center [904, 433] width 561 height 341
copy div "SELECT l.zenoti_id_c AS user_id FROM salesforce.lead l"
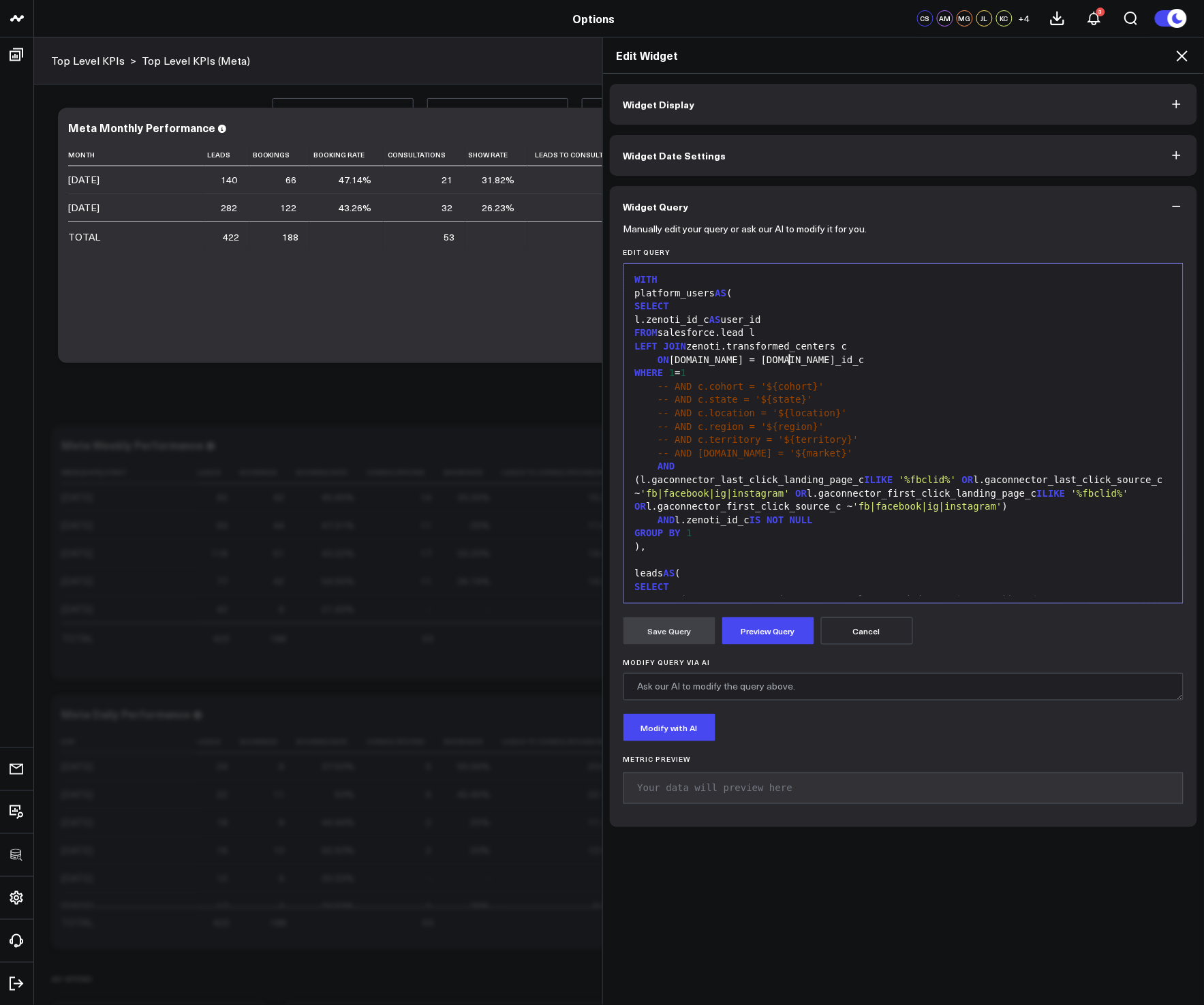
click at [1002, 362] on div "ON [DOMAIN_NAME] = [DOMAIN_NAME]_id_c" at bounding box center [903, 360] width 546 height 13
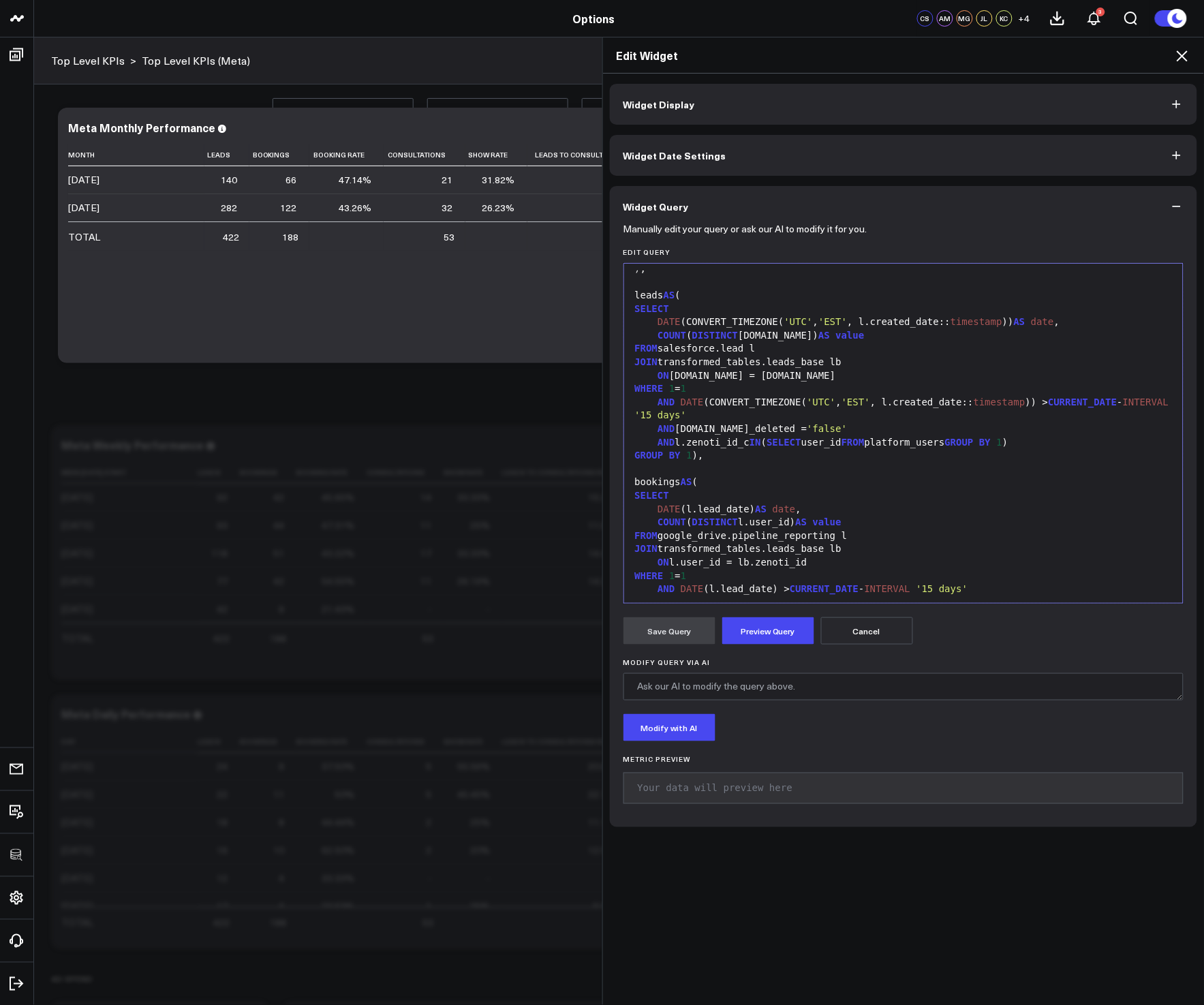
scroll to position [281, 0]
click at [1183, 61] on icon at bounding box center [1181, 56] width 17 height 17
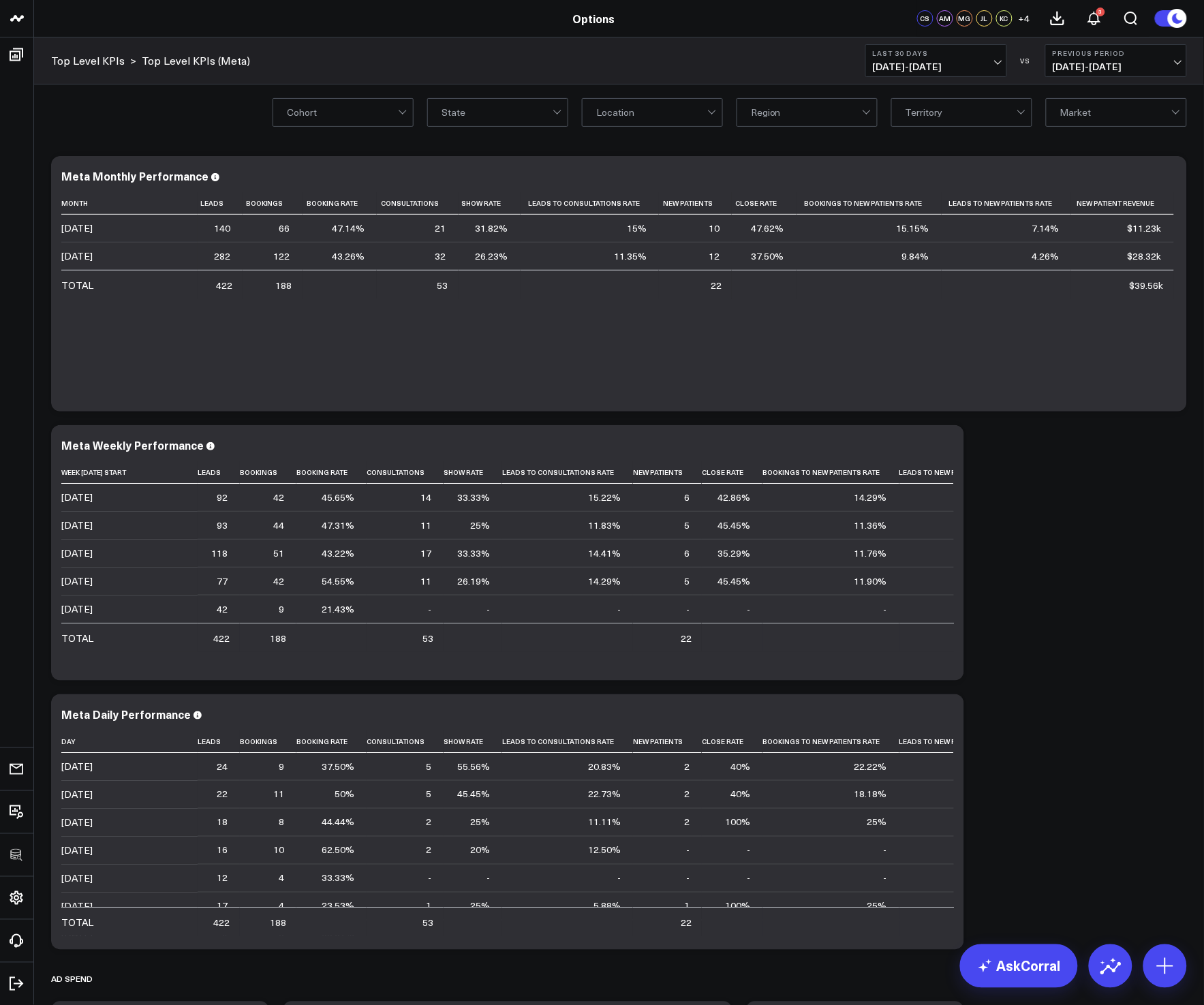
drag, startPoint x: 1166, startPoint y: 176, endPoint x: 1158, endPoint y: 218, distance: 42.8
click at [1166, 176] on icon at bounding box center [1168, 177] width 17 height 17
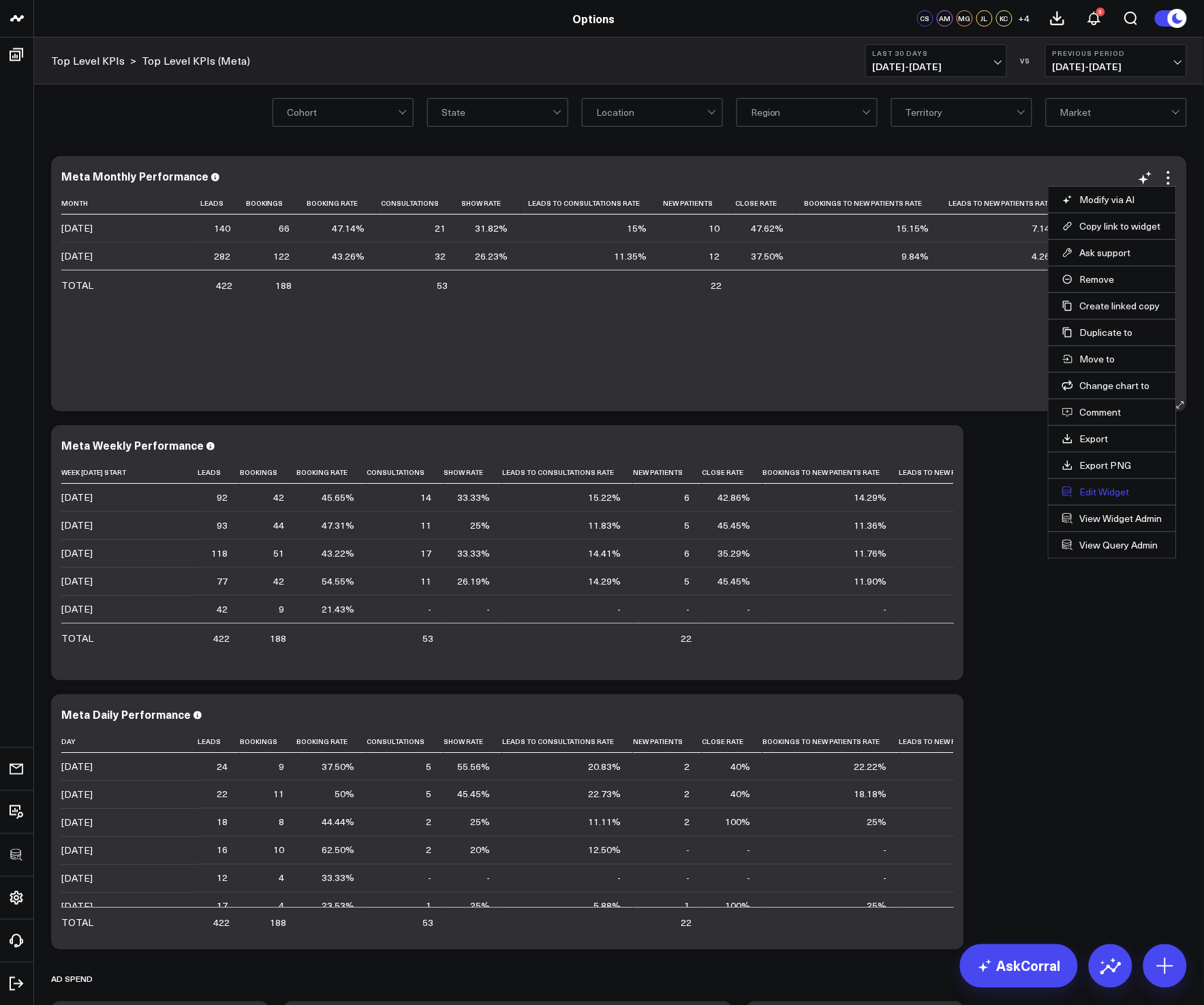
click at [1102, 495] on button "Edit Widget" at bounding box center [1112, 492] width 100 height 13
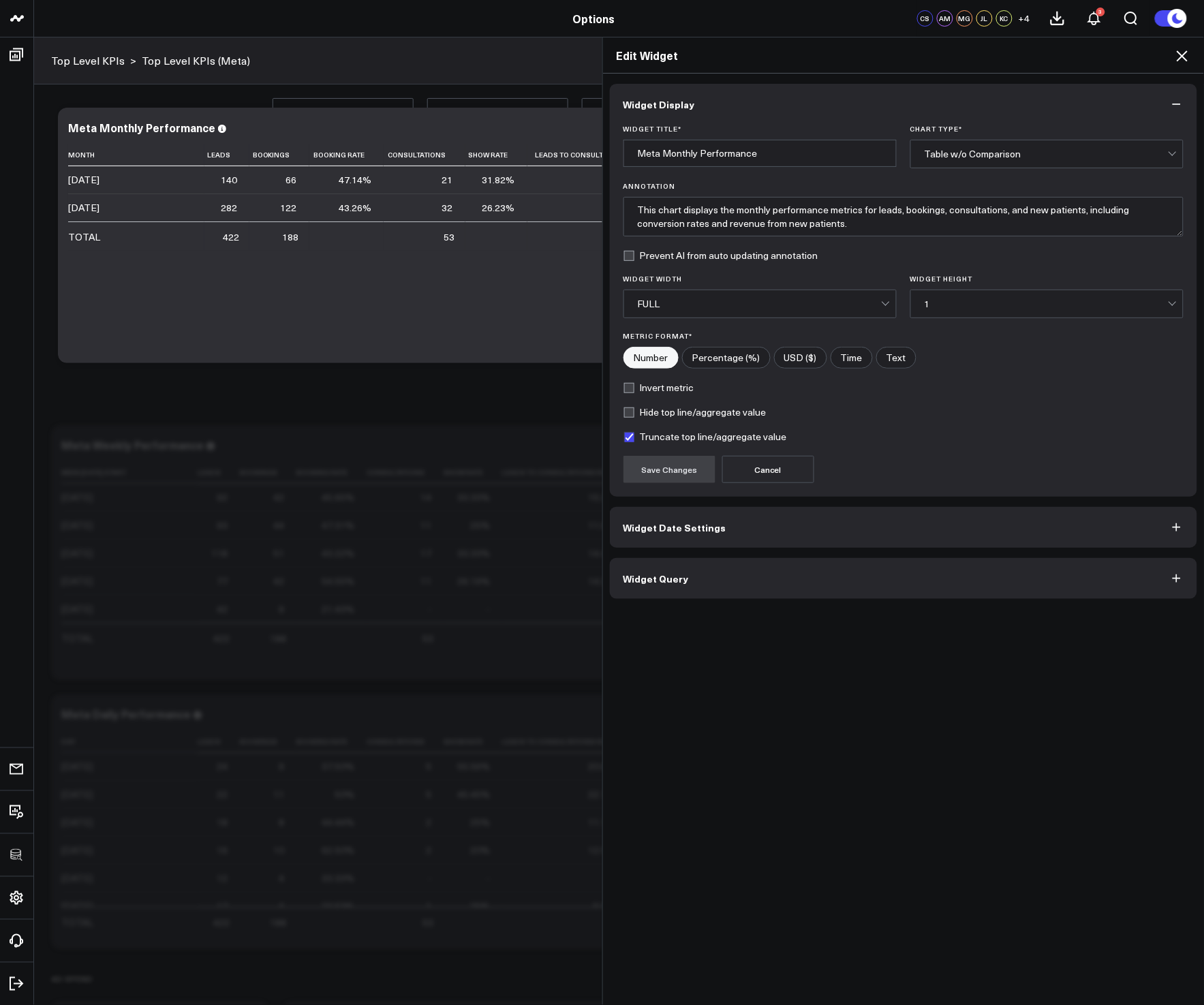
click at [753, 564] on button "Widget Query" at bounding box center [903, 578] width 588 height 41
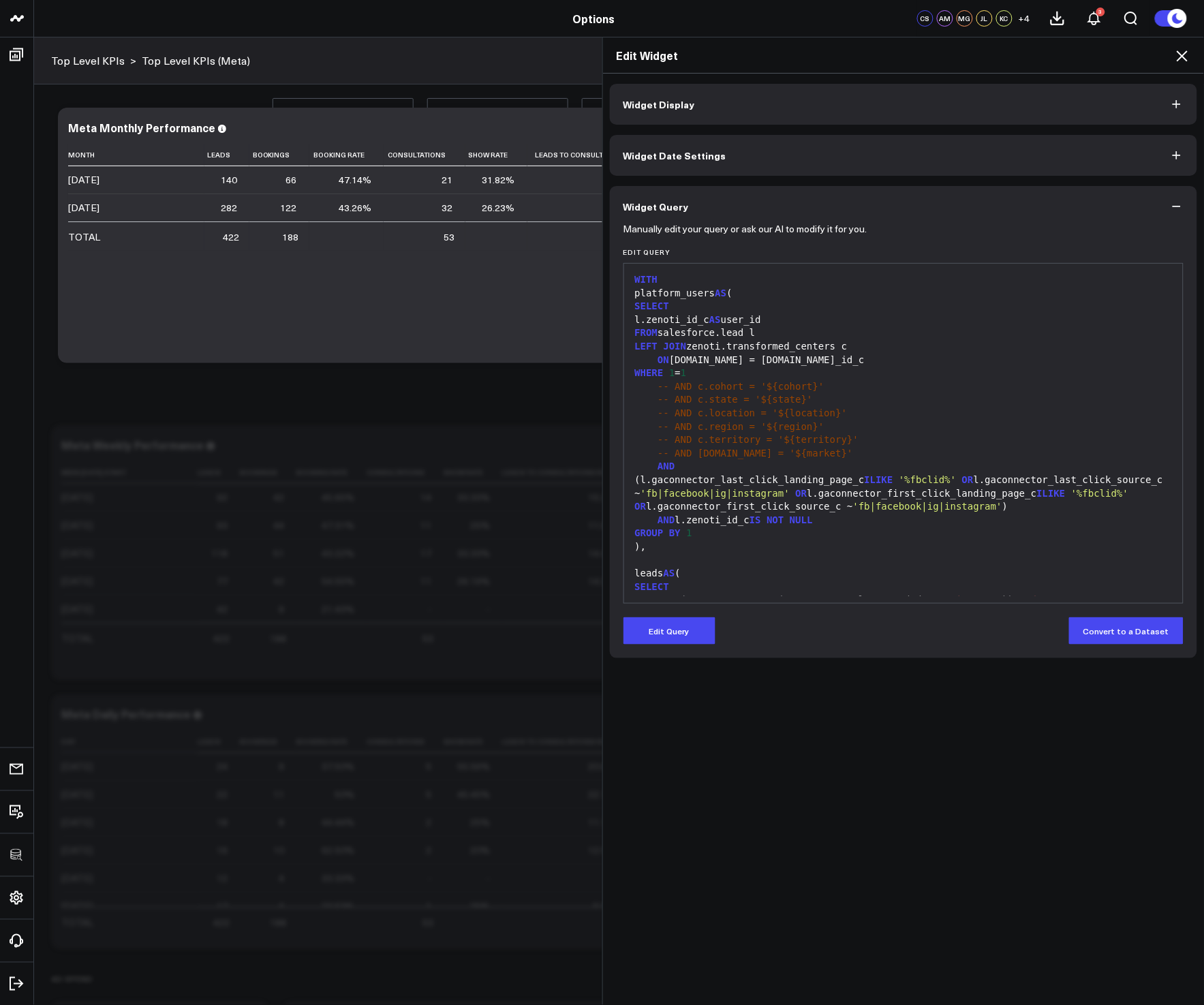
click at [896, 504] on div "(l.gaconnector_last_click_landing_page_c ILIKE '%fbclid%' OR l.gaconnector_last…" at bounding box center [903, 493] width 546 height 40
click at [1037, 499] on span "ILIKE" at bounding box center [1051, 493] width 28 height 11
click at [806, 489] on div "(l.gaconnector_last_click_landing_page_c ILIKE '%fbclid%' OR l.gaconnector_last…" at bounding box center [903, 493] width 546 height 40
click at [672, 482] on div "(l.gaconnector_last_click_landin g _pa g e_c ILIKE '%fbclid%' OR l. g aconnecto…" at bounding box center [903, 493] width 546 height 40
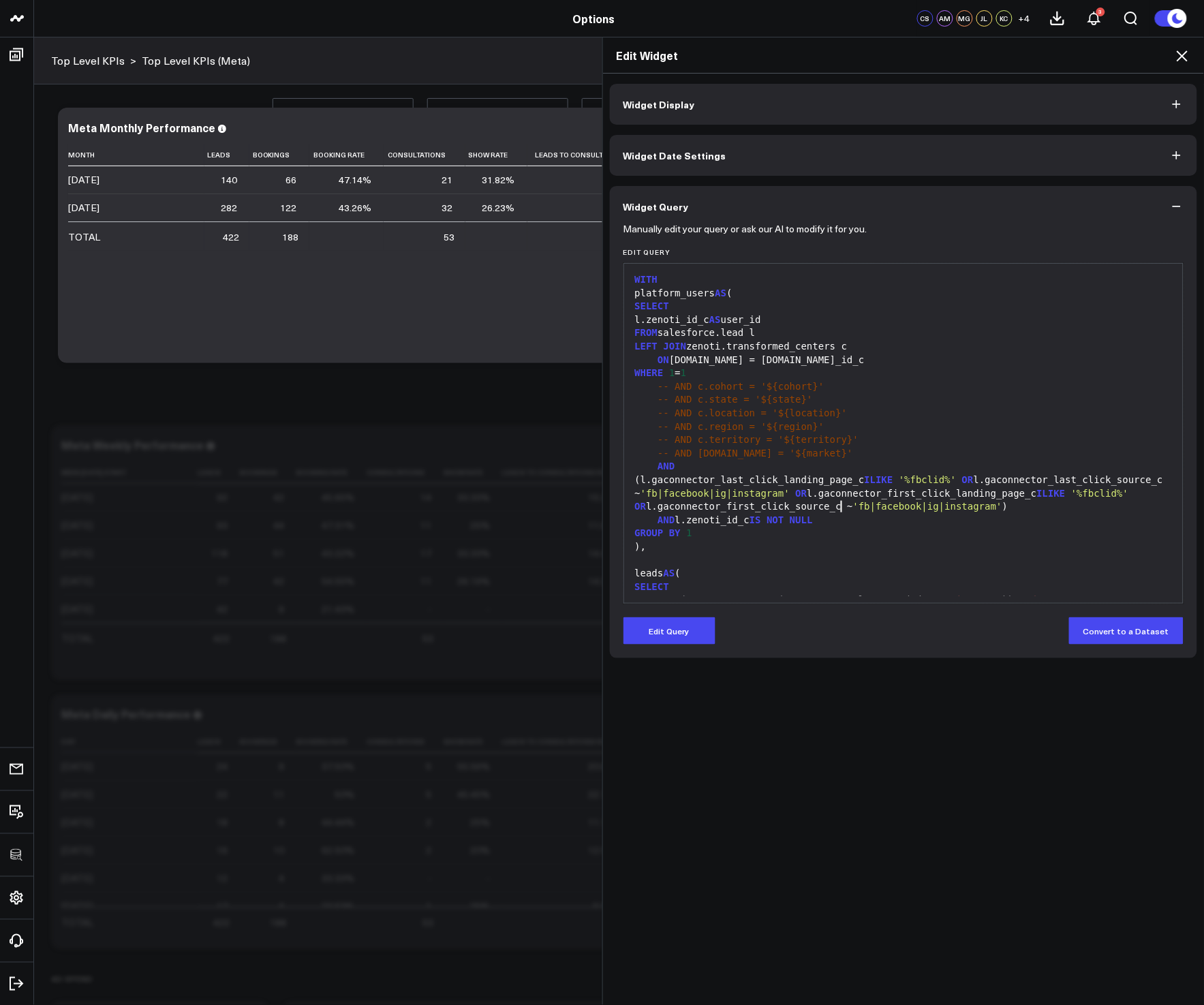
click at [837, 502] on div "(l.gaconnector_last_click_landing_page_c ILIKE '%fbclid%' OR l.gaconnector_last…" at bounding box center [903, 493] width 546 height 40
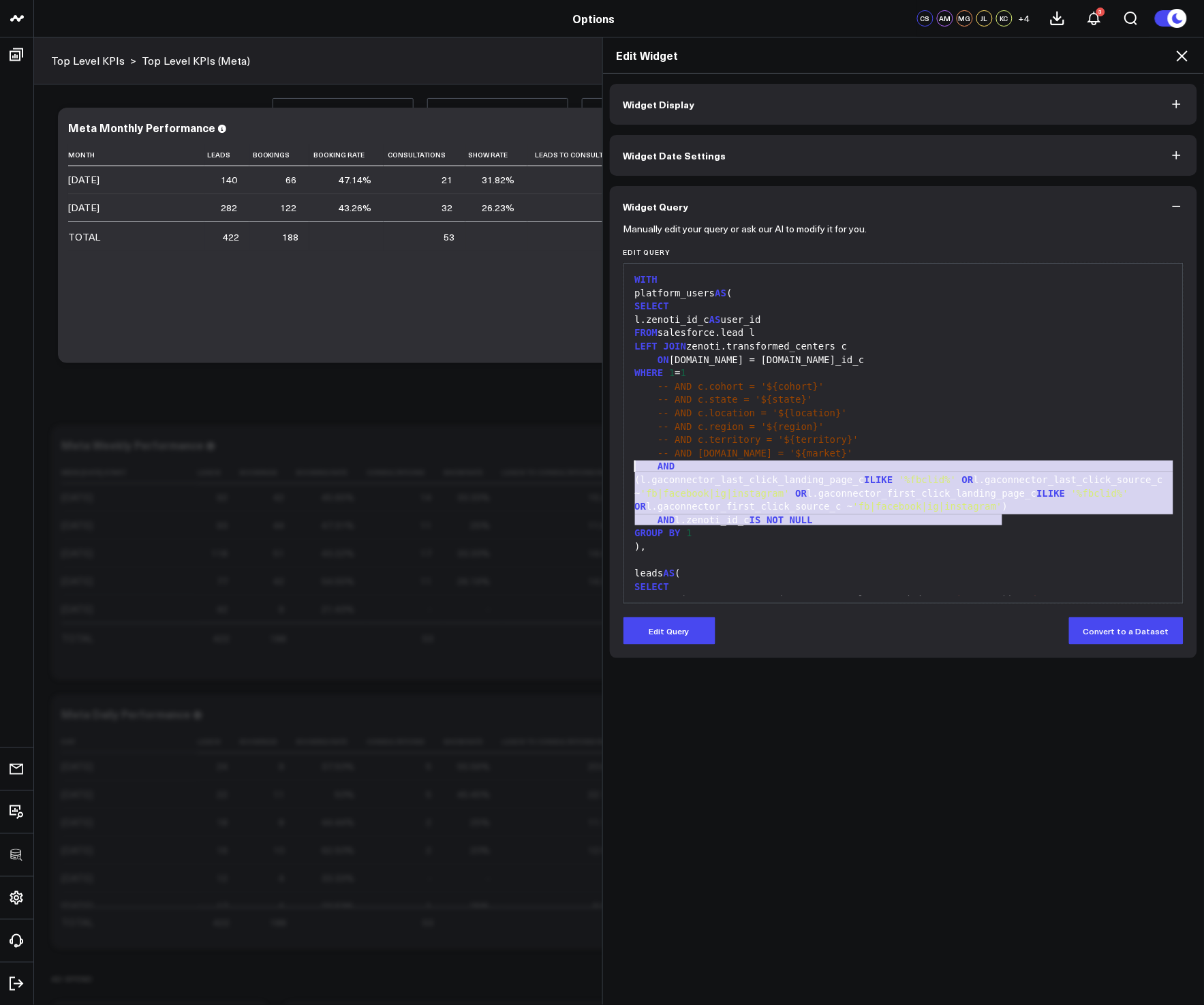
drag, startPoint x: 1028, startPoint y: 517, endPoint x: 588, endPoint y: 470, distance: 442.5
click at [588, 470] on div "Edit Widget Widget Display Widget Date Settings Widget Query Manually edit your…" at bounding box center [602, 521] width 1204 height 968
copy div "AND (l.gaconnector_last_click_landing_page_c ILIKE '%fbclid%' OR l.gaconnector_…"
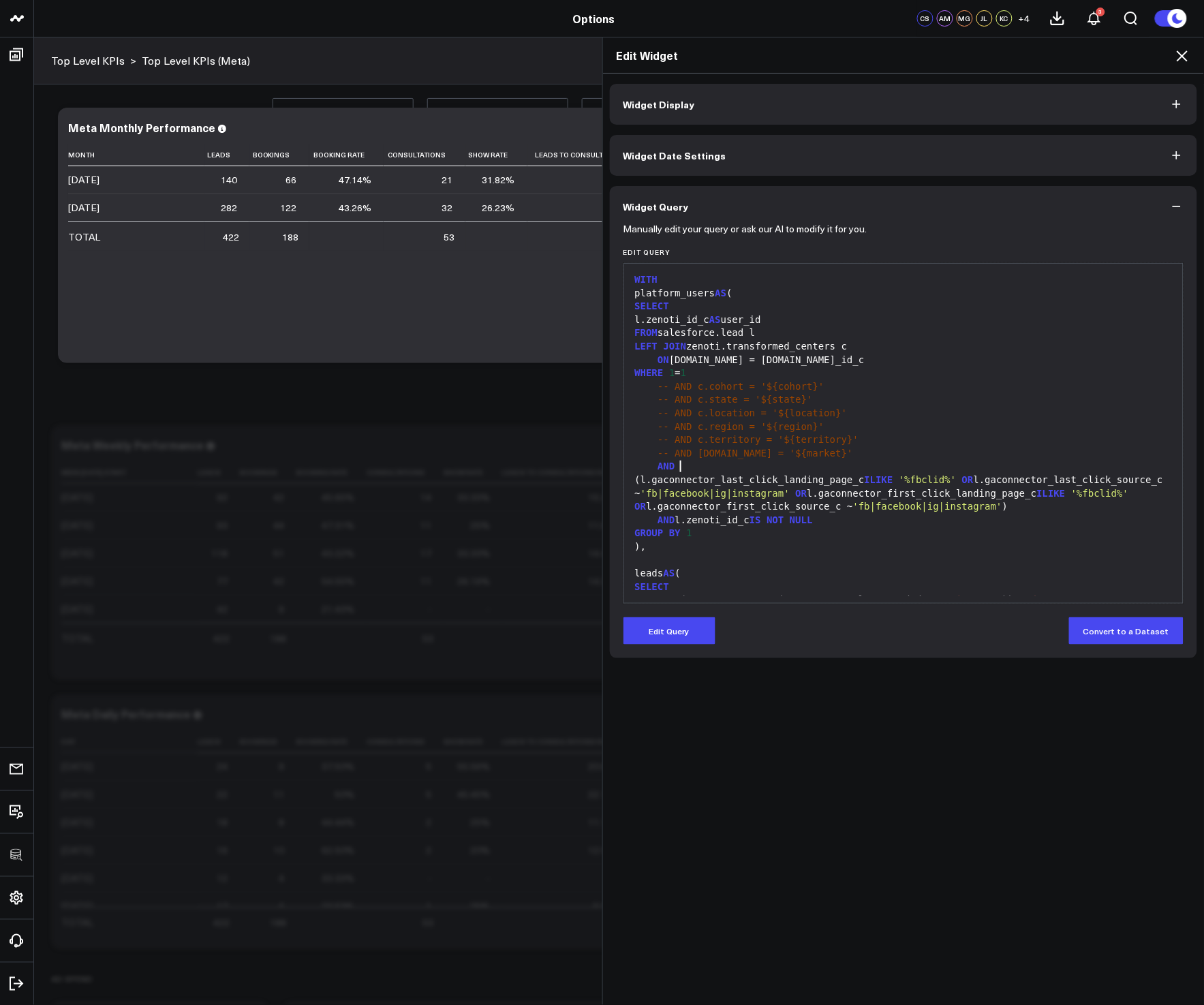
click at [1059, 463] on div "AND" at bounding box center [903, 466] width 546 height 13
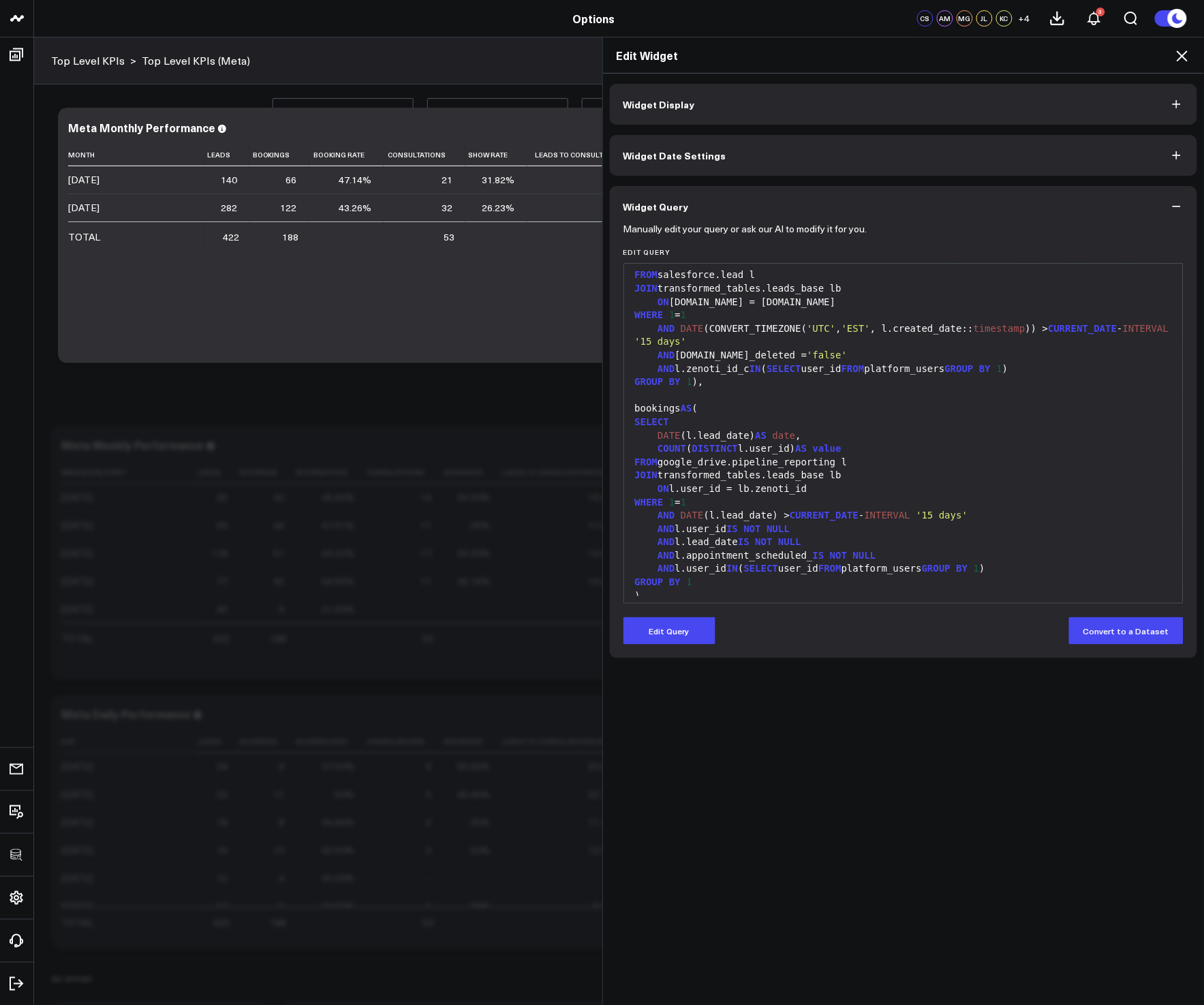
scroll to position [414, 0]
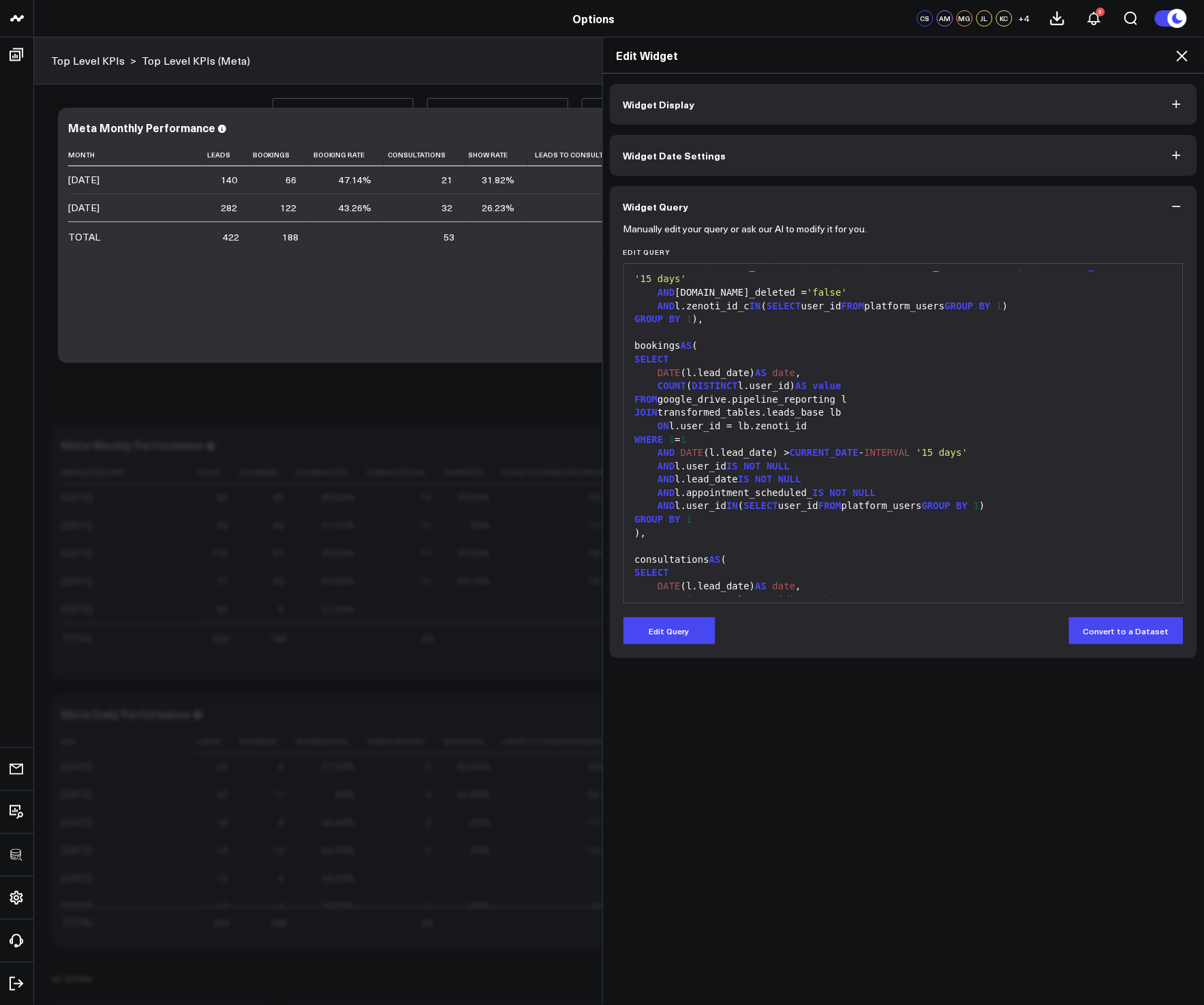
click at [1178, 52] on icon at bounding box center [1182, 56] width 11 height 11
